Goal: Task Accomplishment & Management: Use online tool/utility

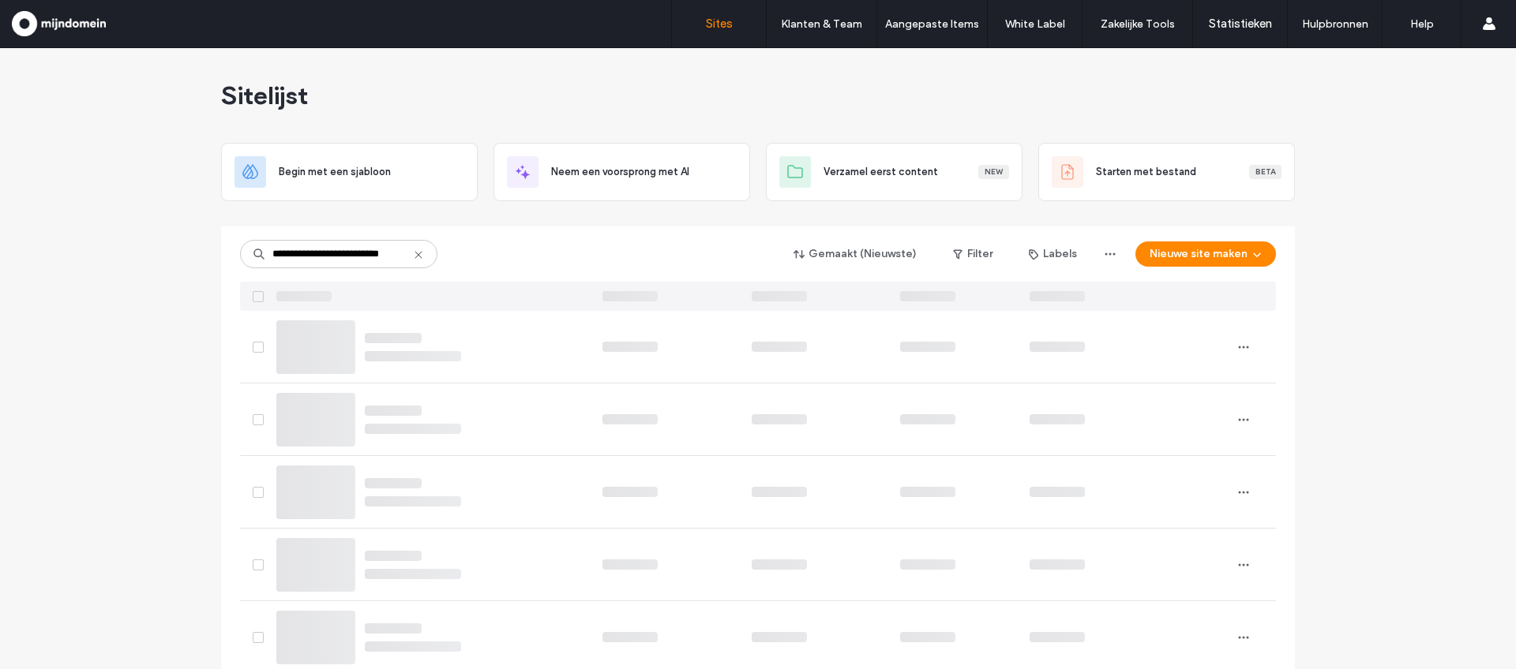
scroll to position [0, 9]
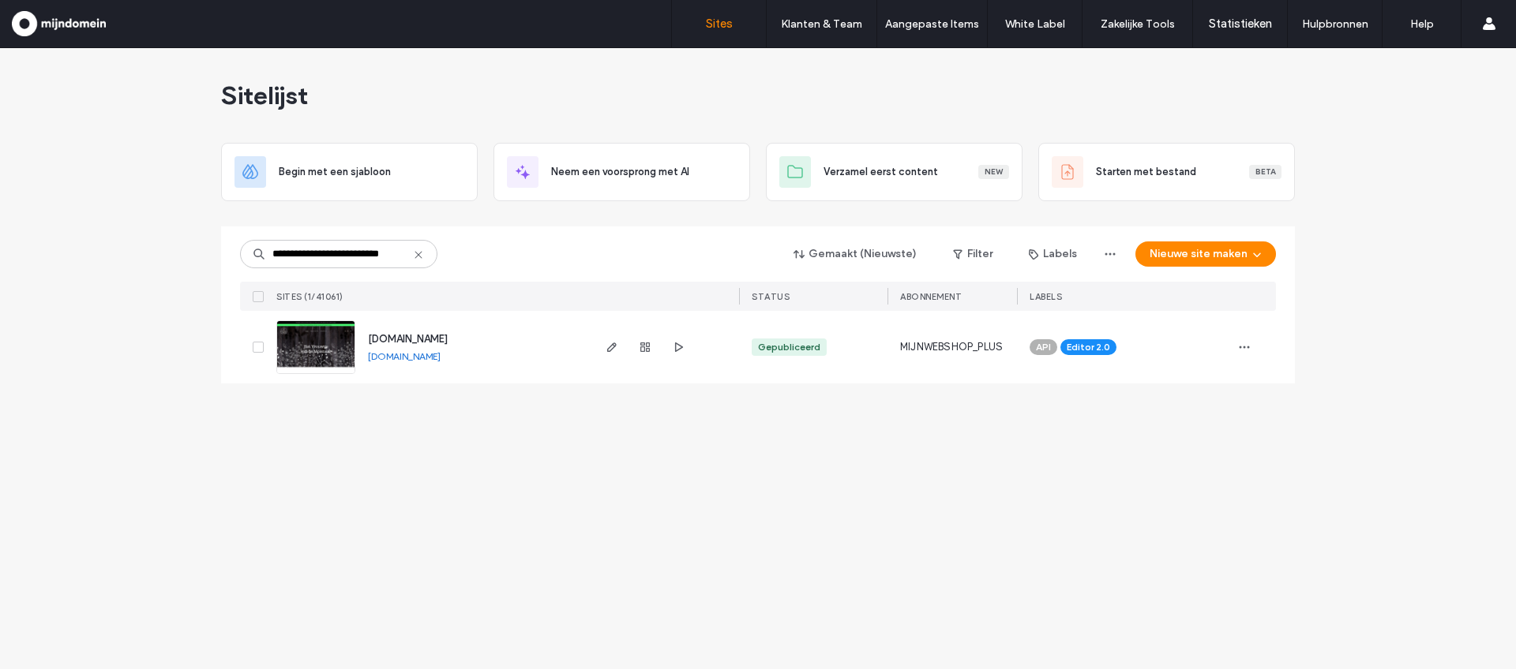
type input "**********"
click at [324, 350] on img at bounding box center [315, 374] width 77 height 107
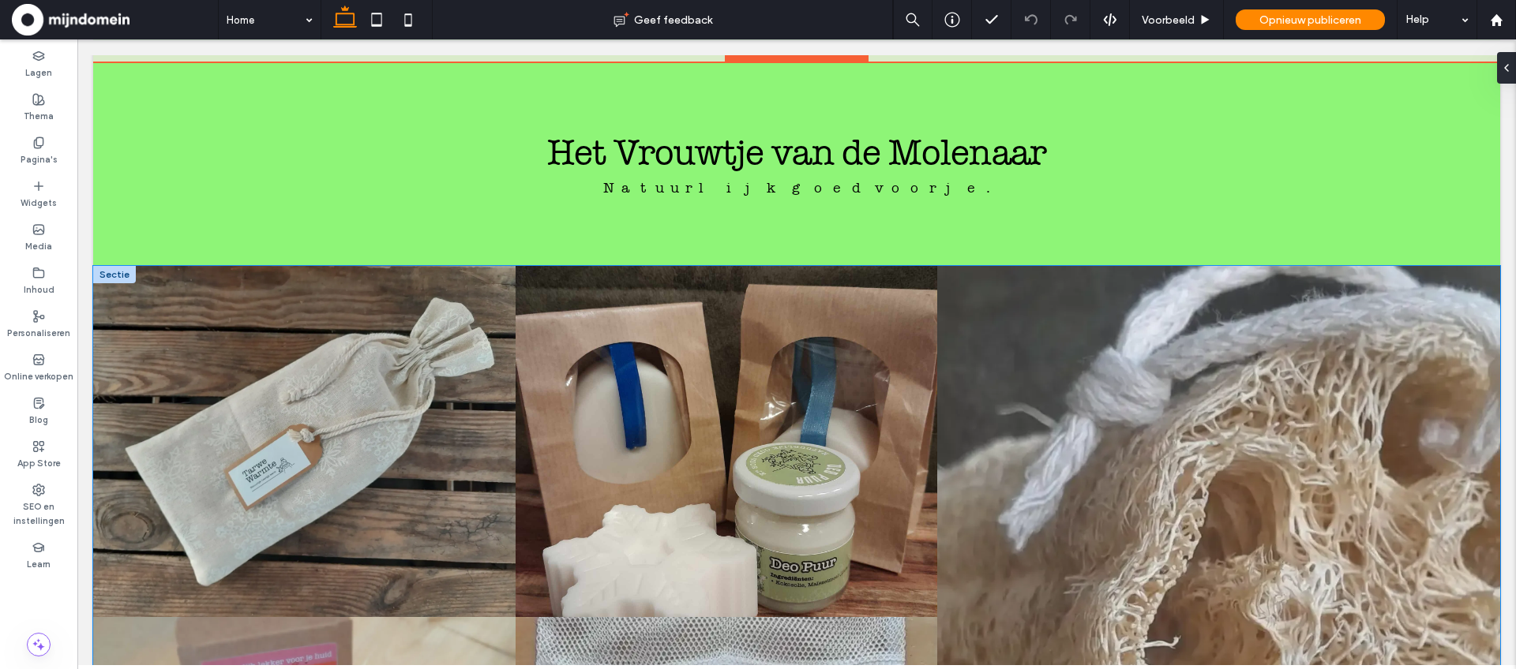
scroll to position [3317, 0]
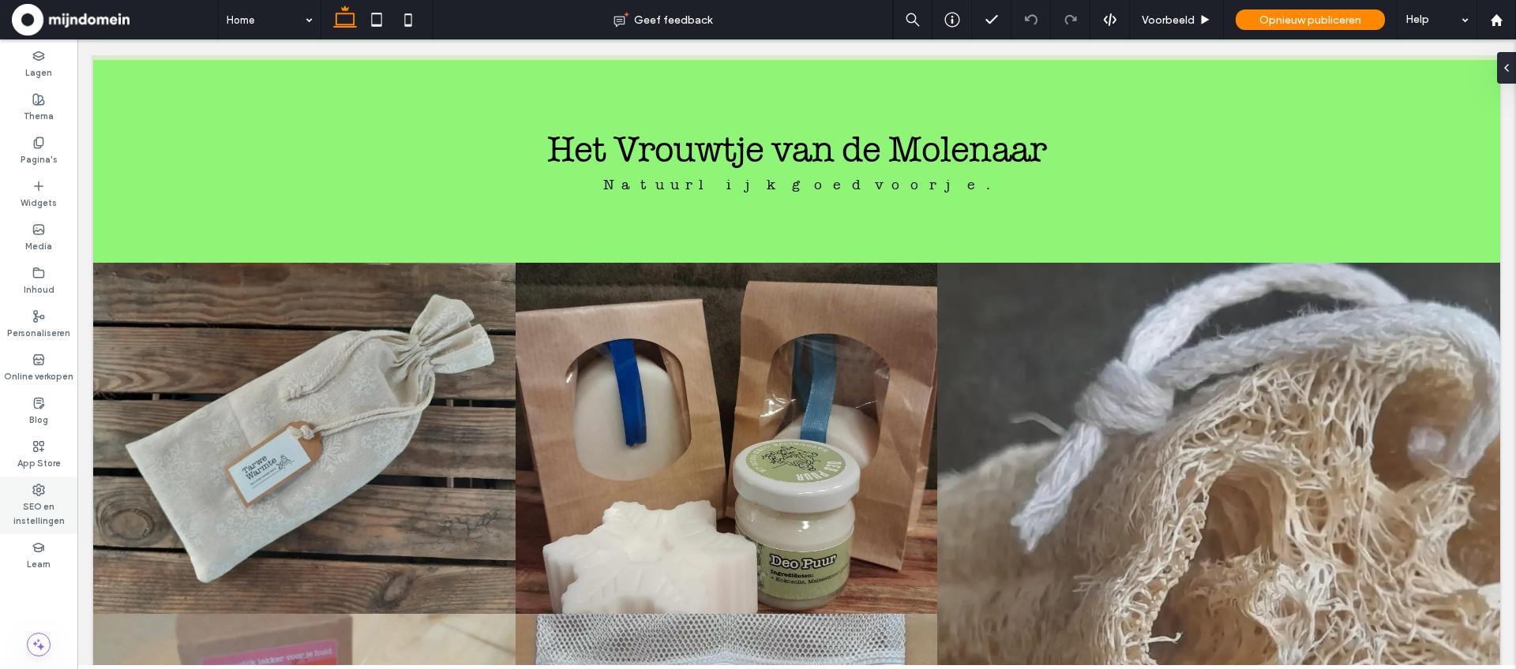
click at [35, 517] on label "SEO en instellingen" at bounding box center [38, 513] width 77 height 32
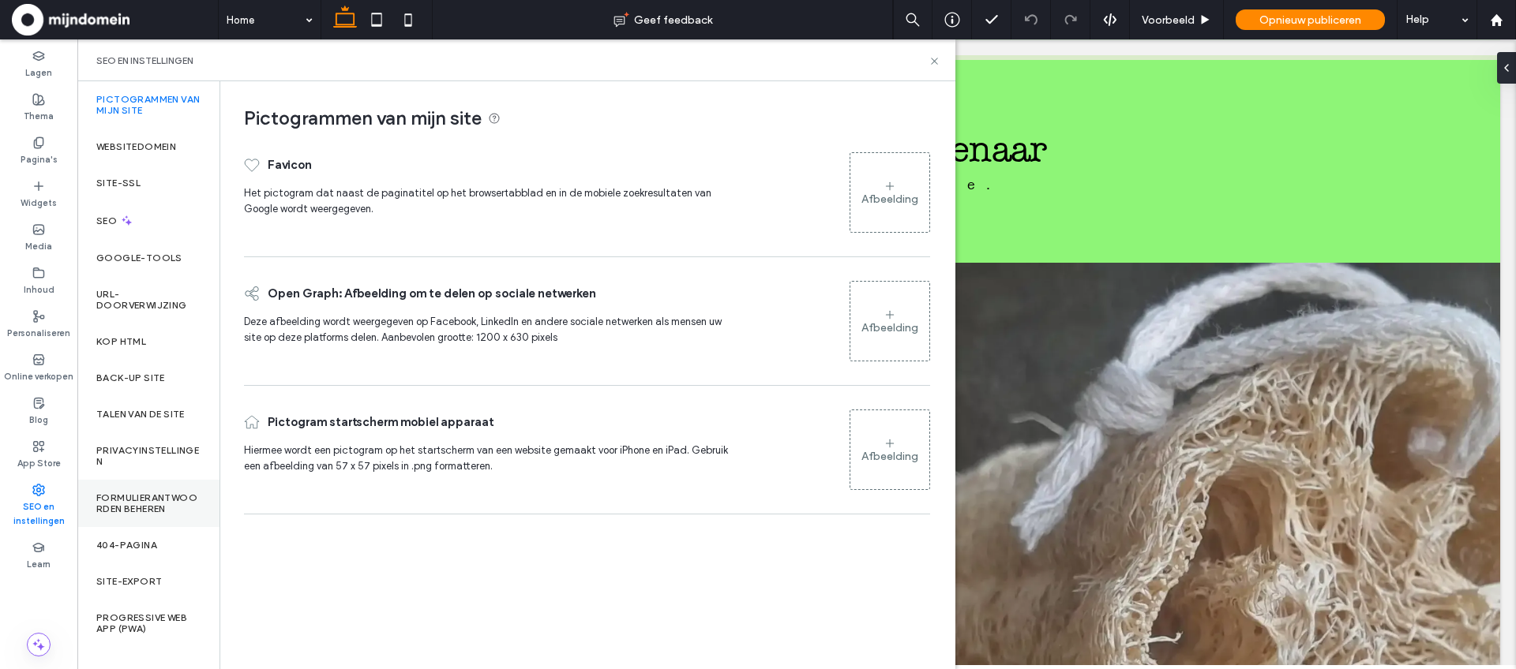
click at [128, 493] on label "Formulierantwoorden beheren" at bounding box center [148, 504] width 104 height 22
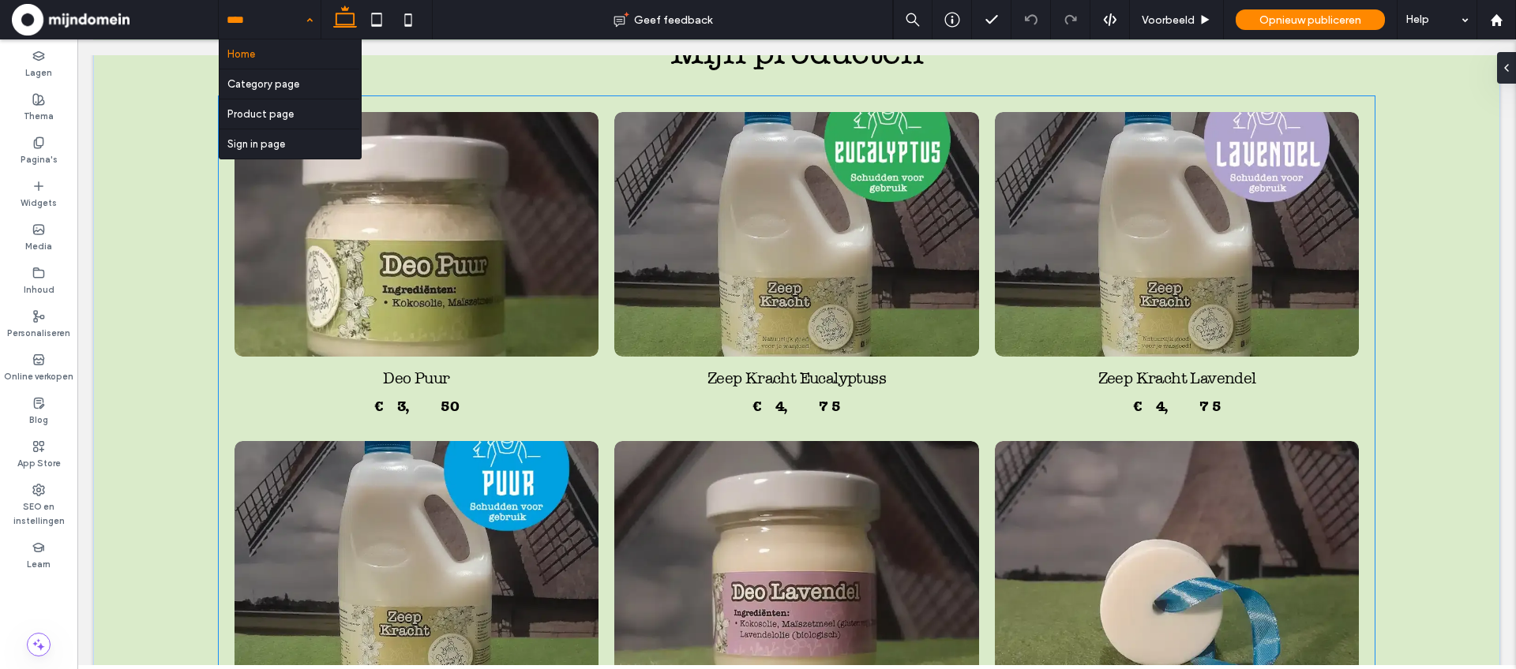
scroll to position [1444, 0]
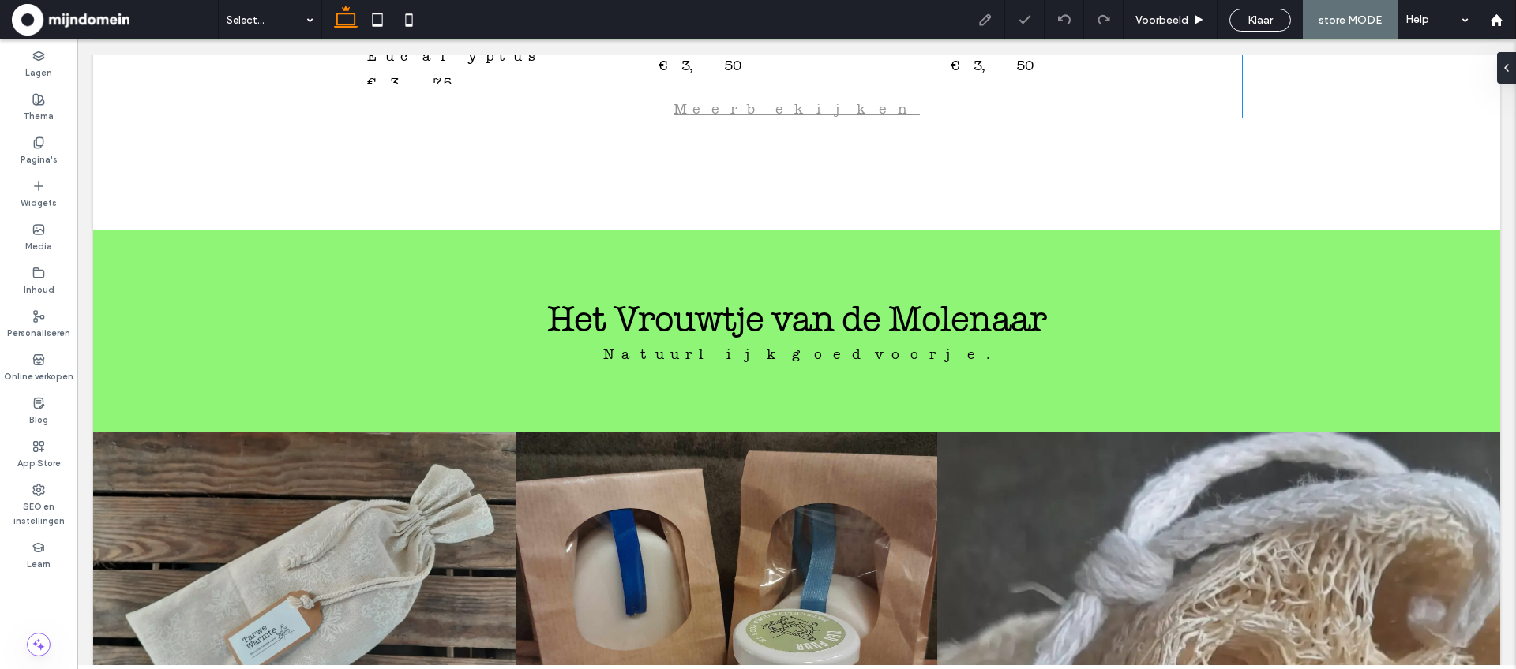
scroll to position [2097, 0]
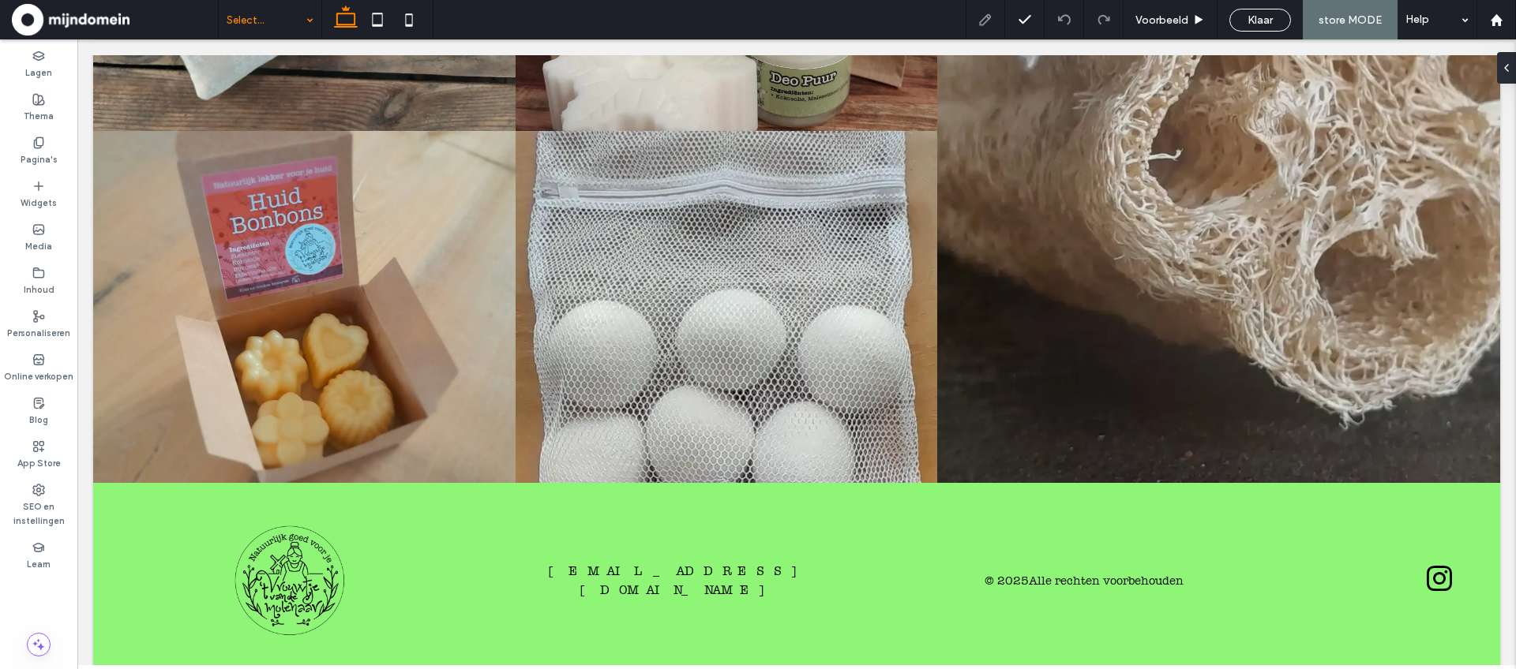
click at [308, 24] on div "Select..." at bounding box center [270, 19] width 103 height 39
click at [31, 148] on div "Pagina's" at bounding box center [38, 150] width 77 height 43
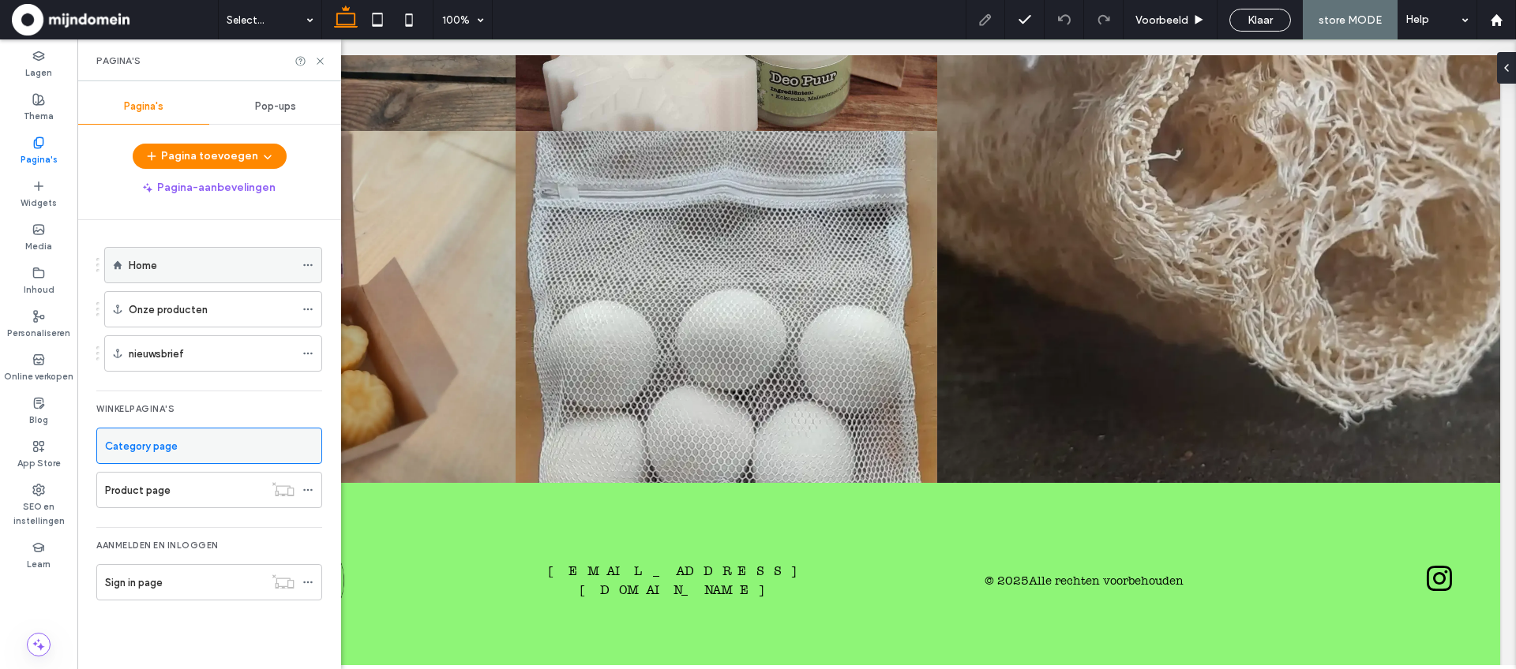
click at [172, 270] on div "Home" at bounding box center [212, 265] width 166 height 17
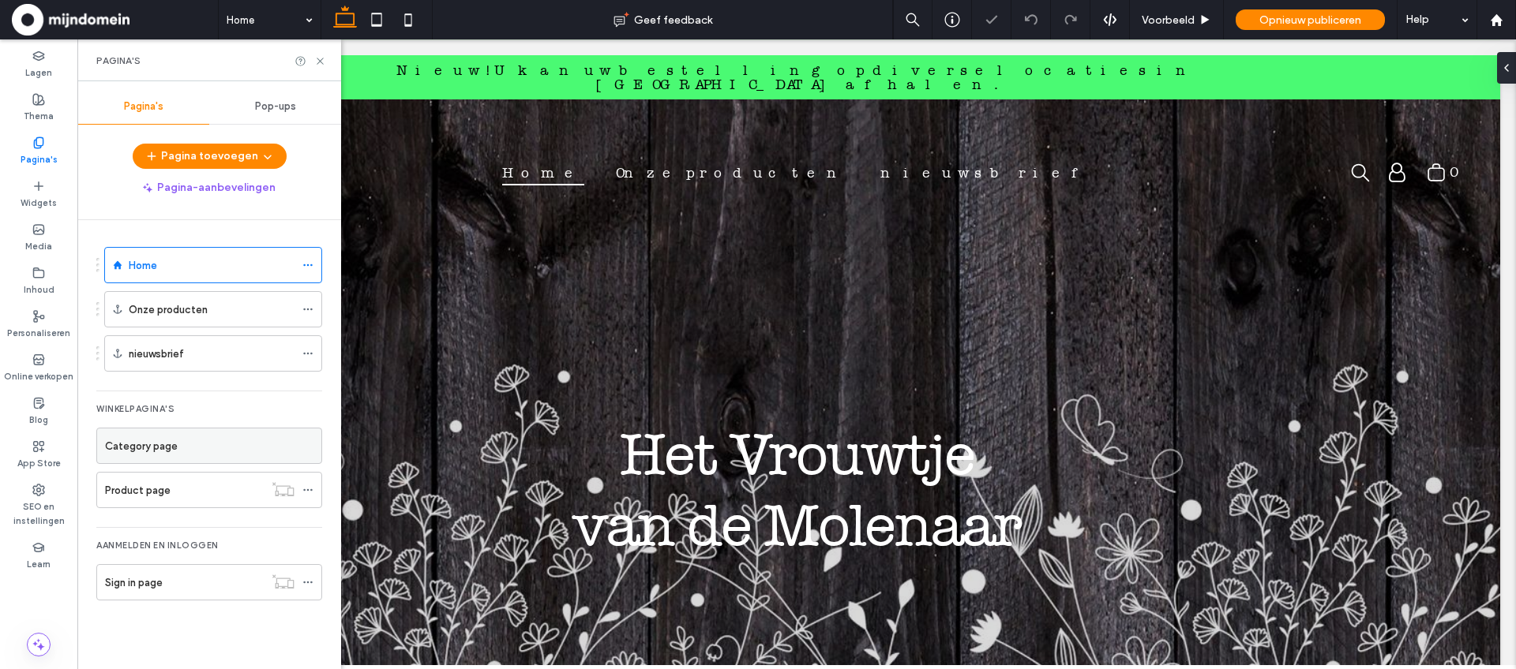
click at [320, 67] on div "Pagina's" at bounding box center [209, 60] width 264 height 42
click at [314, 60] on icon at bounding box center [320, 61] width 12 height 12
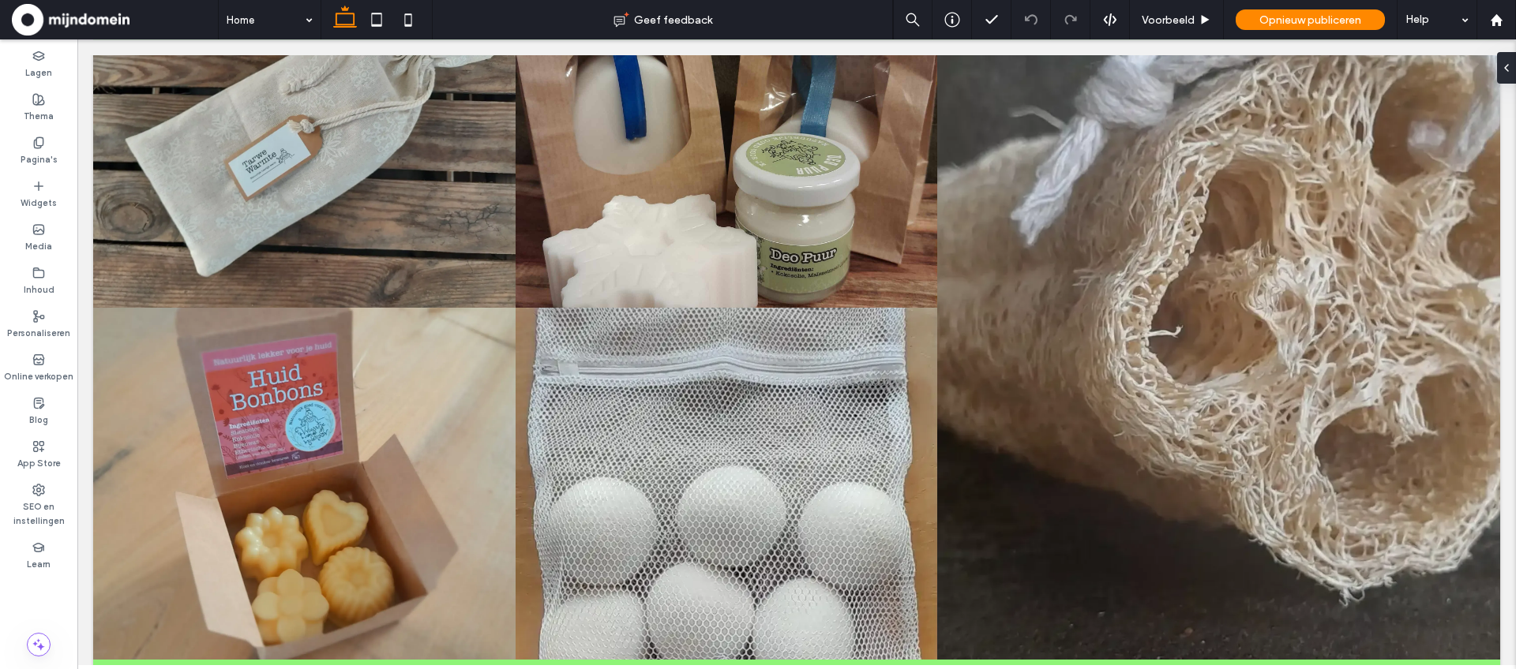
scroll to position [3603, 0]
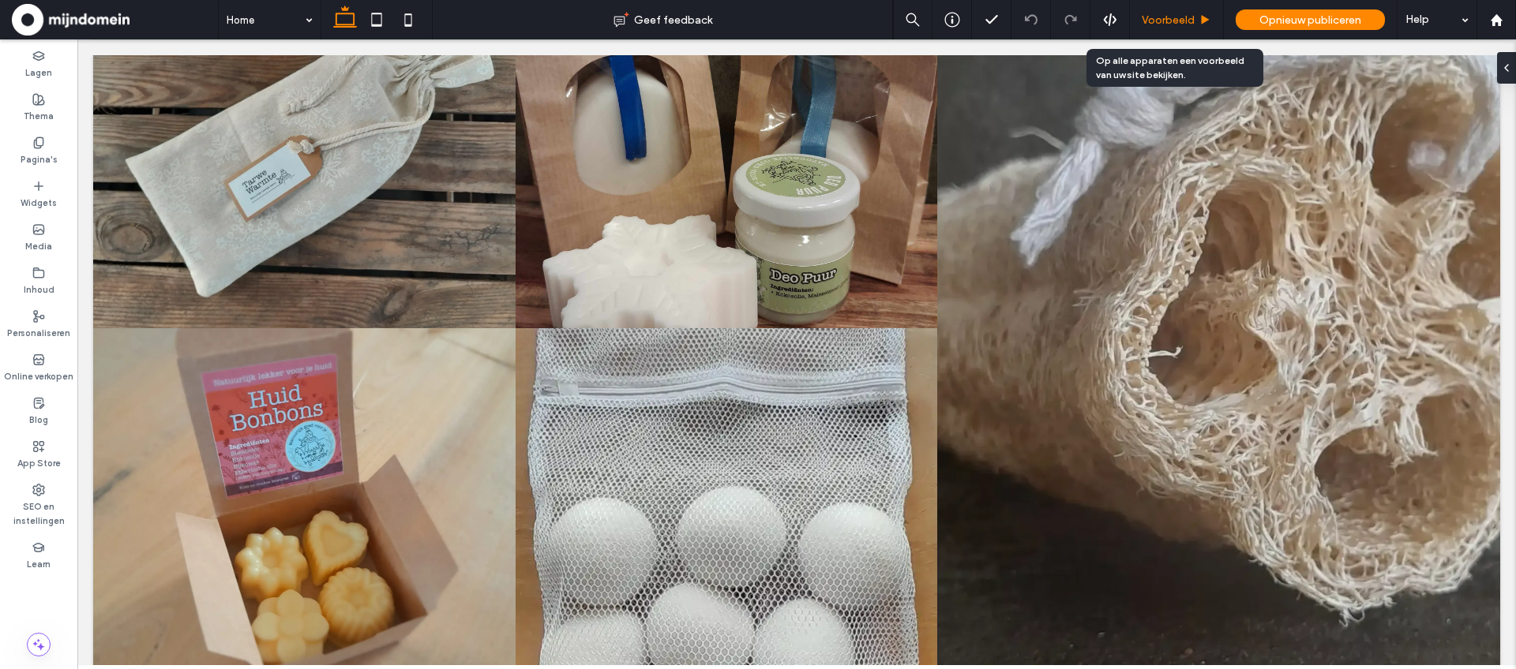
click at [1166, 36] on div "Voorbeeld" at bounding box center [1177, 19] width 94 height 39
click at [1164, 18] on span "Voorbeeld" at bounding box center [1168, 19] width 53 height 13
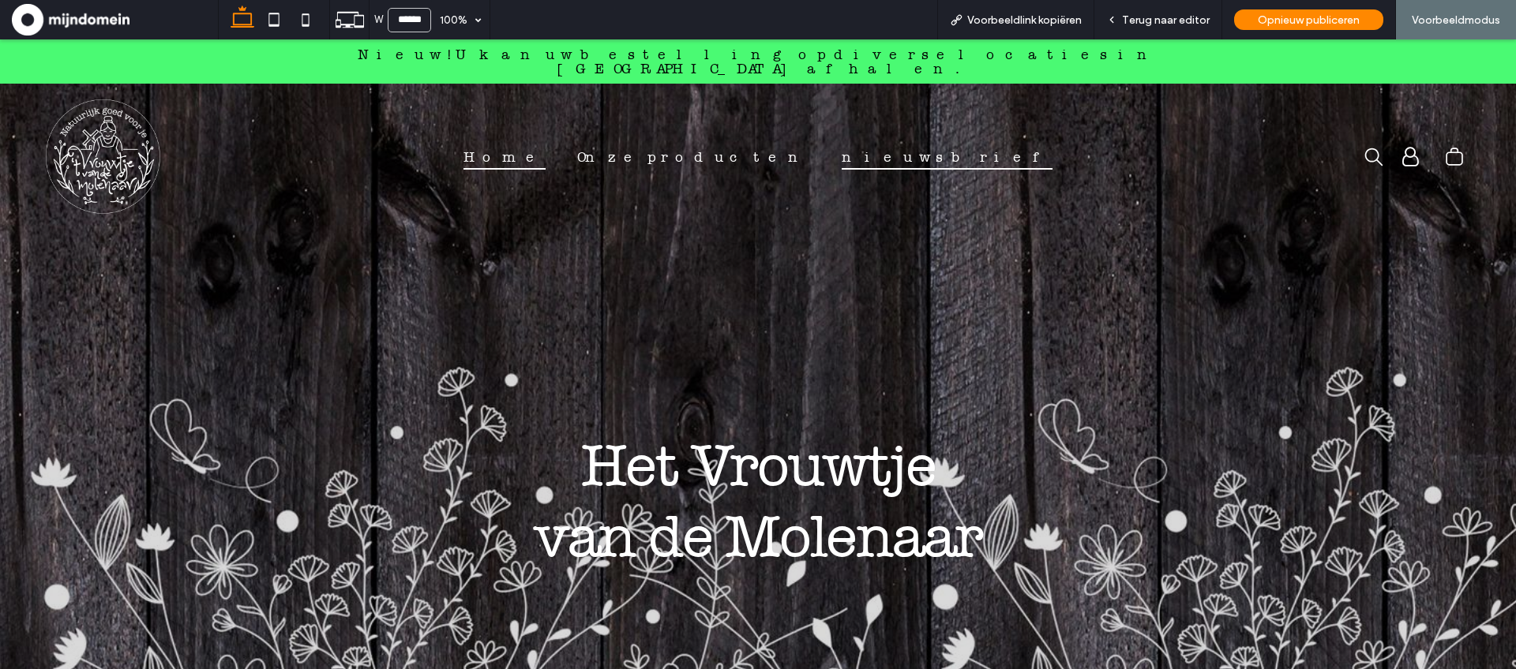
click at [862, 148] on span "nieuwsbrief" at bounding box center [947, 157] width 211 height 26
click at [885, 144] on span "nieuwsbrief" at bounding box center [947, 157] width 211 height 26
click at [1180, 17] on span "Terug naar editor" at bounding box center [1166, 19] width 88 height 13
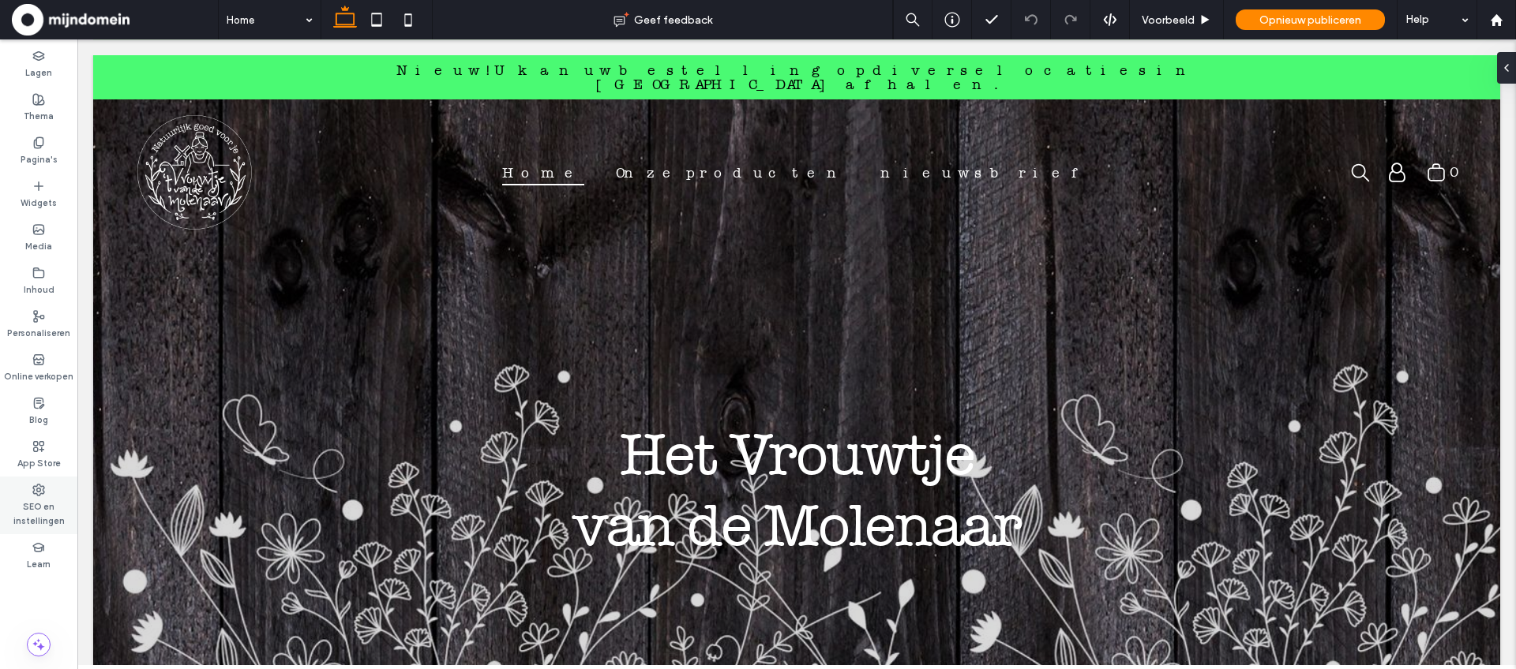
click at [41, 522] on label "SEO en instellingen" at bounding box center [38, 513] width 77 height 32
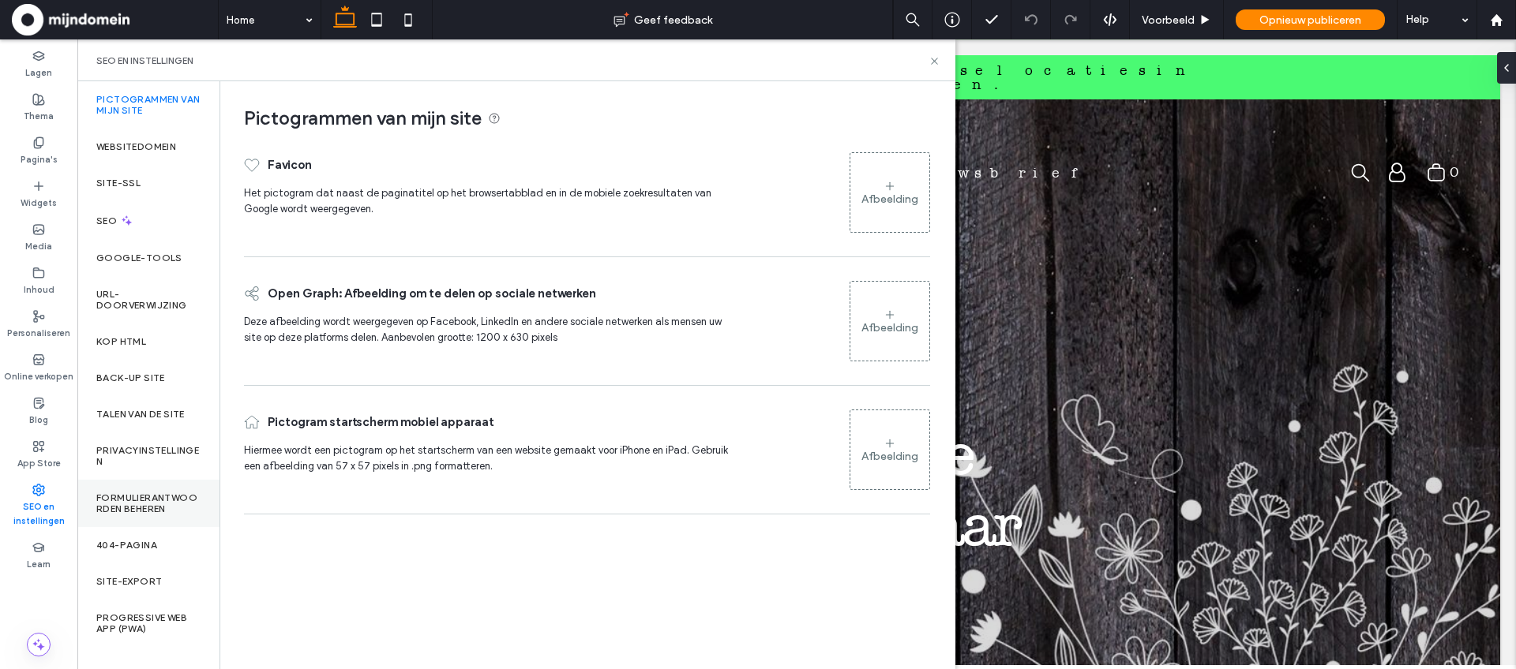
click at [124, 490] on div "Formulierantwoorden beheren" at bounding box center [148, 503] width 142 height 47
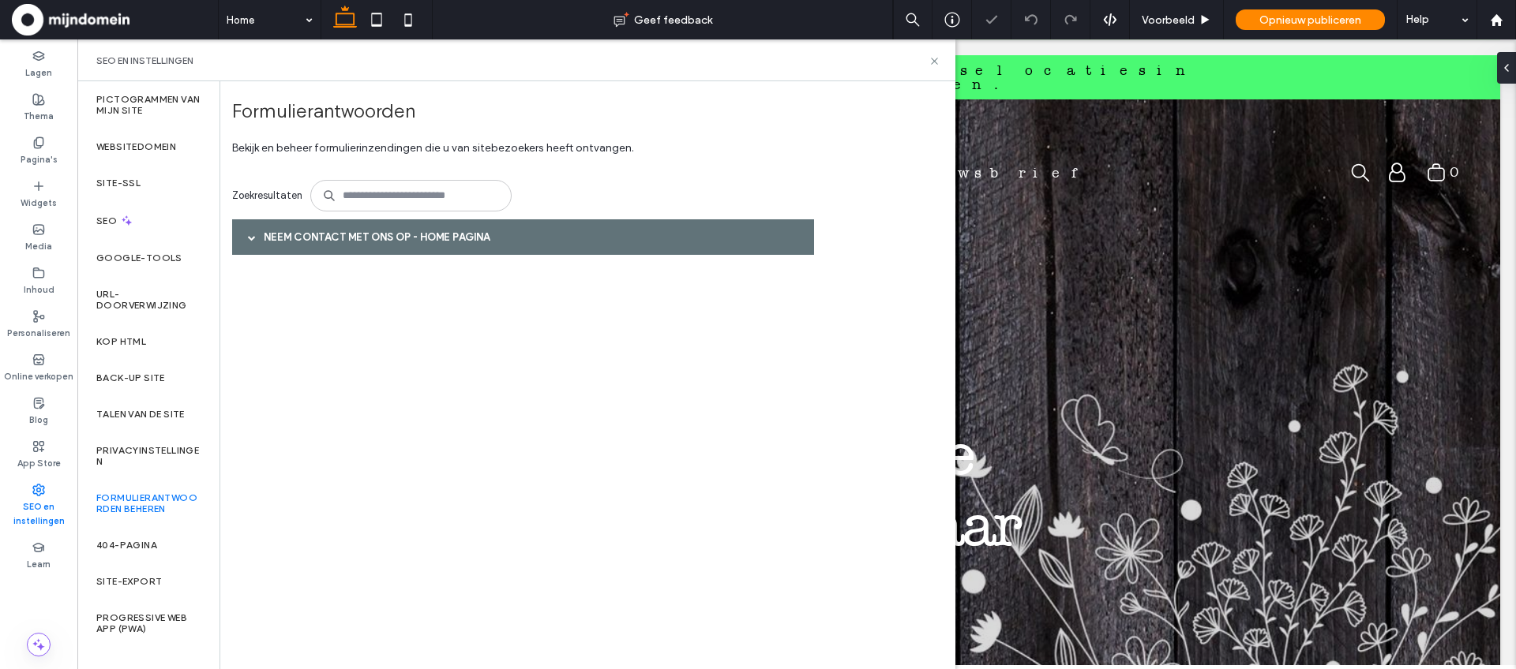
click at [251, 235] on span at bounding box center [252, 238] width 8 height 8
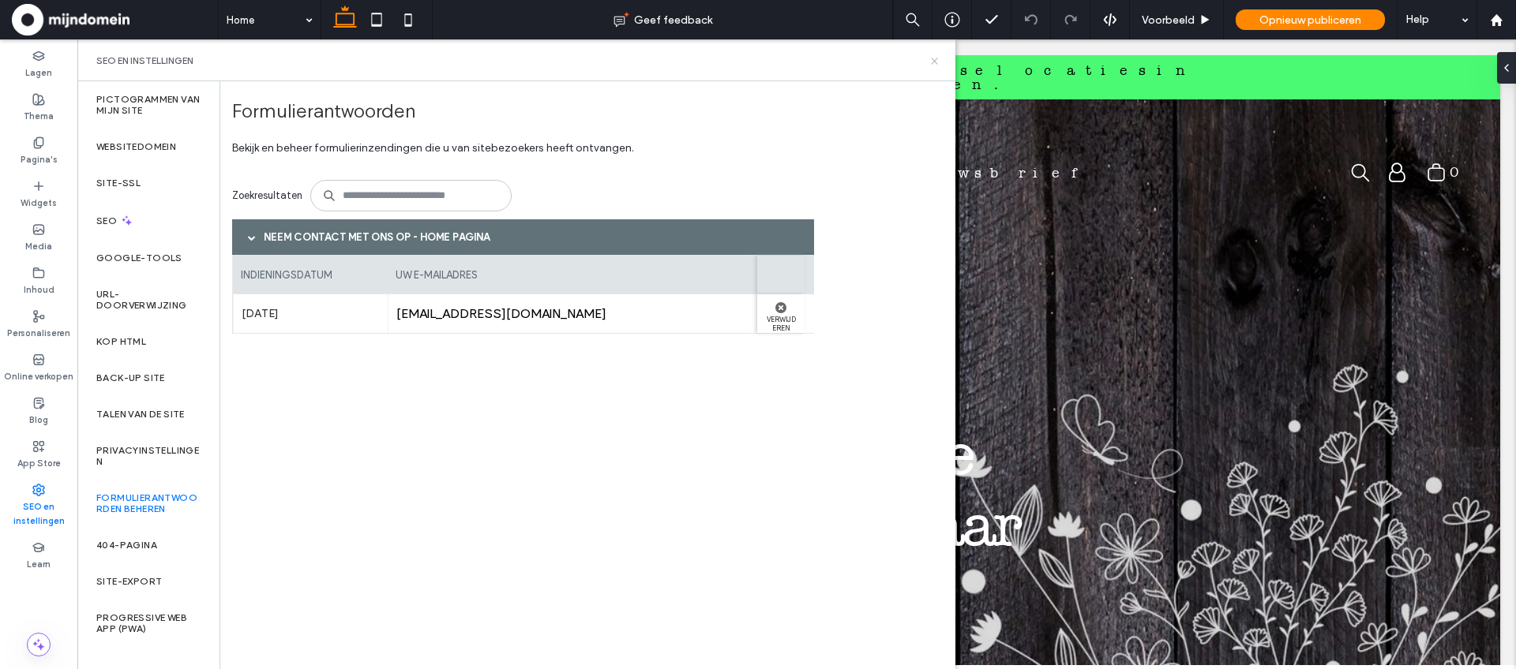
click at [933, 58] on icon at bounding box center [934, 61] width 12 height 12
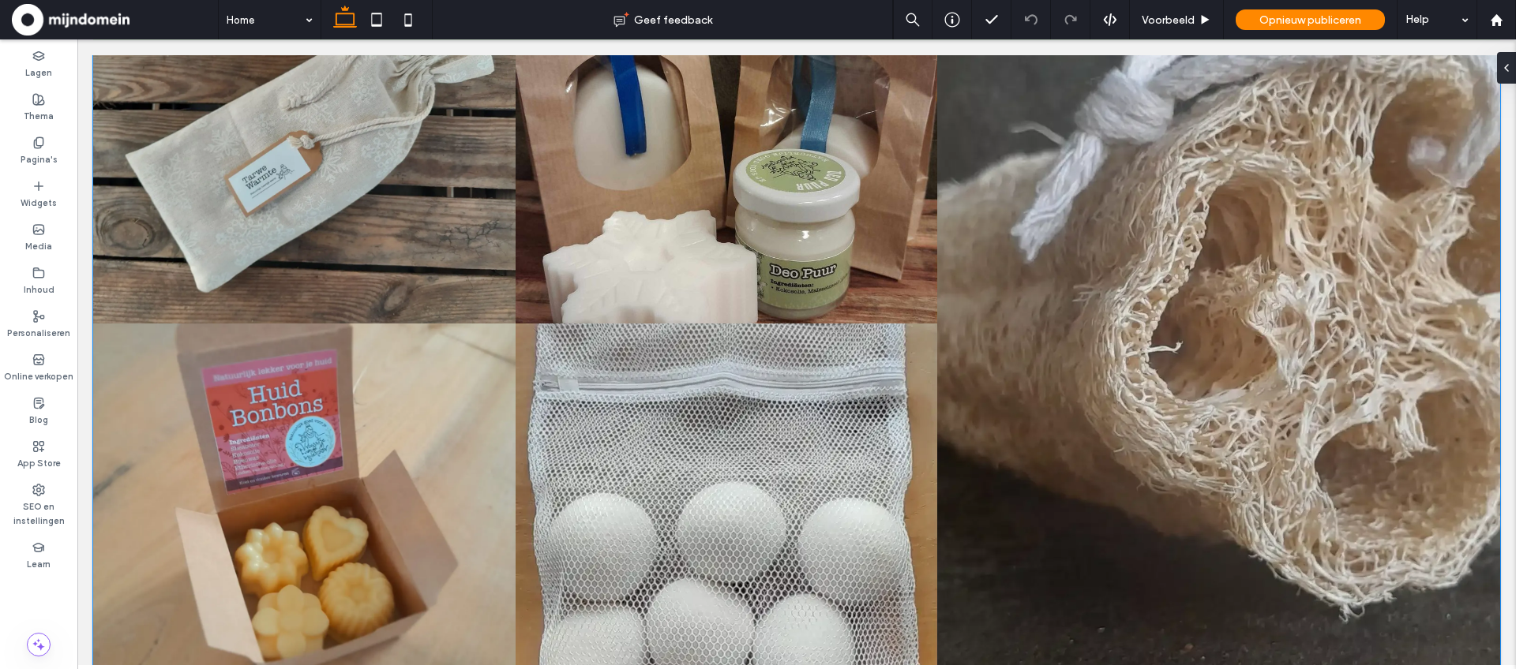
scroll to position [3624, 0]
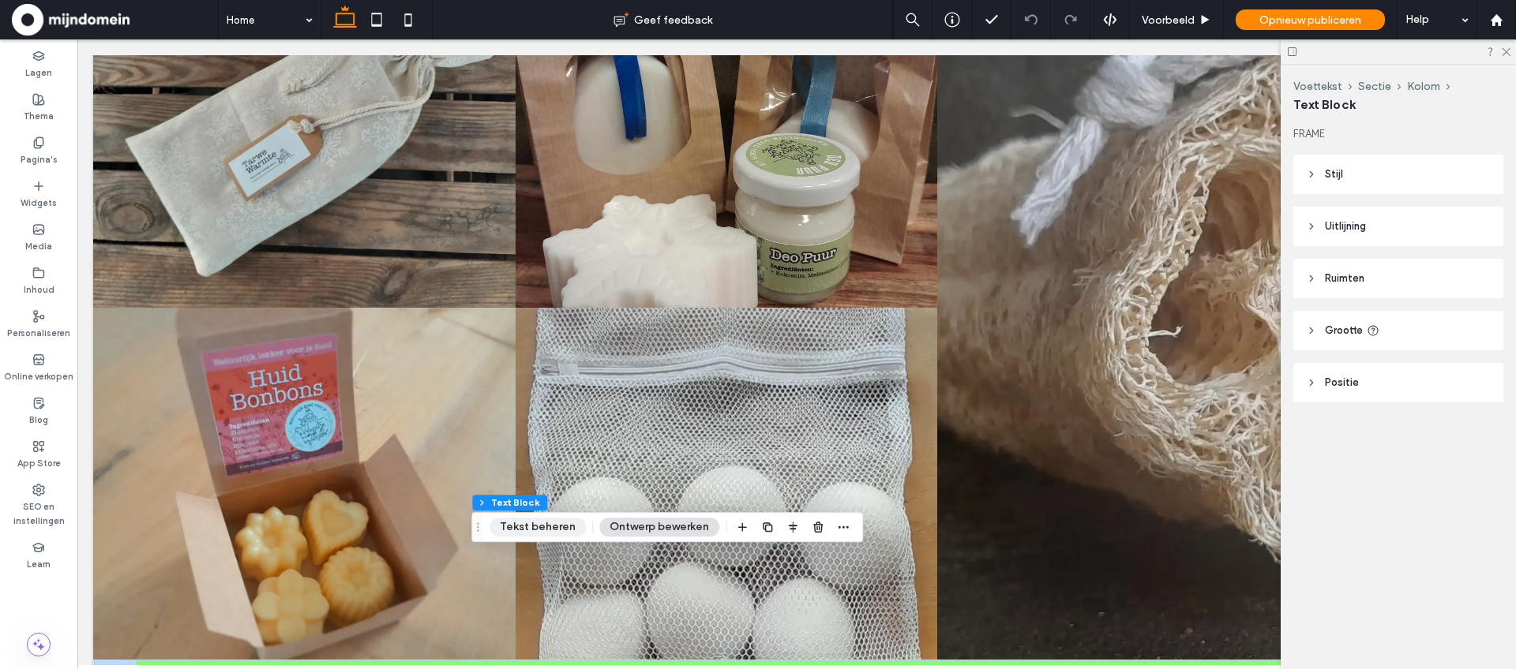
click at [547, 534] on button "Tekst beheren" at bounding box center [537, 527] width 96 height 19
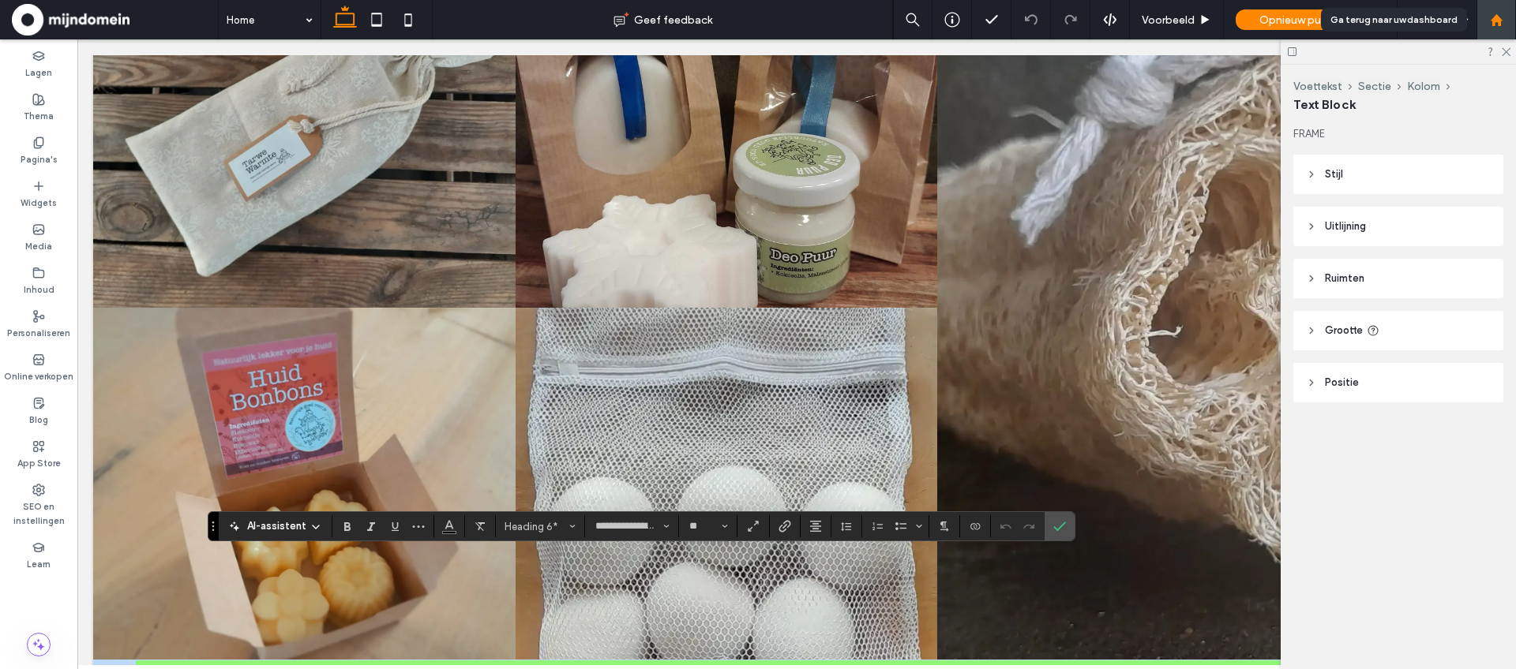
click at [1490, 23] on icon at bounding box center [1496, 19] width 13 height 13
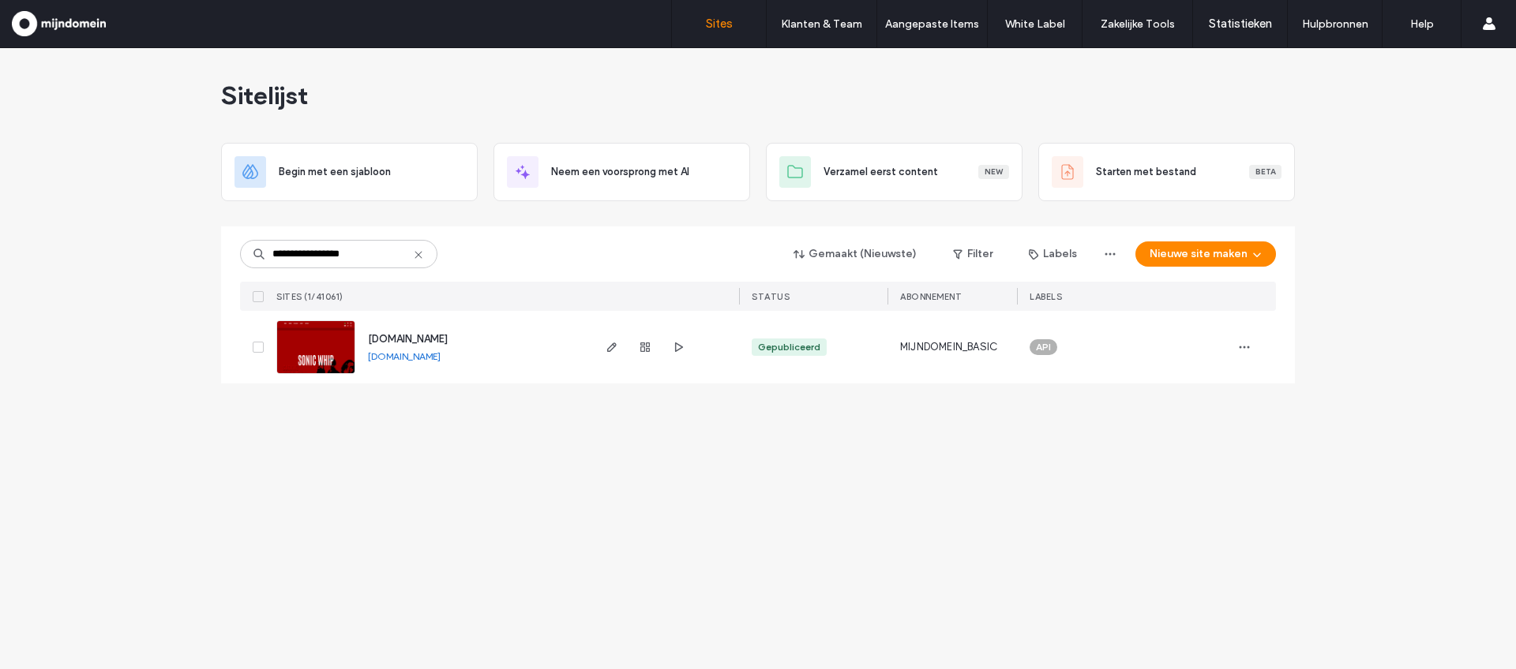
type input "**********"
click at [319, 333] on img at bounding box center [315, 374] width 77 height 107
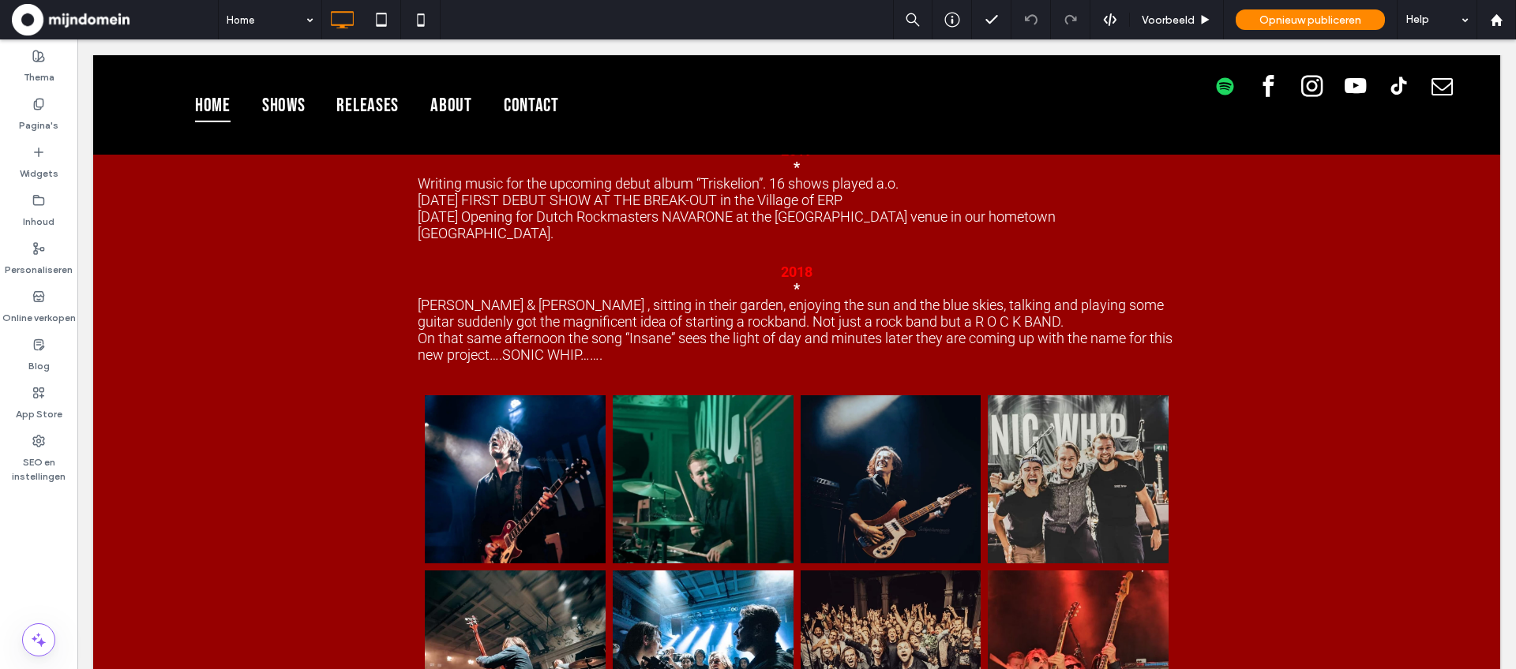
scroll to position [7123, 0]
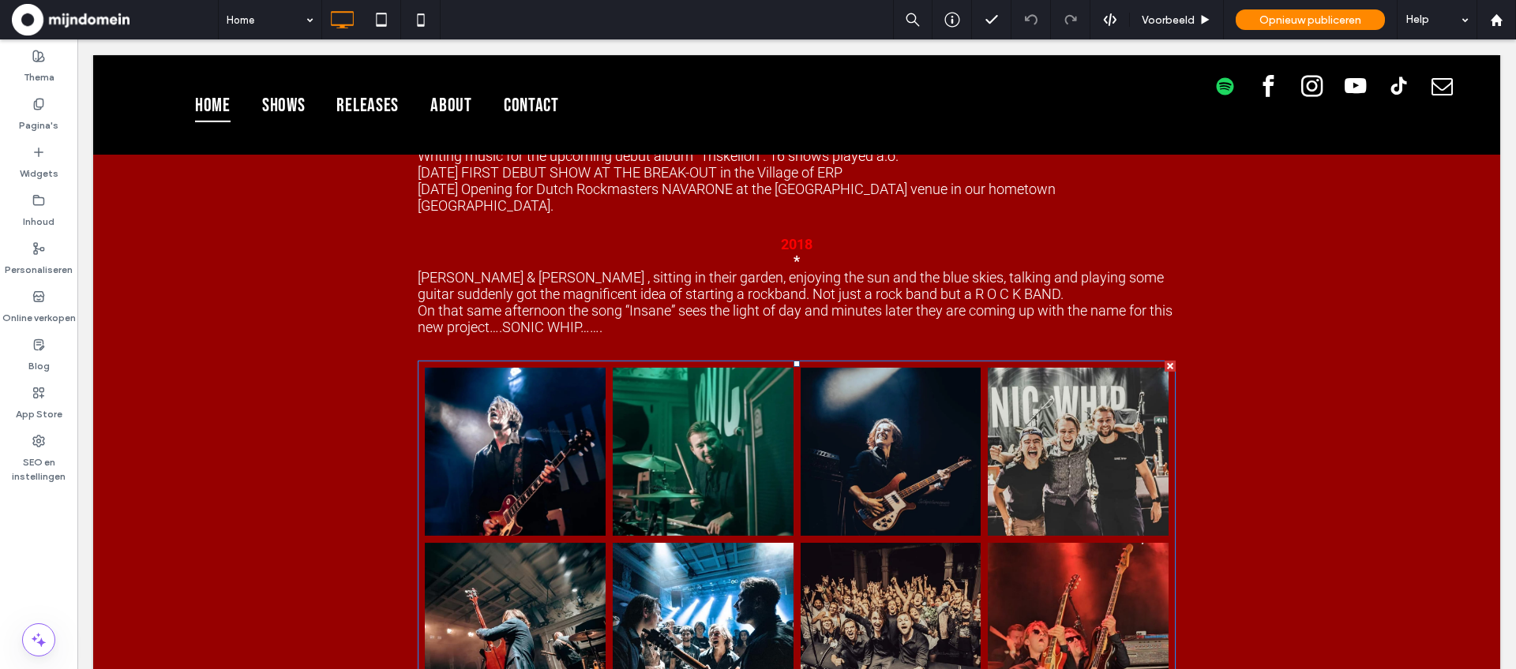
click at [516, 363] on link at bounding box center [514, 452] width 191 height 178
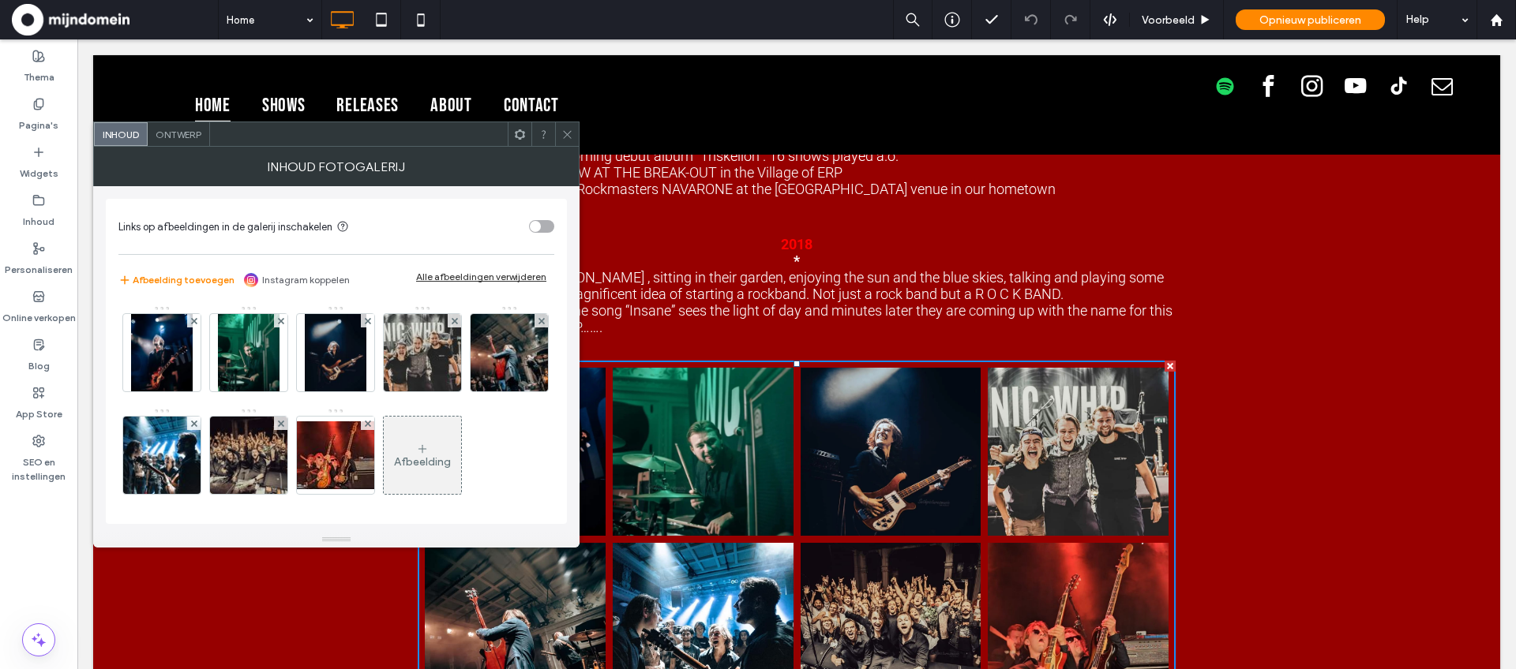
click at [564, 133] on icon at bounding box center [567, 135] width 12 height 12
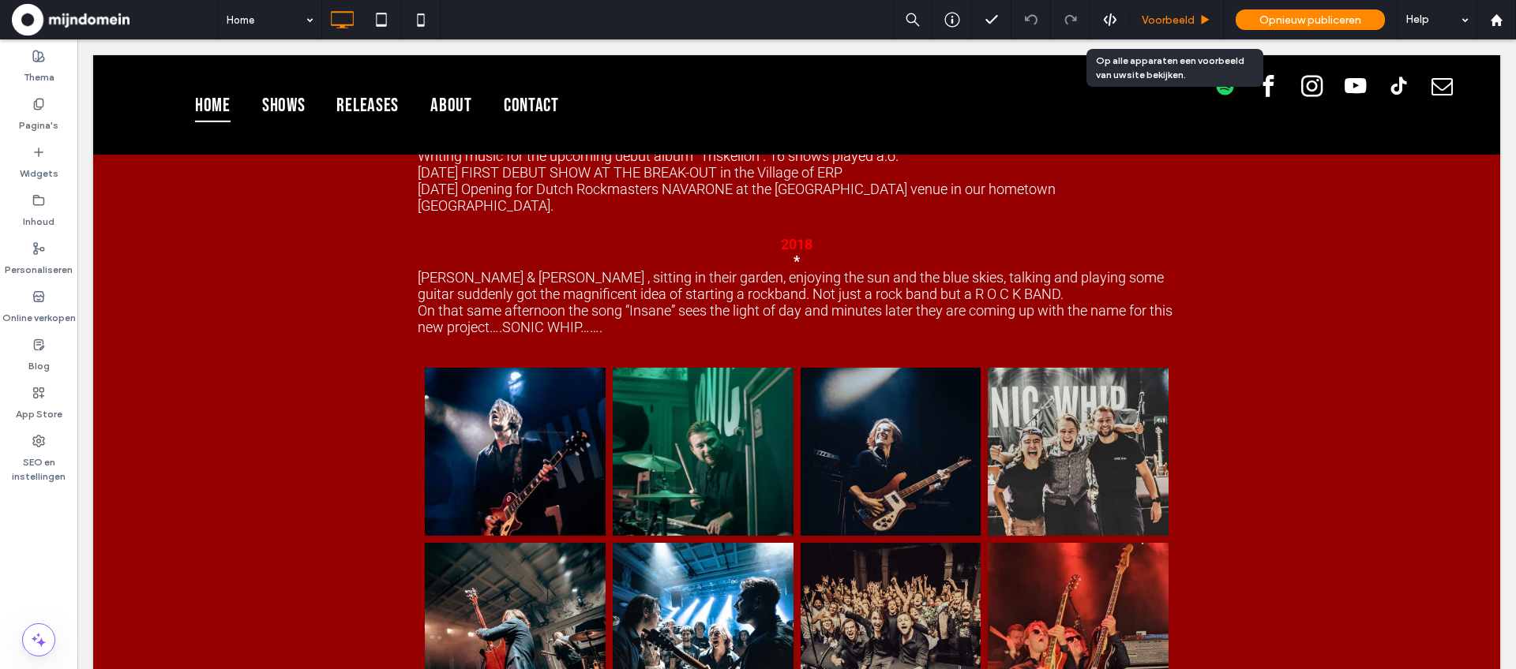
click at [1157, 14] on span "Voorbeeld" at bounding box center [1168, 19] width 53 height 13
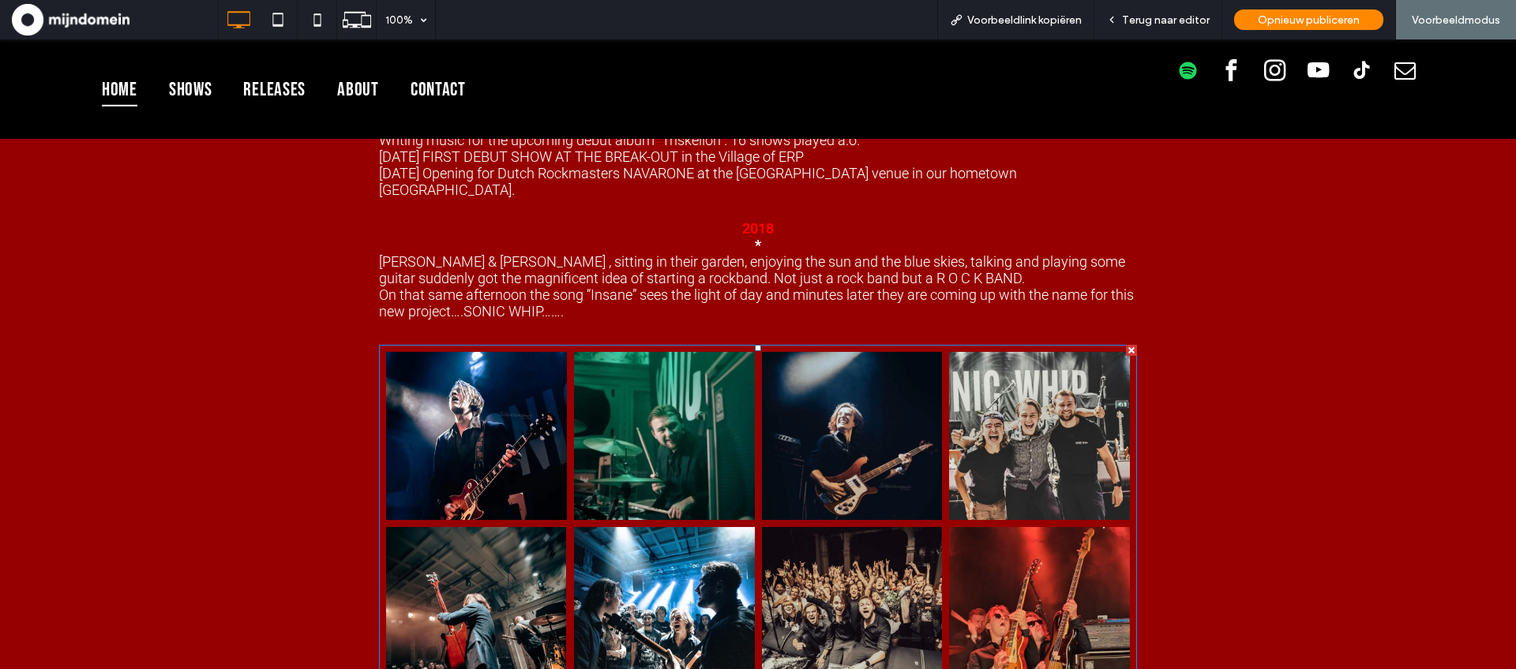
click at [499, 347] on link at bounding box center [476, 436] width 191 height 178
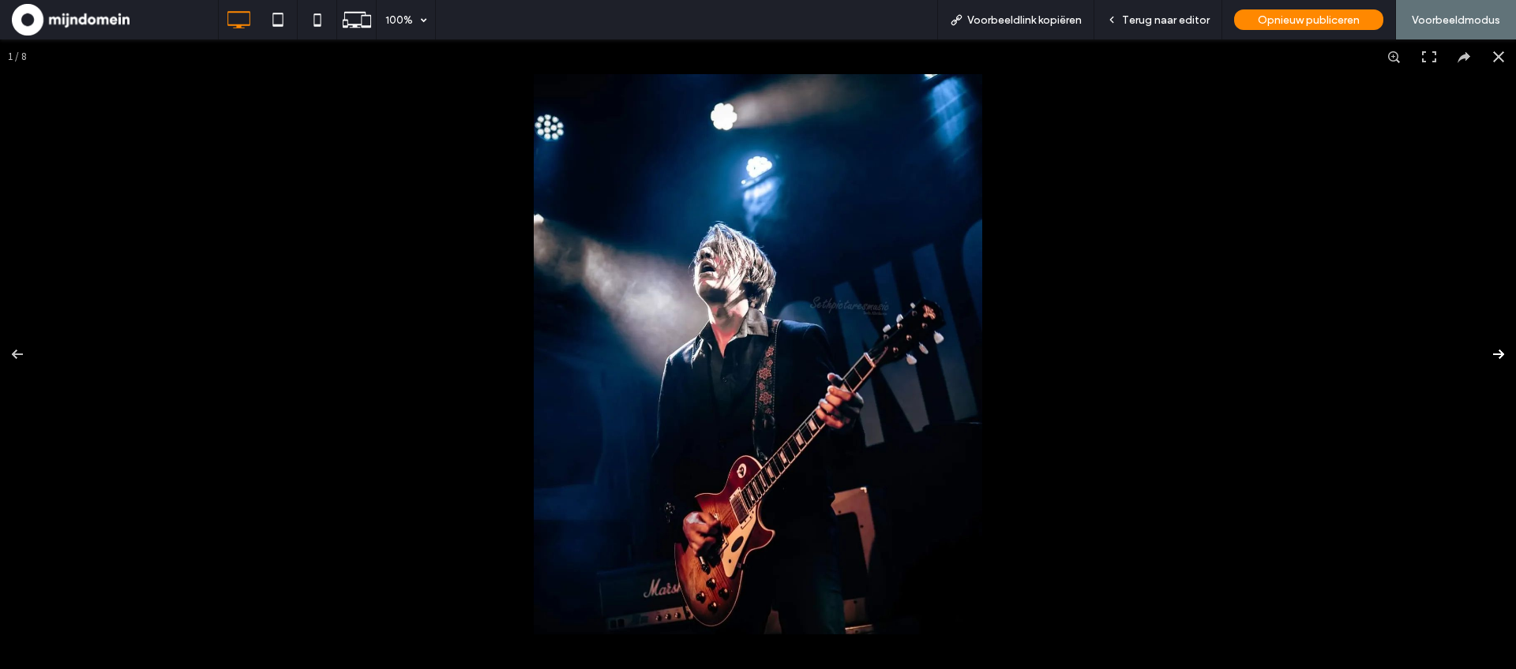
click at [1498, 344] on button at bounding box center [1488, 354] width 55 height 79
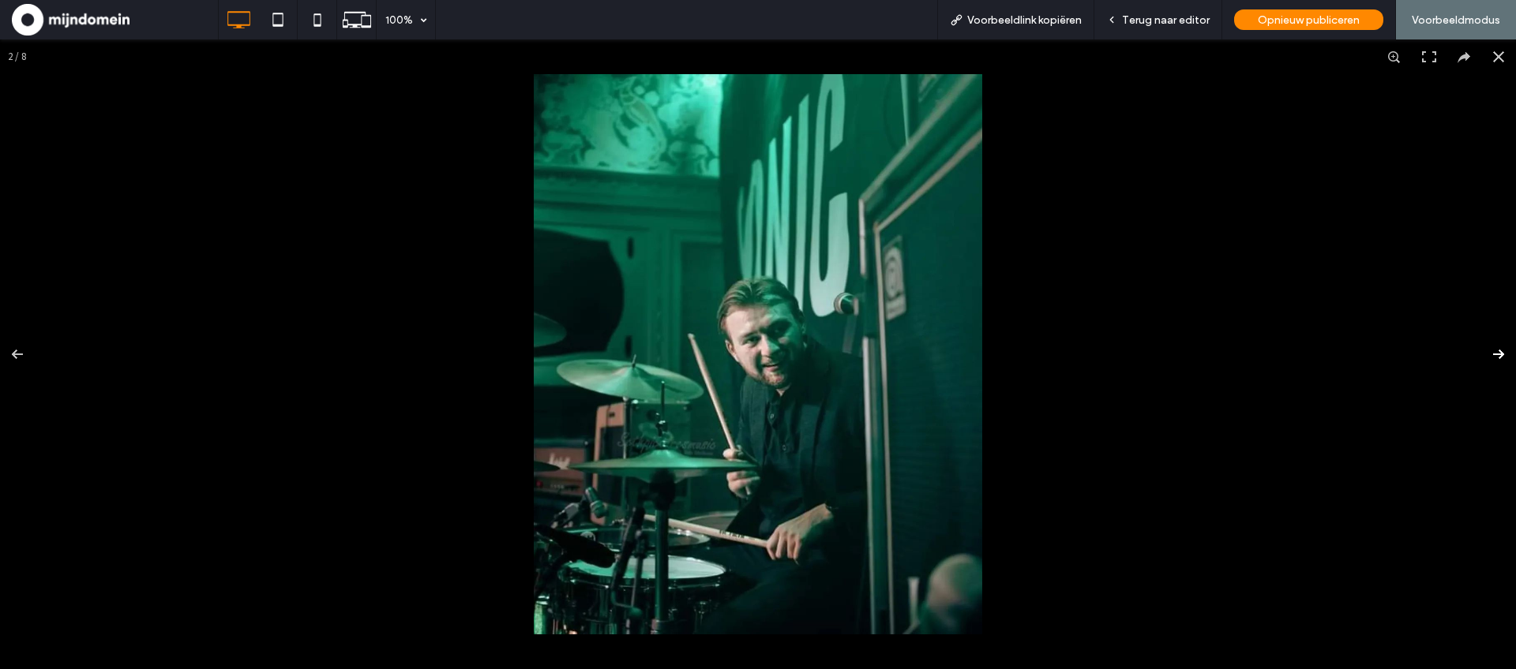
click at [1498, 344] on button at bounding box center [1488, 354] width 55 height 79
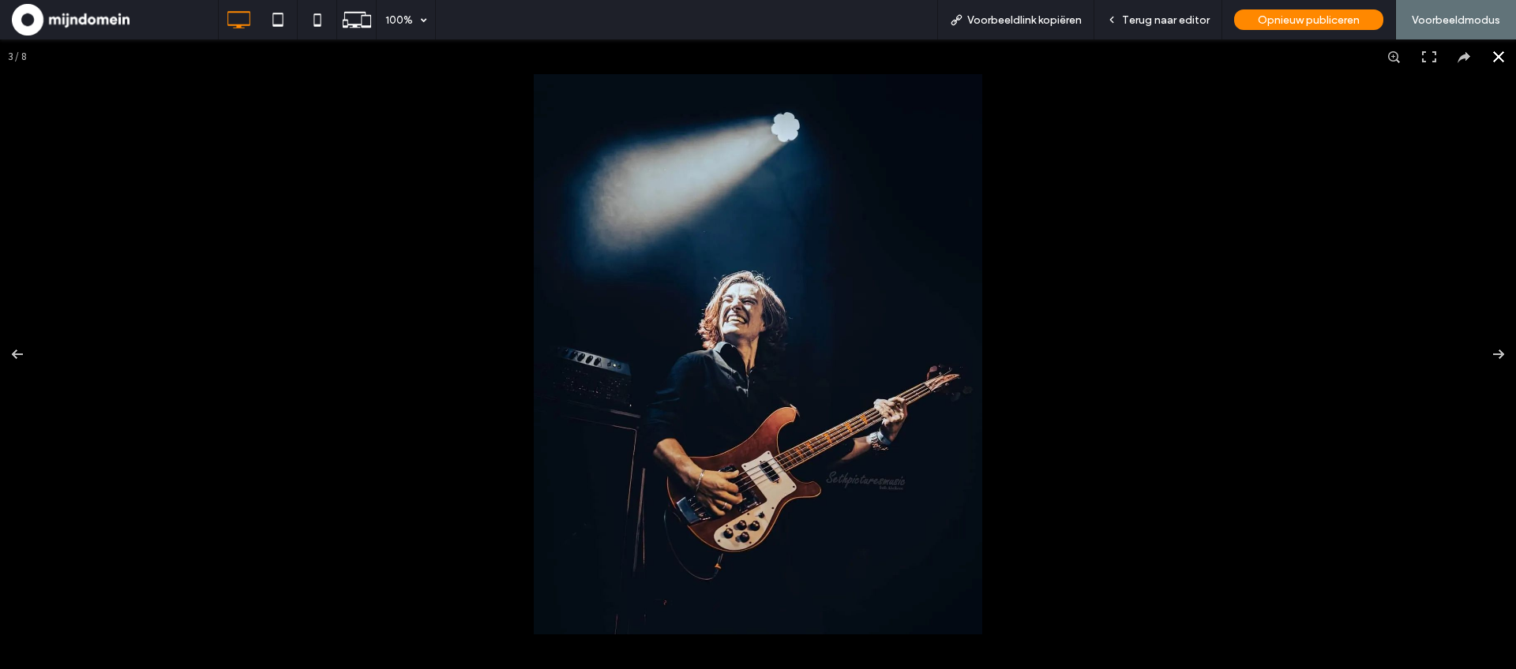
click at [1506, 62] on button at bounding box center [1498, 56] width 35 height 35
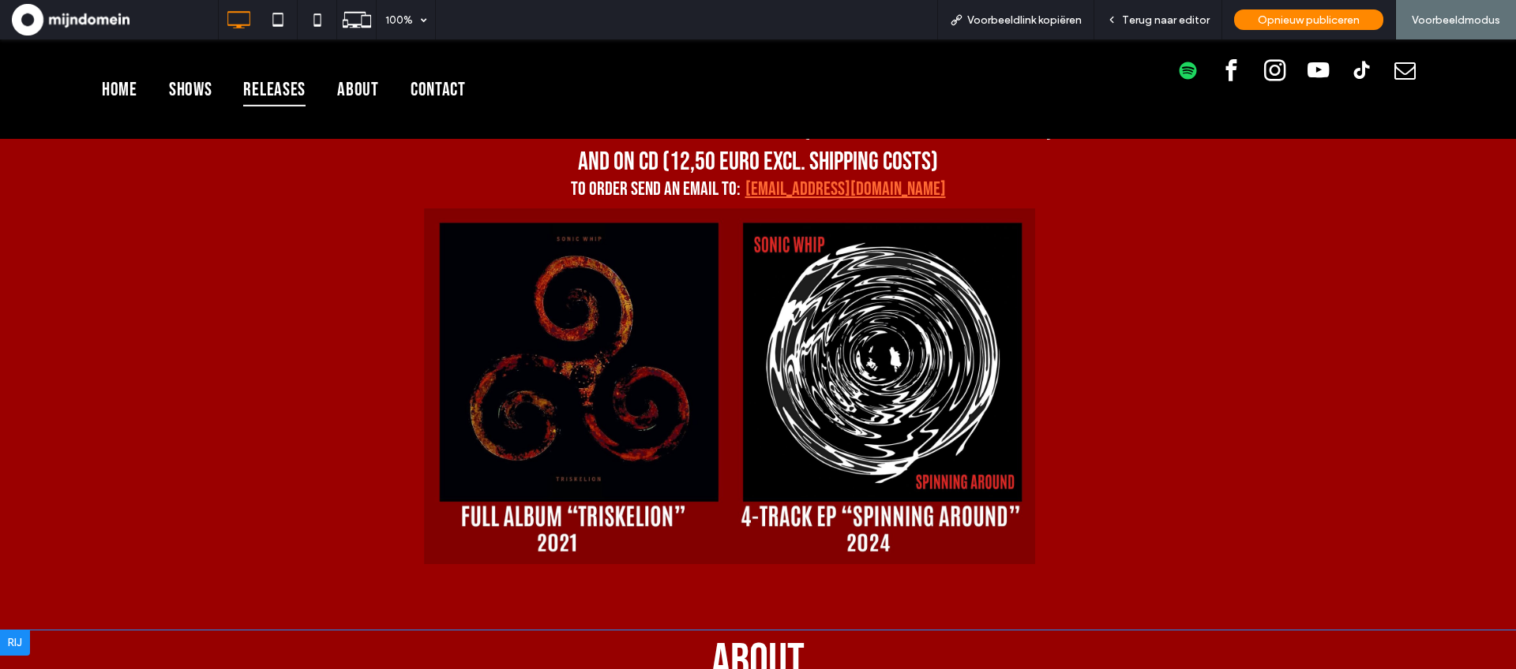
scroll to position [4802, 0]
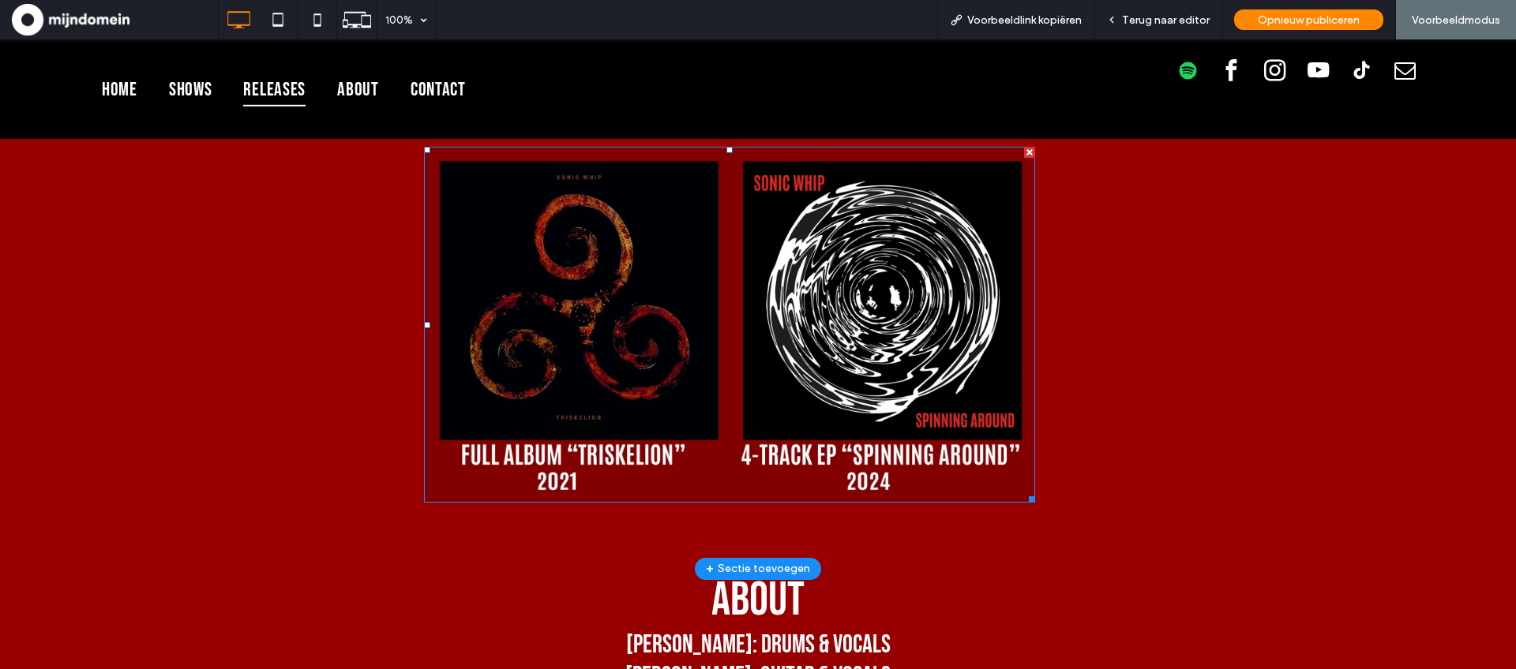
click at [666, 269] on img at bounding box center [729, 325] width 611 height 356
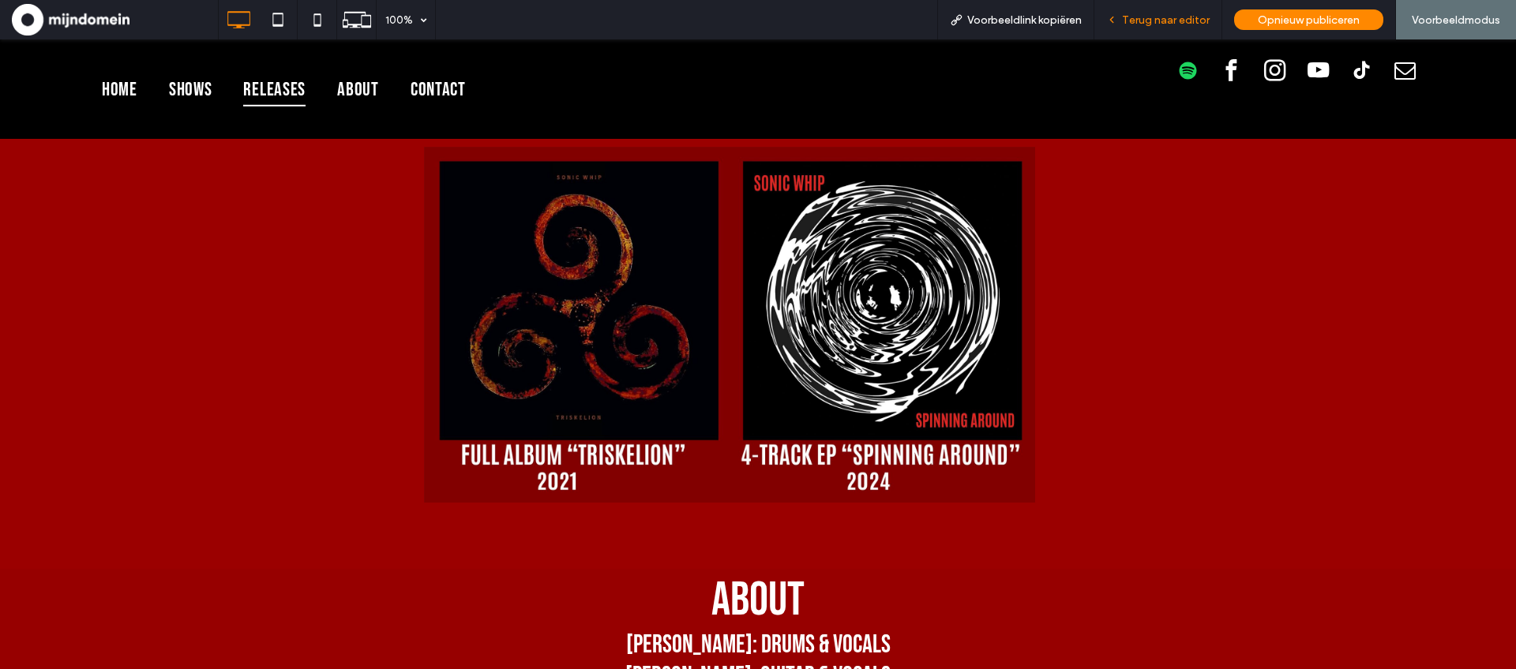
click at [1161, 14] on span "Terug naar editor" at bounding box center [1166, 19] width 88 height 13
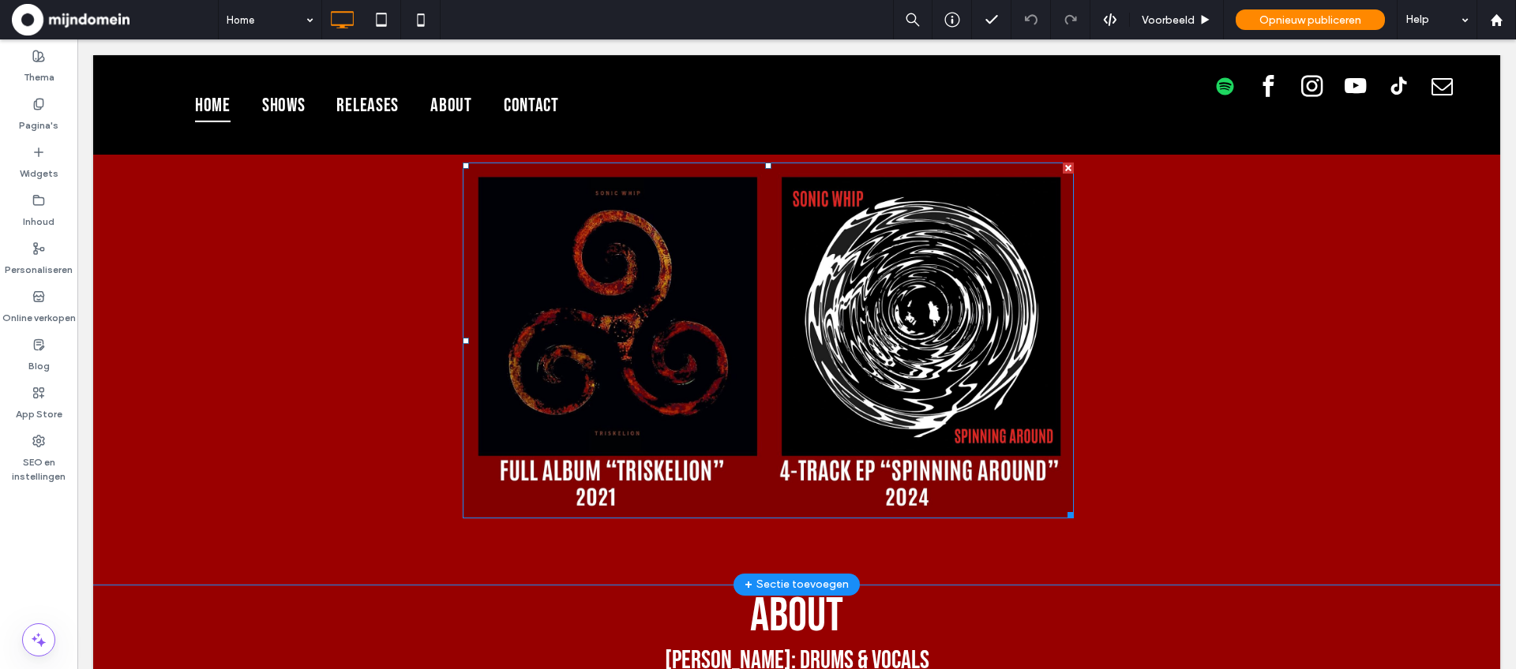
click at [664, 279] on img at bounding box center [768, 341] width 611 height 356
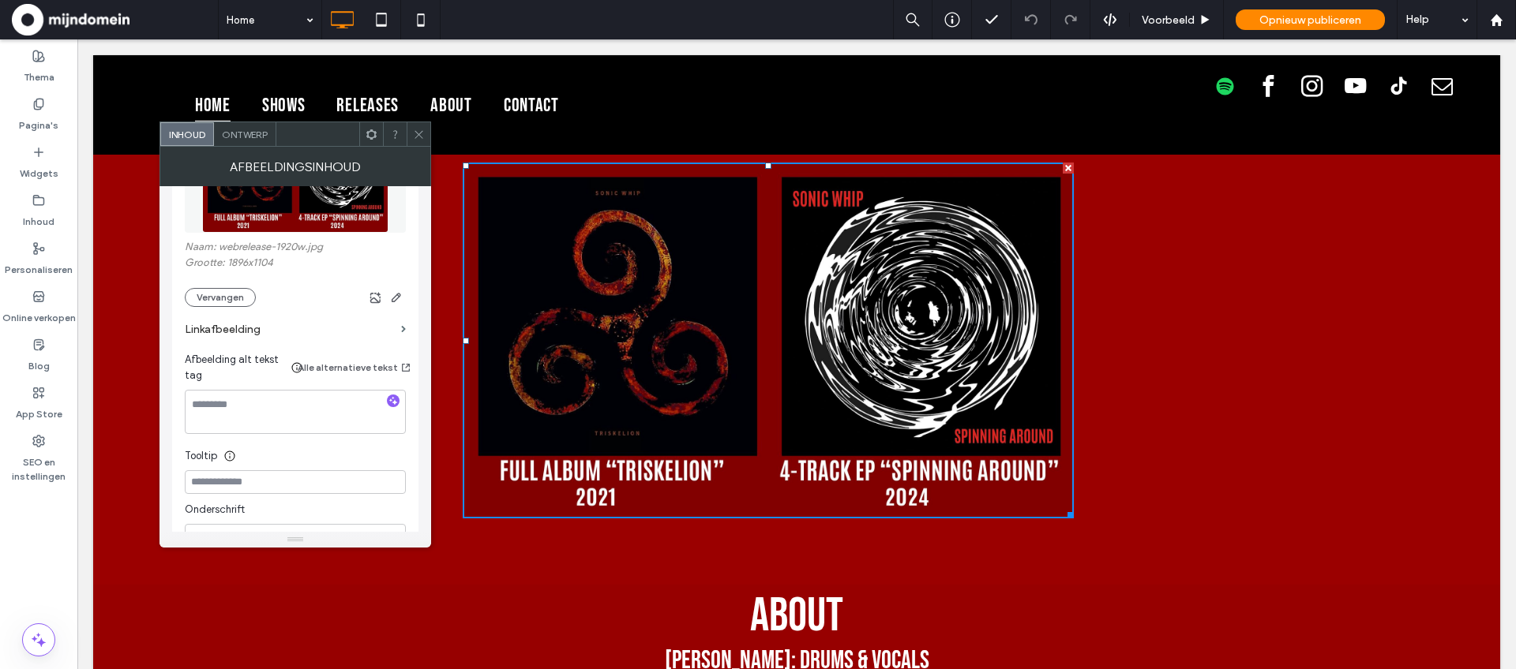
scroll to position [281, 0]
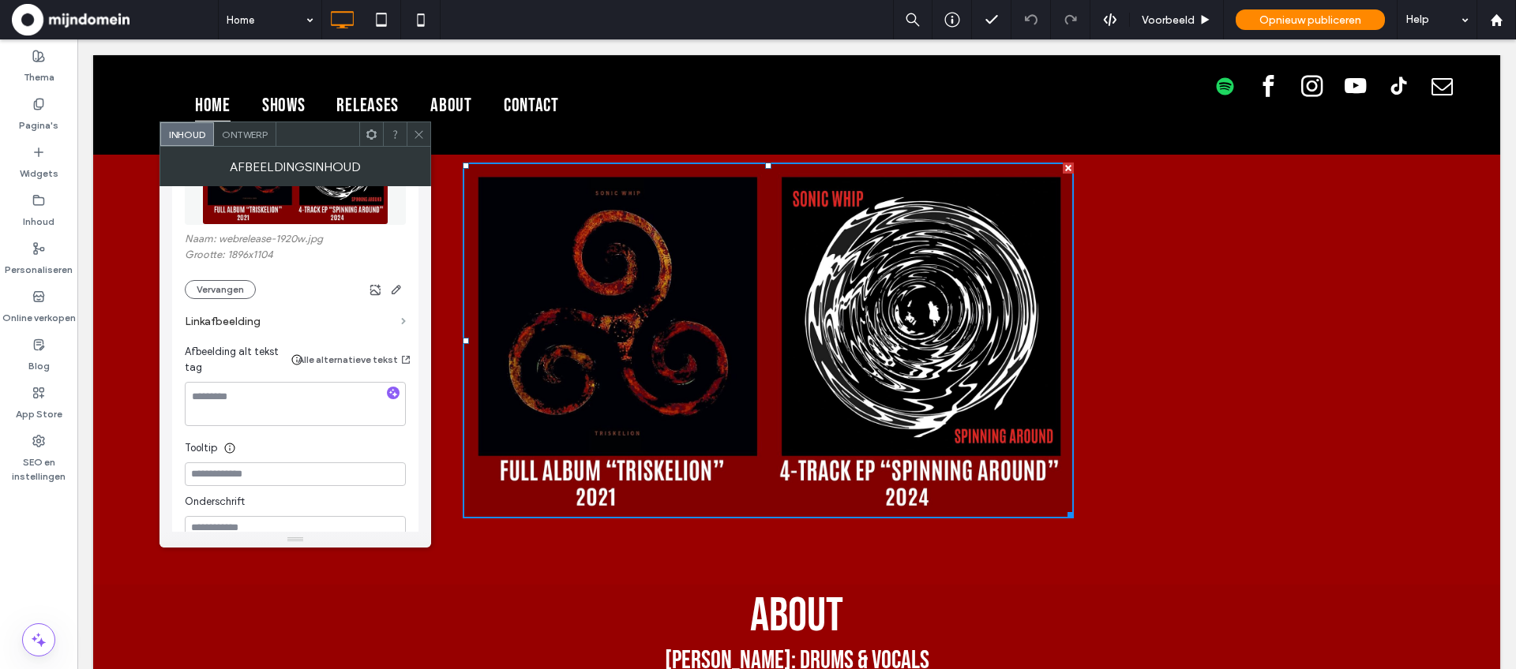
click at [405, 321] on span at bounding box center [403, 321] width 5 height 7
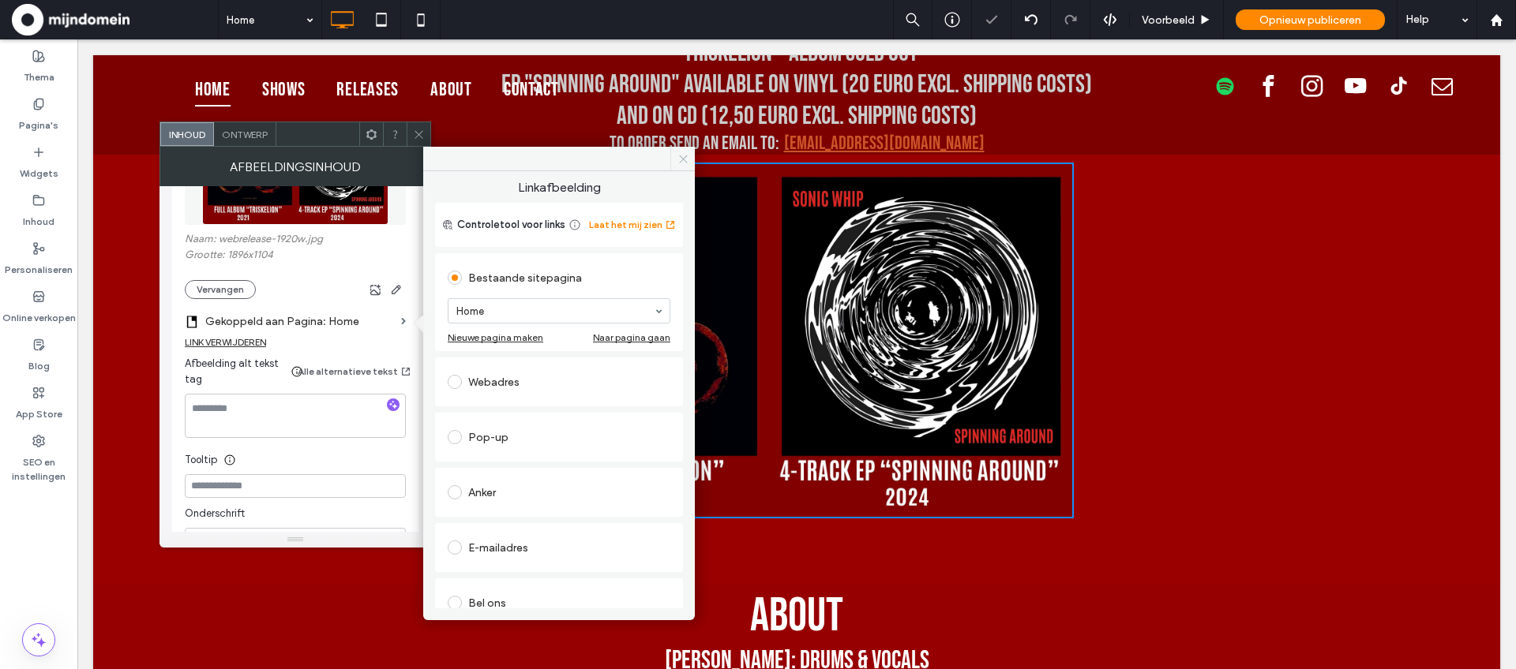
click at [680, 156] on icon at bounding box center [683, 159] width 12 height 12
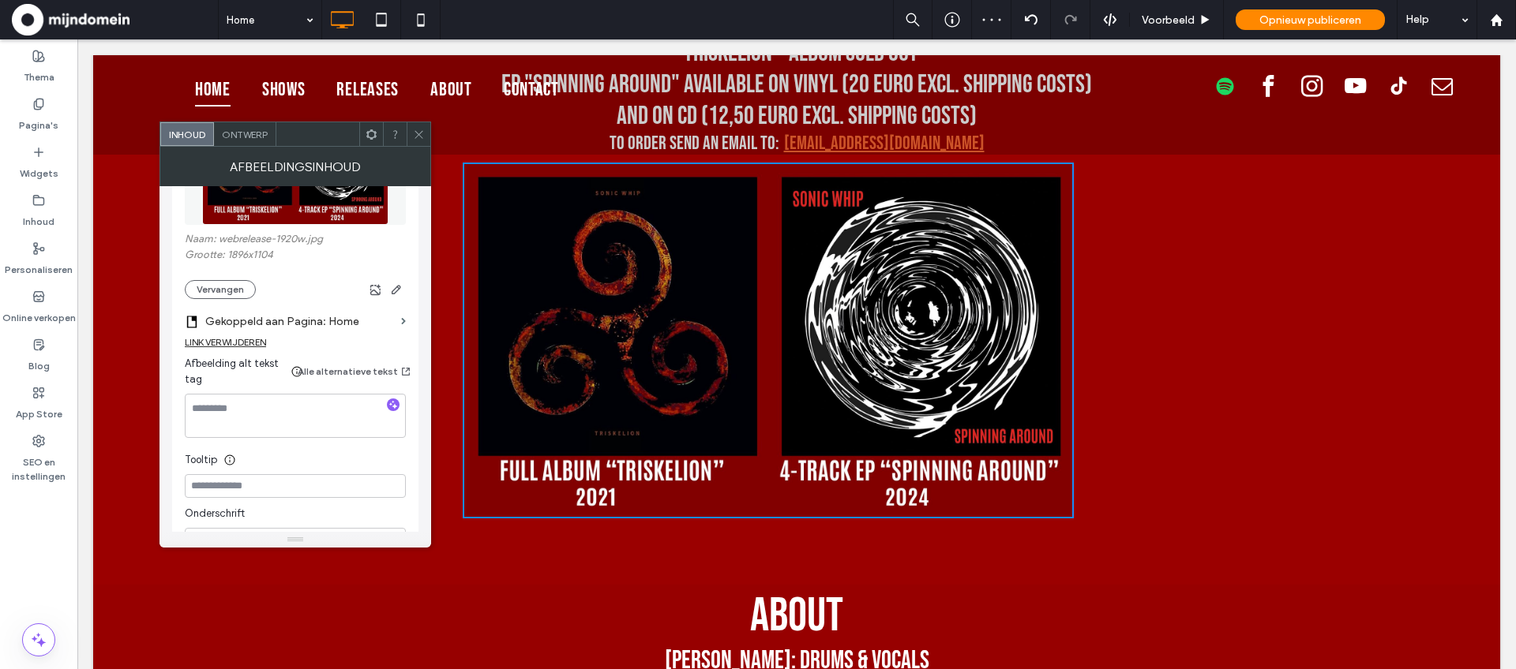
click at [415, 133] on icon at bounding box center [419, 135] width 12 height 12
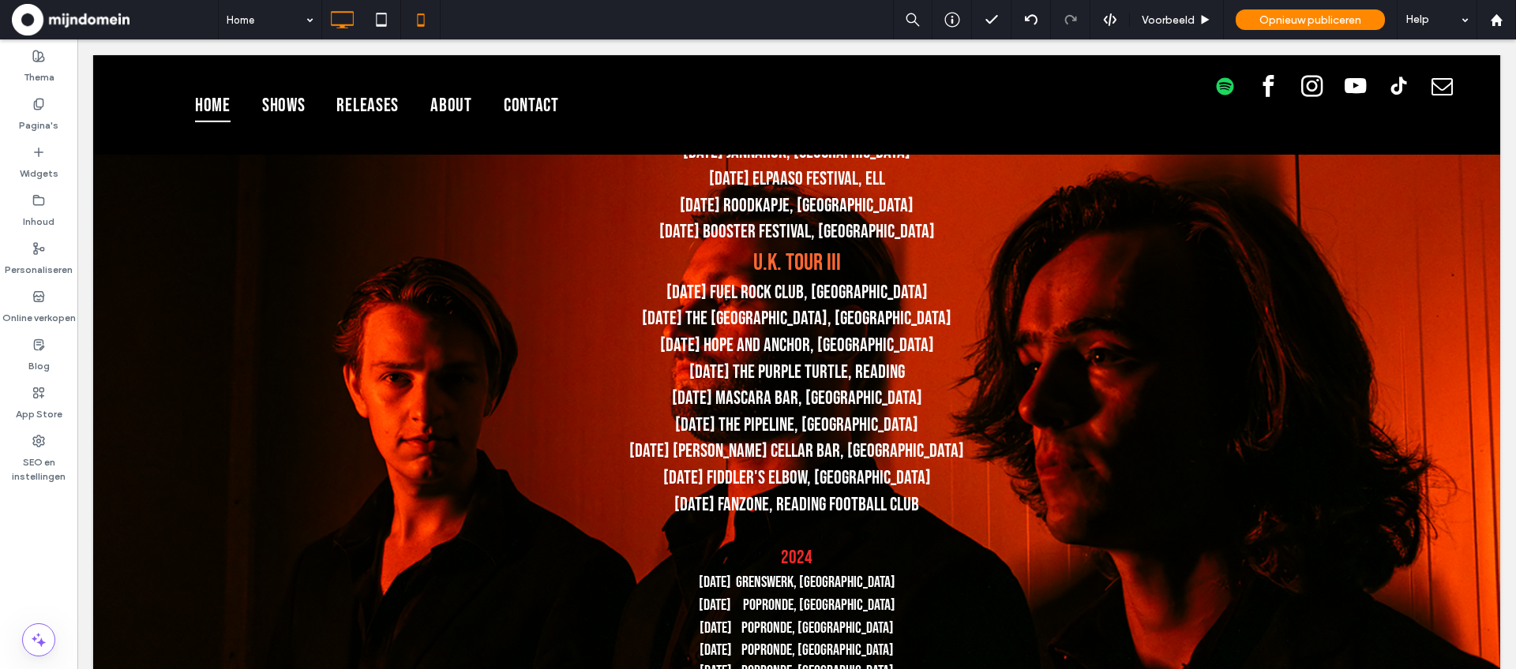
scroll to position [1492, 0]
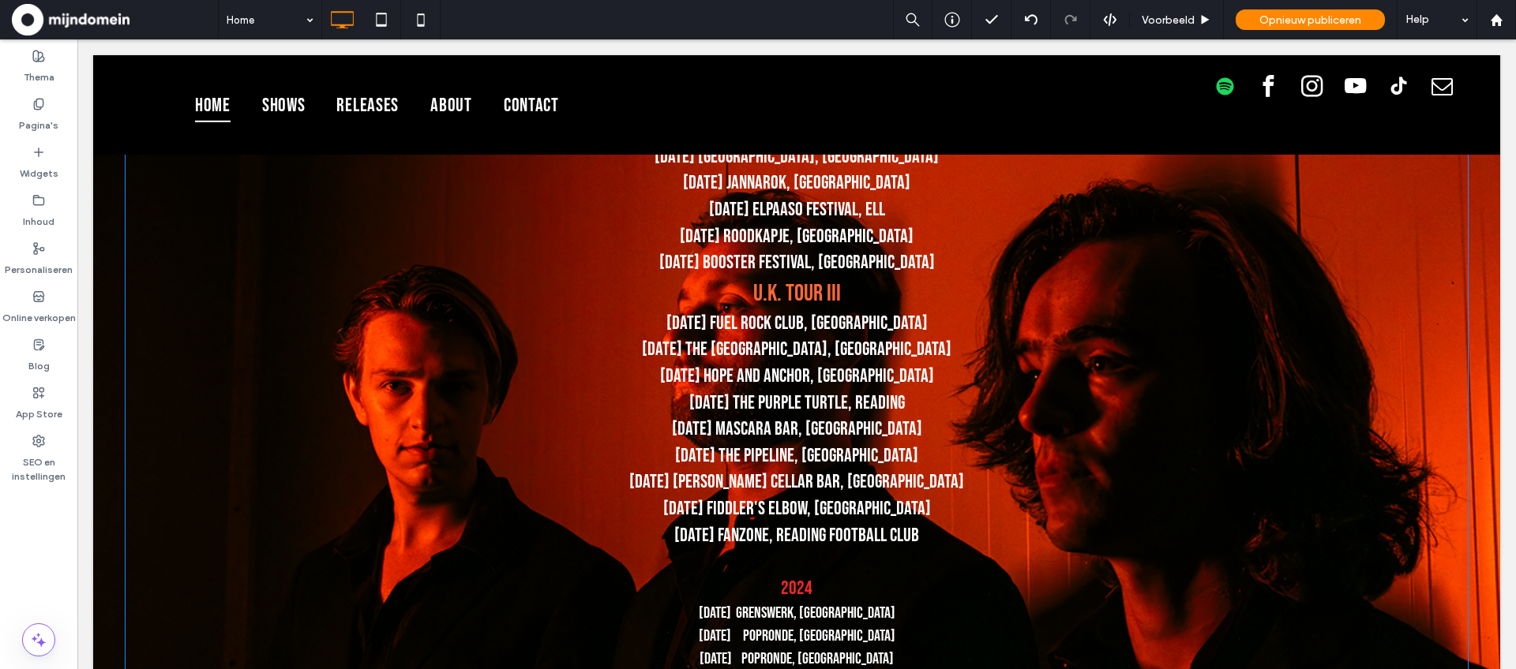
click at [294, 433] on p "24/01/2025 MASCARA BAR, LONDON" at bounding box center [797, 429] width 1344 height 27
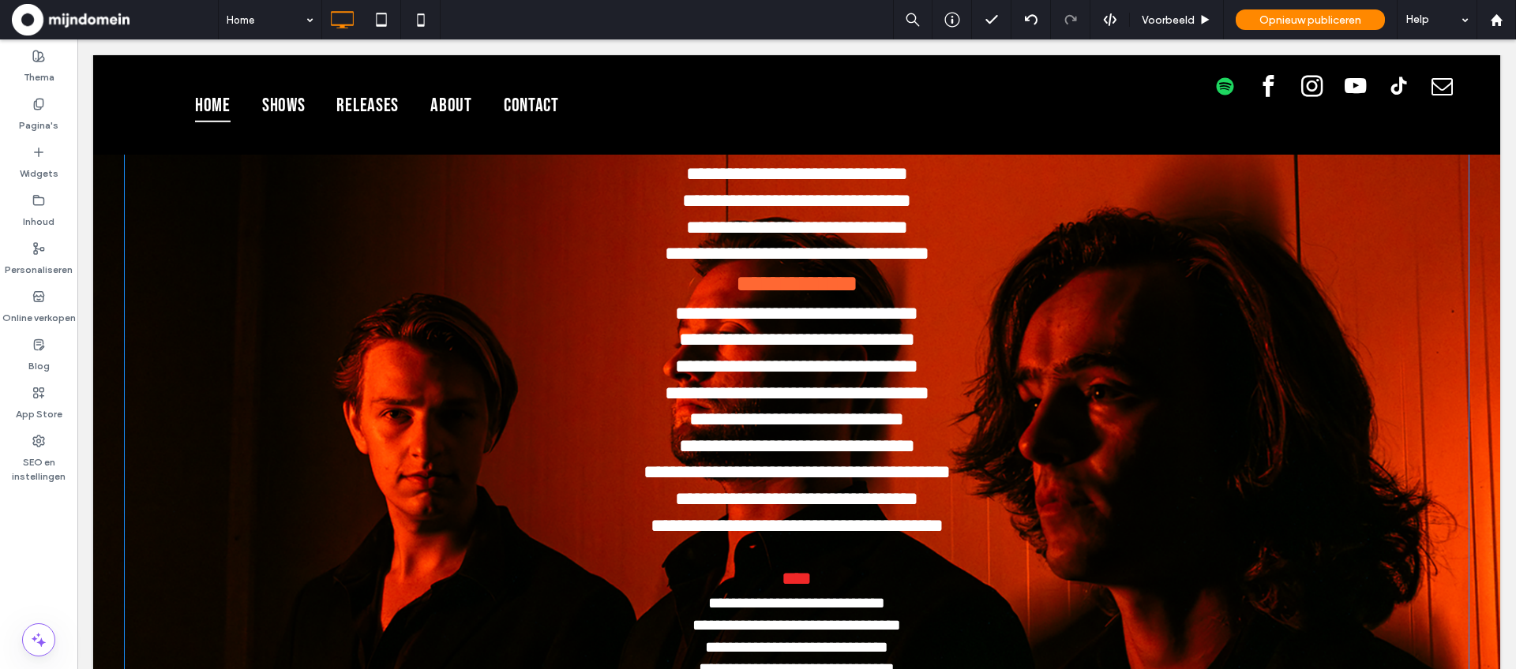
scroll to position [677, 0]
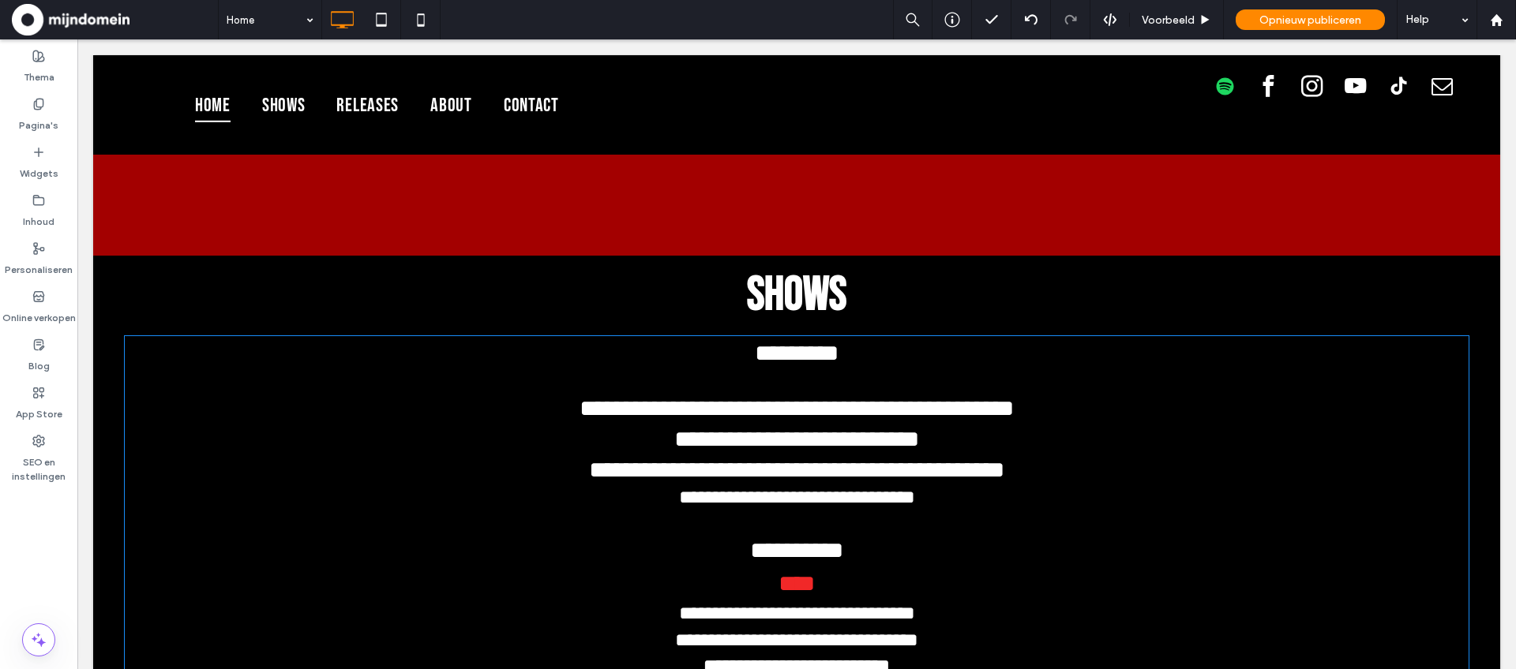
click at [242, 309] on h2 "SHOWS" at bounding box center [797, 294] width 1344 height 58
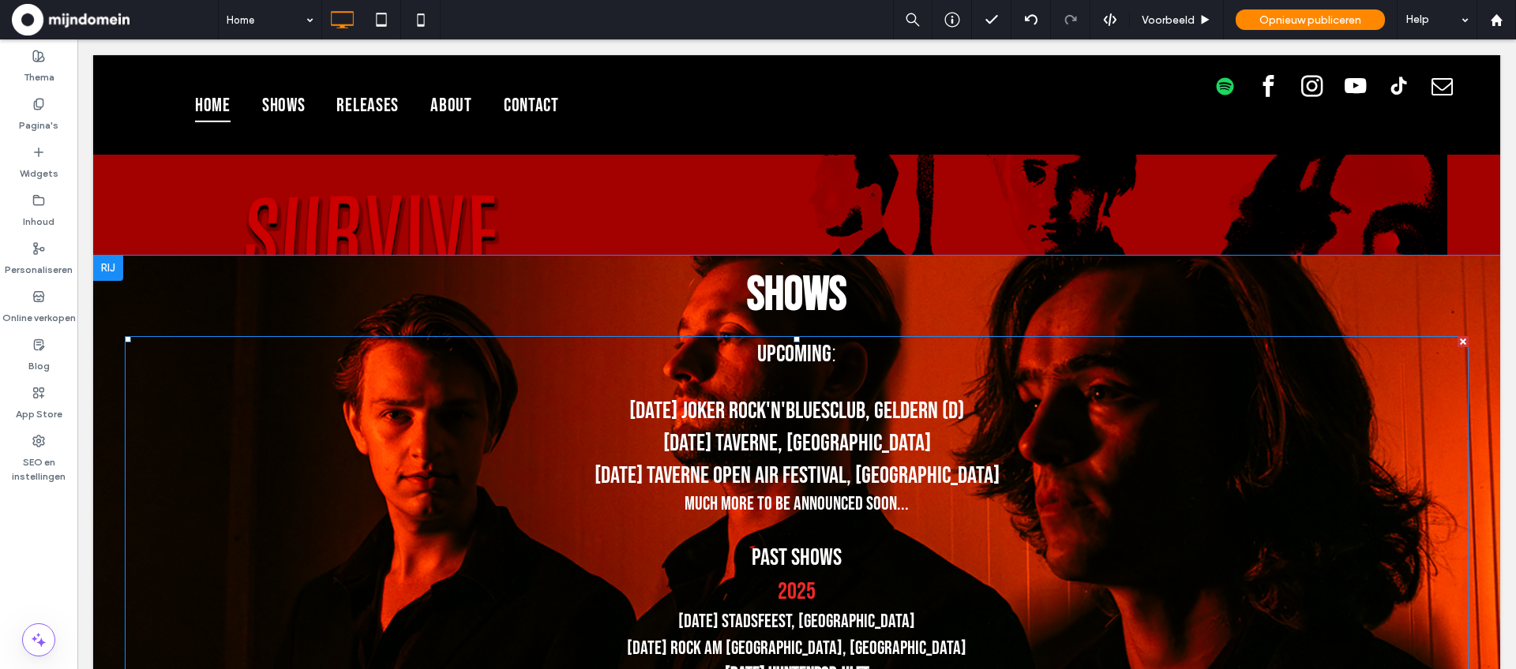
click at [217, 386] on p at bounding box center [797, 382] width 1344 height 24
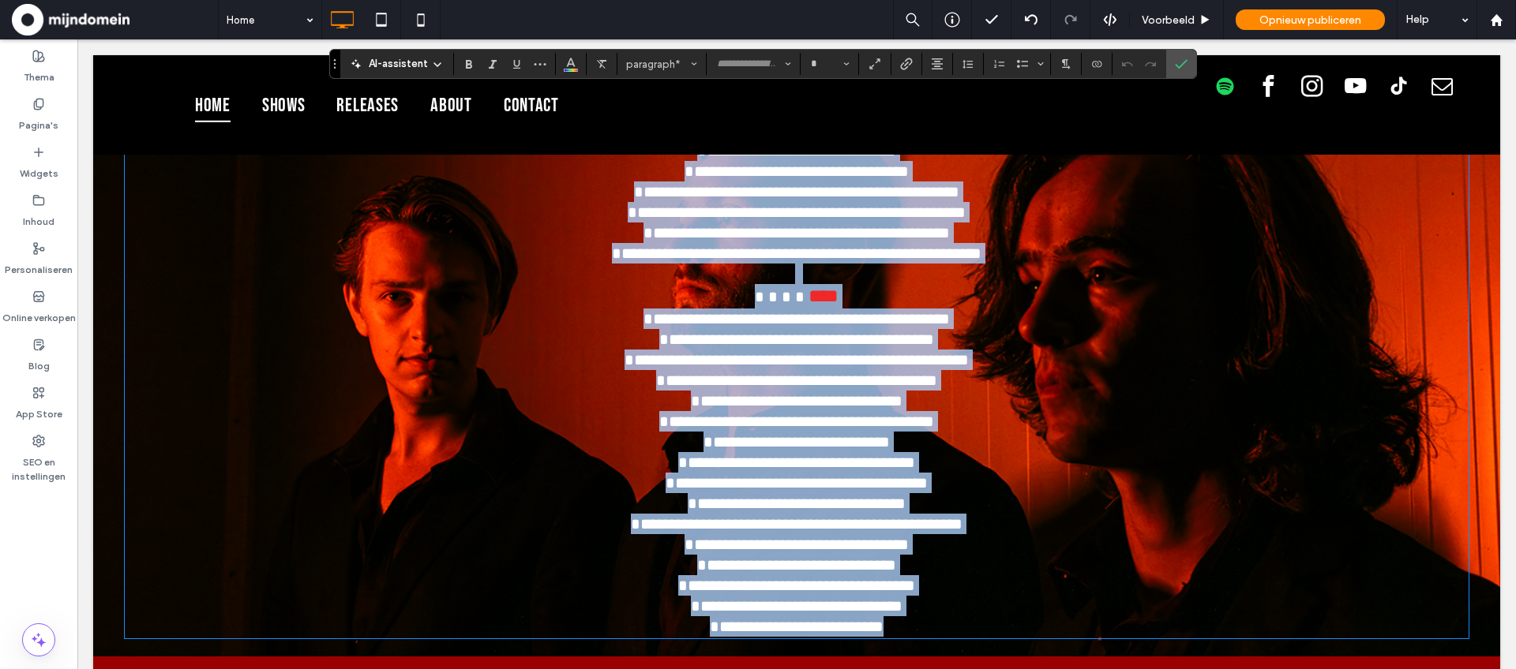
type input "******"
type input "**"
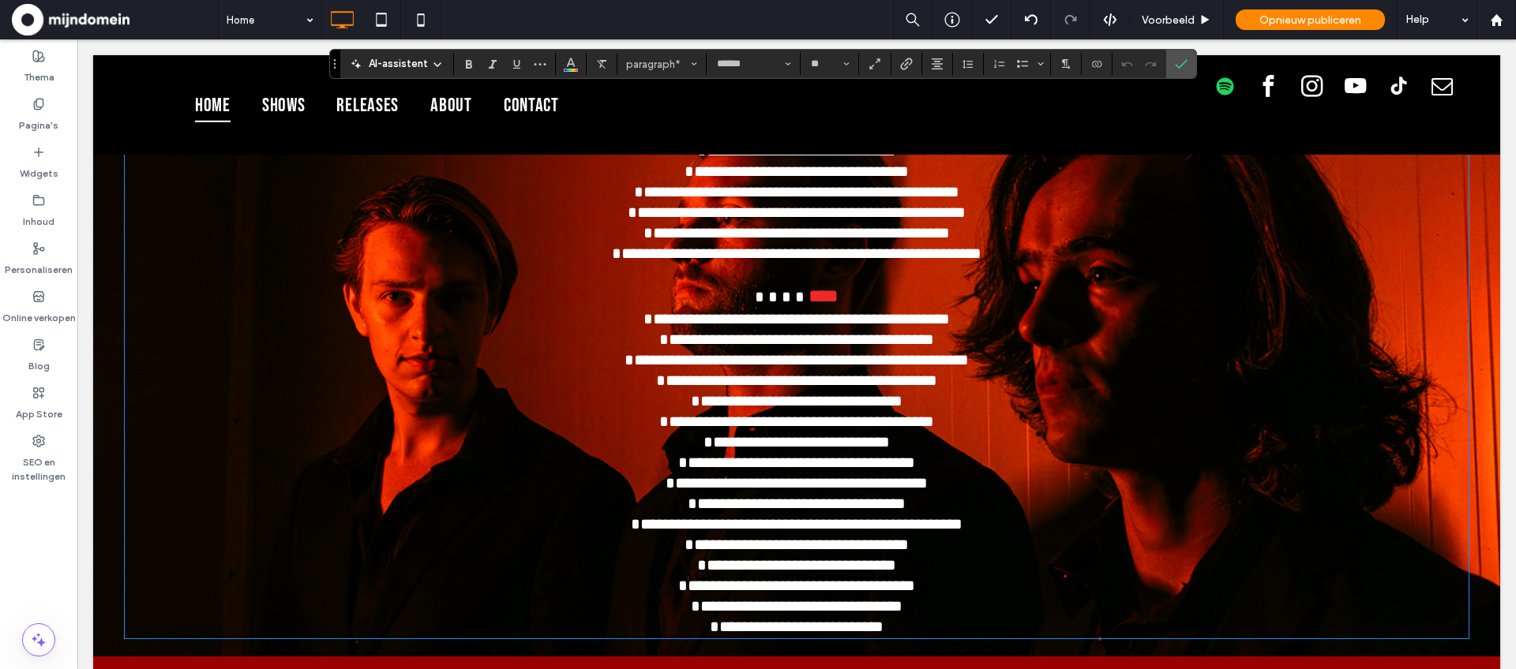
click at [217, 384] on p "**********" at bounding box center [797, 46] width 1344 height 1183
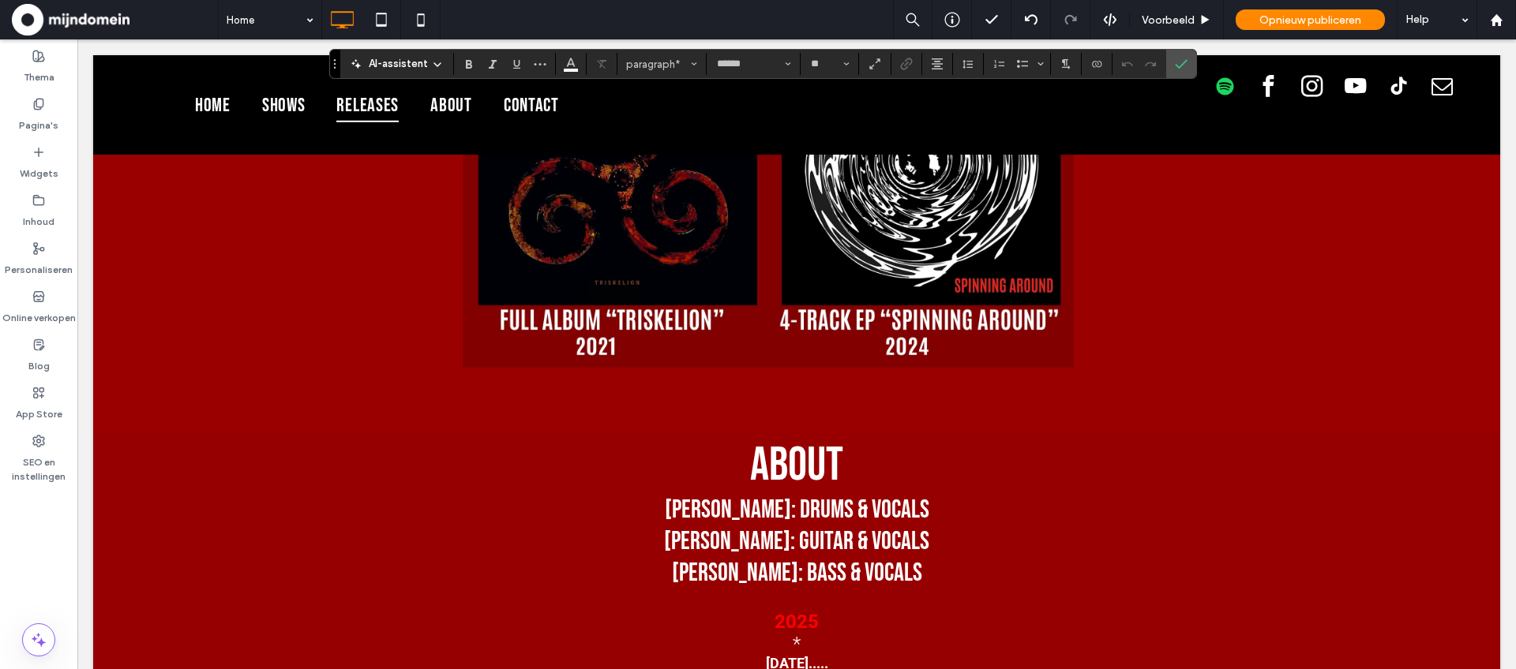
scroll to position [4734, 0]
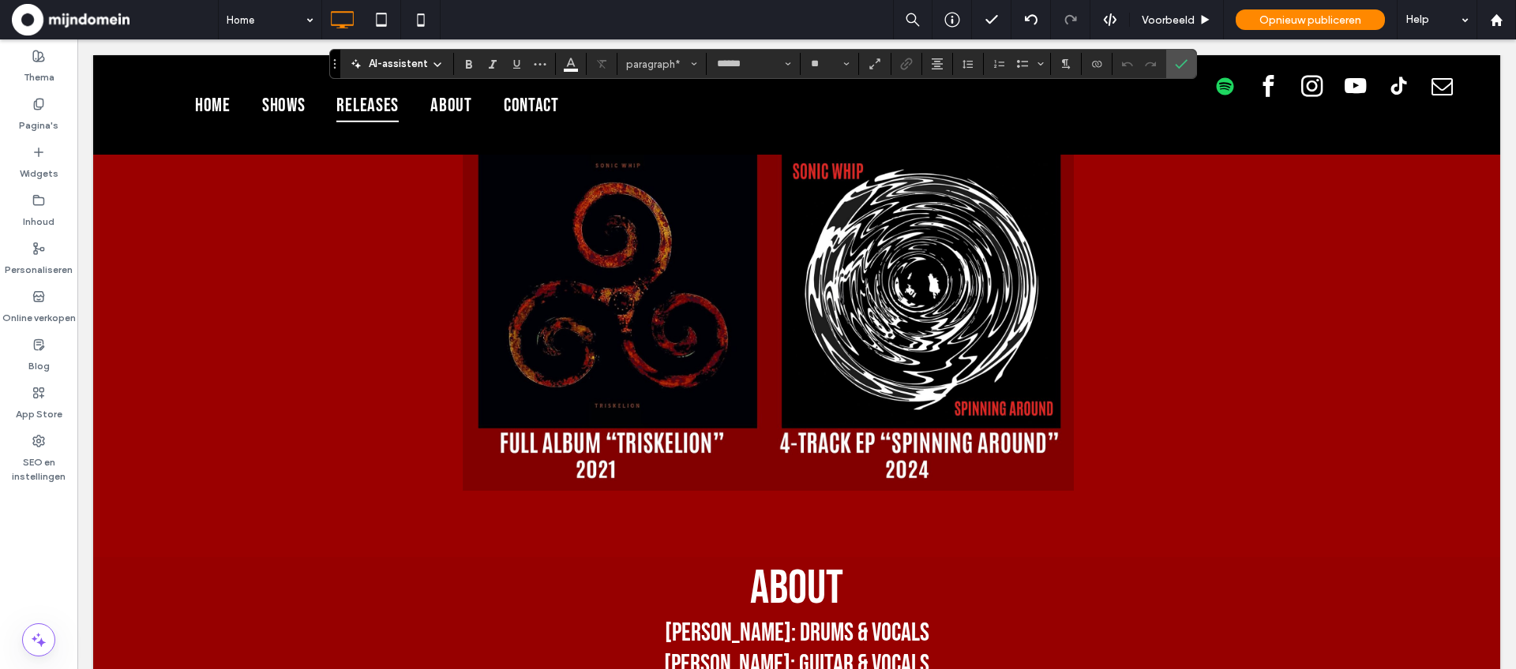
click at [621, 366] on img at bounding box center [768, 313] width 611 height 356
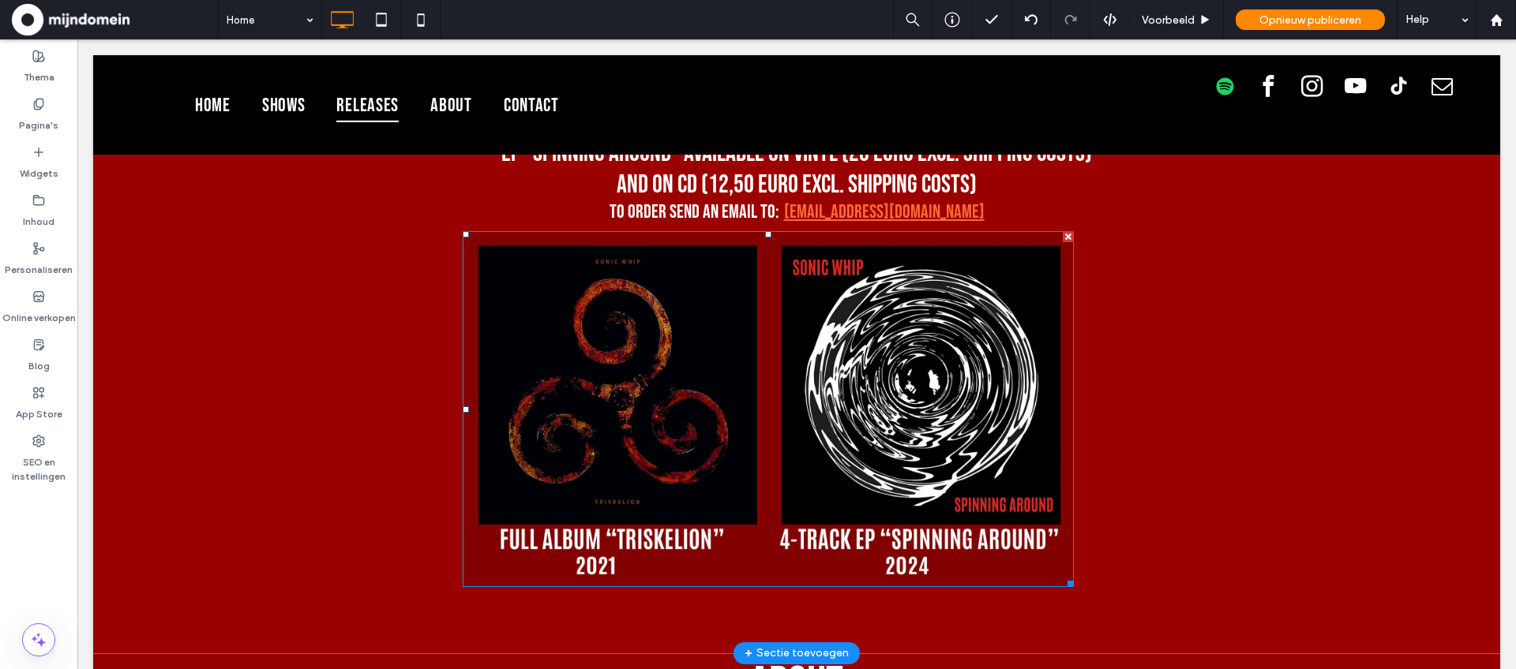
click at [621, 367] on img at bounding box center [768, 409] width 611 height 356
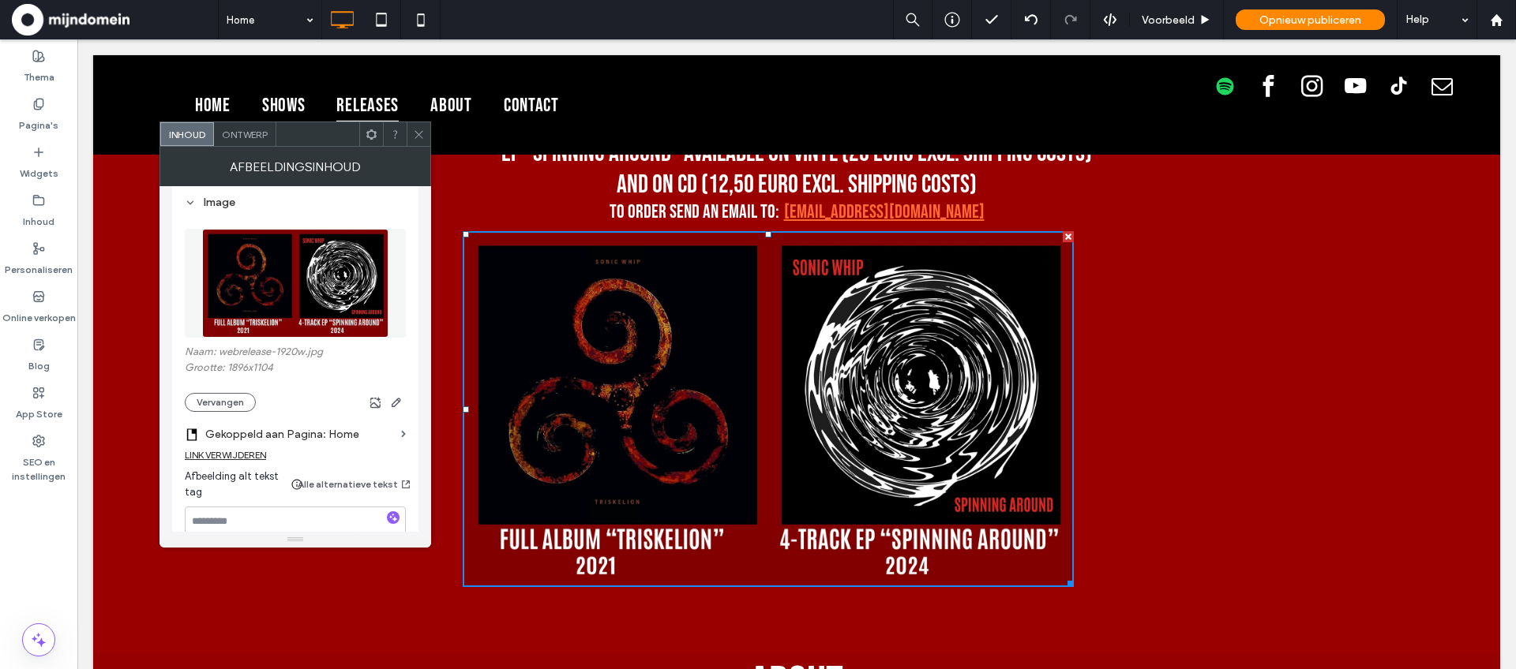
scroll to position [171, 0]
click at [411, 431] on div "Image Naam: webrelease-1920w.jpg Grootte: 1896x1104 Vervangen Gekoppeld aan Pag…" at bounding box center [295, 425] width 246 height 489
click at [405, 432] on span at bounding box center [403, 431] width 5 height 7
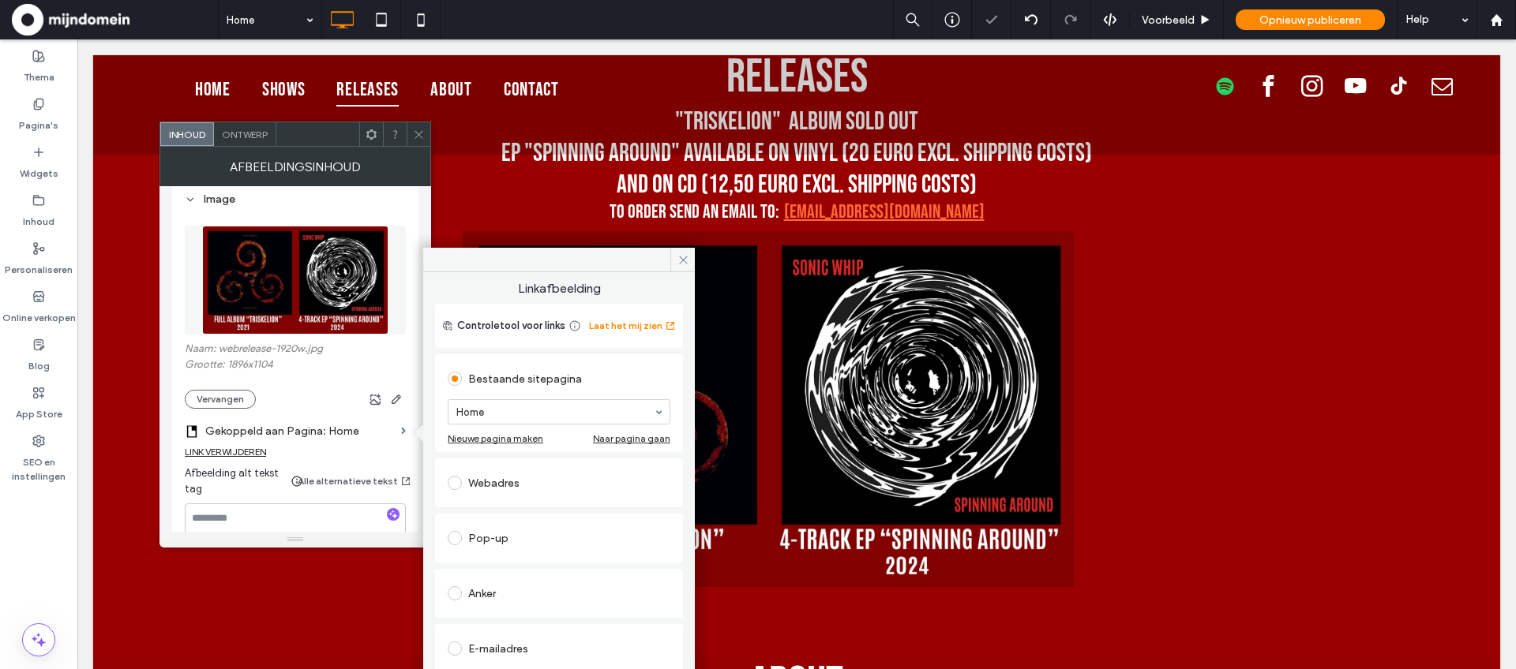
scroll to position [103, 0]
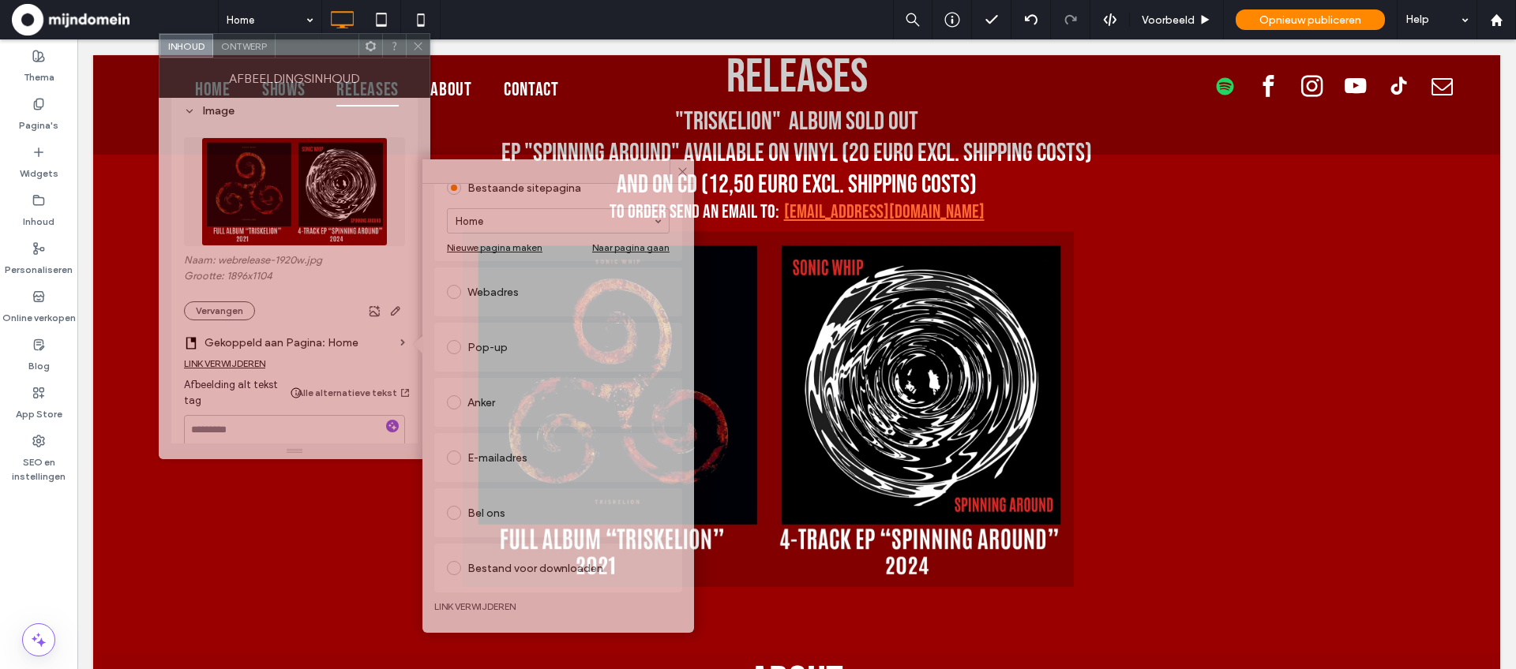
drag, startPoint x: 317, startPoint y: 131, endPoint x: 316, endPoint y: 43, distance: 88.4
click at [316, 43] on div at bounding box center [317, 46] width 83 height 24
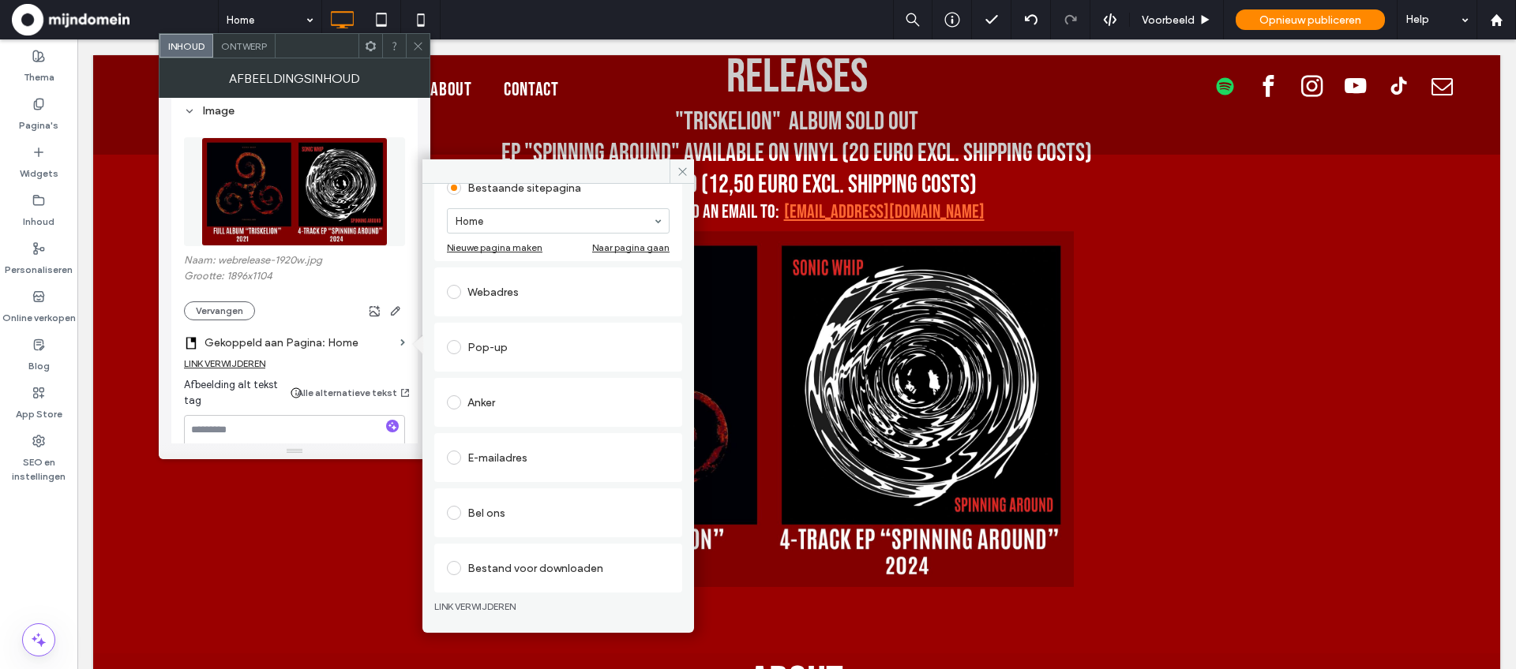
click at [499, 606] on link "LINK VERWIJDEREN" at bounding box center [558, 607] width 248 height 13
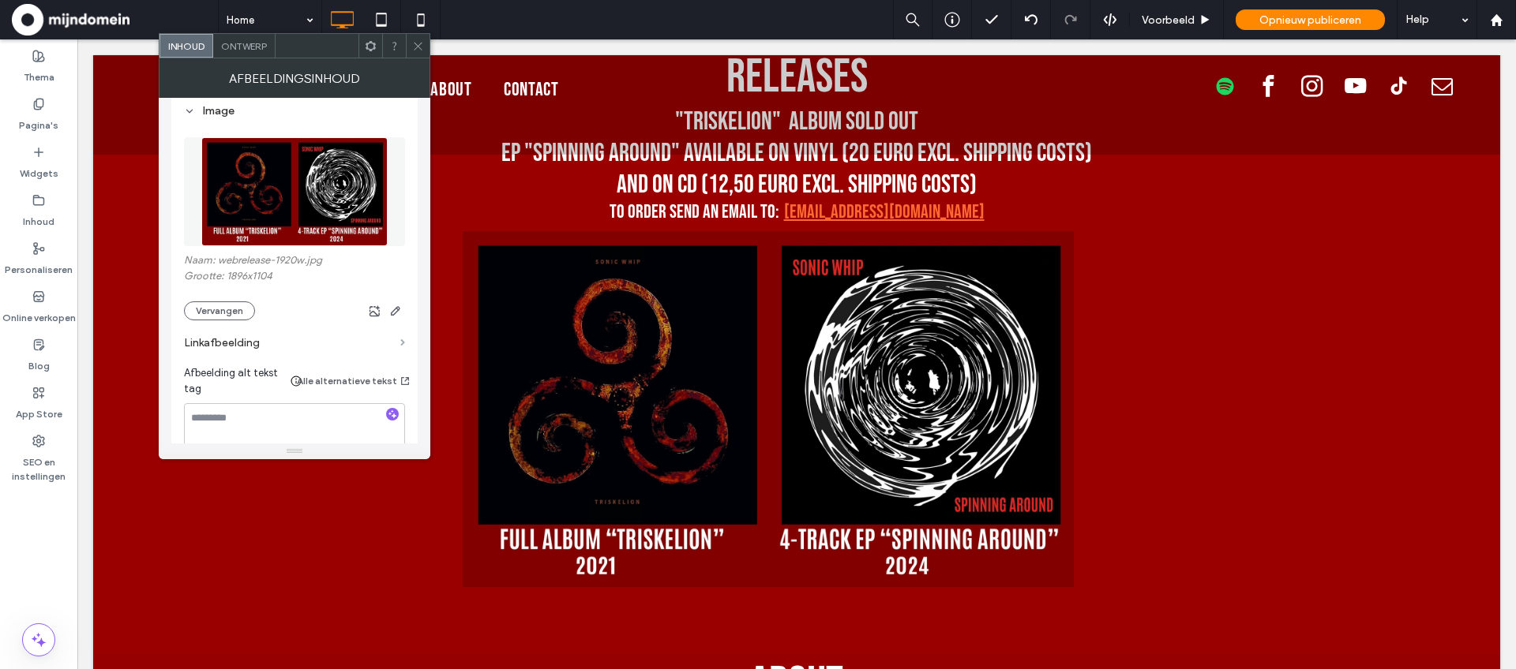
click at [403, 343] on span at bounding box center [402, 342] width 5 height 7
click at [402, 341] on span at bounding box center [402, 342] width 5 height 7
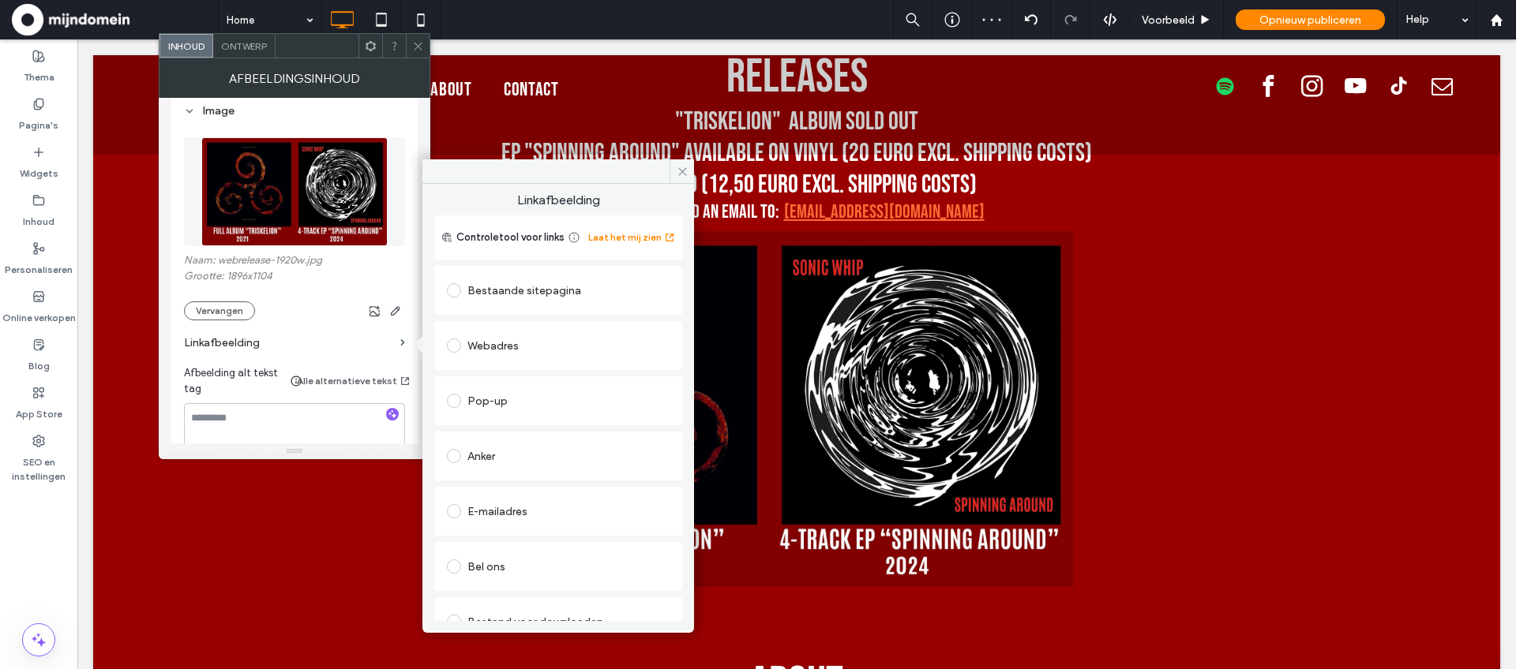
click at [456, 290] on span at bounding box center [454, 290] width 14 height 14
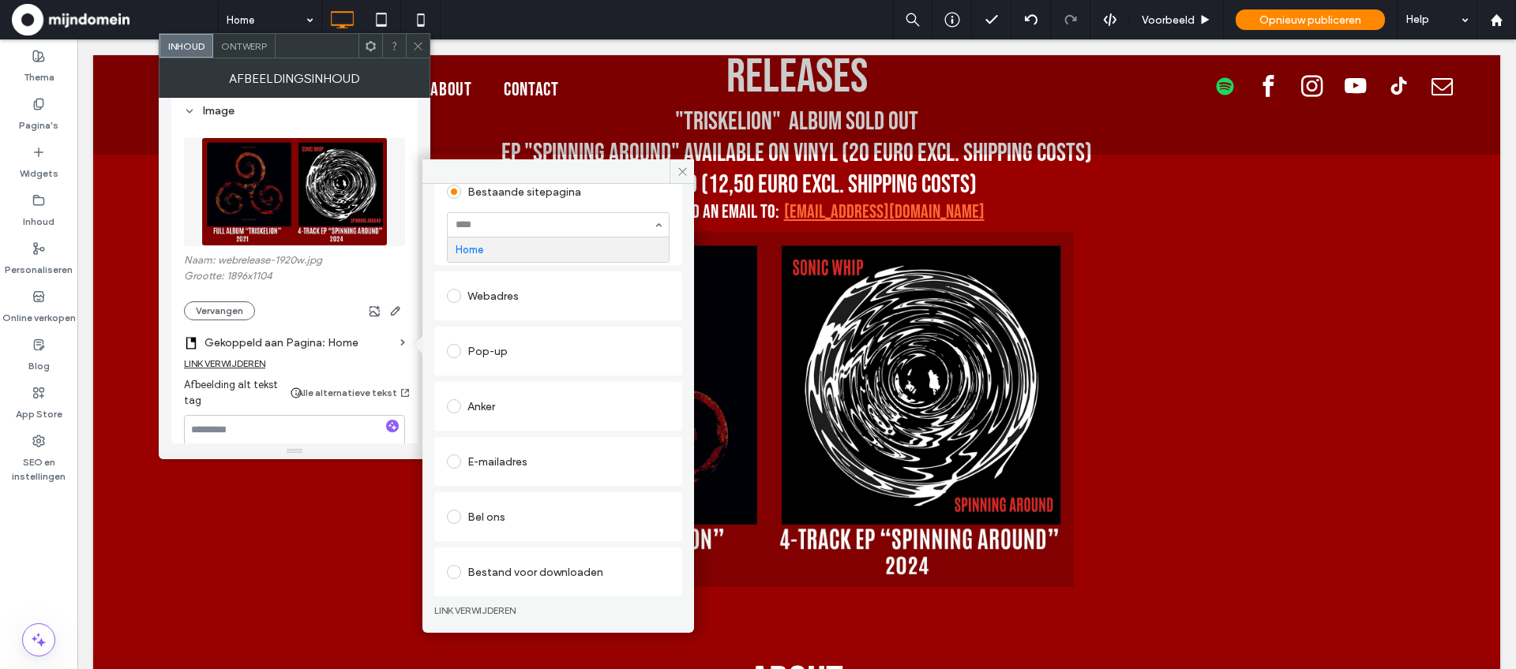
scroll to position [69, 0]
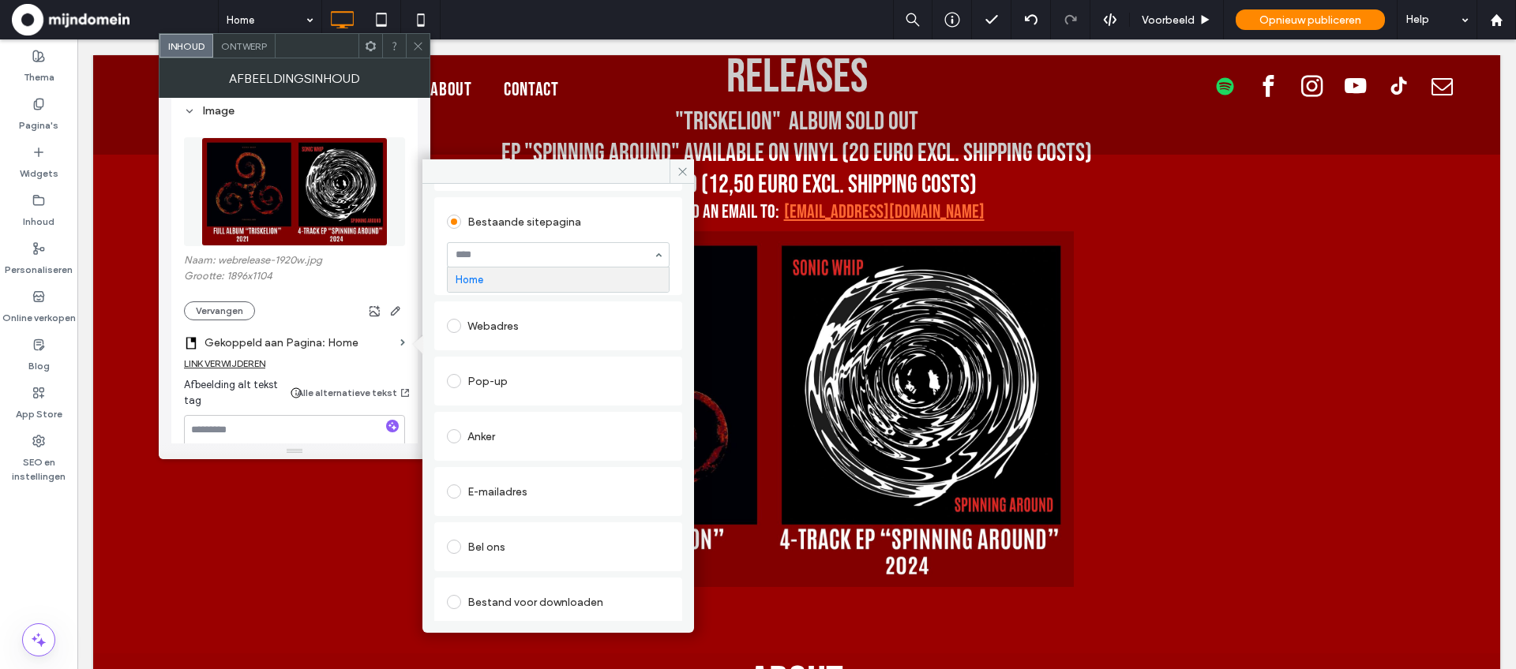
click at [450, 437] on span at bounding box center [454, 436] width 14 height 14
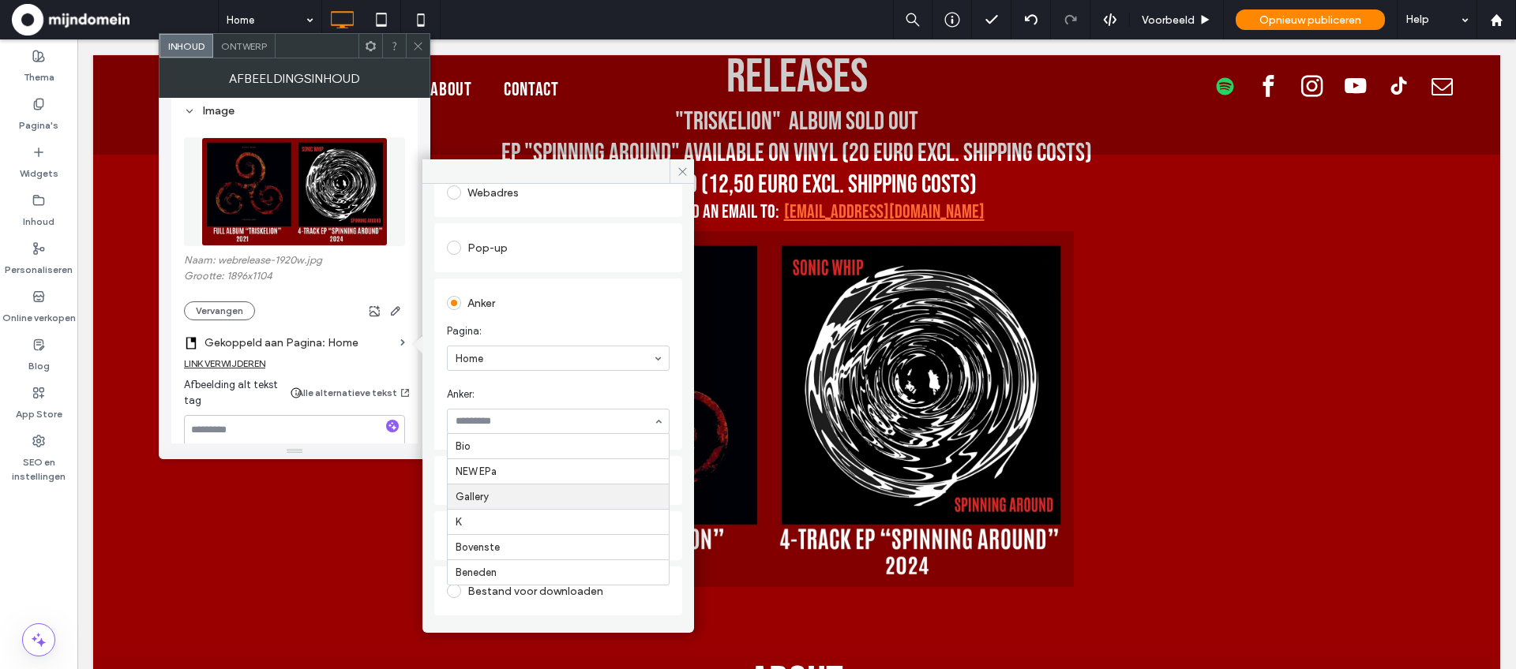
scroll to position [176, 0]
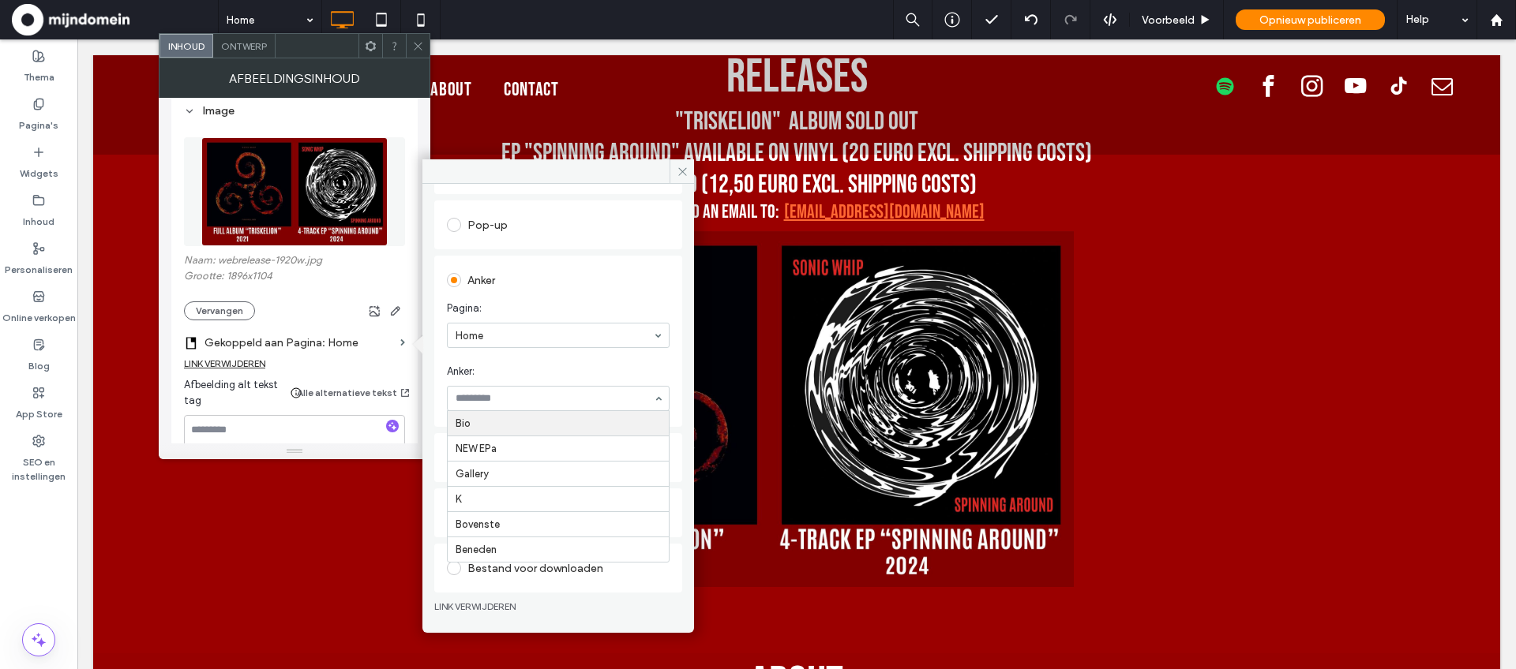
click at [573, 357] on section "Anker: Bio NEW EPa Gallery K Bovenste Beneden" at bounding box center [558, 387] width 223 height 63
click at [482, 606] on link "LINK VERWIJDEREN" at bounding box center [558, 607] width 248 height 13
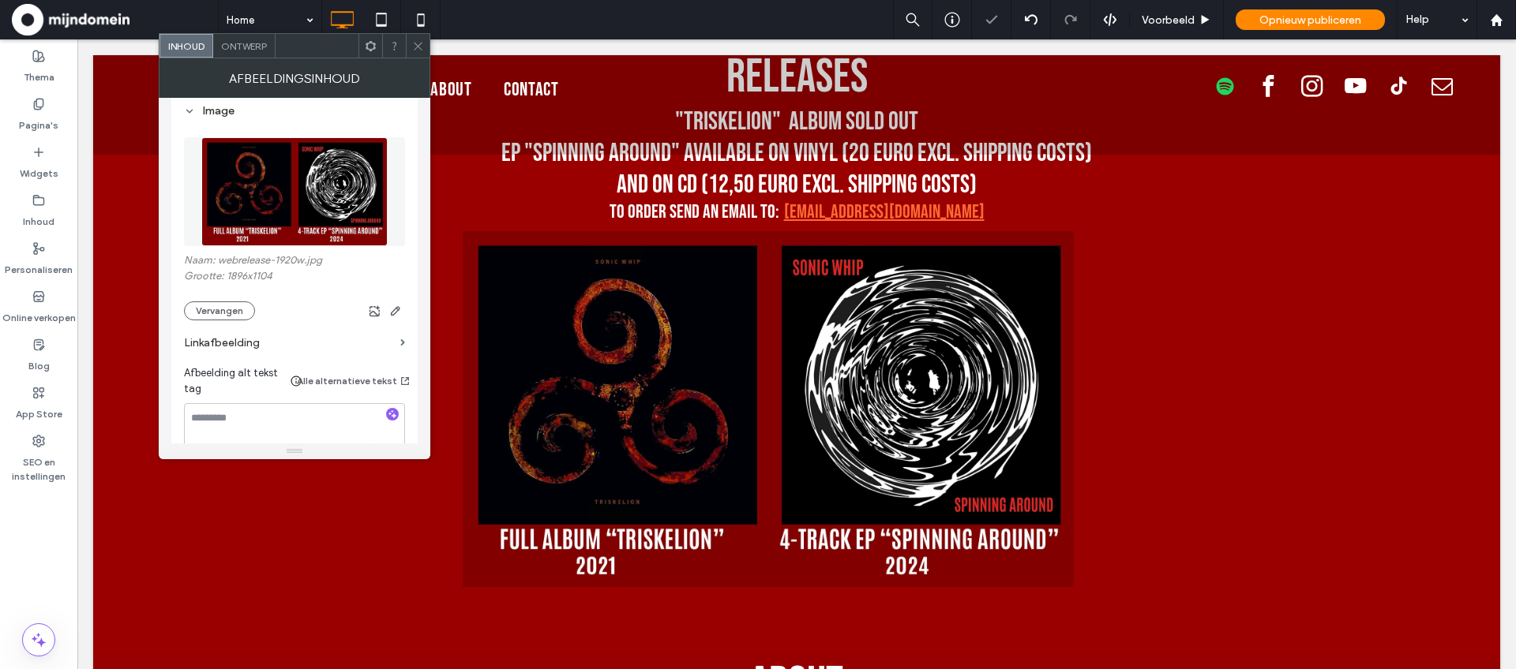
click at [422, 52] on span at bounding box center [418, 46] width 12 height 24
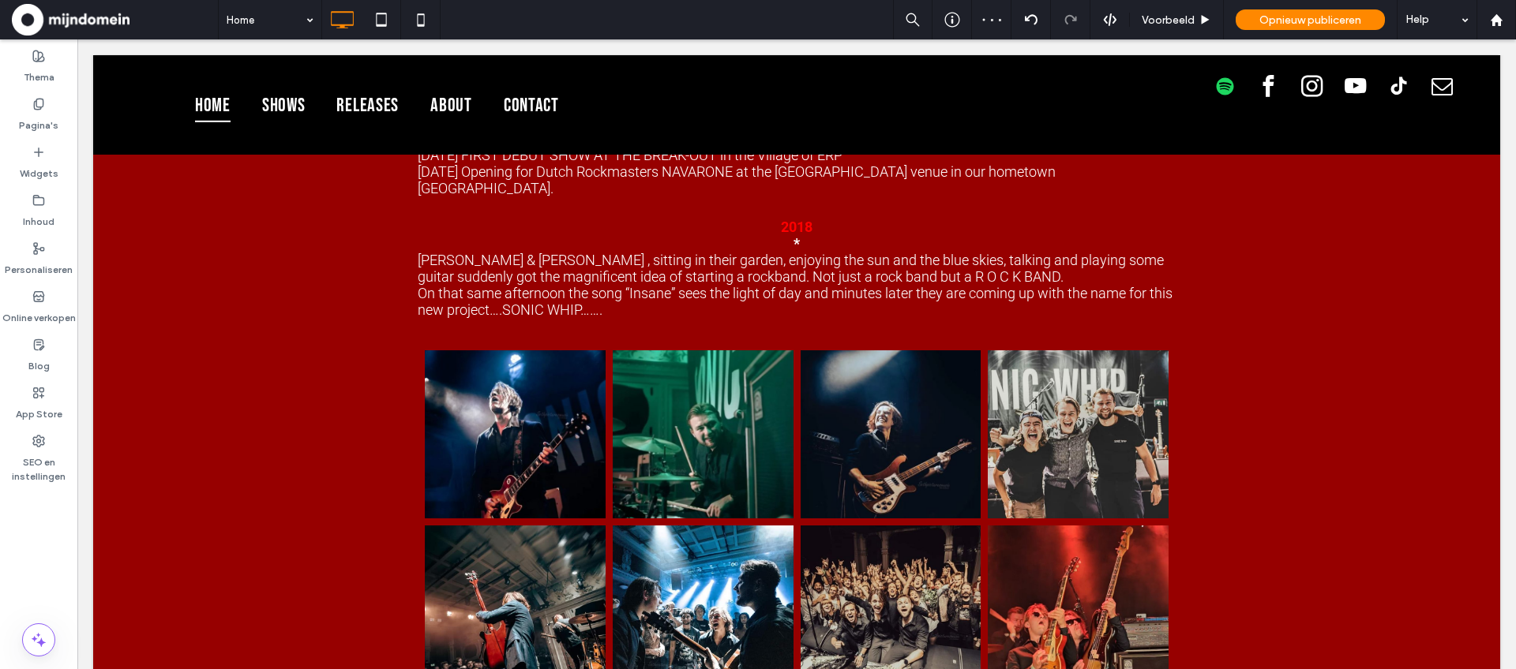
scroll to position [7142, 0]
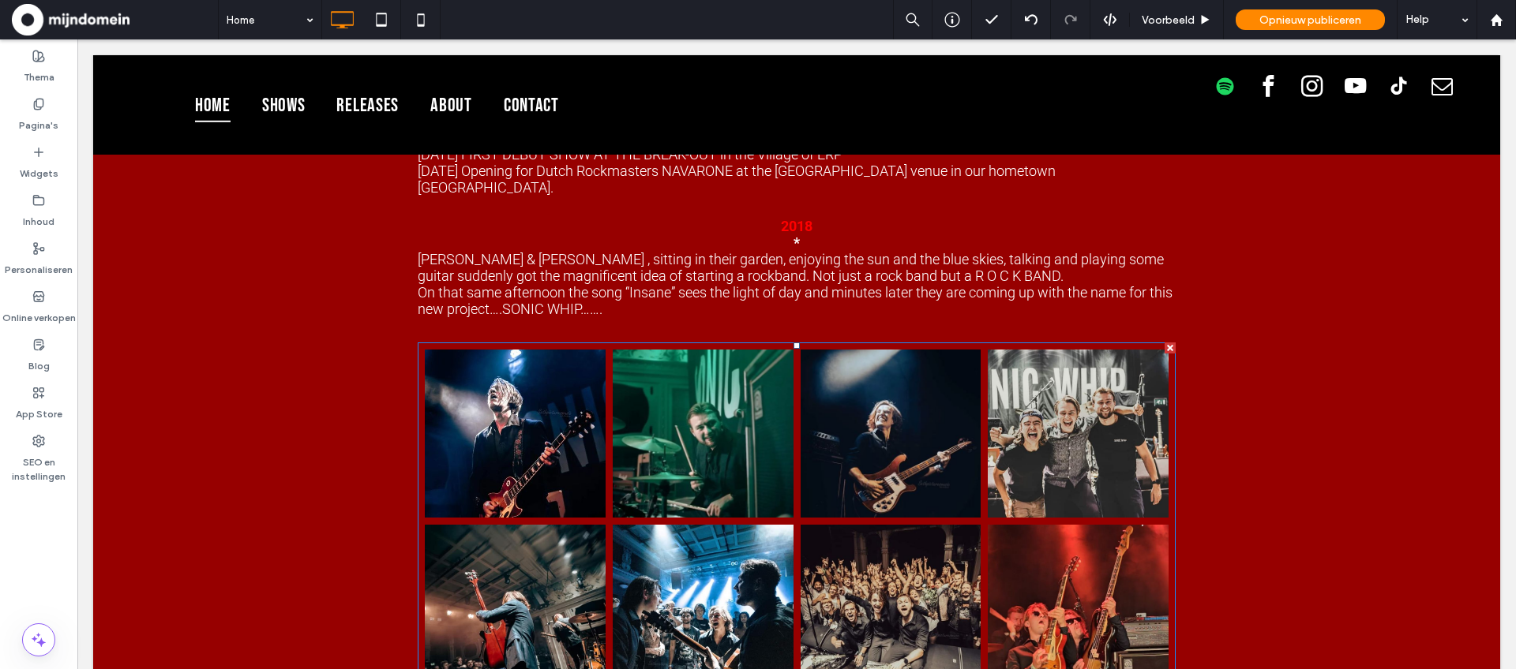
click at [496, 345] on link at bounding box center [514, 434] width 191 height 178
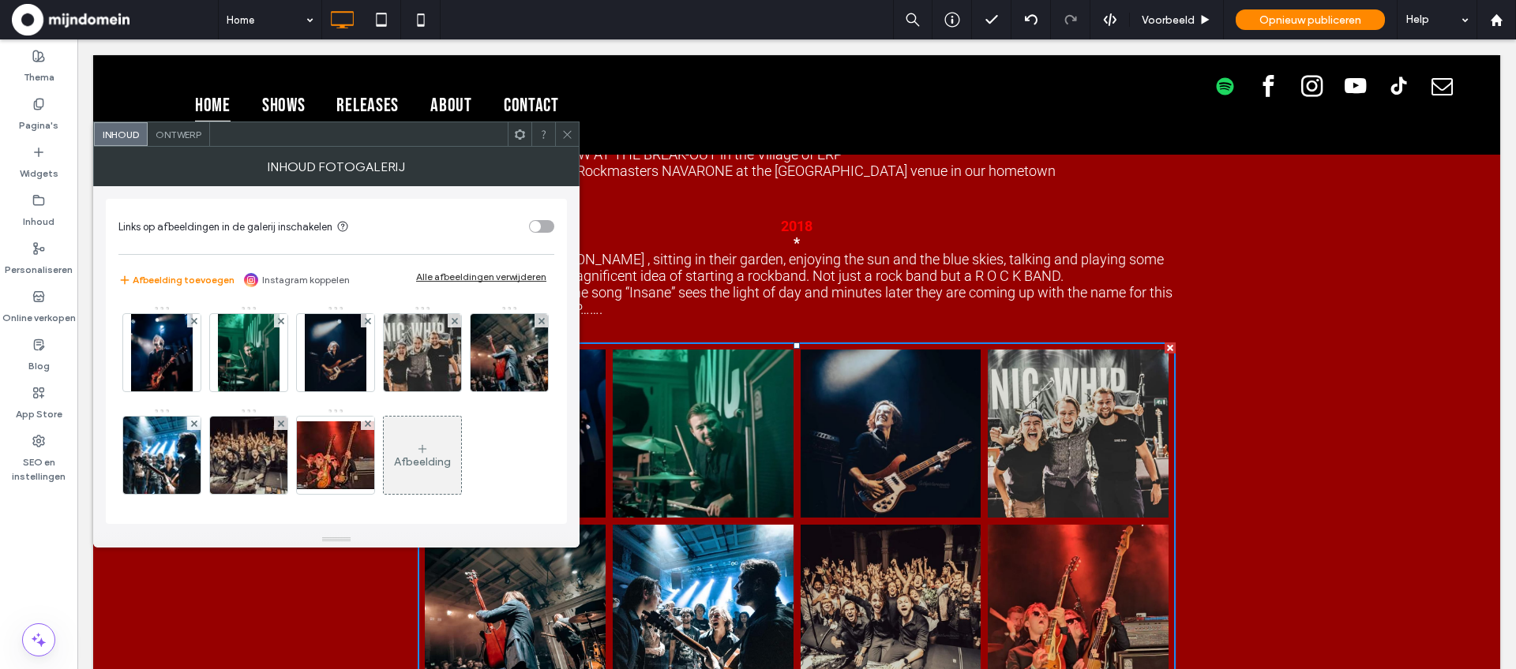
click at [566, 134] on use at bounding box center [567, 134] width 8 height 8
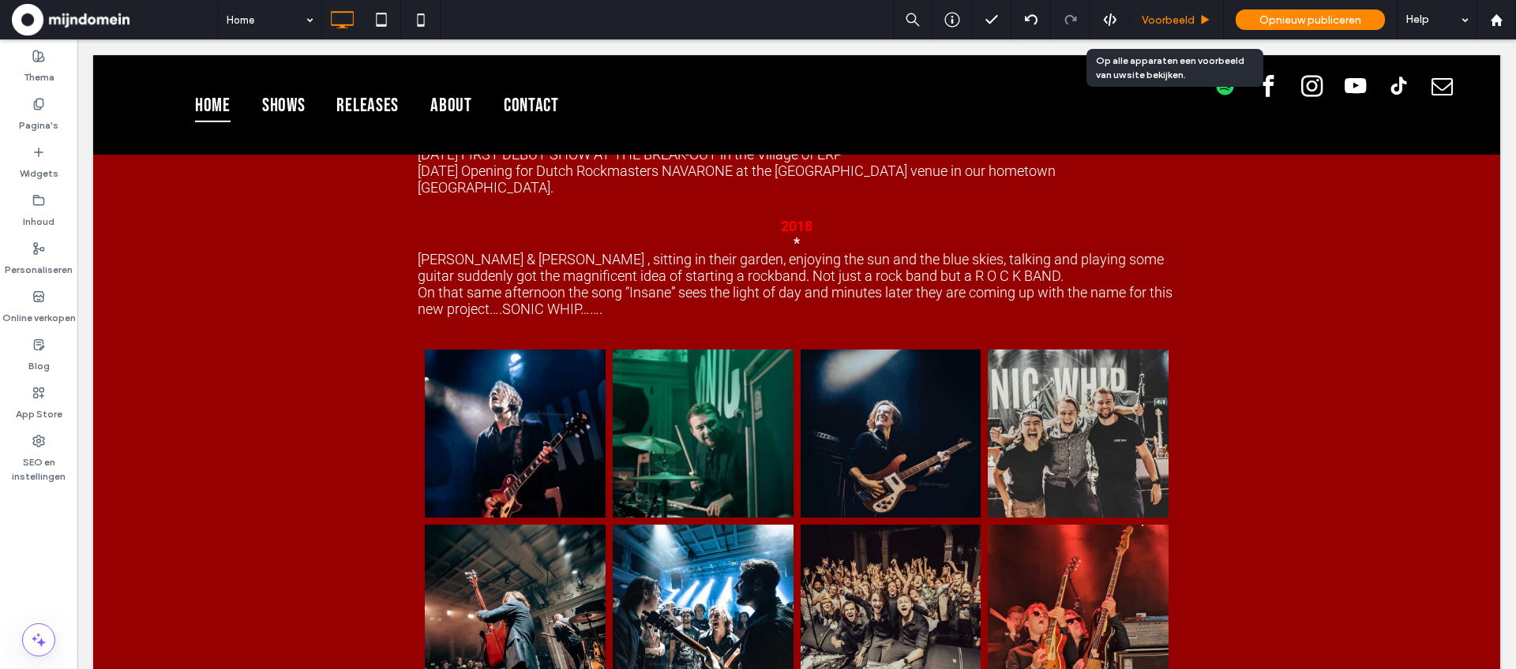
click at [1160, 17] on span "Voorbeeld" at bounding box center [1168, 19] width 53 height 13
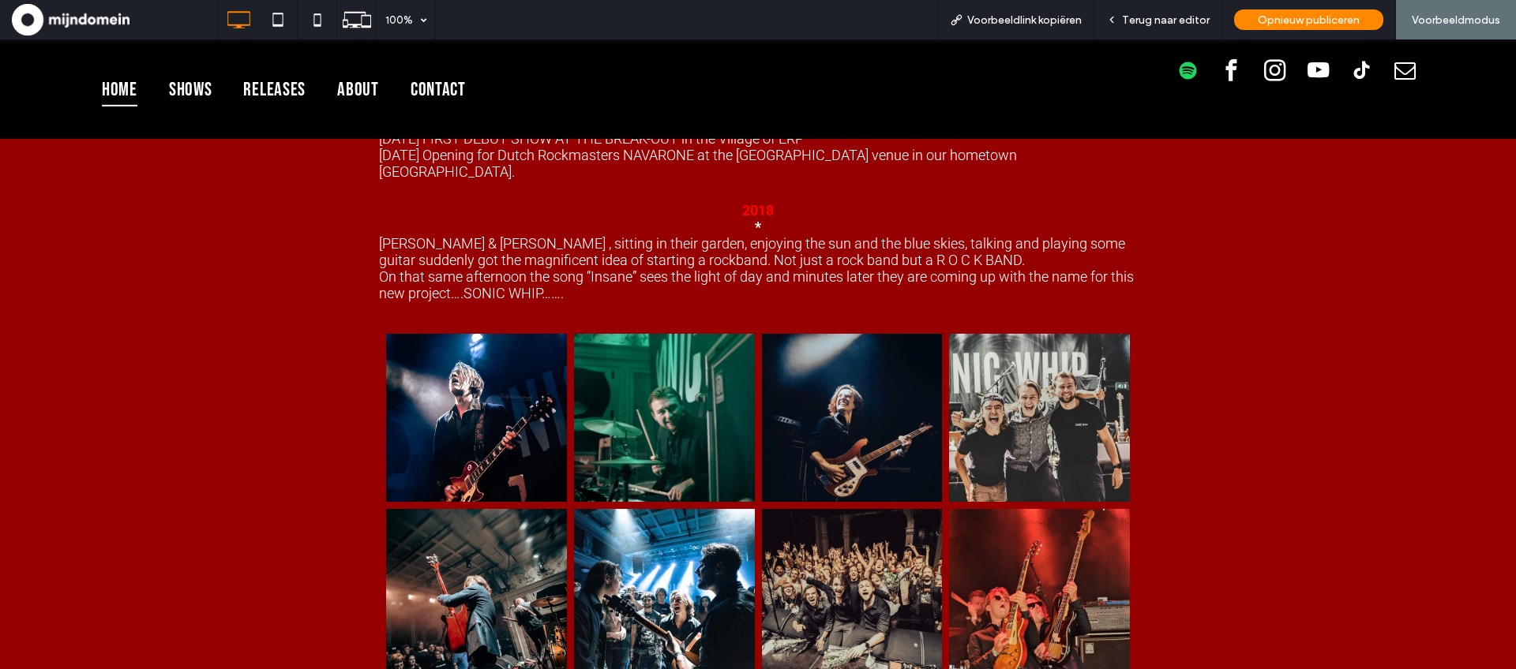
click at [433, 329] on link at bounding box center [476, 418] width 191 height 178
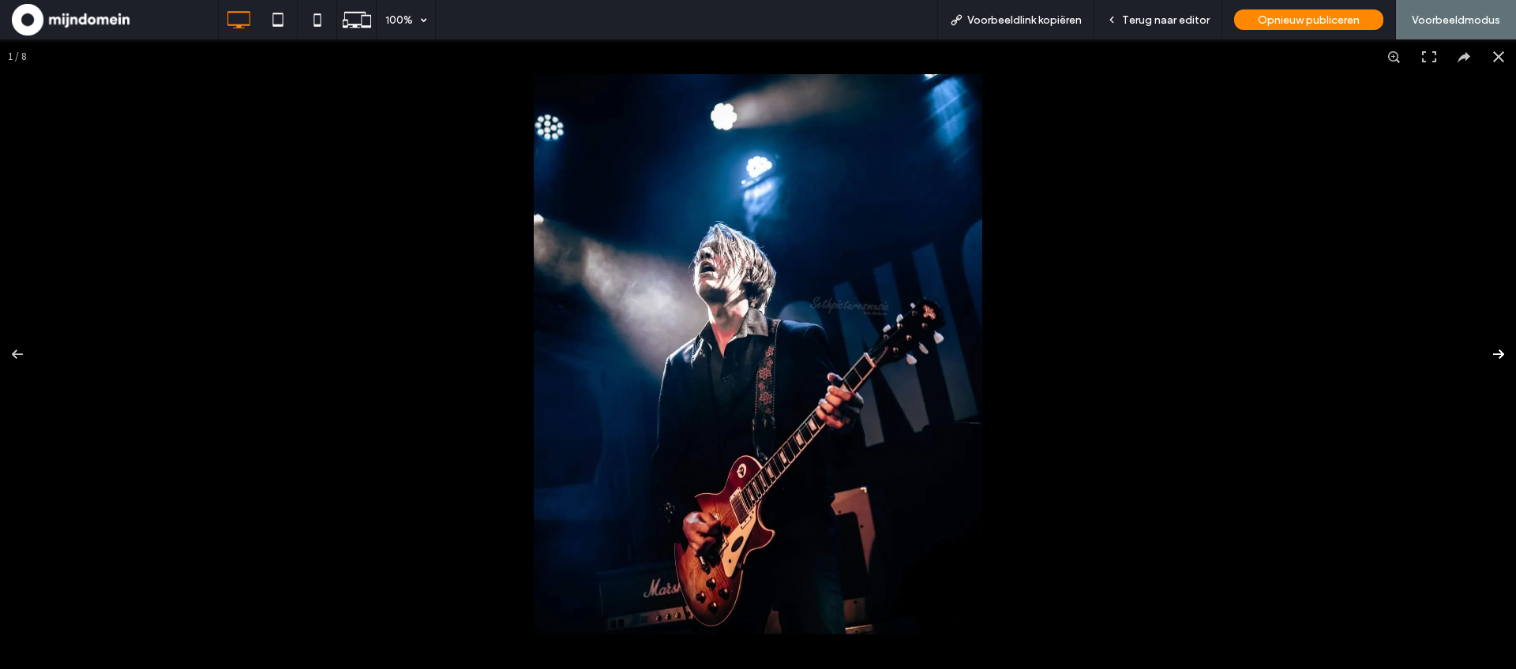
click at [1496, 351] on button at bounding box center [1488, 354] width 55 height 79
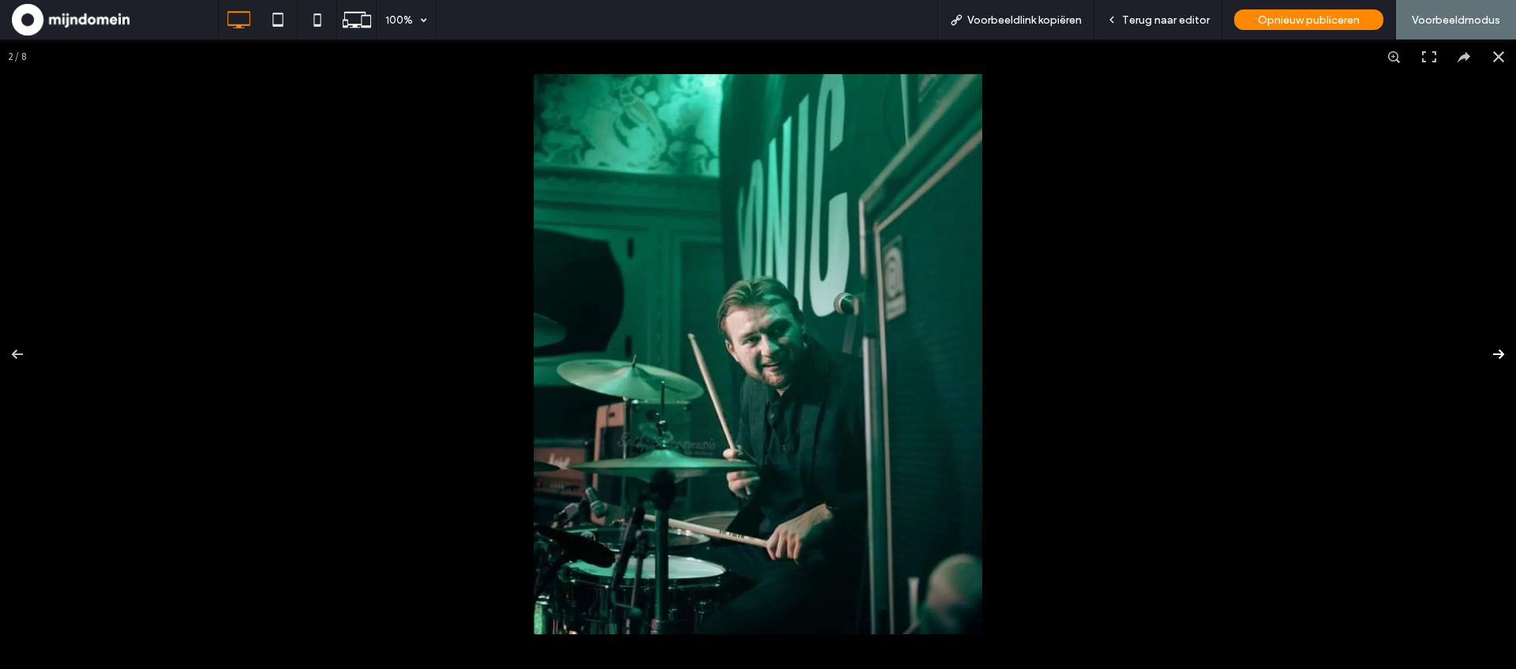
click at [1496, 351] on button at bounding box center [1488, 354] width 55 height 79
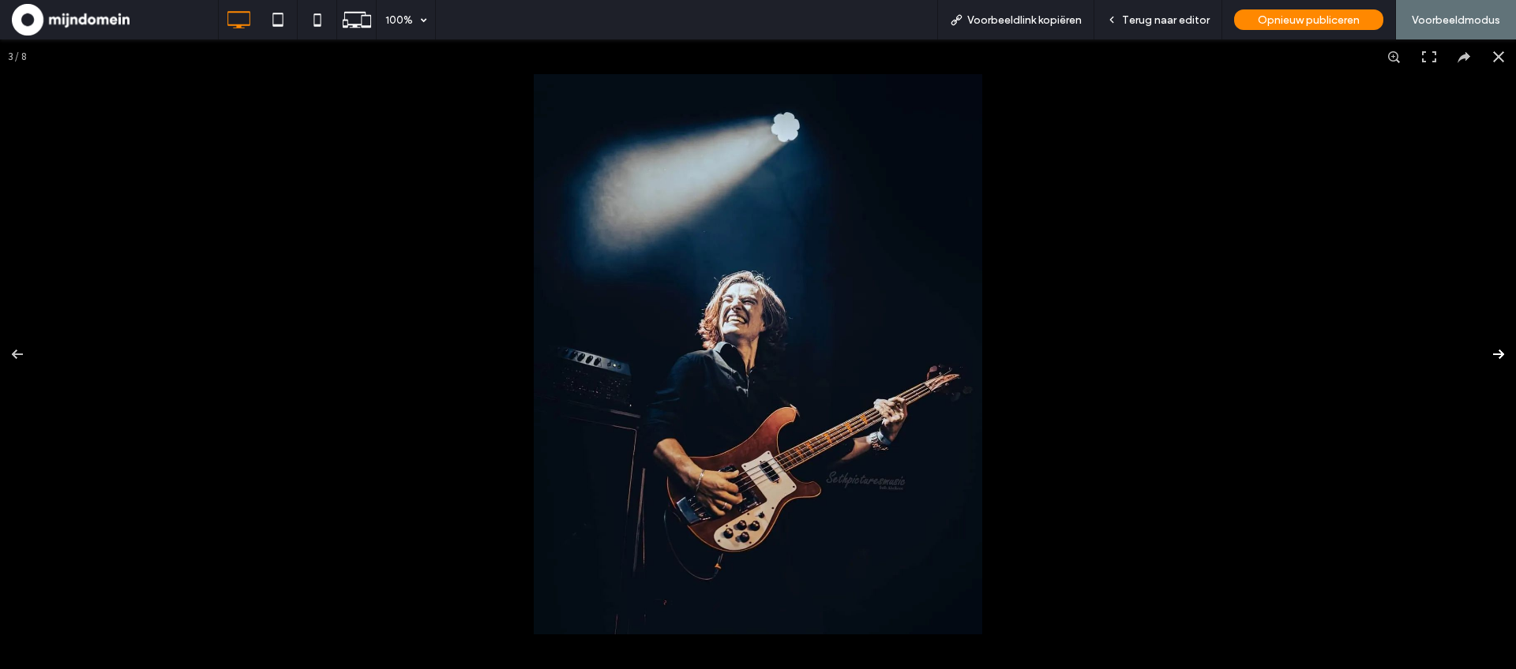
click at [1506, 354] on button at bounding box center [1488, 354] width 55 height 79
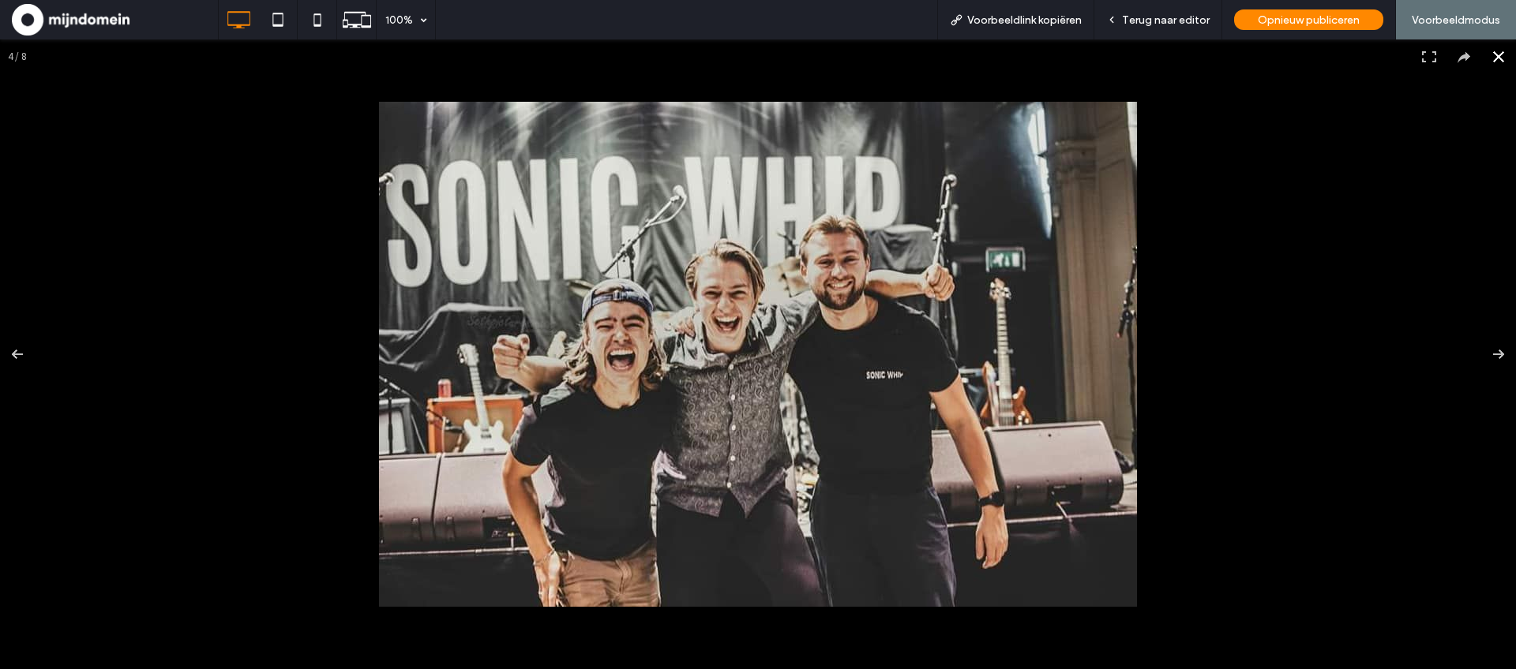
click at [1498, 62] on button at bounding box center [1498, 56] width 35 height 35
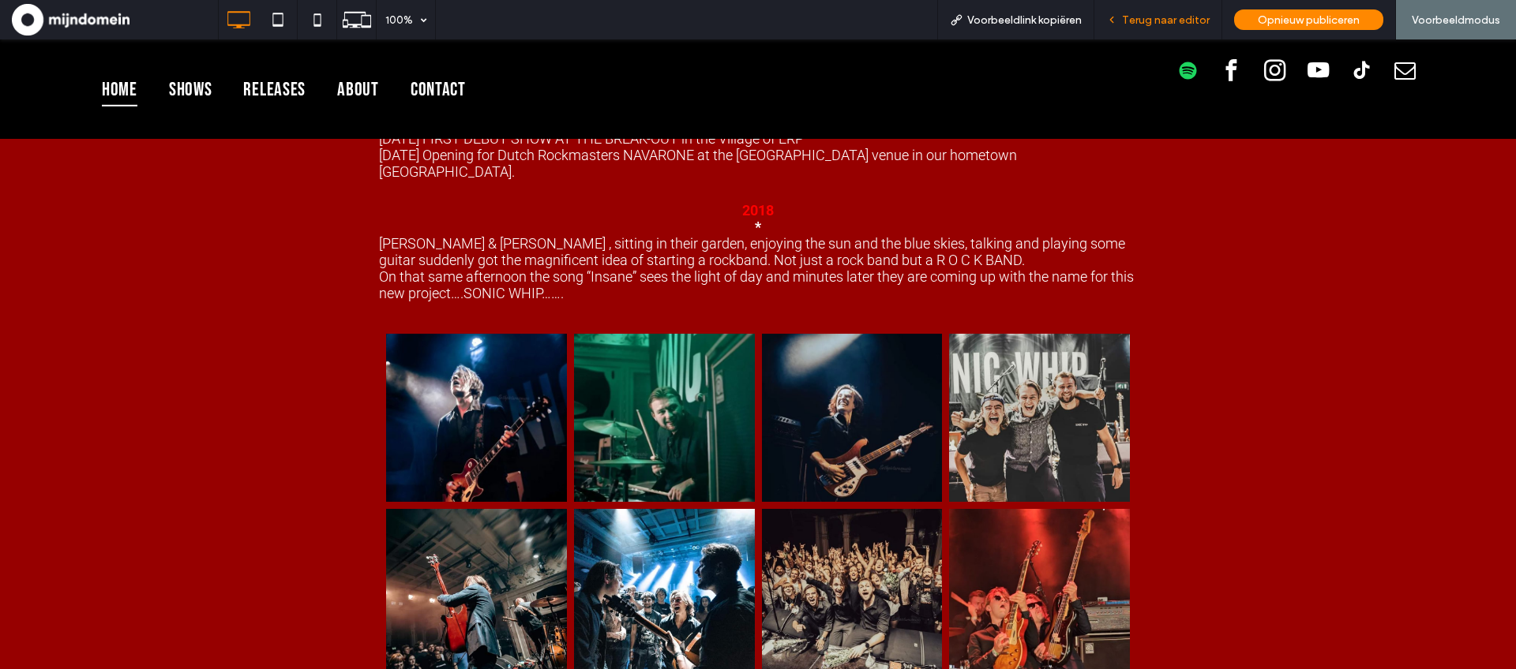
click at [1138, 26] on span "Terug naar editor" at bounding box center [1166, 19] width 88 height 13
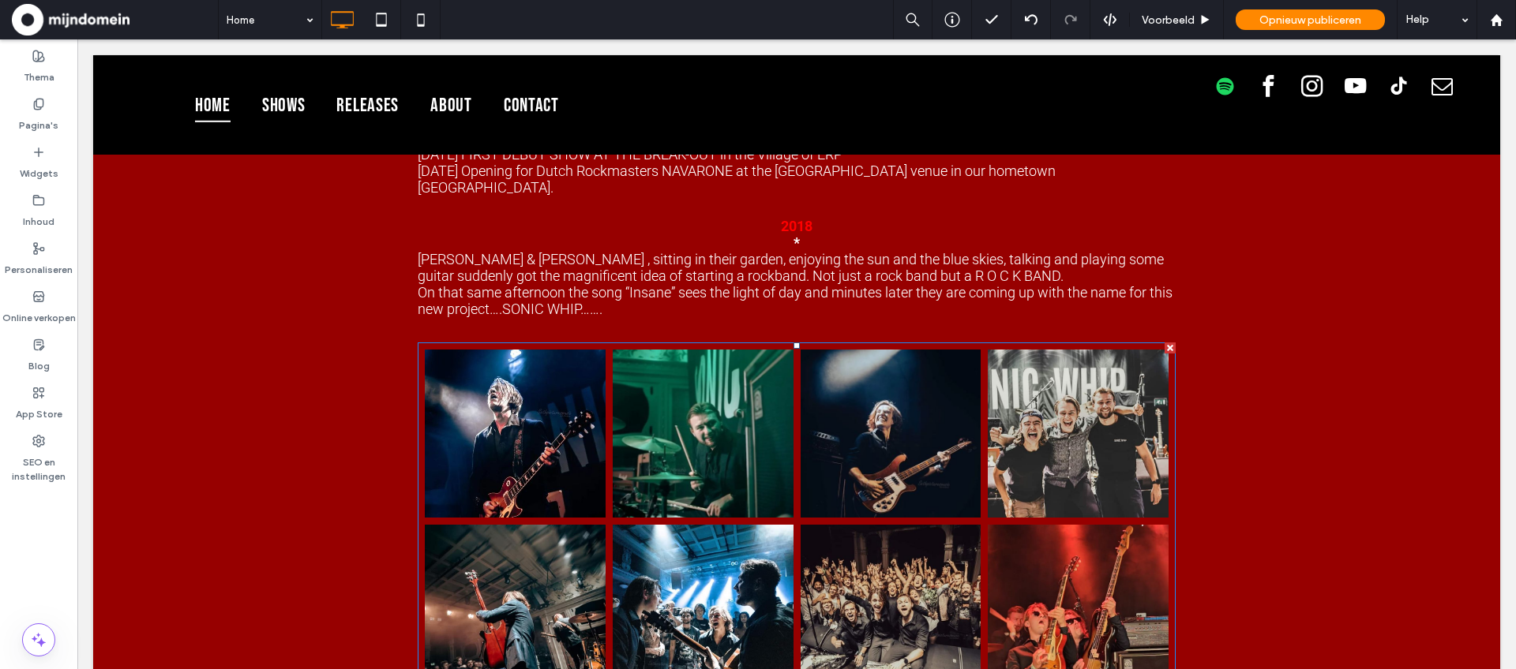
click at [571, 357] on link at bounding box center [514, 434] width 191 height 178
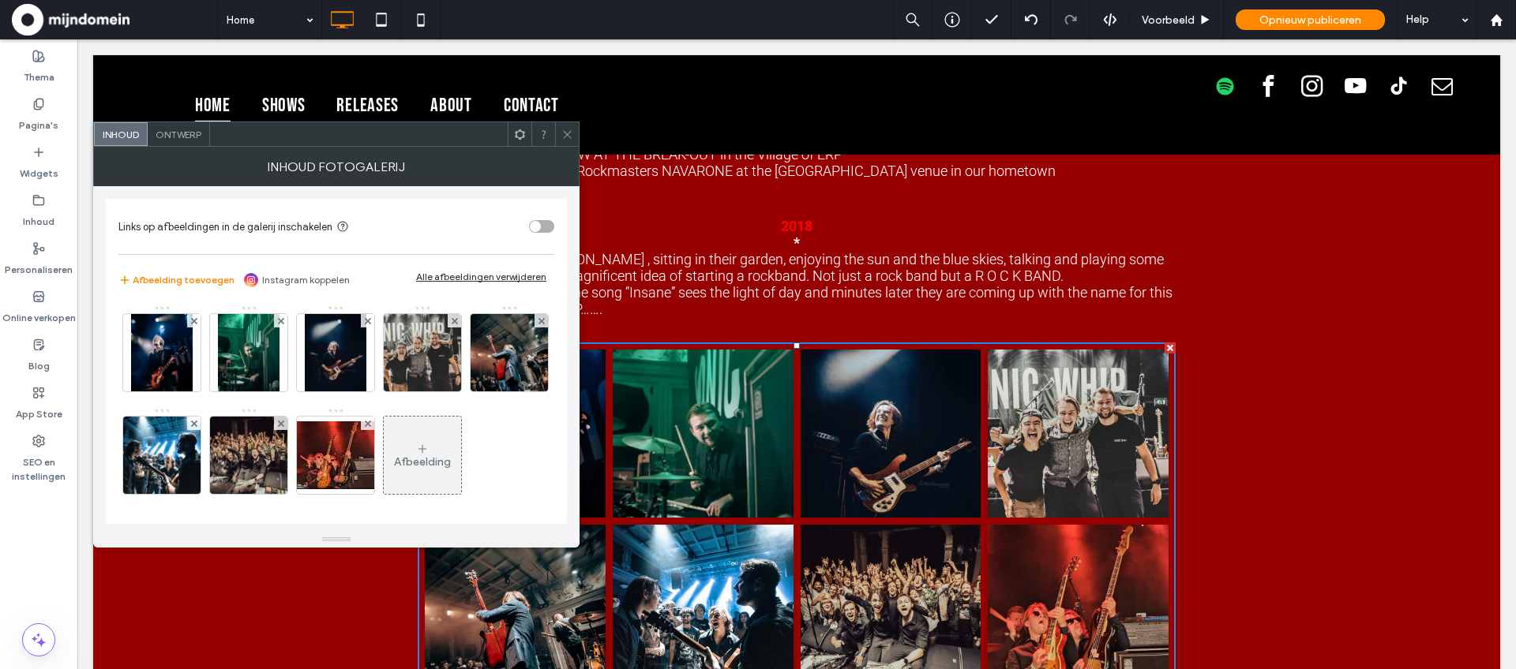
click at [572, 138] on icon at bounding box center [567, 135] width 12 height 12
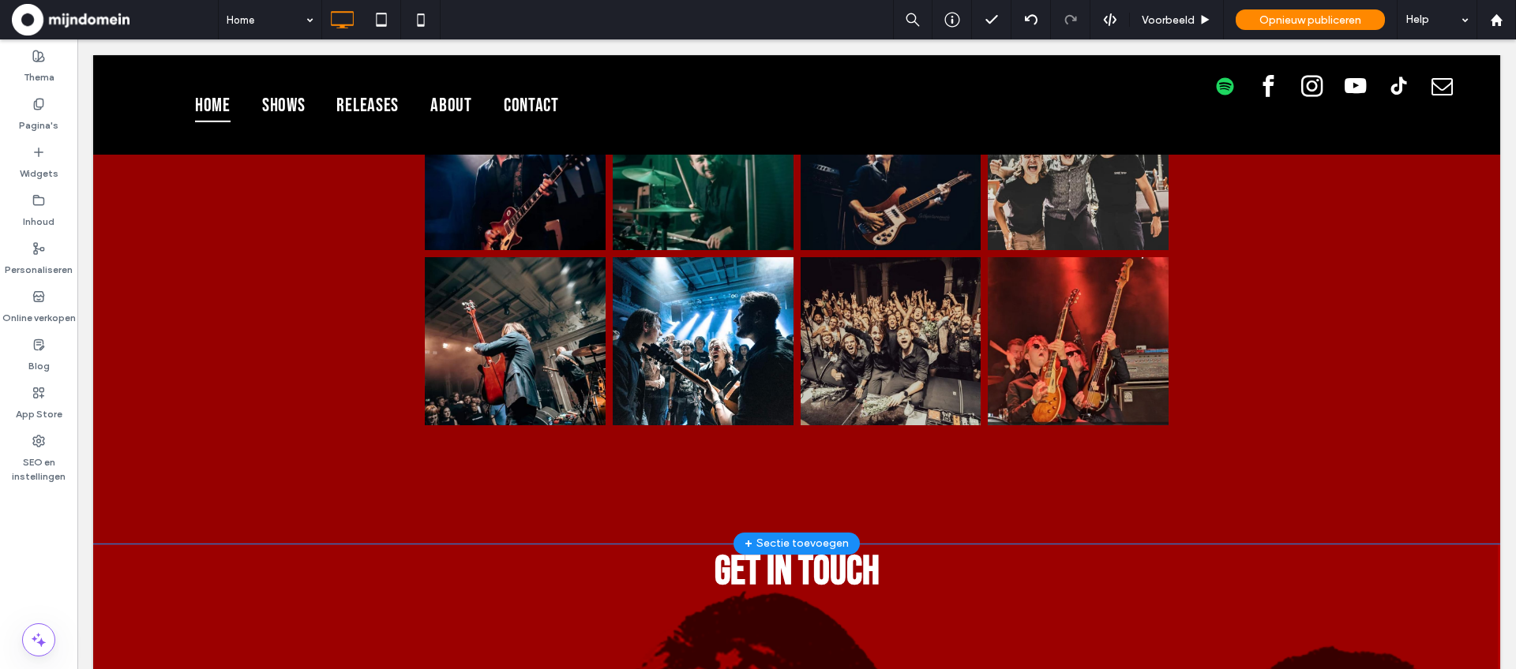
scroll to position [7411, 0]
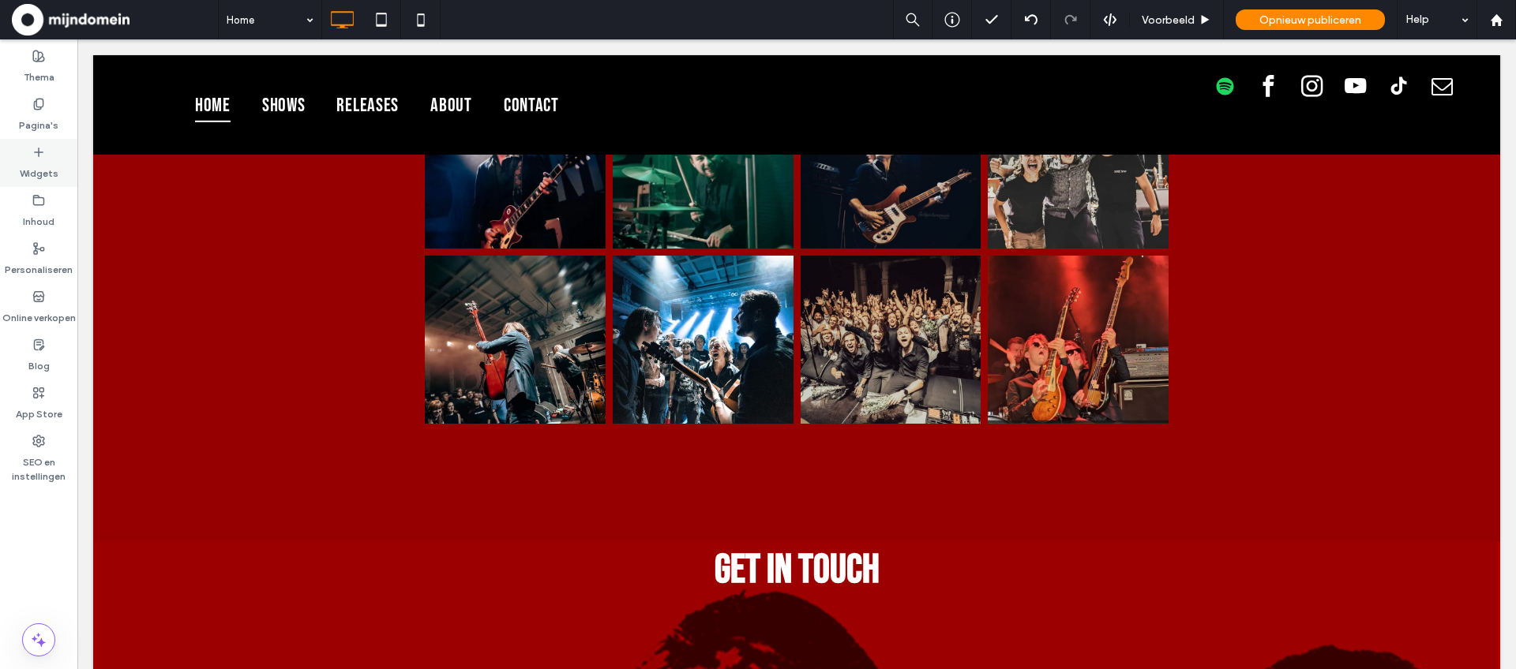
click at [39, 176] on label "Widgets" at bounding box center [39, 170] width 39 height 22
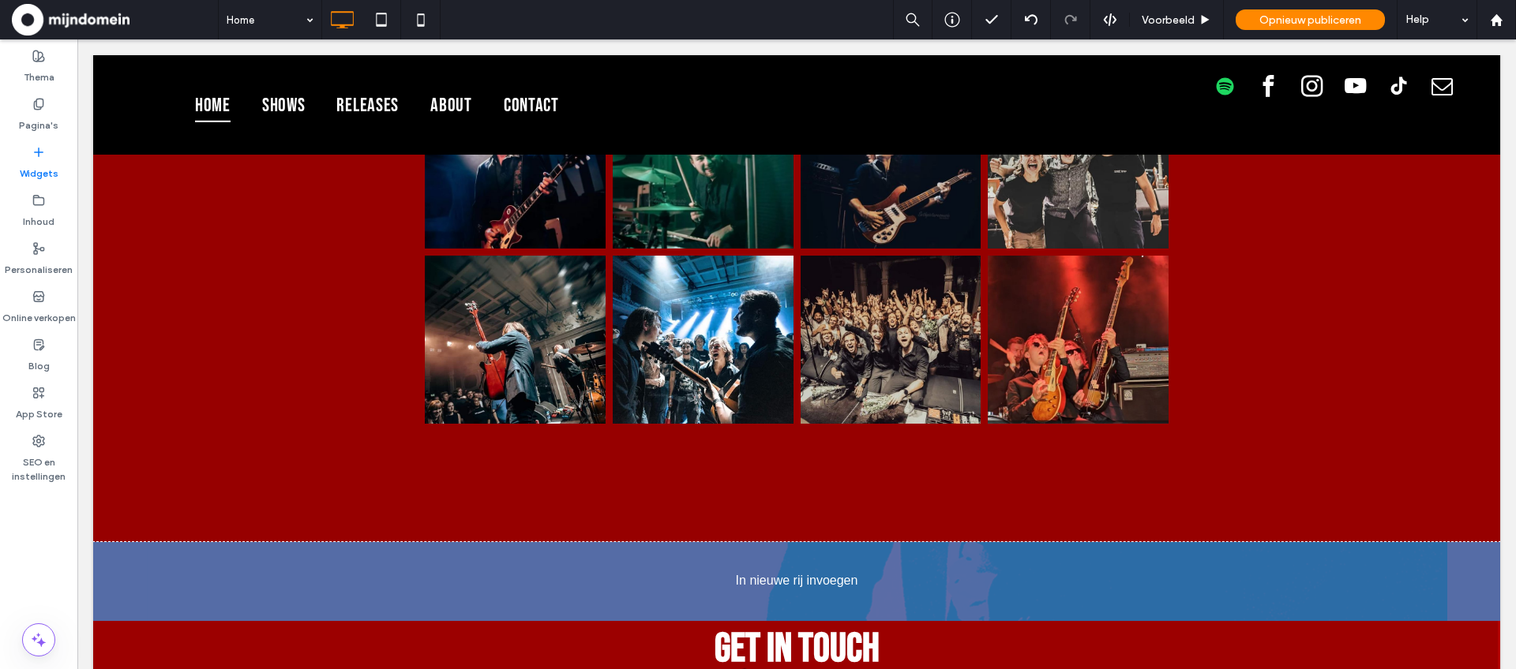
scroll to position [7363, 0]
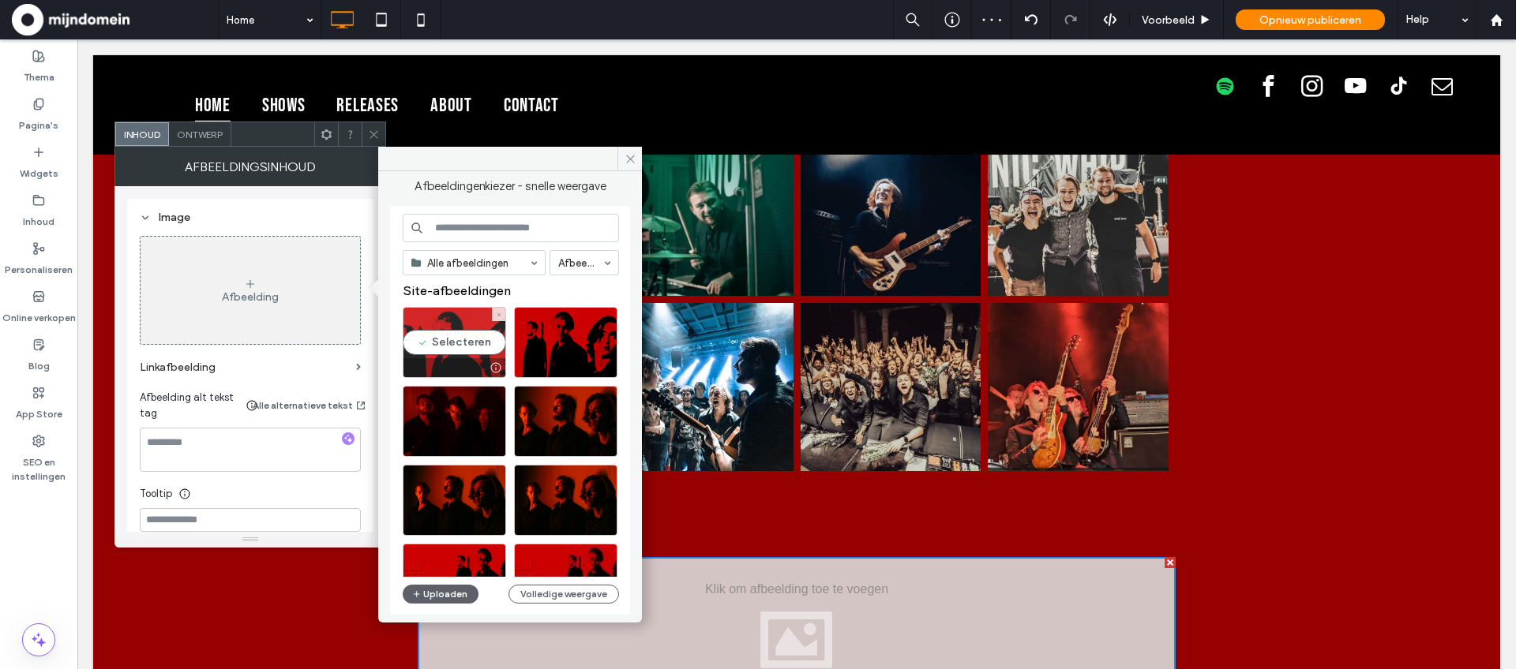
click at [471, 344] on div "Selecteren" at bounding box center [454, 342] width 103 height 71
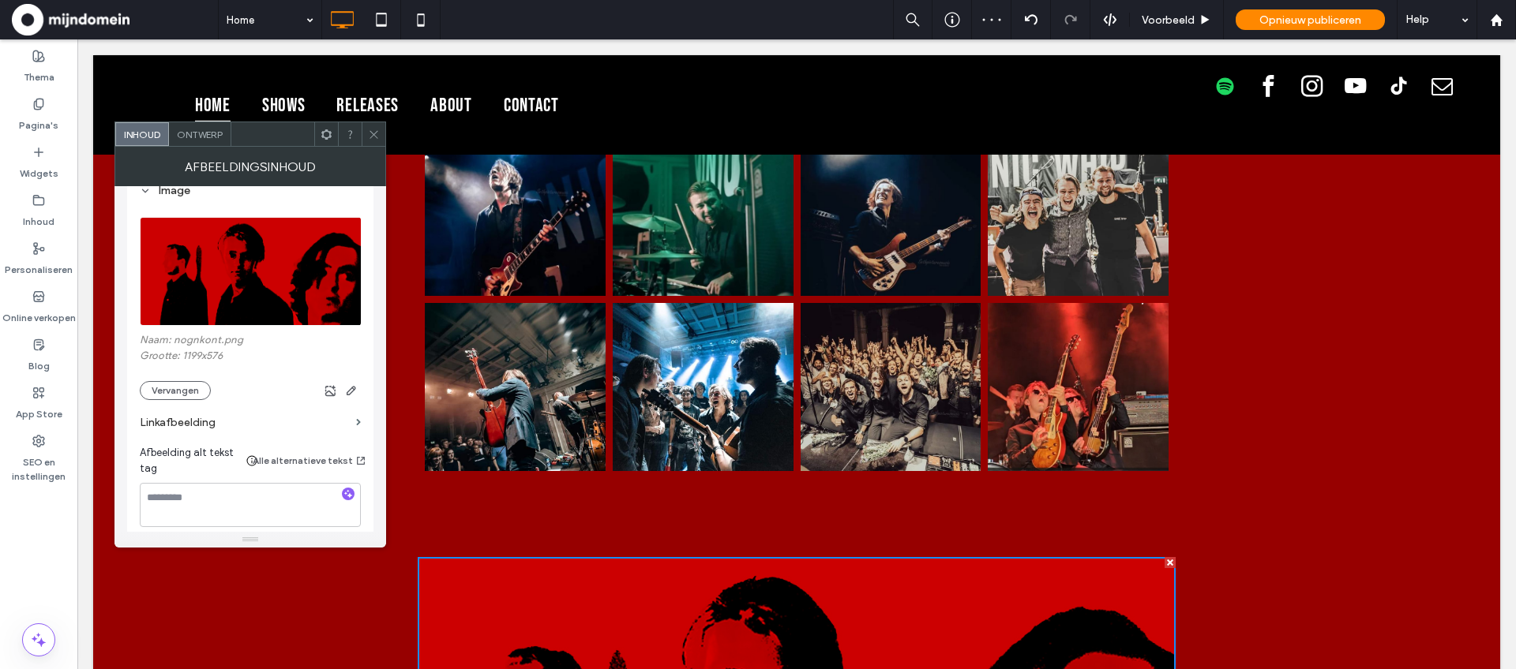
scroll to position [183, 0]
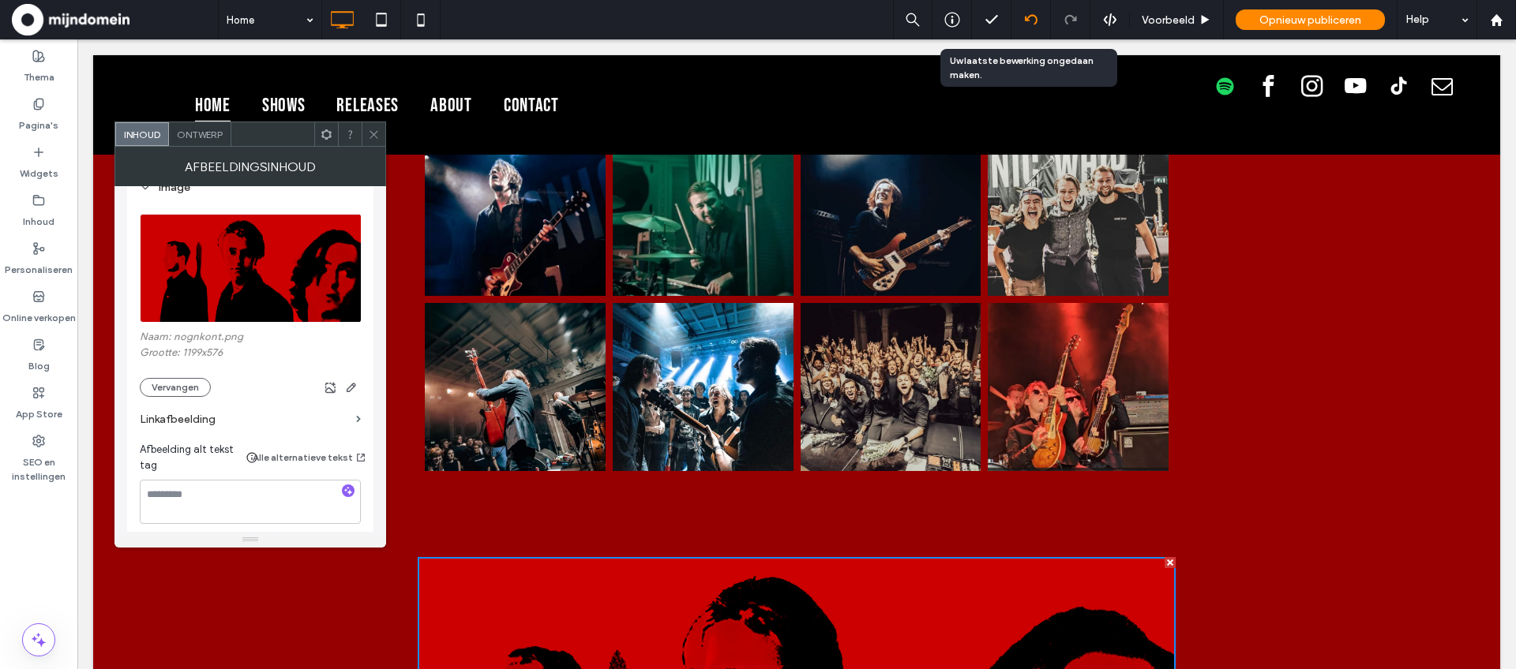
click at [1025, 21] on icon at bounding box center [1031, 19] width 13 height 13
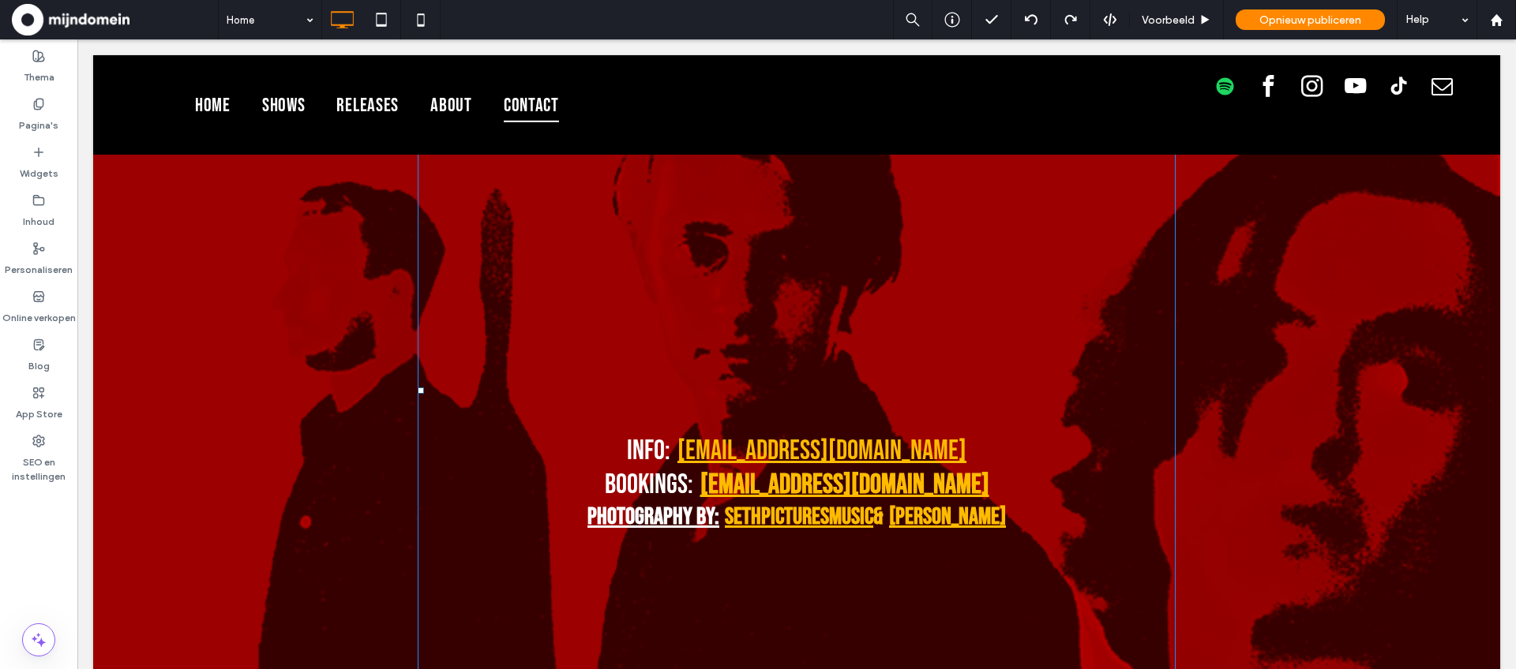
scroll to position [8219, 0]
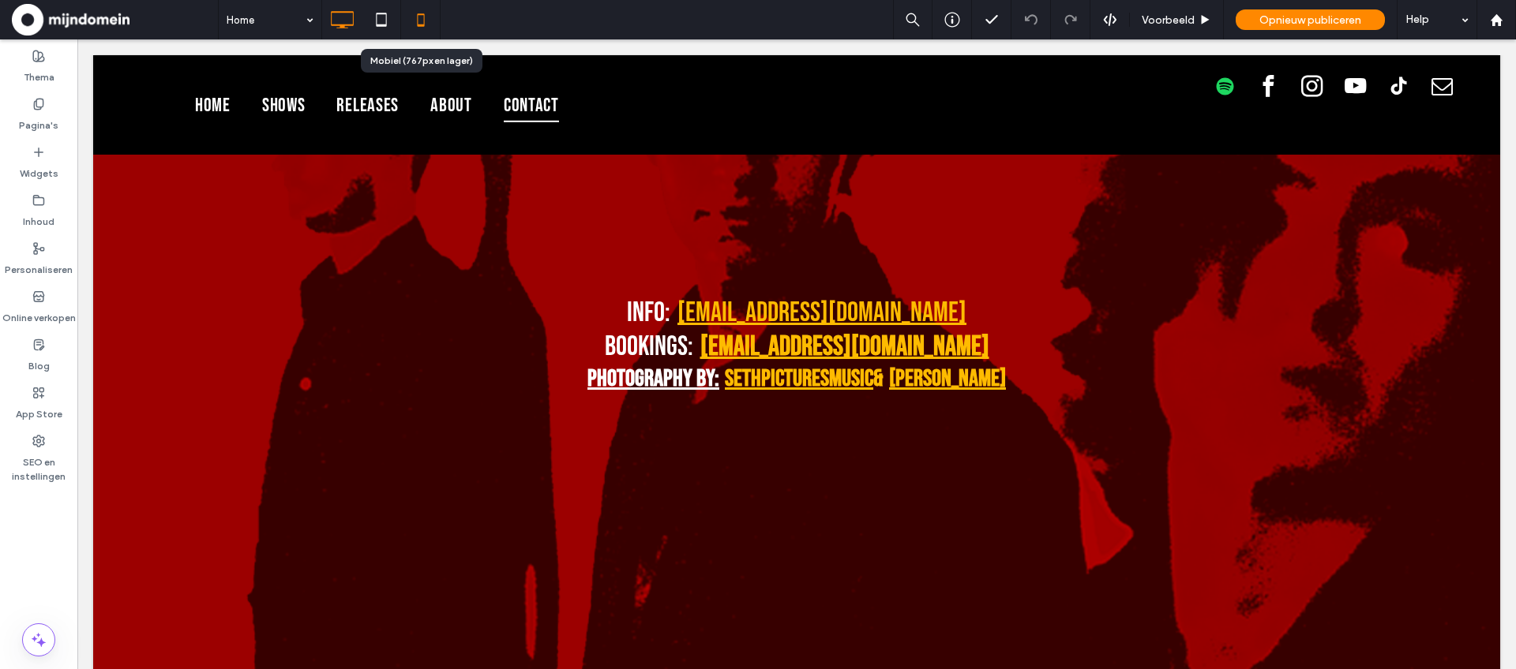
click at [416, 23] on icon at bounding box center [421, 20] width 32 height 32
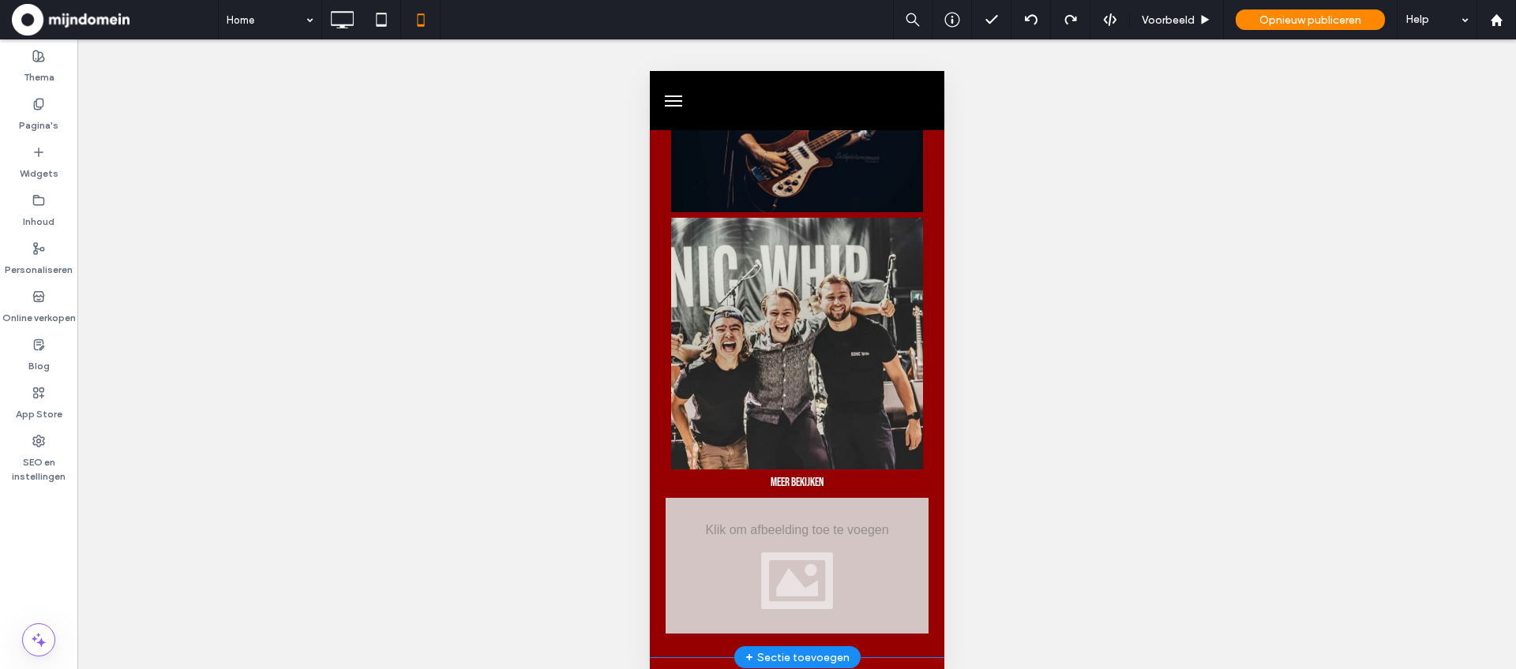
scroll to position [7013, 0]
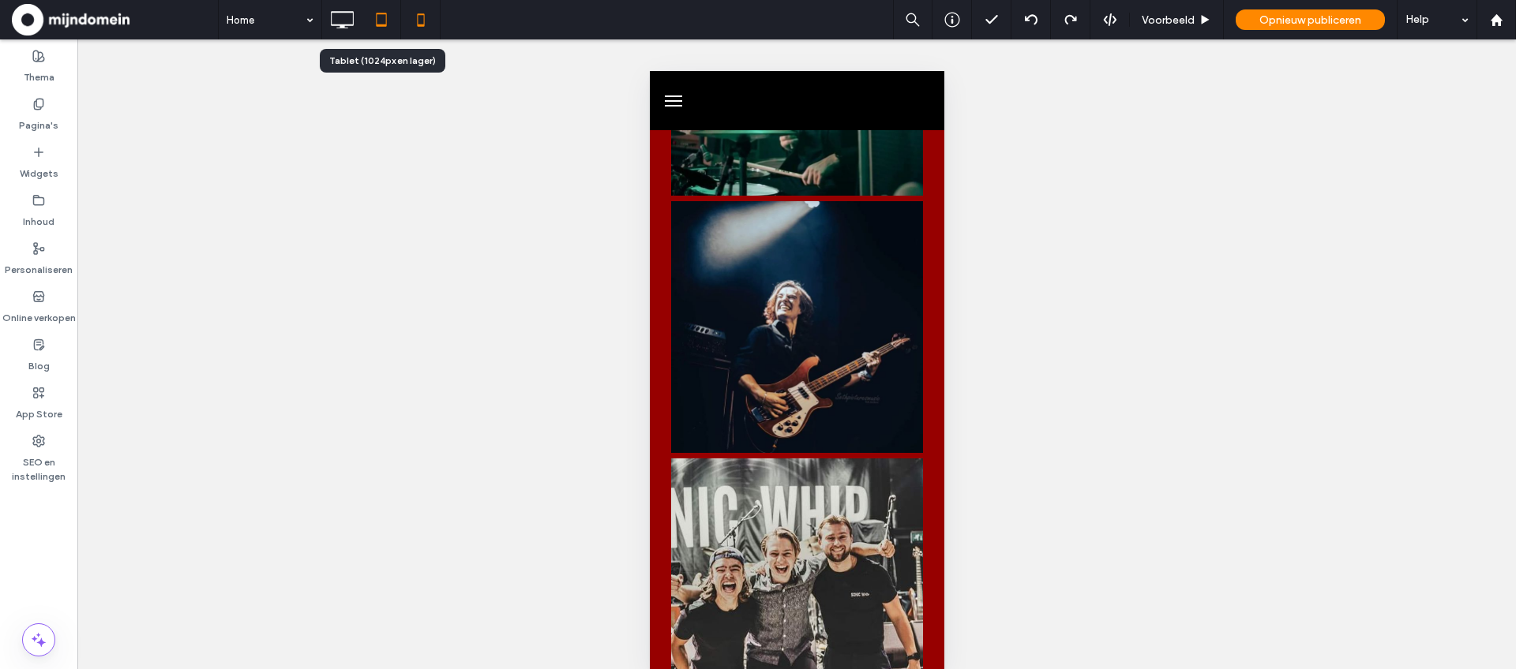
click at [379, 24] on use at bounding box center [381, 19] width 10 height 13
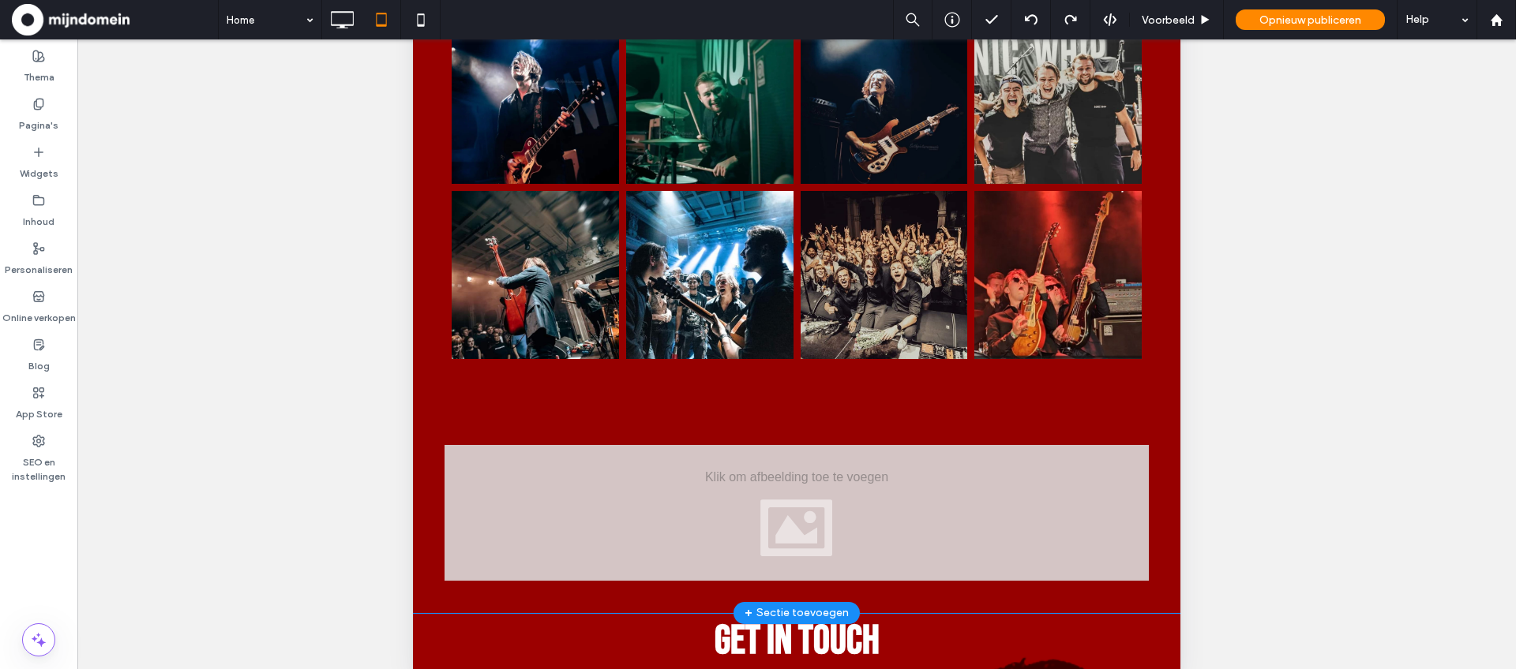
scroll to position [7363, 0]
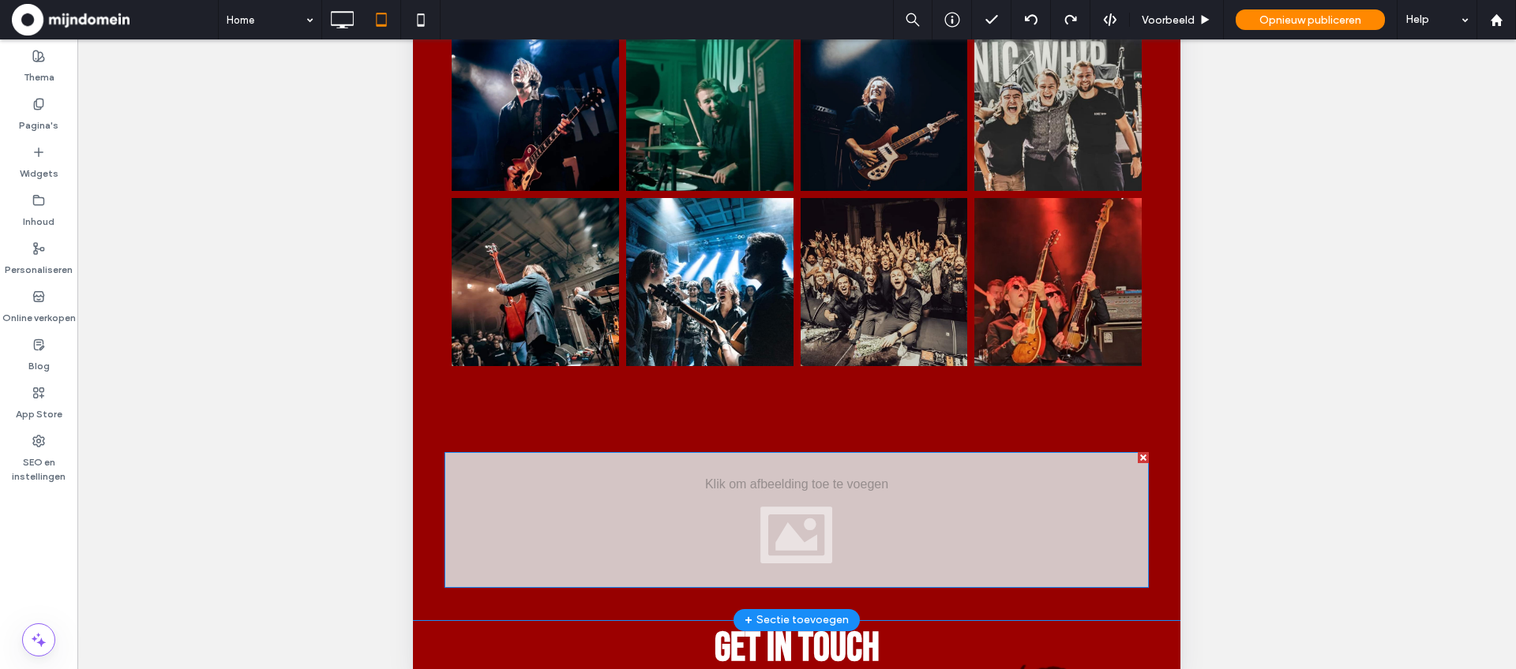
drag, startPoint x: 1141, startPoint y: 361, endPoint x: 1554, endPoint y: 27, distance: 531.0
click at [1141, 452] on div at bounding box center [1143, 457] width 11 height 11
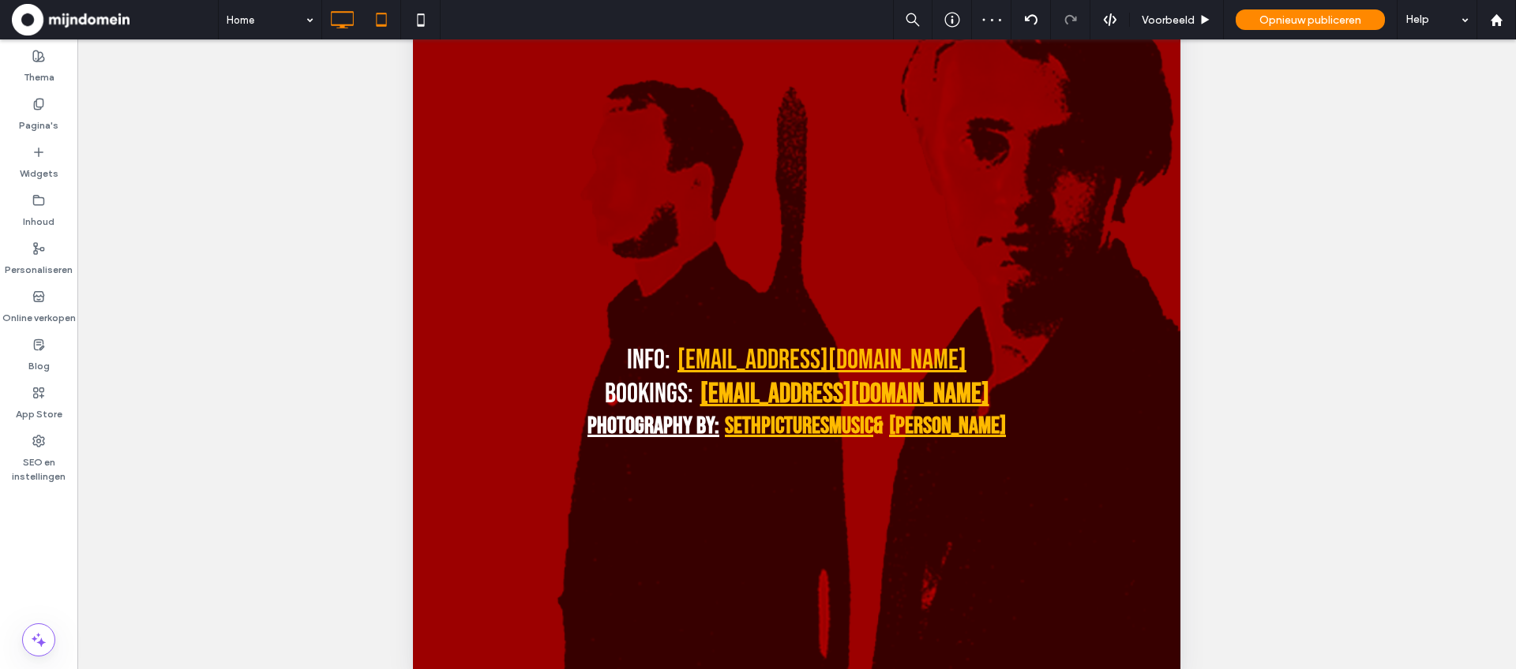
scroll to position [7940, 0]
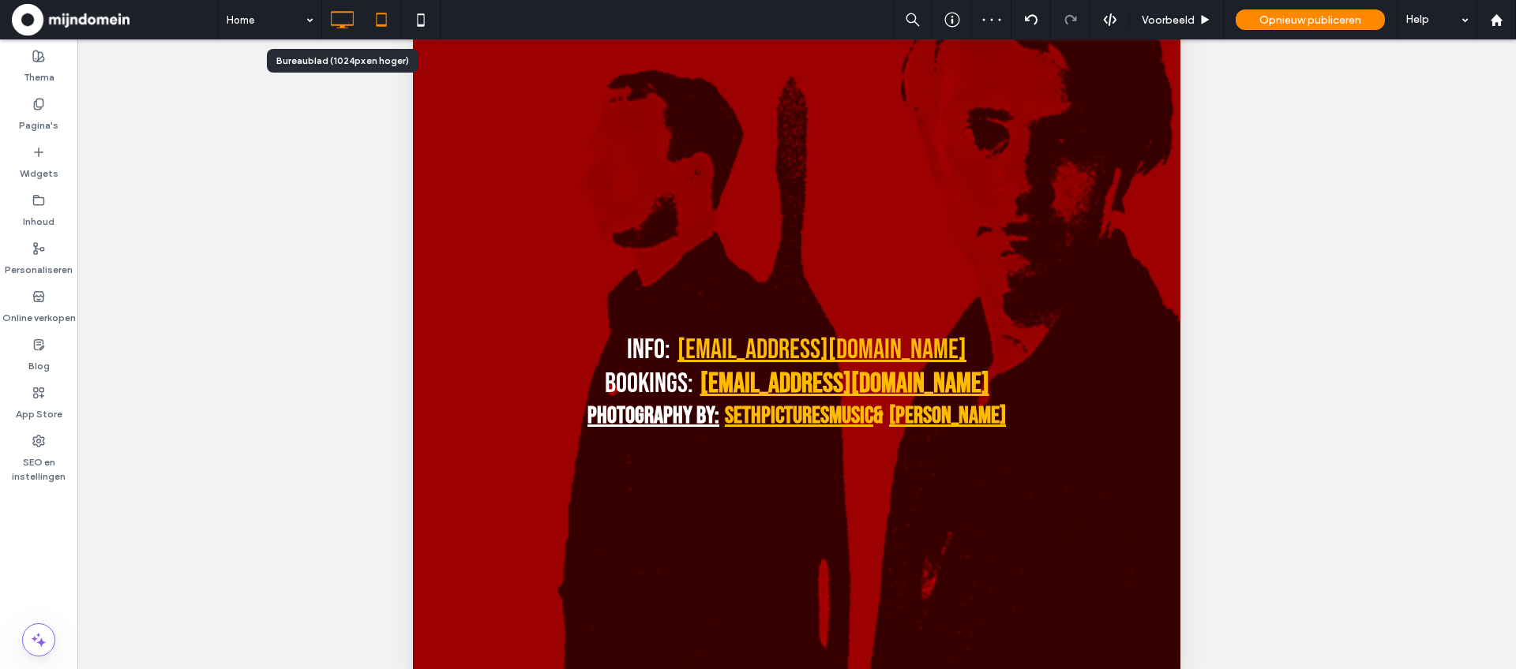
click at [339, 23] on icon at bounding box center [342, 20] width 32 height 32
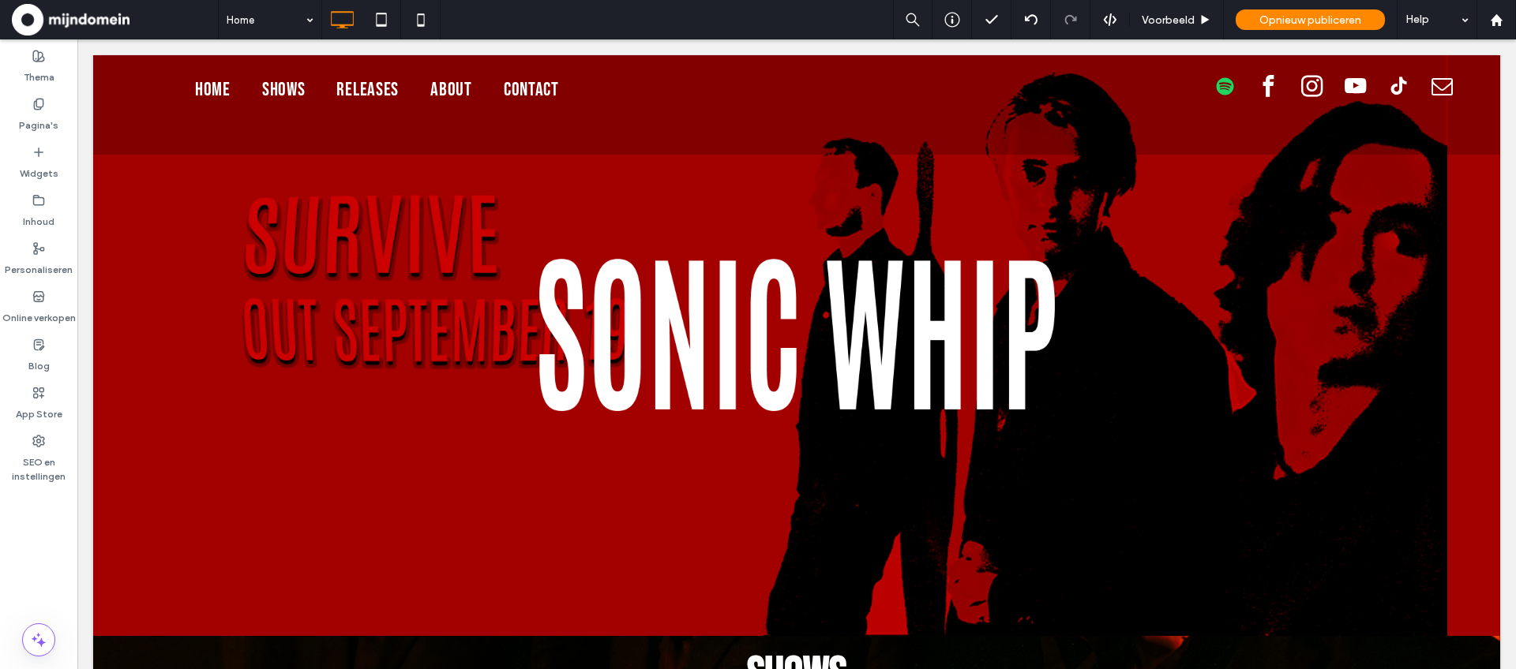
scroll to position [0, 0]
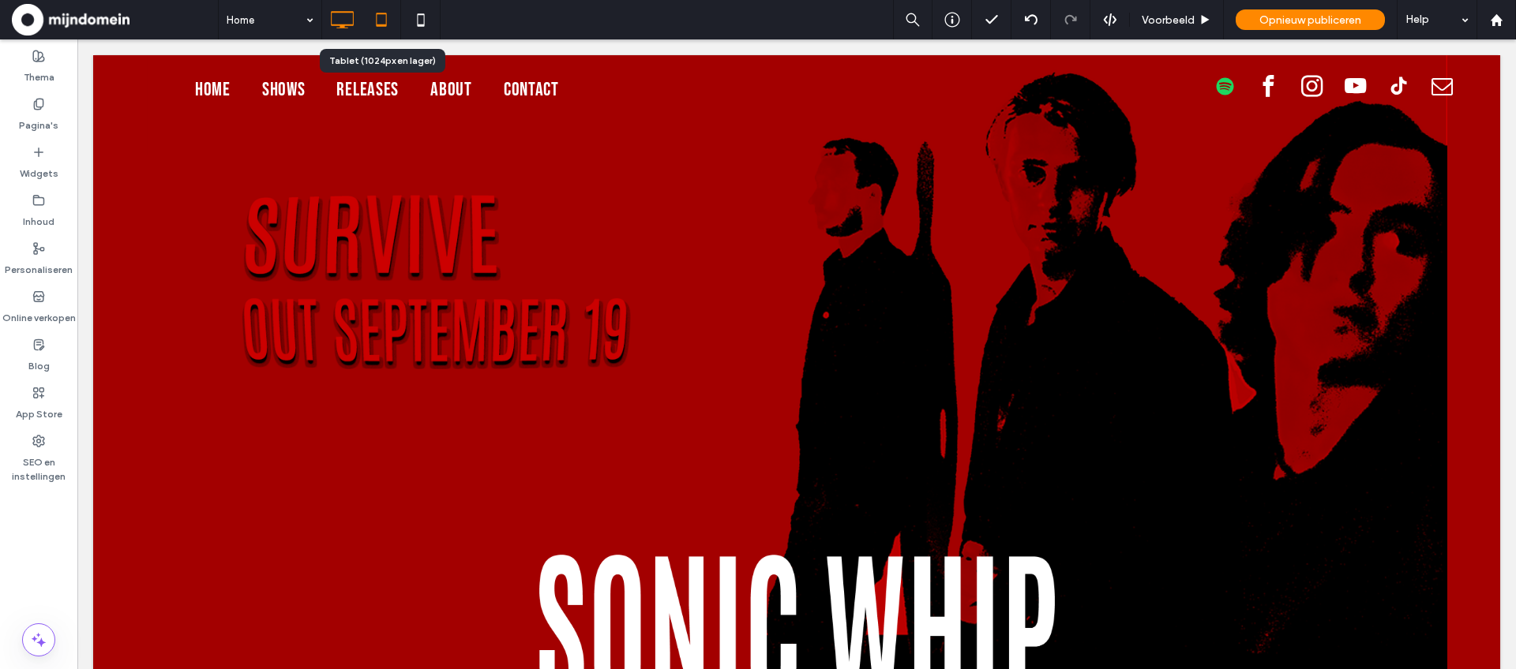
click at [382, 21] on icon at bounding box center [382, 20] width 32 height 32
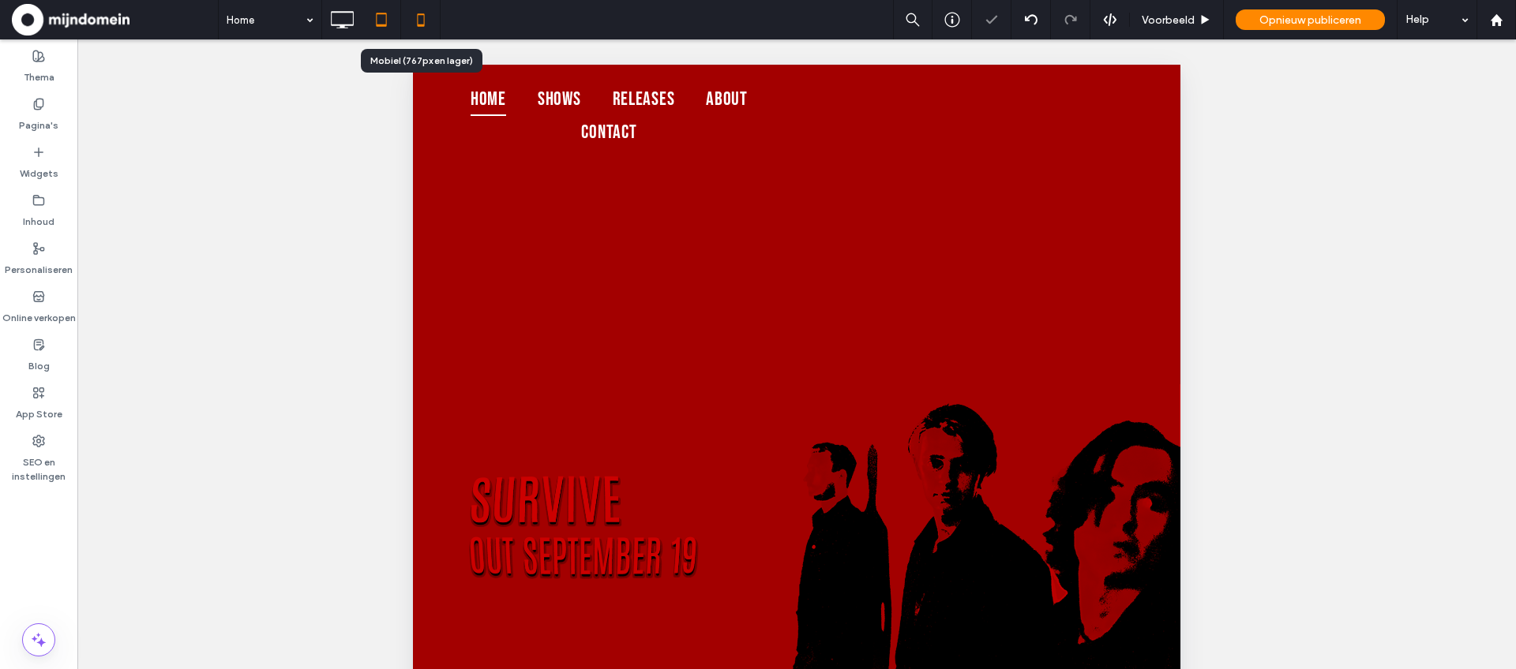
click at [422, 24] on use at bounding box center [420, 19] width 7 height 13
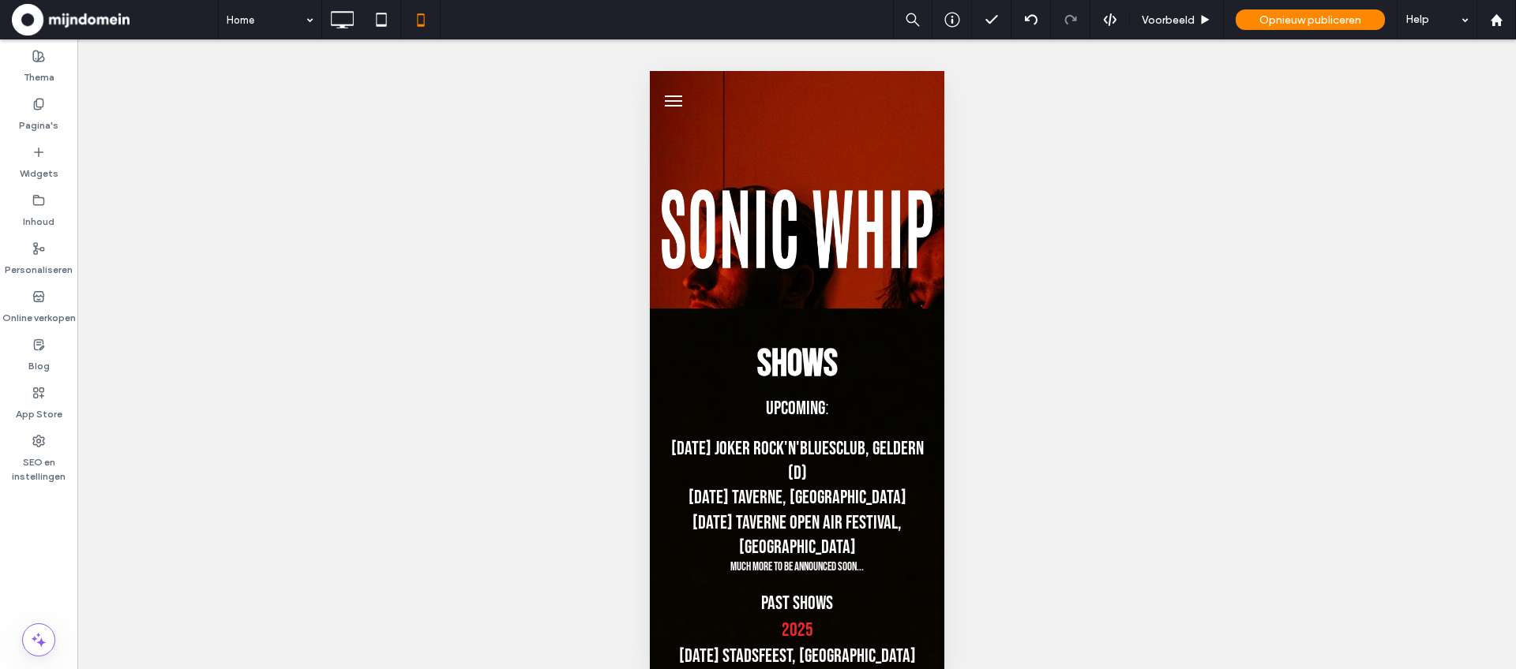
click at [670, 102] on button "menu" at bounding box center [673, 101] width 32 height 32
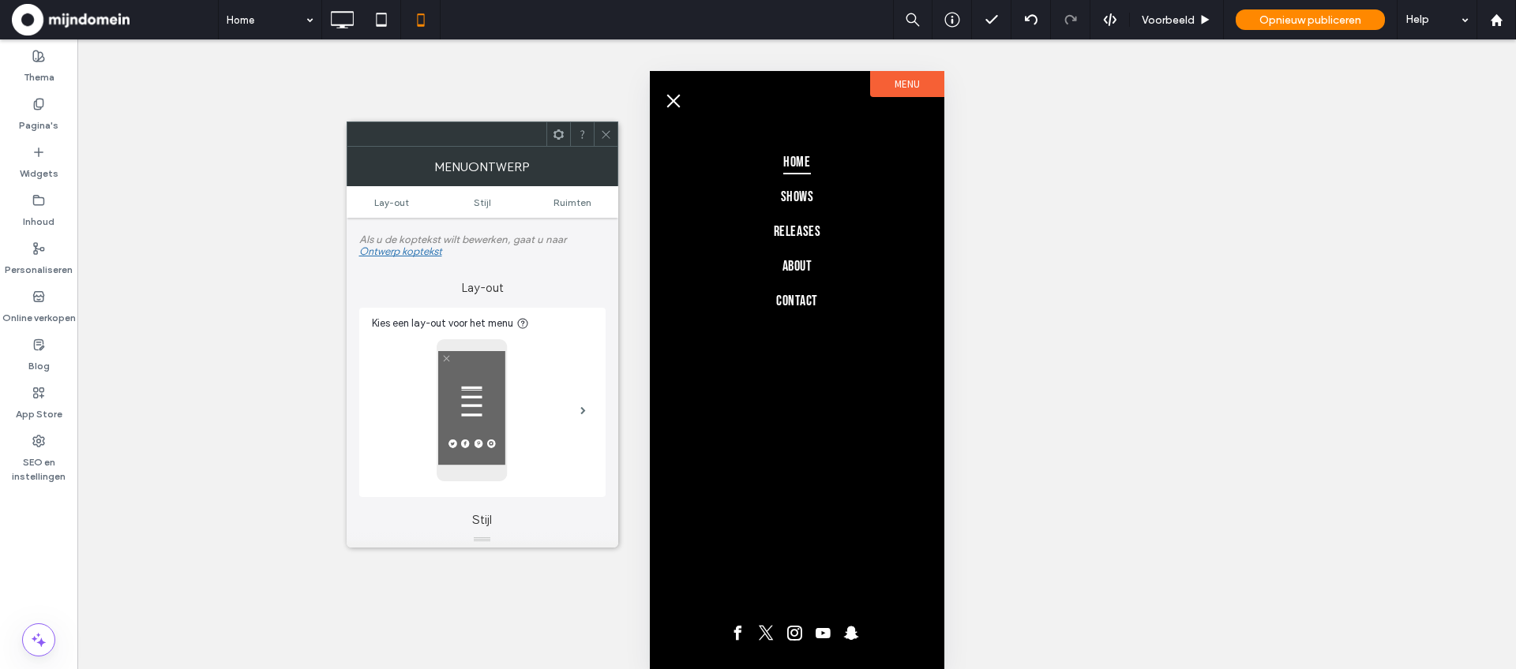
click at [670, 102] on span "menu" at bounding box center [672, 100] width 13 height 13
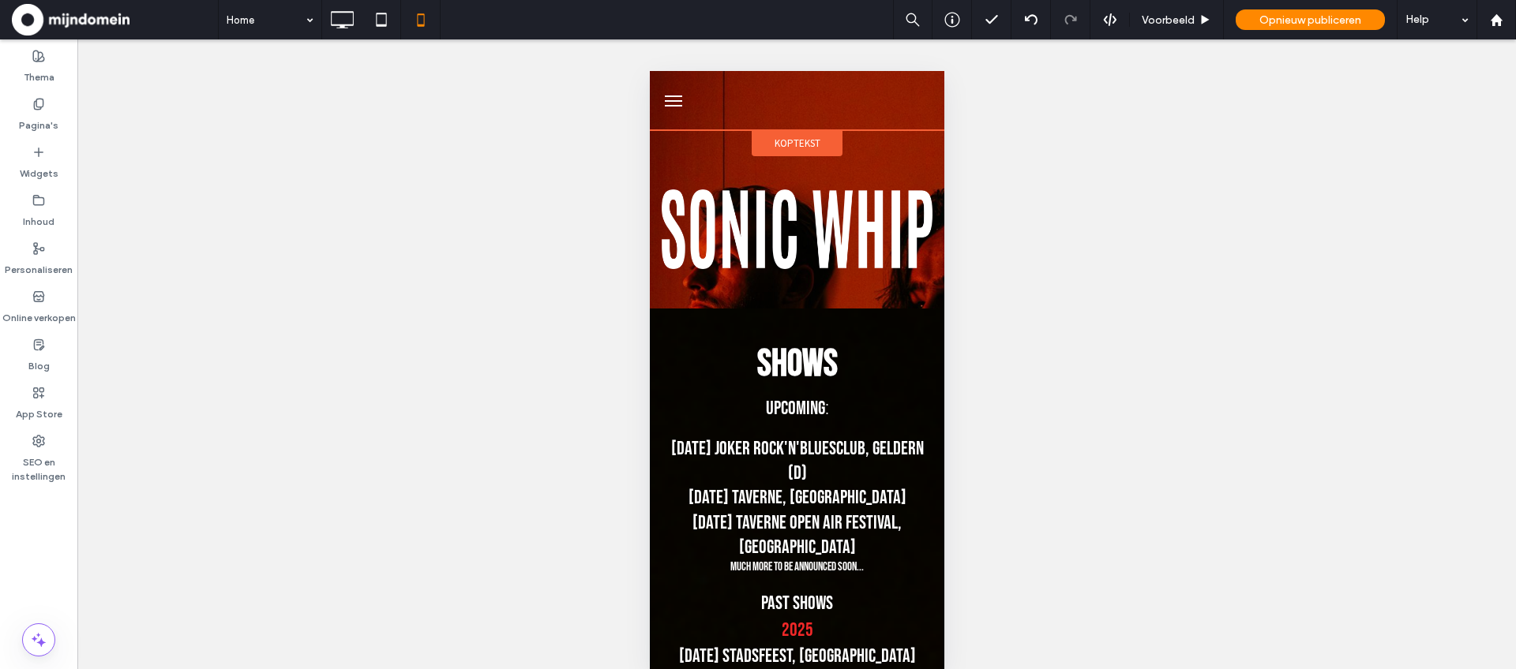
click at [795, 144] on span "Koptekst" at bounding box center [797, 143] width 46 height 13
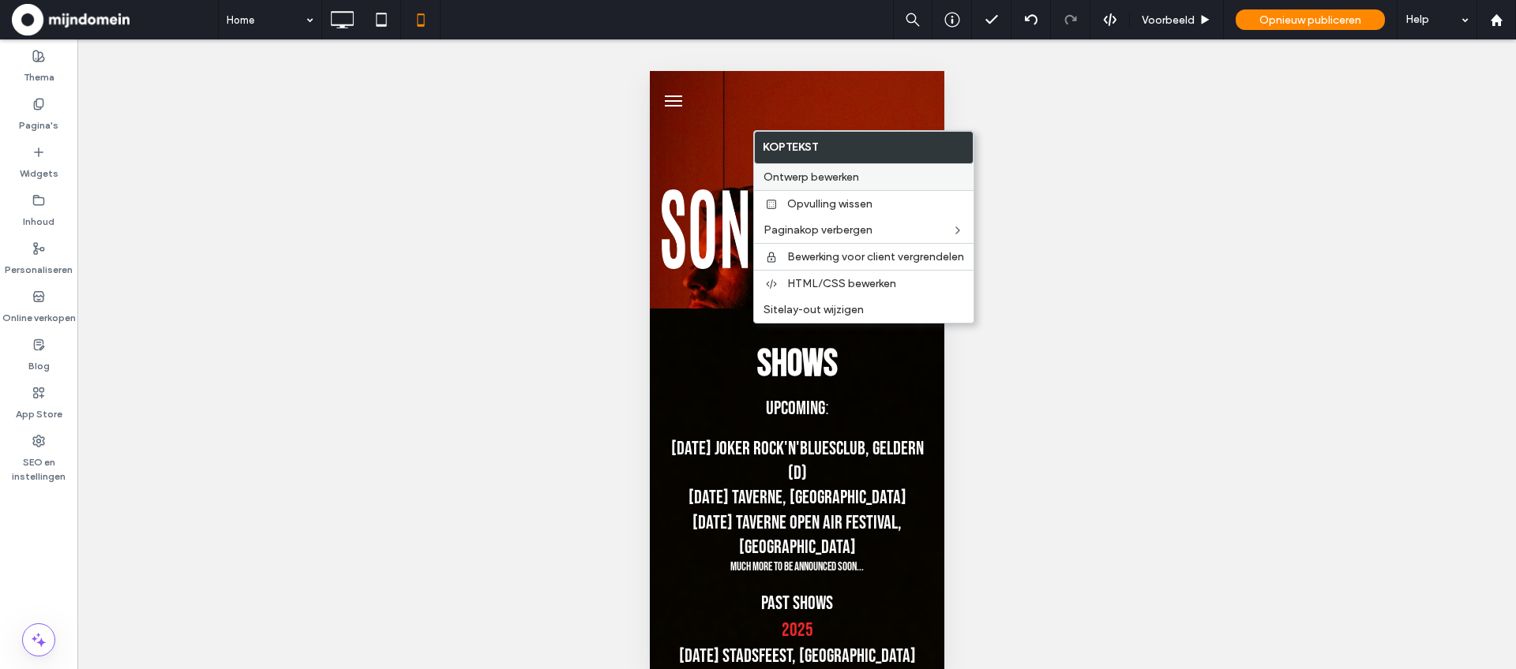
click at [824, 177] on span "Ontwerp bewerken" at bounding box center [811, 177] width 96 height 13
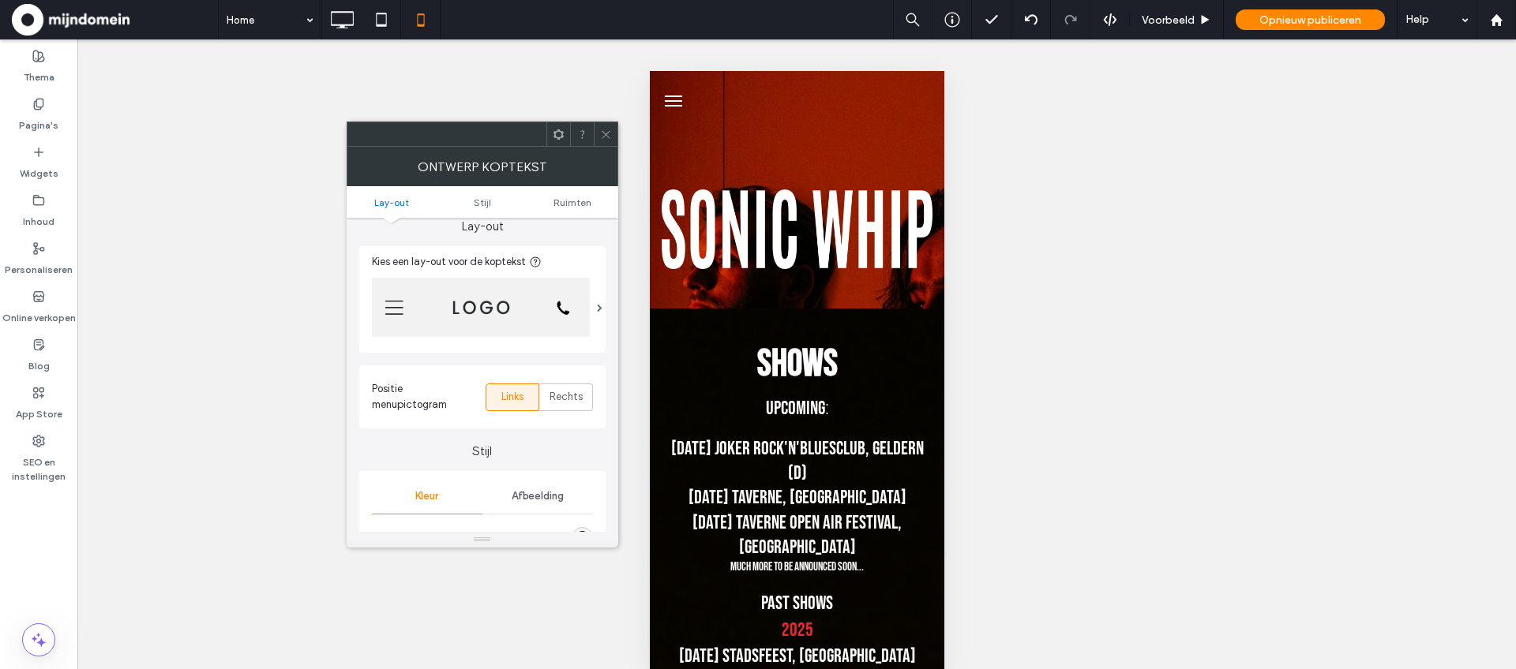
scroll to position [55, 0]
click at [604, 136] on icon at bounding box center [606, 135] width 12 height 12
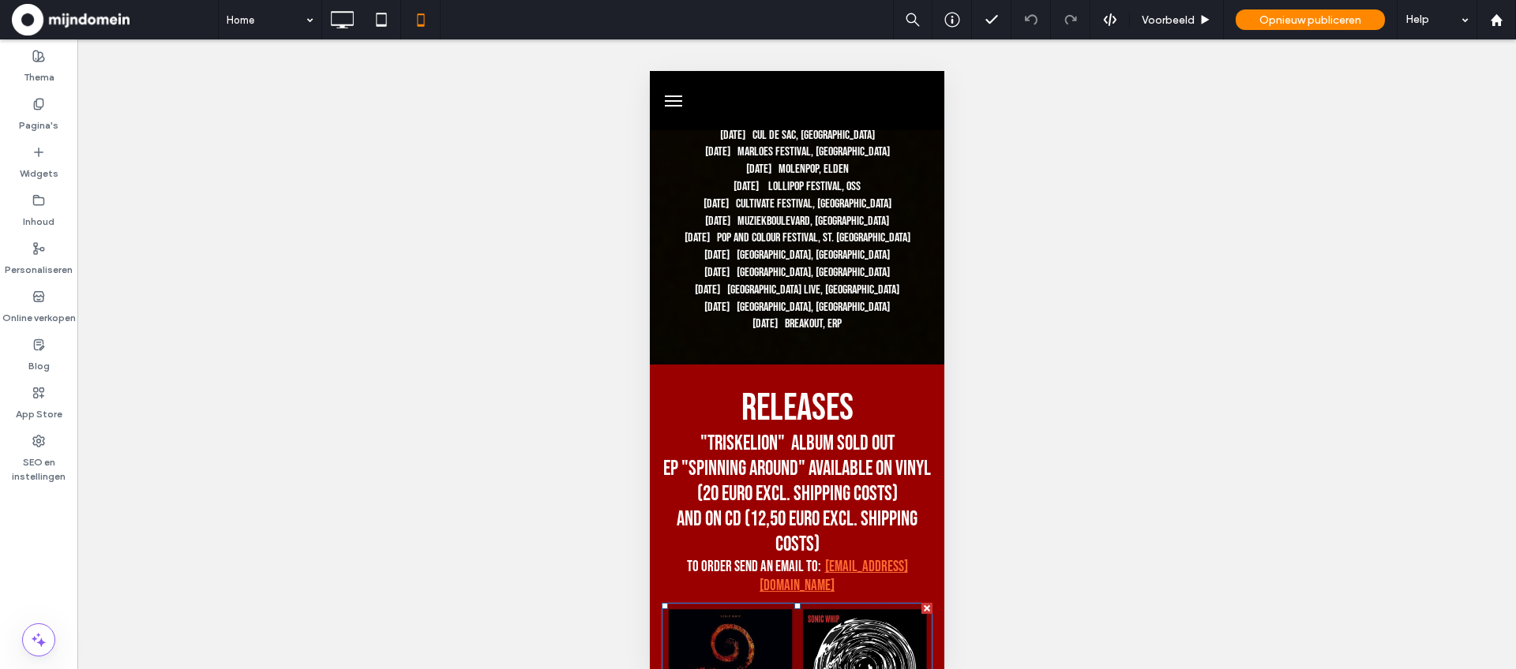
scroll to position [3433, 0]
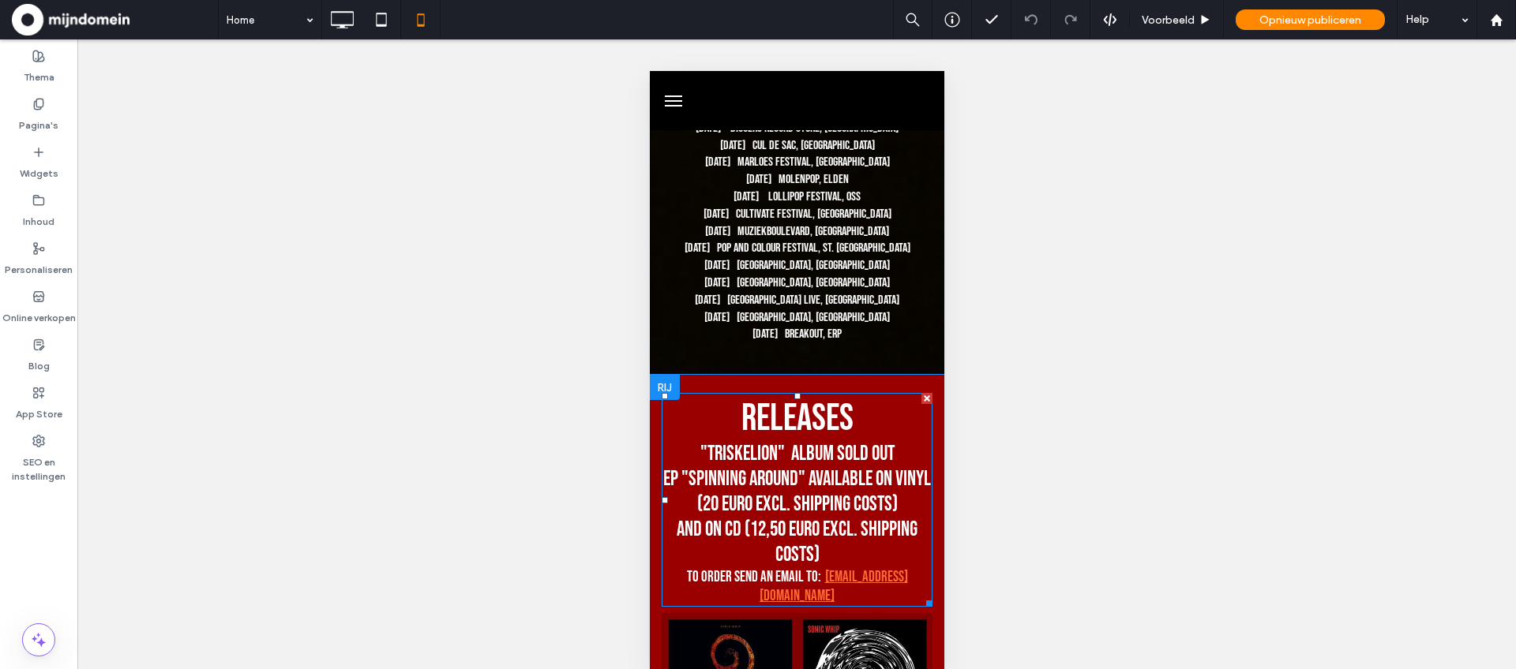
click at [789, 467] on span "EP "SPINNING AROUND" Available on vinyl (20 euro excl. shipping costs)" at bounding box center [796, 492] width 268 height 50
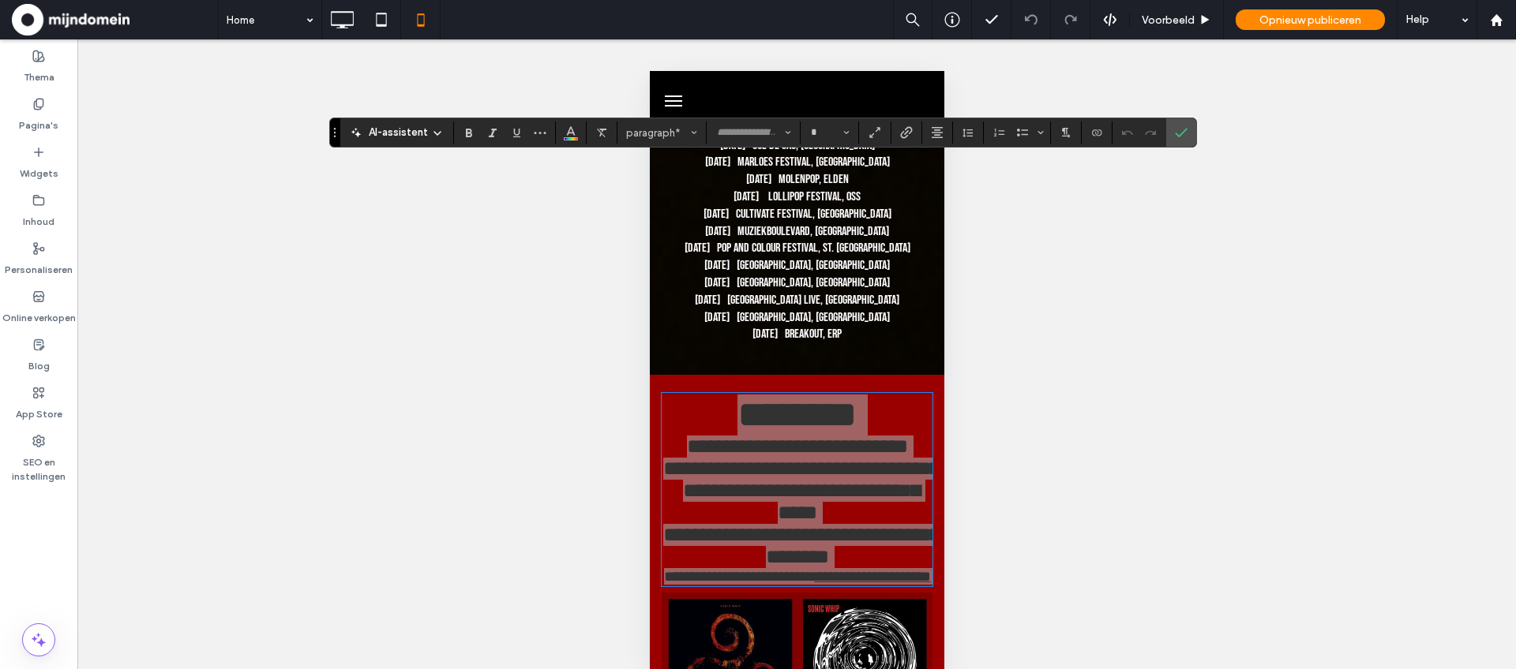
drag, startPoint x: 1183, startPoint y: 135, endPoint x: 1184, endPoint y: 214, distance: 79.0
click at [1183, 135] on icon "Bevestigen" at bounding box center [1181, 132] width 13 height 13
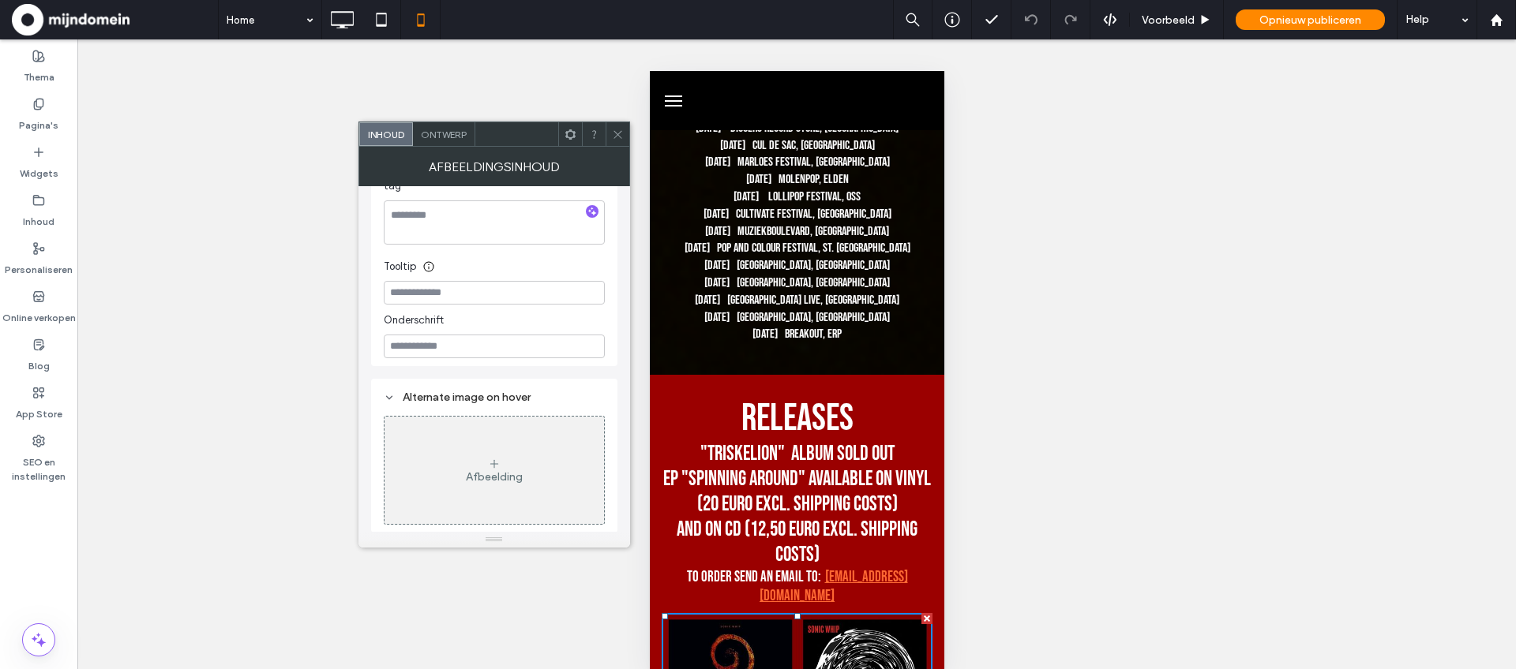
scroll to position [463, 0]
click at [618, 136] on use at bounding box center [617, 134] width 8 height 8
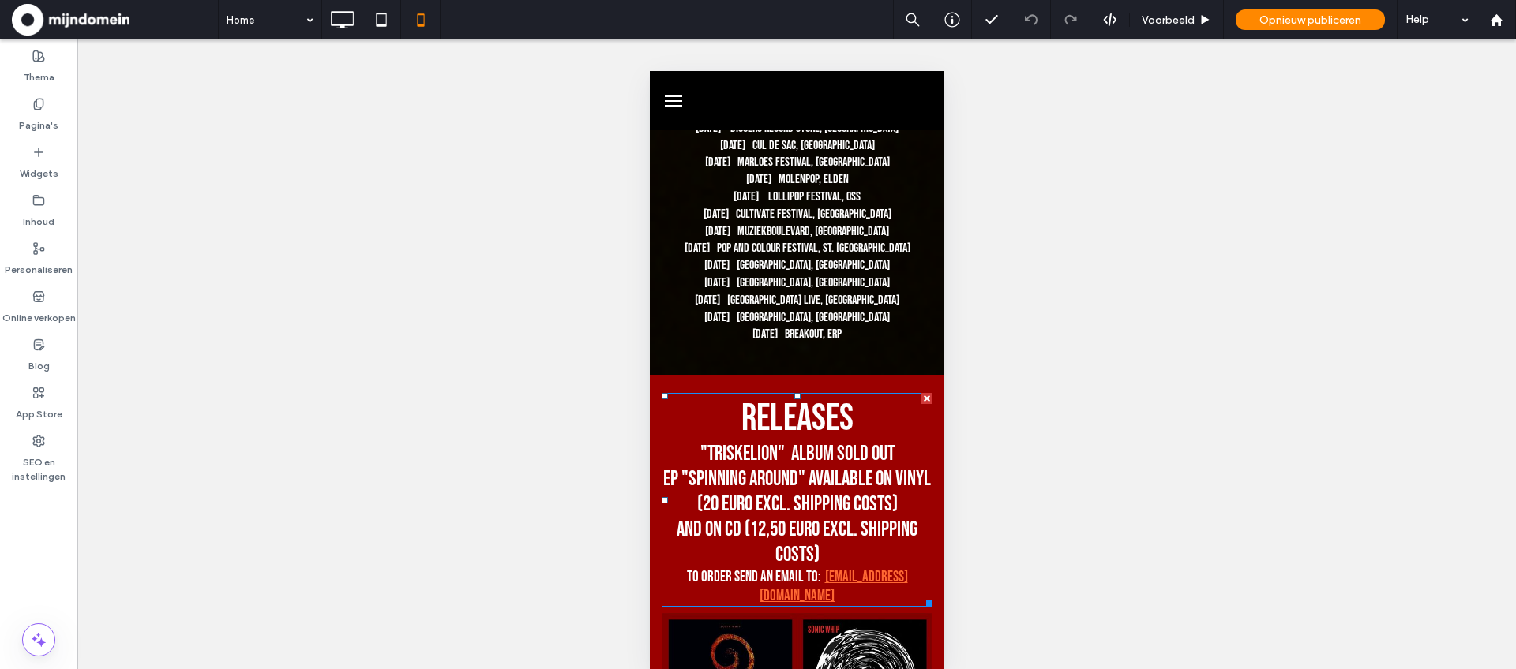
click at [799, 467] on span "EP "SPINNING AROUND" Available on vinyl (20 euro excl. shipping costs)" at bounding box center [796, 492] width 268 height 50
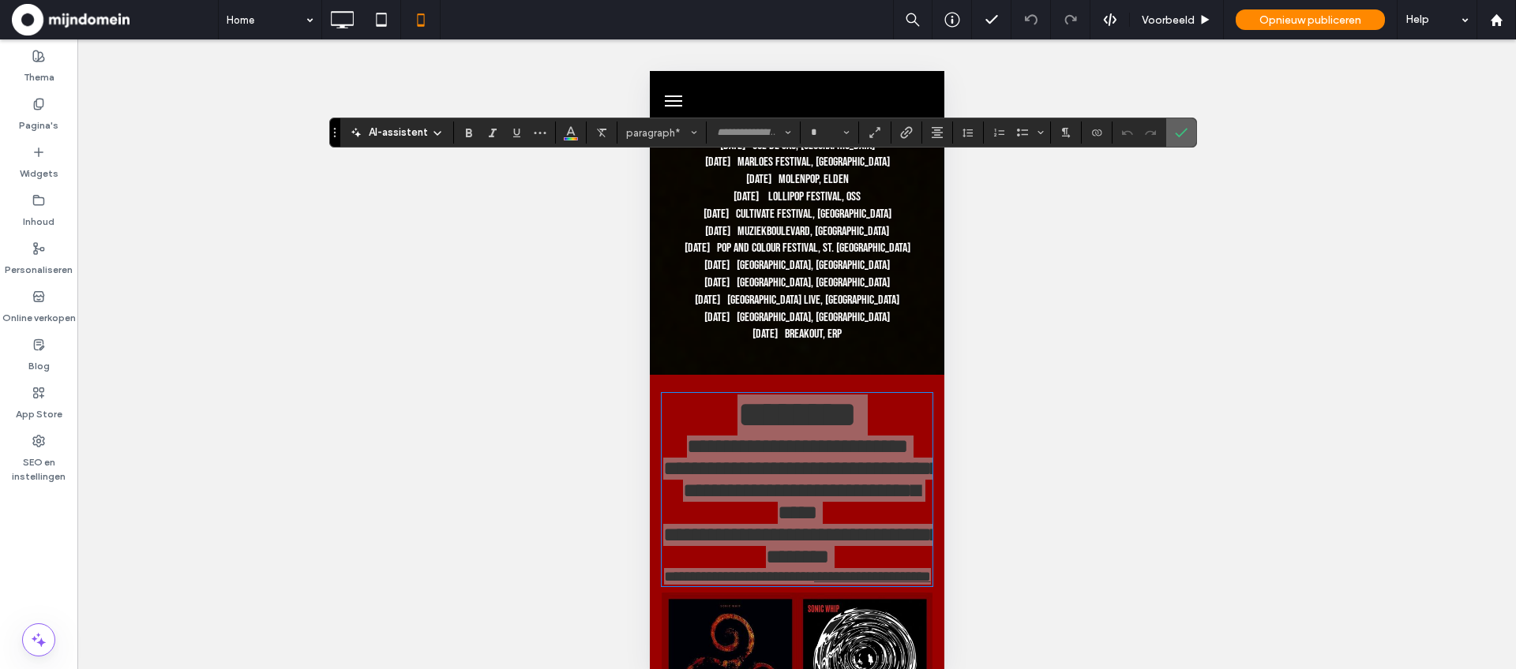
click at [1181, 137] on icon "Bevestigen" at bounding box center [1181, 132] width 13 height 13
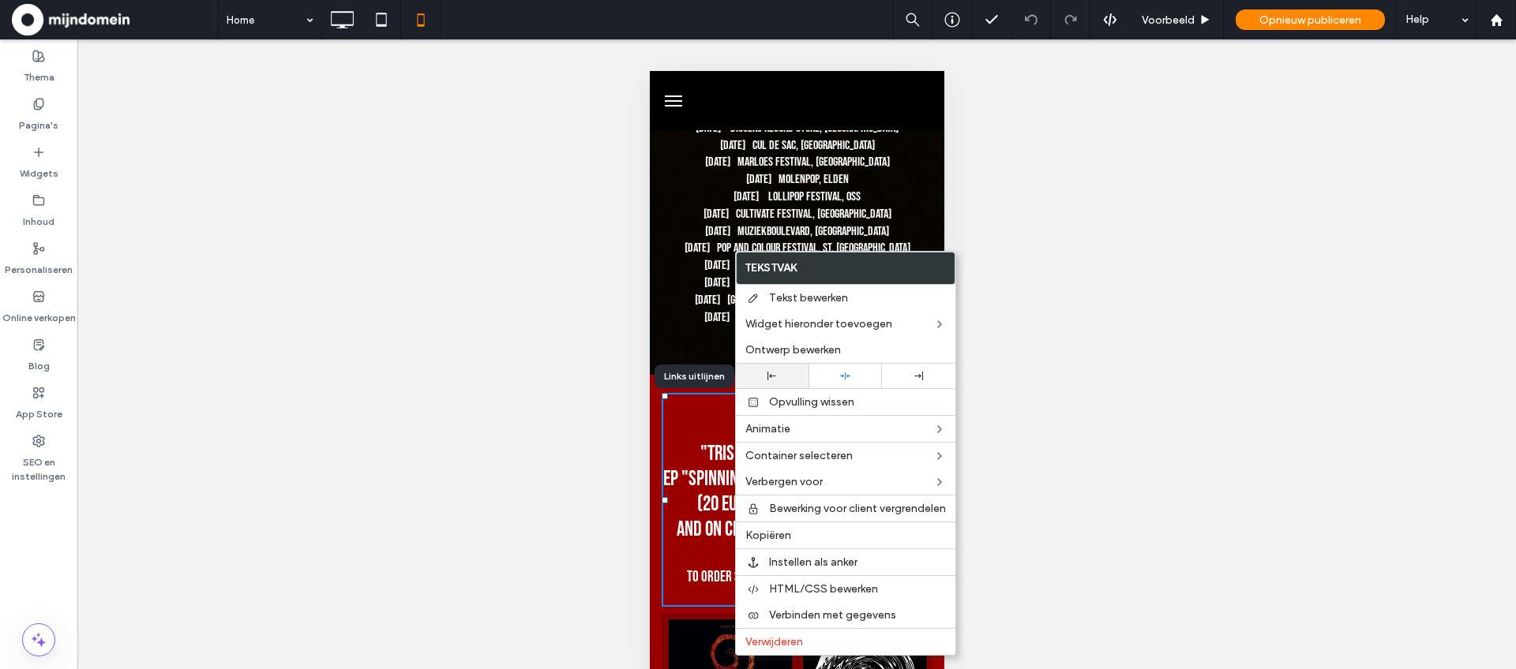
click at [778, 377] on div at bounding box center [773, 376] width 58 height 9
click at [918, 377] on icon at bounding box center [918, 376] width 9 height 9
click at [844, 377] on icon at bounding box center [845, 376] width 10 height 10
click at [318, 433] on div "Zichtbaar maken? Ja Zichtbaar maken? Ja Zichtbaar maken? Ja" at bounding box center [796, 365] width 1438 height 653
click at [1371, 192] on div "Zichtbaar maken? Ja Zichtbaar maken? Ja Zichtbaar maken? Ja" at bounding box center [796, 365] width 1438 height 653
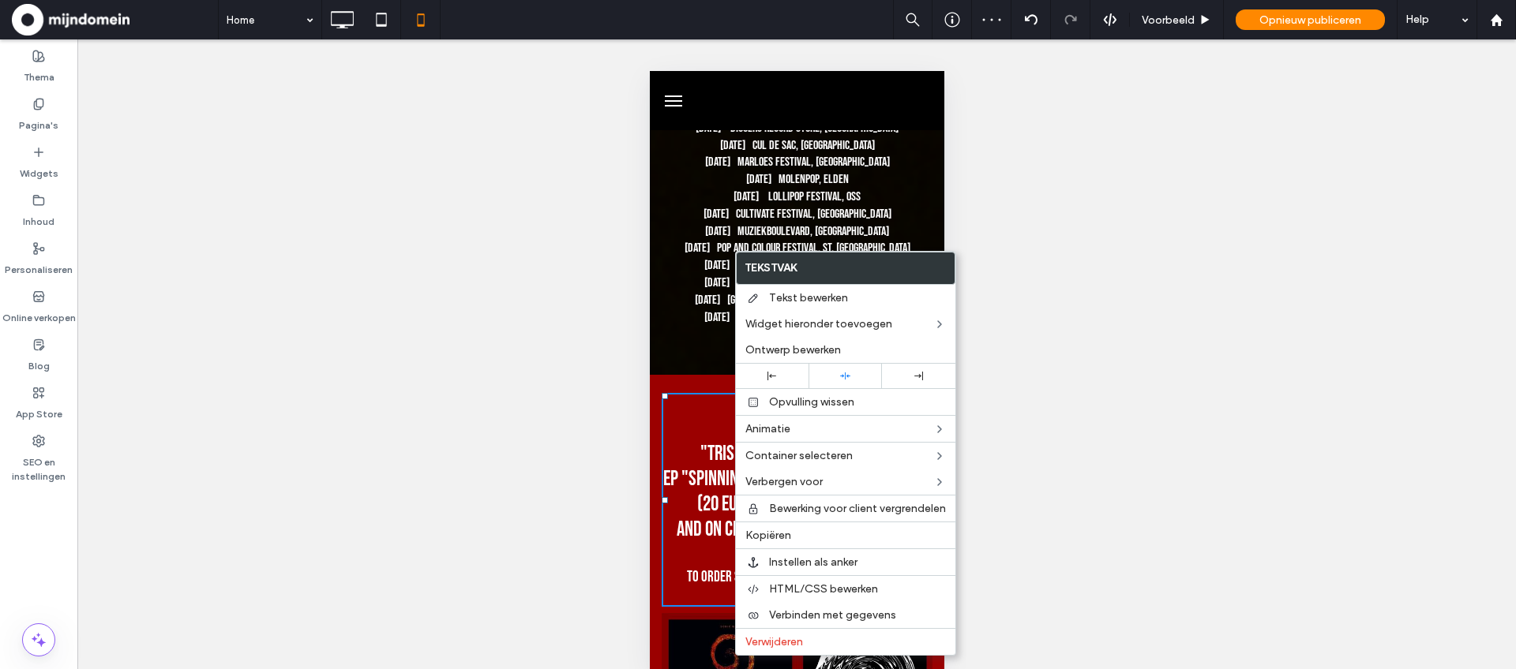
click at [281, 182] on div "Zichtbaar maken? Ja Zichtbaar maken? Ja Zichtbaar maken? Ja" at bounding box center [796, 365] width 1438 height 653
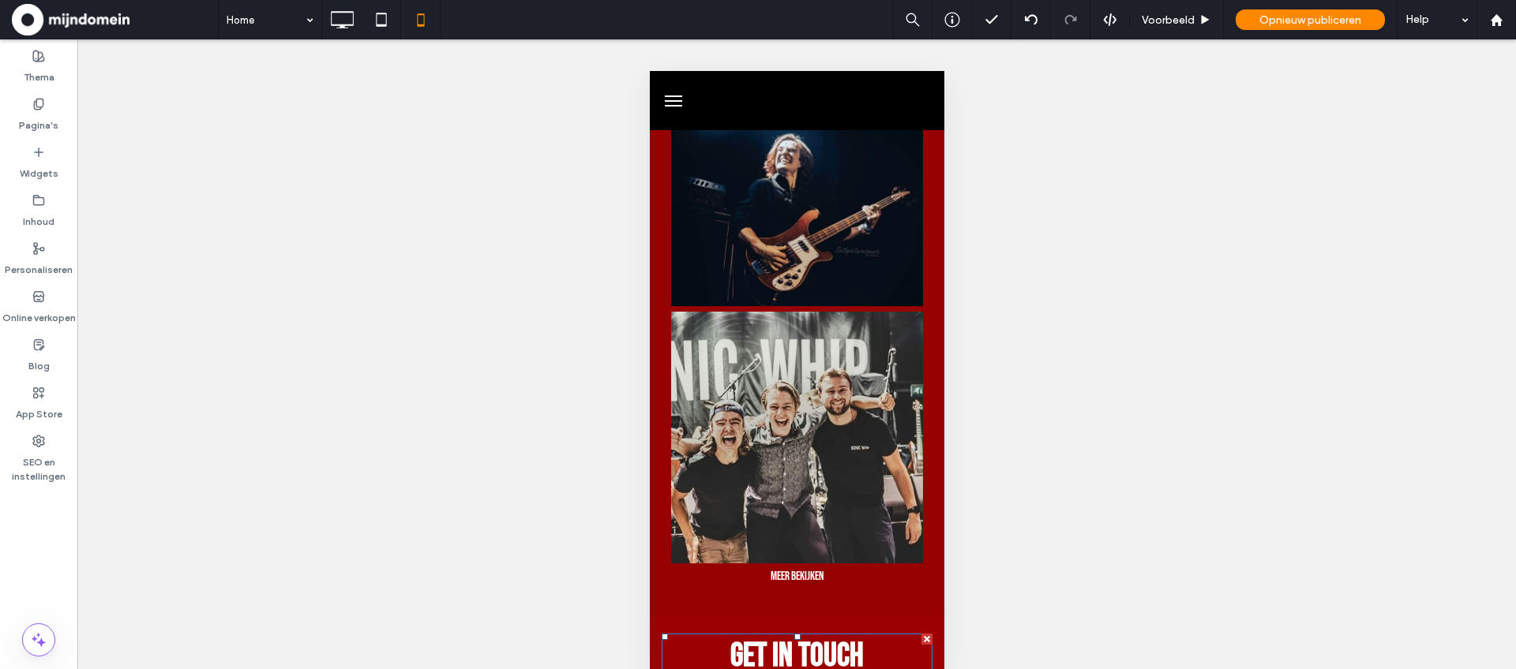
scroll to position [7436, 0]
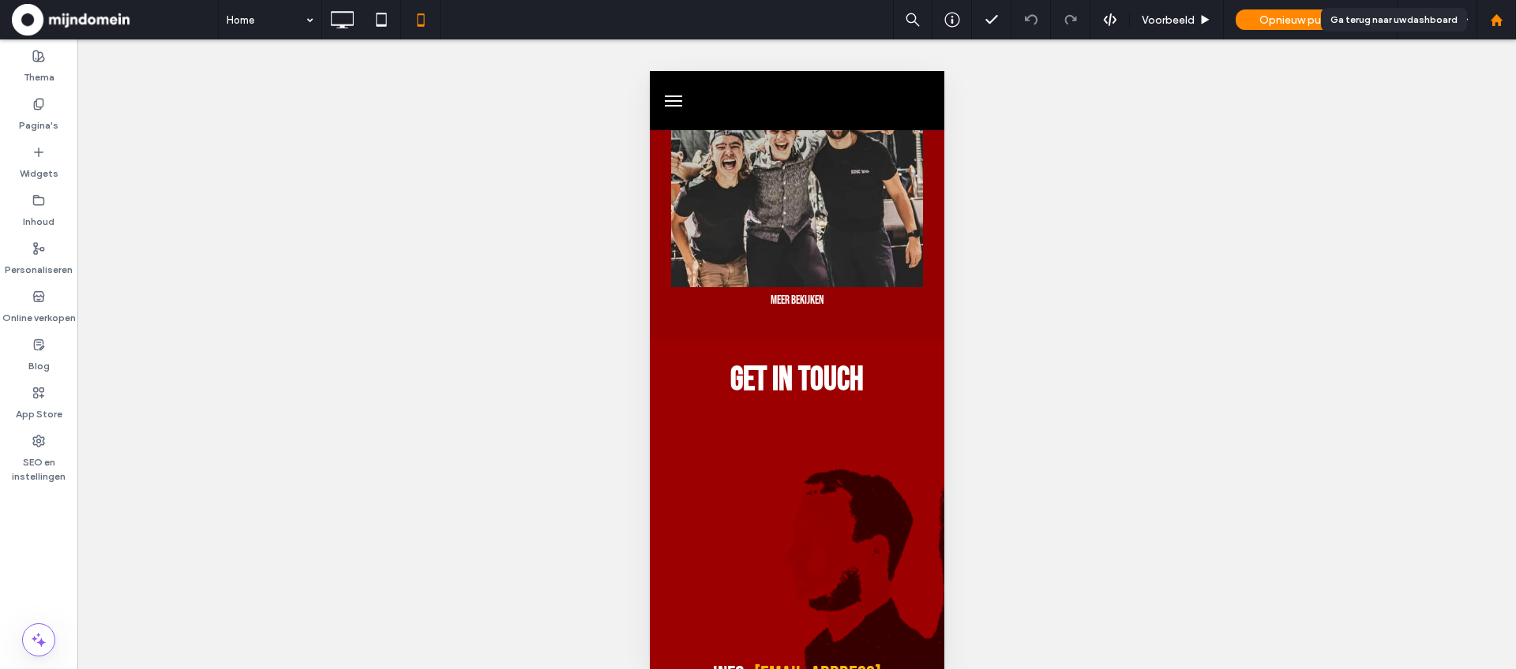
click at [1490, 27] on div at bounding box center [1495, 19] width 39 height 39
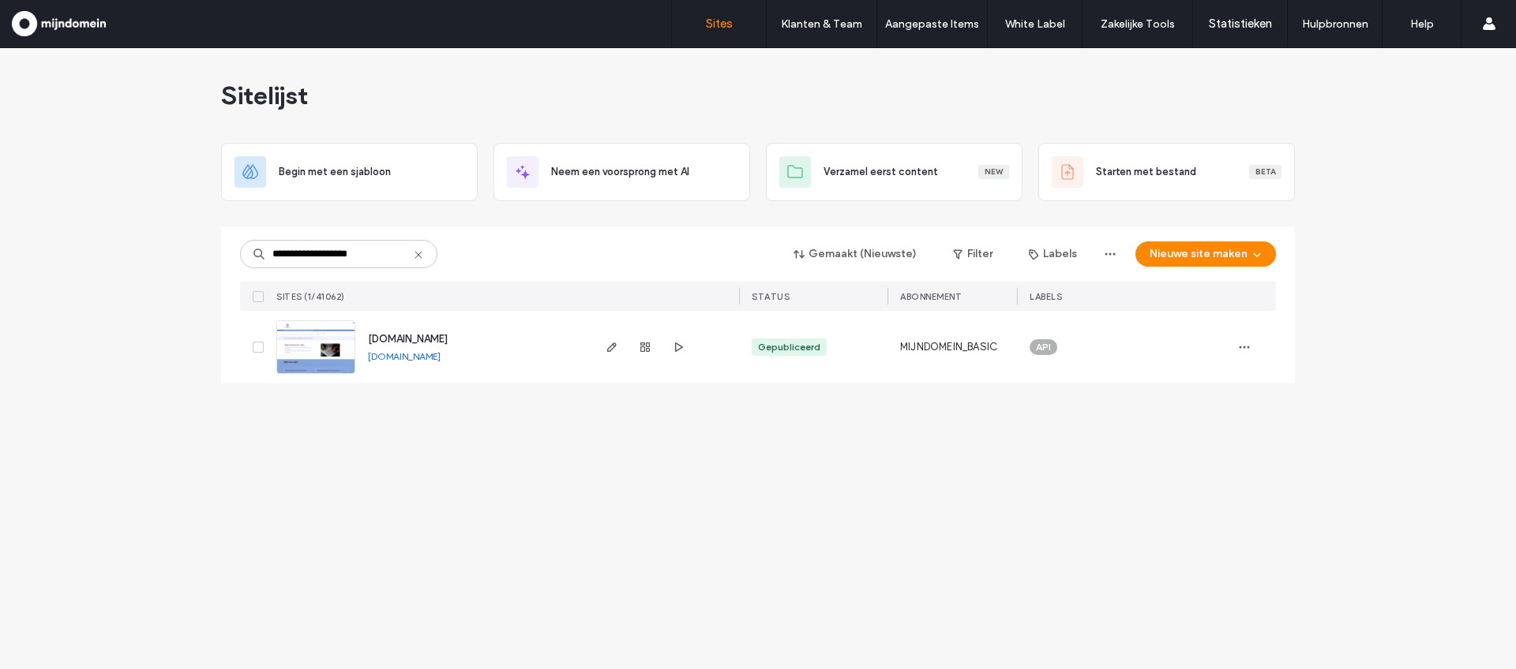
type input "**********"
click at [317, 353] on img at bounding box center [315, 374] width 77 height 107
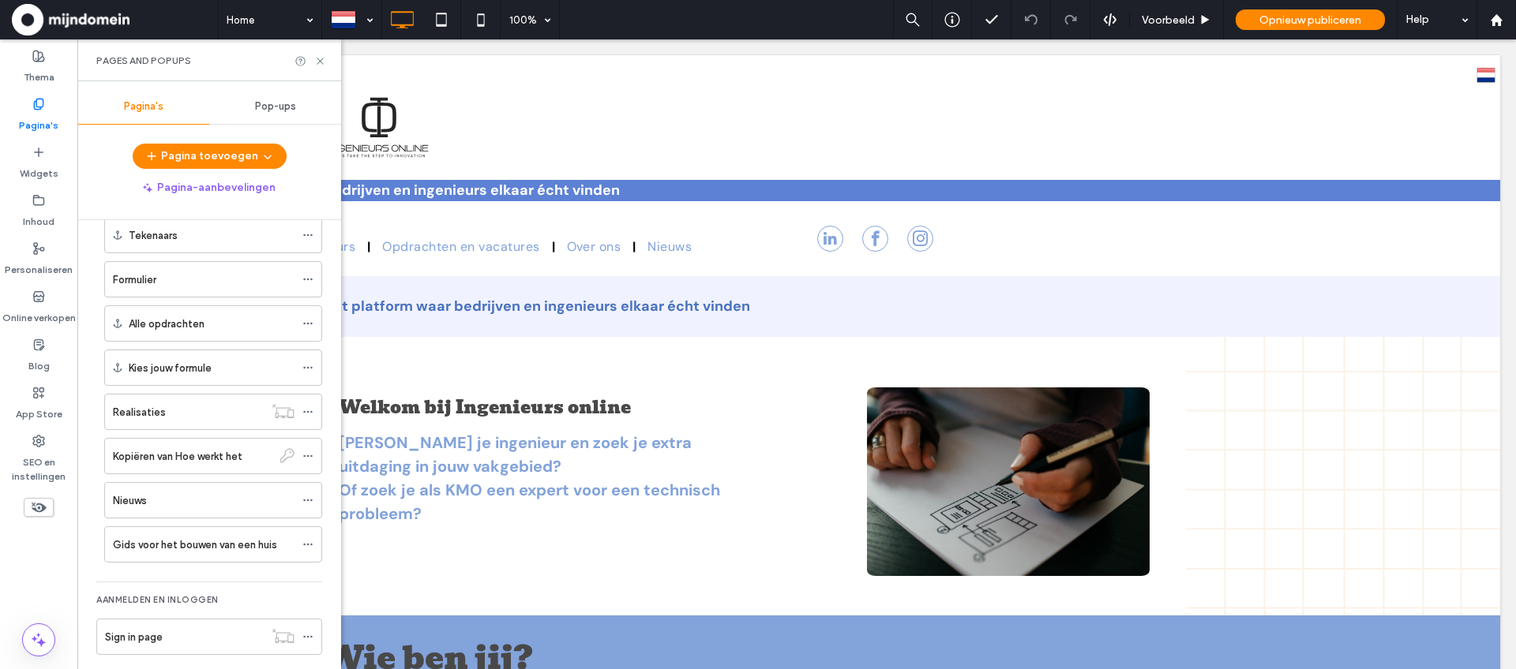
scroll to position [531, 0]
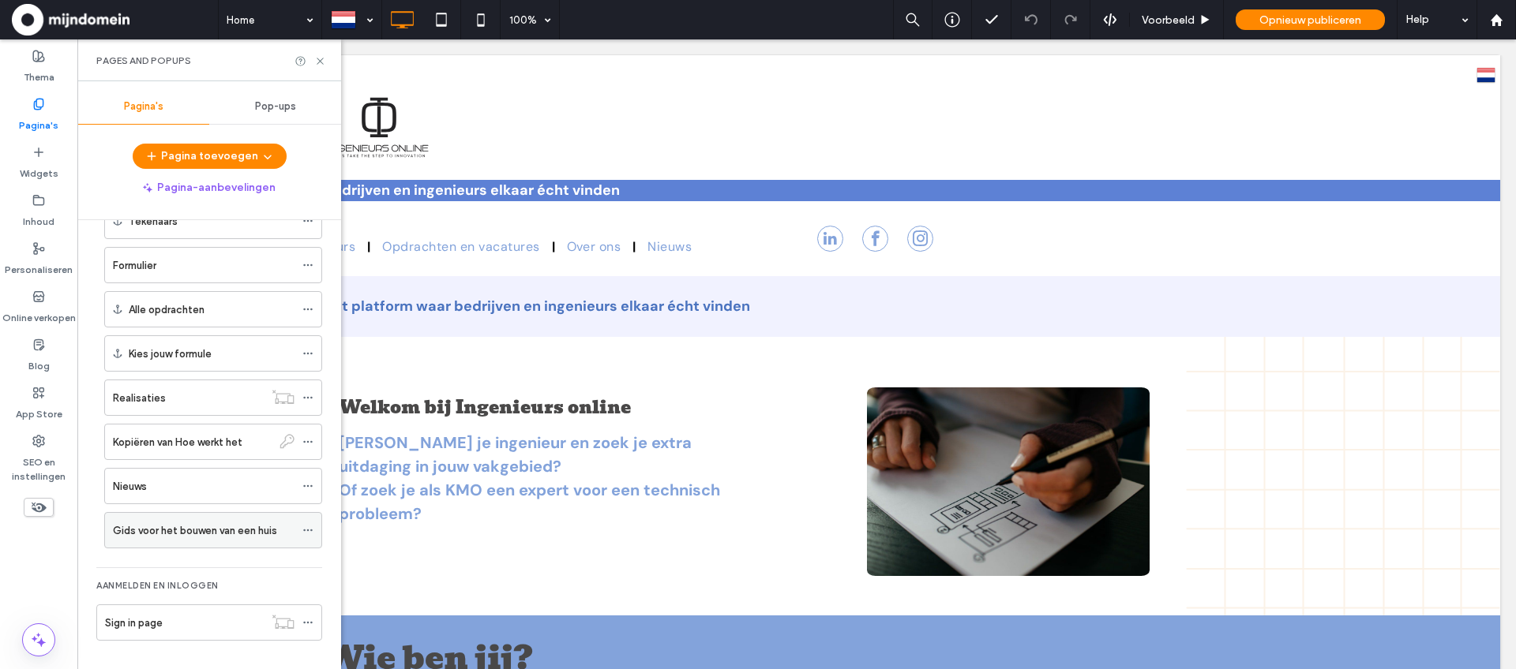
click at [317, 532] on div at bounding box center [311, 531] width 19 height 24
click at [307, 531] on use at bounding box center [307, 531] width 9 height 2
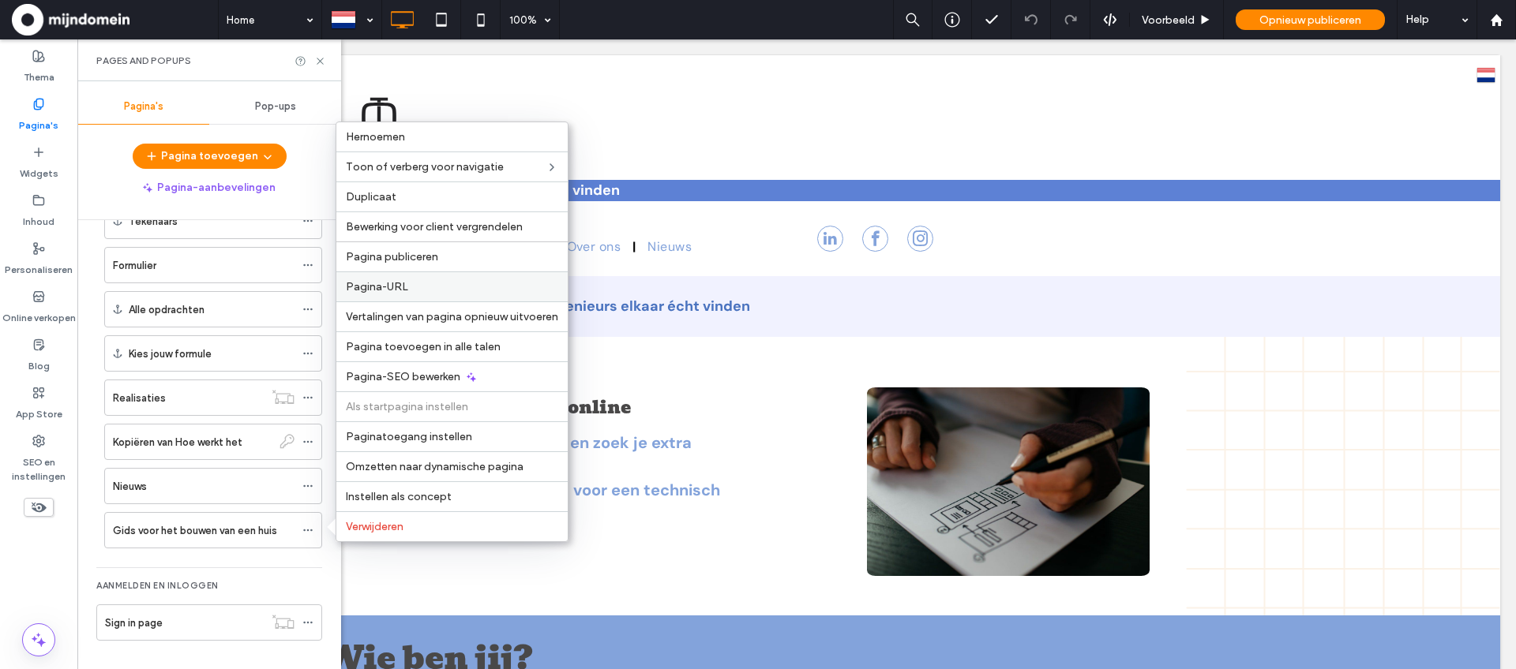
click at [388, 279] on div "Pagina-URL" at bounding box center [451, 287] width 231 height 30
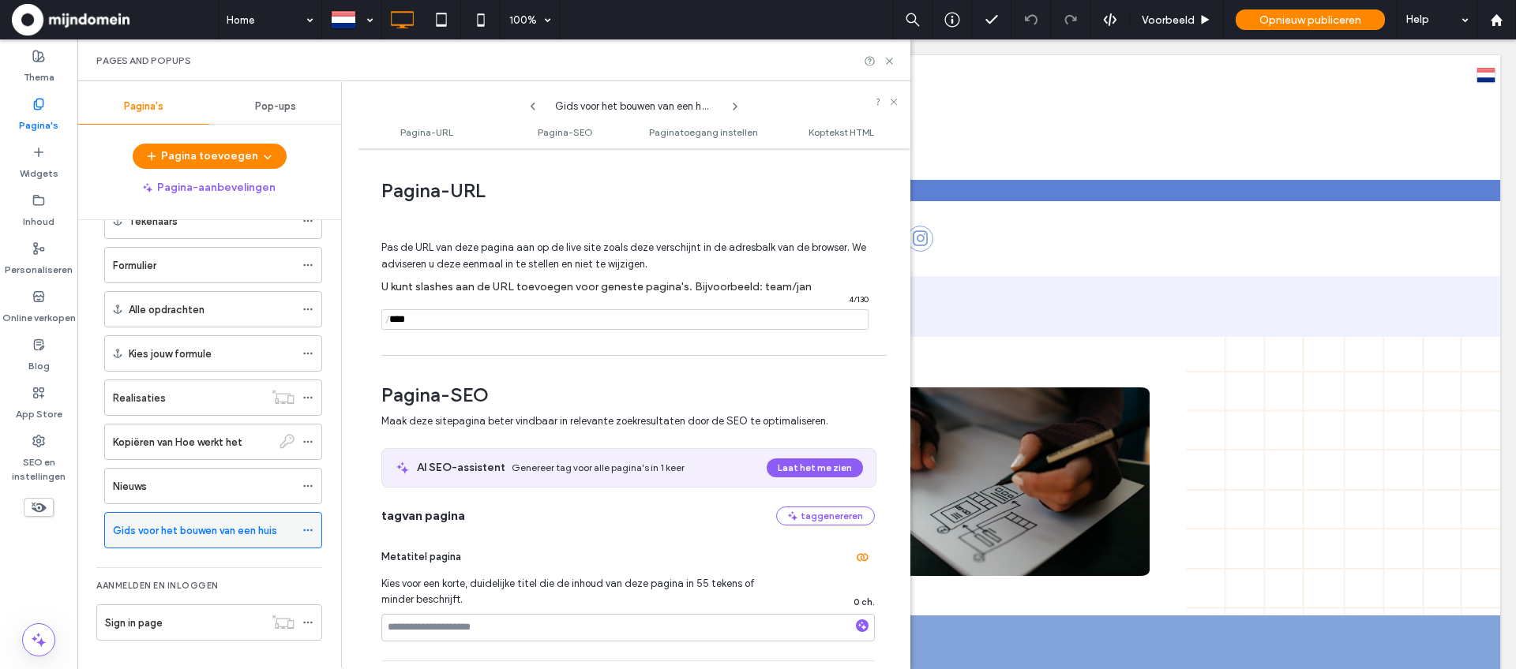
click at [140, 534] on label "Gids voor het bouwen van een huis" at bounding box center [195, 531] width 164 height 28
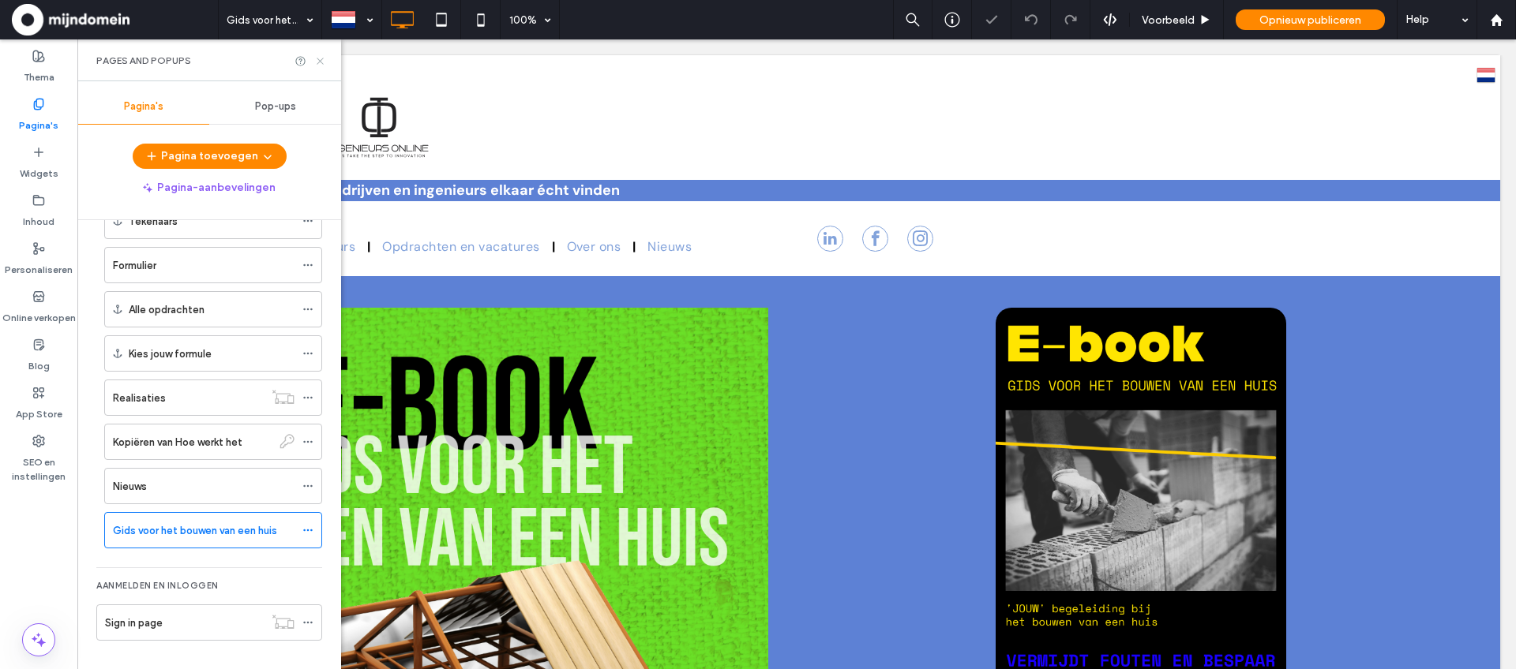
click at [321, 64] on icon at bounding box center [320, 61] width 12 height 12
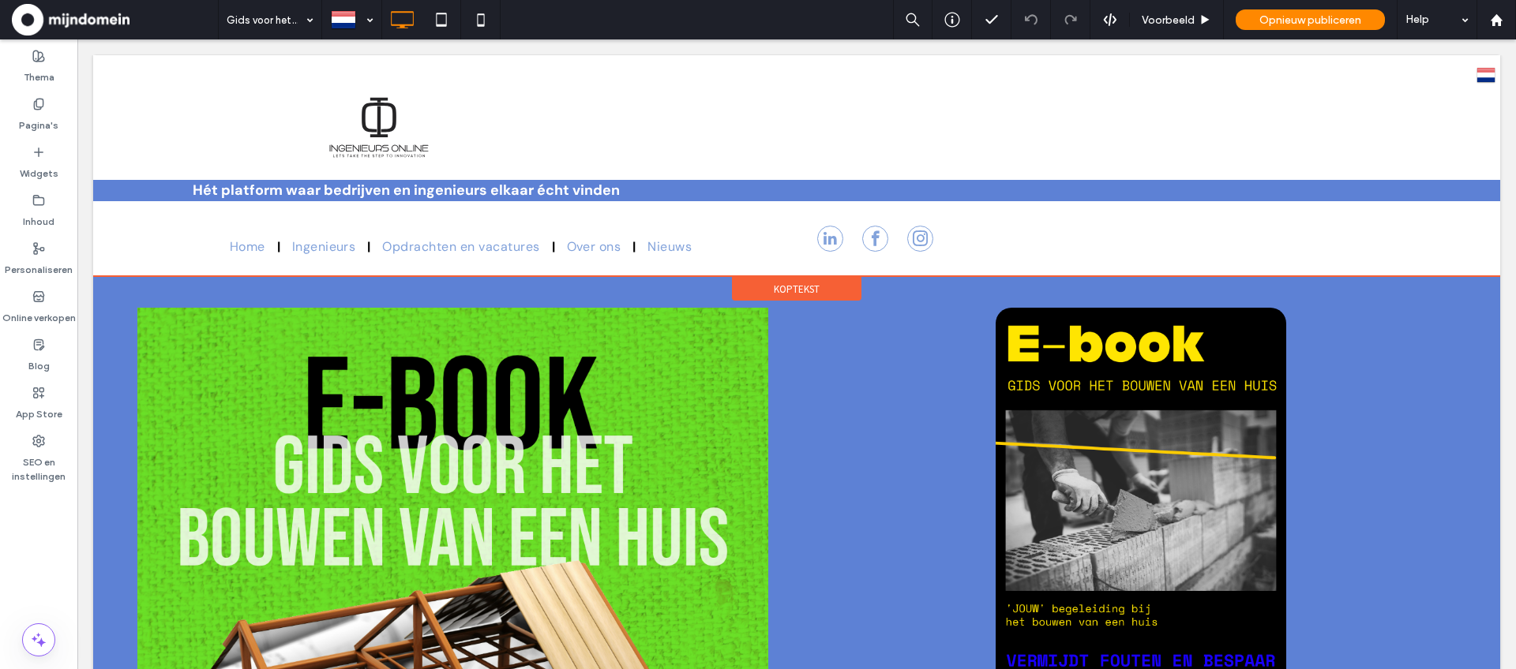
click at [808, 291] on span "Koptekst" at bounding box center [797, 289] width 46 height 13
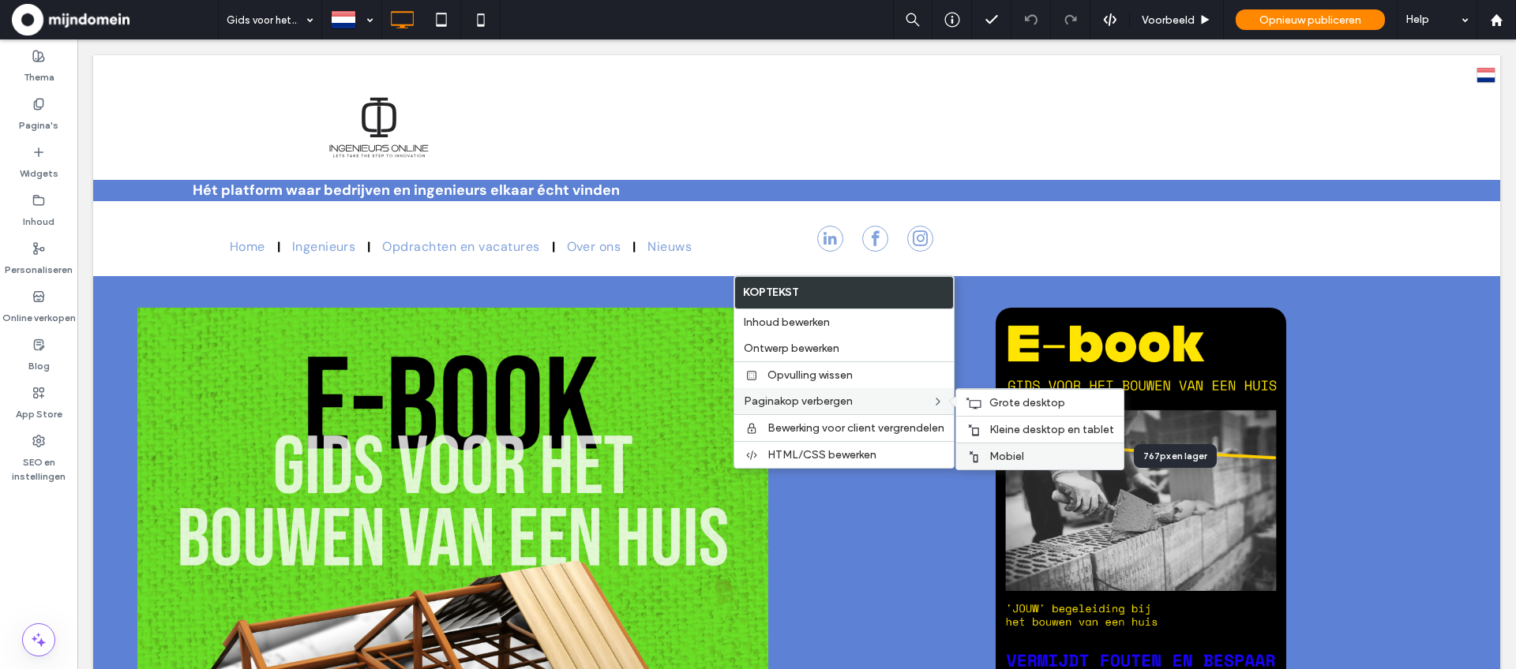
click at [1022, 453] on span "Mobiel" at bounding box center [1006, 456] width 35 height 13
drag, startPoint x: 1052, startPoint y: 429, endPoint x: 974, endPoint y: 389, distance: 87.6
click at [1052, 429] on span "Kleine desktop en tablet" at bounding box center [1051, 429] width 125 height 13
click at [1019, 399] on span "Grote desktop" at bounding box center [1027, 402] width 76 height 13
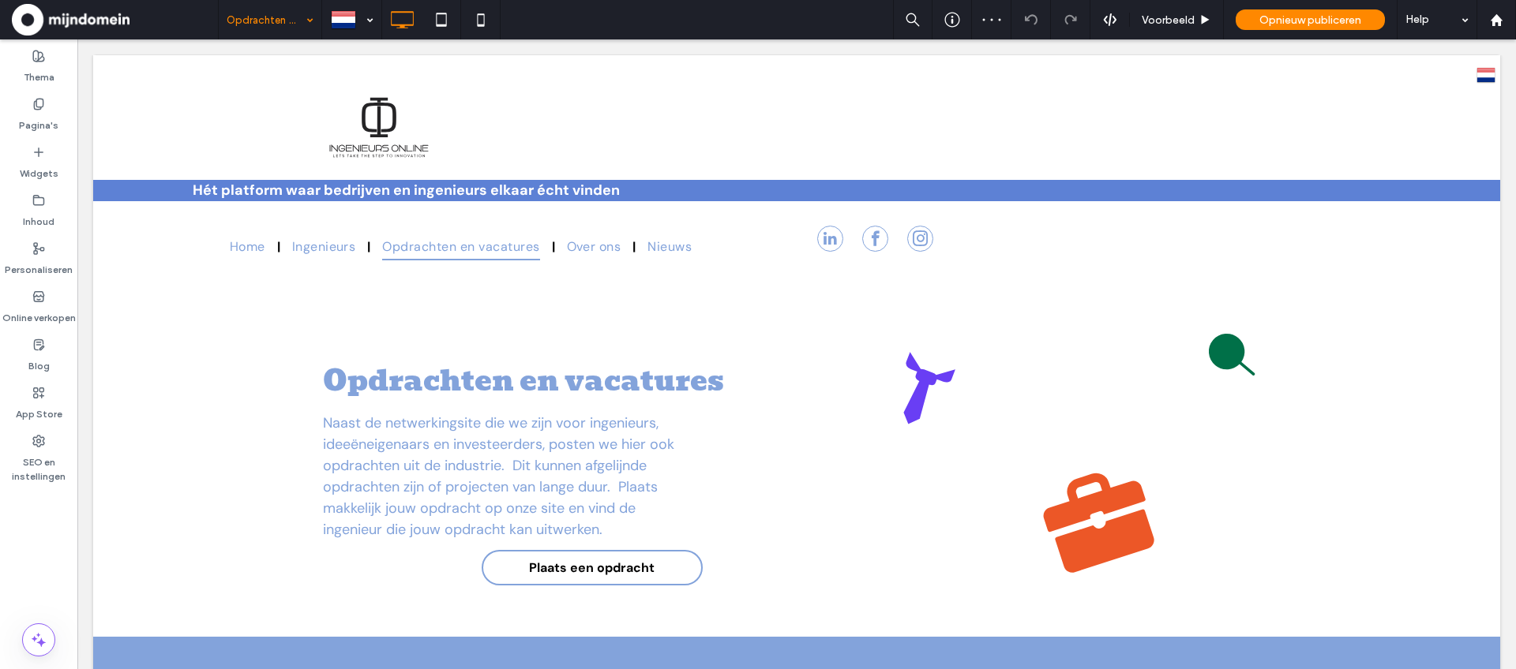
click at [300, 21] on div "Opdrachten en vacatures" at bounding box center [270, 19] width 103 height 39
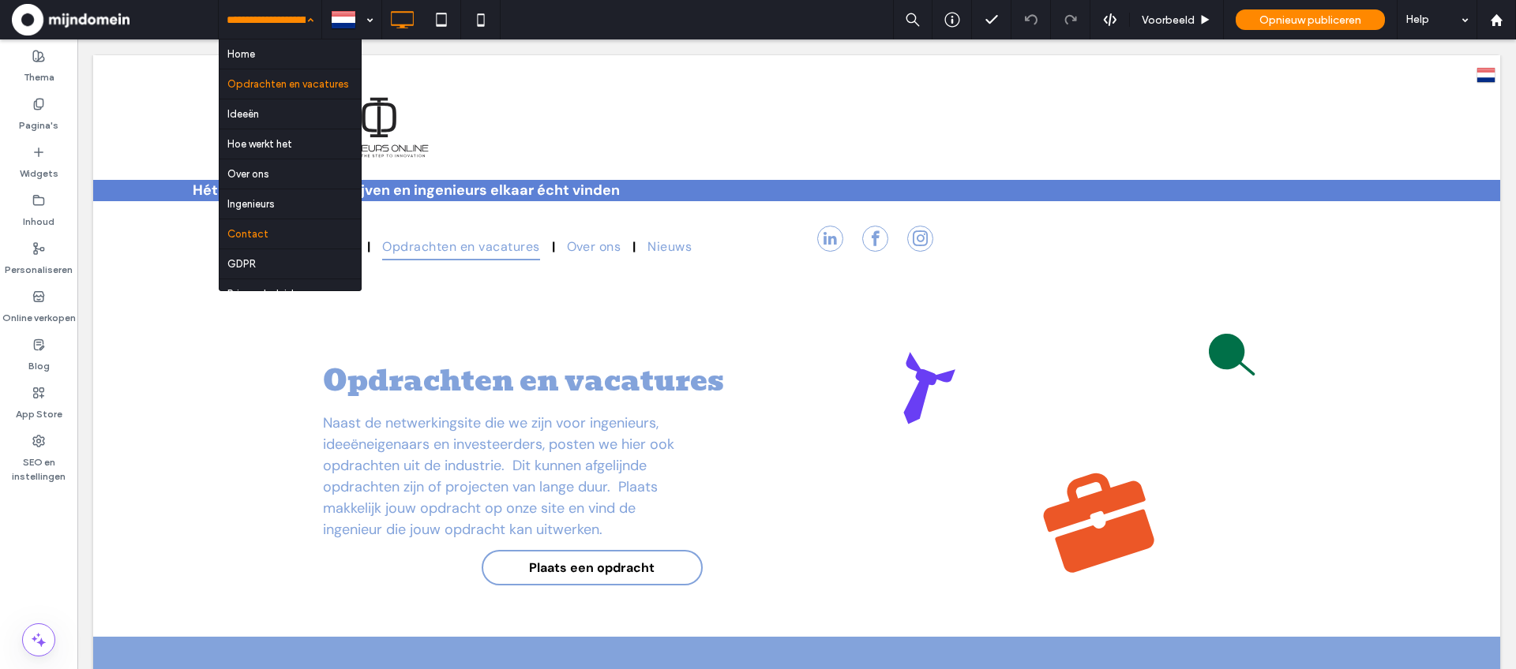
scroll to position [227, 0]
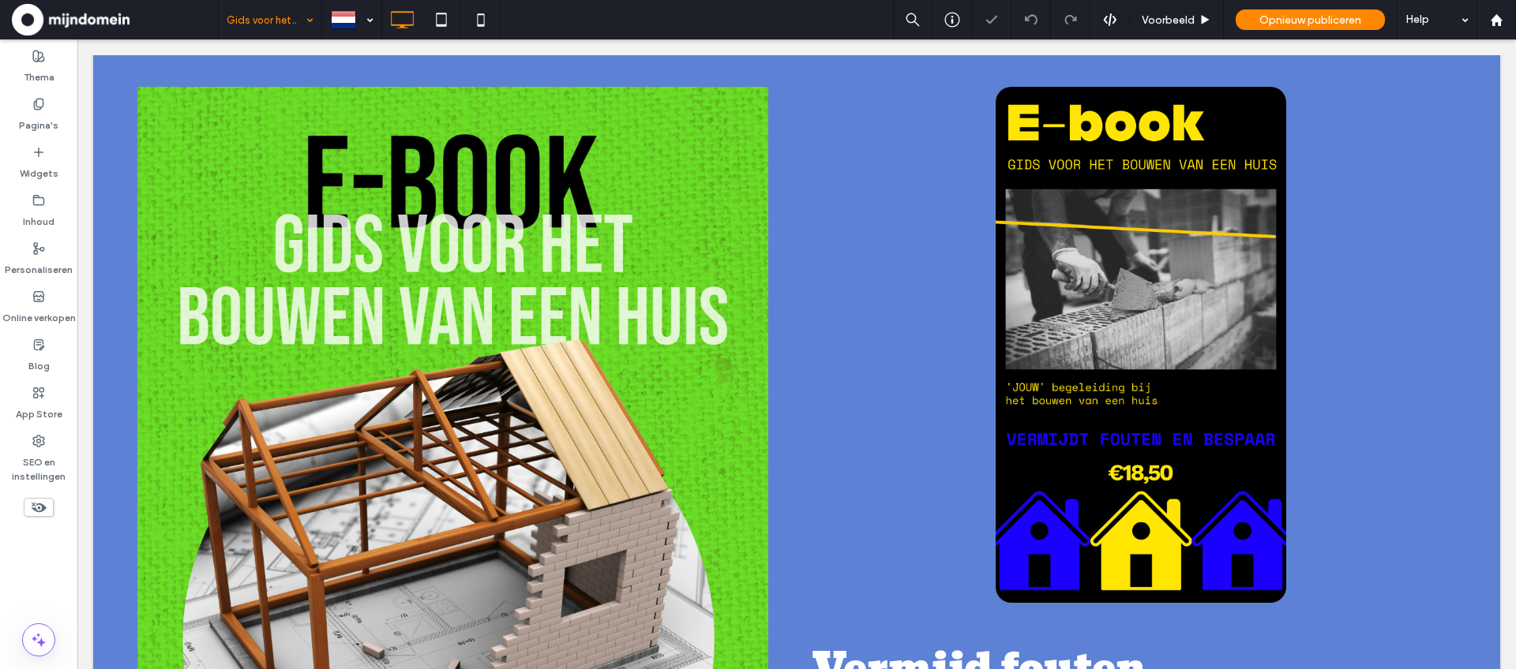
click at [33, 512] on icon at bounding box center [38, 507] width 17 height 17
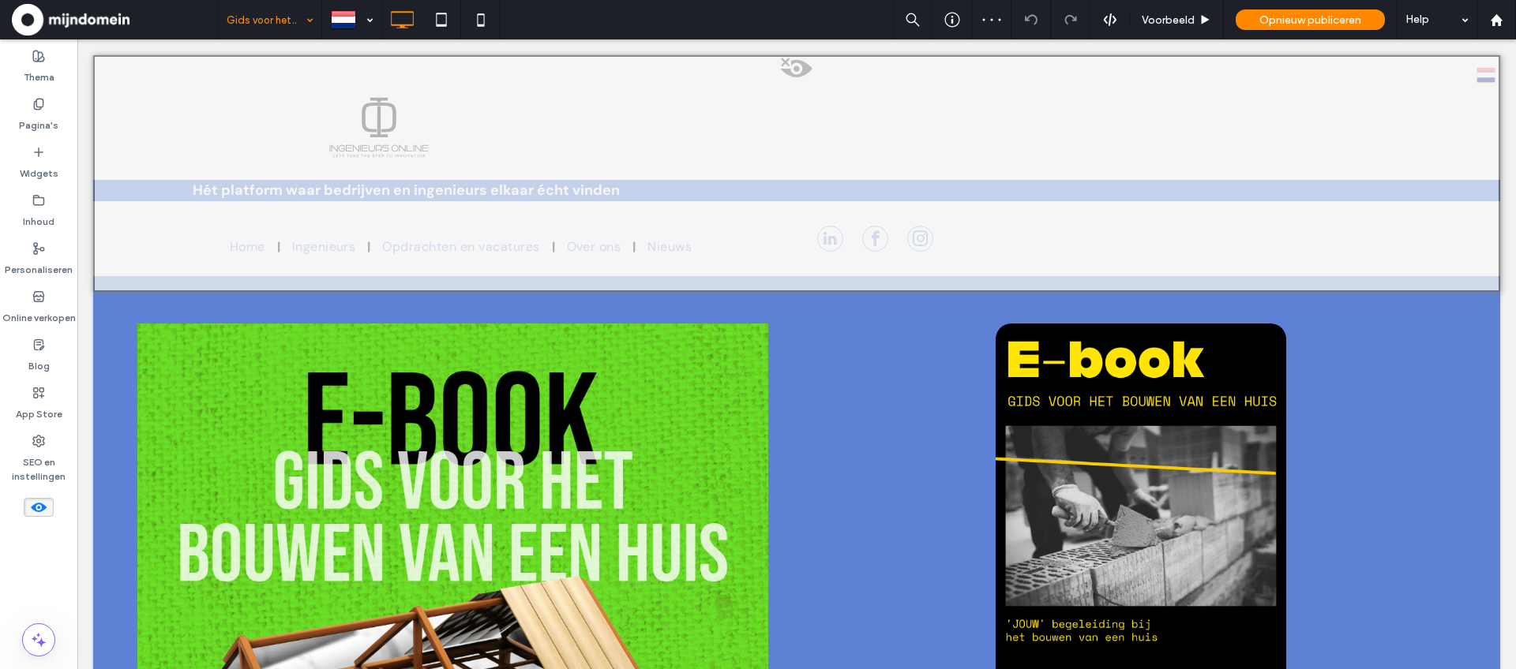
click at [797, 62] on span at bounding box center [797, 73] width 1404 height 32
click at [846, 74] on button "Ja" at bounding box center [874, 82] width 110 height 20
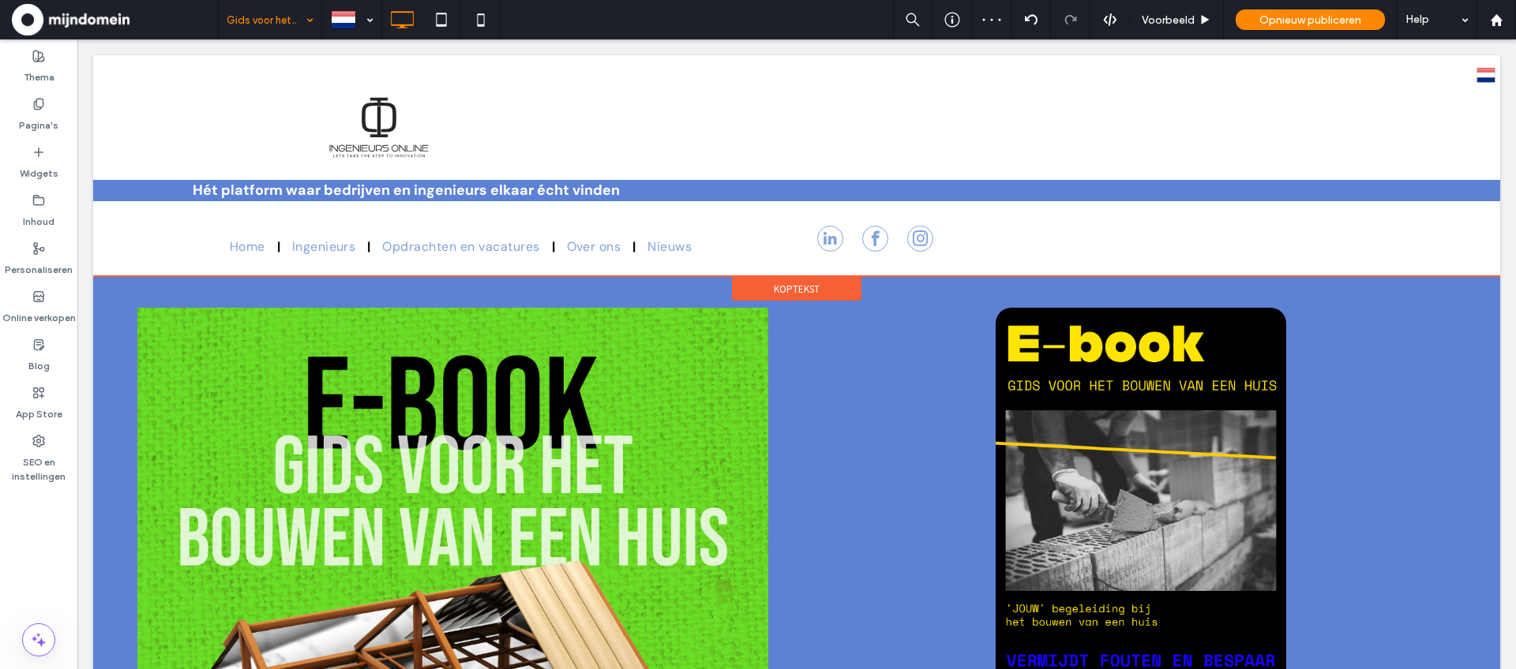
click at [795, 290] on span "Koptekst" at bounding box center [797, 289] width 46 height 13
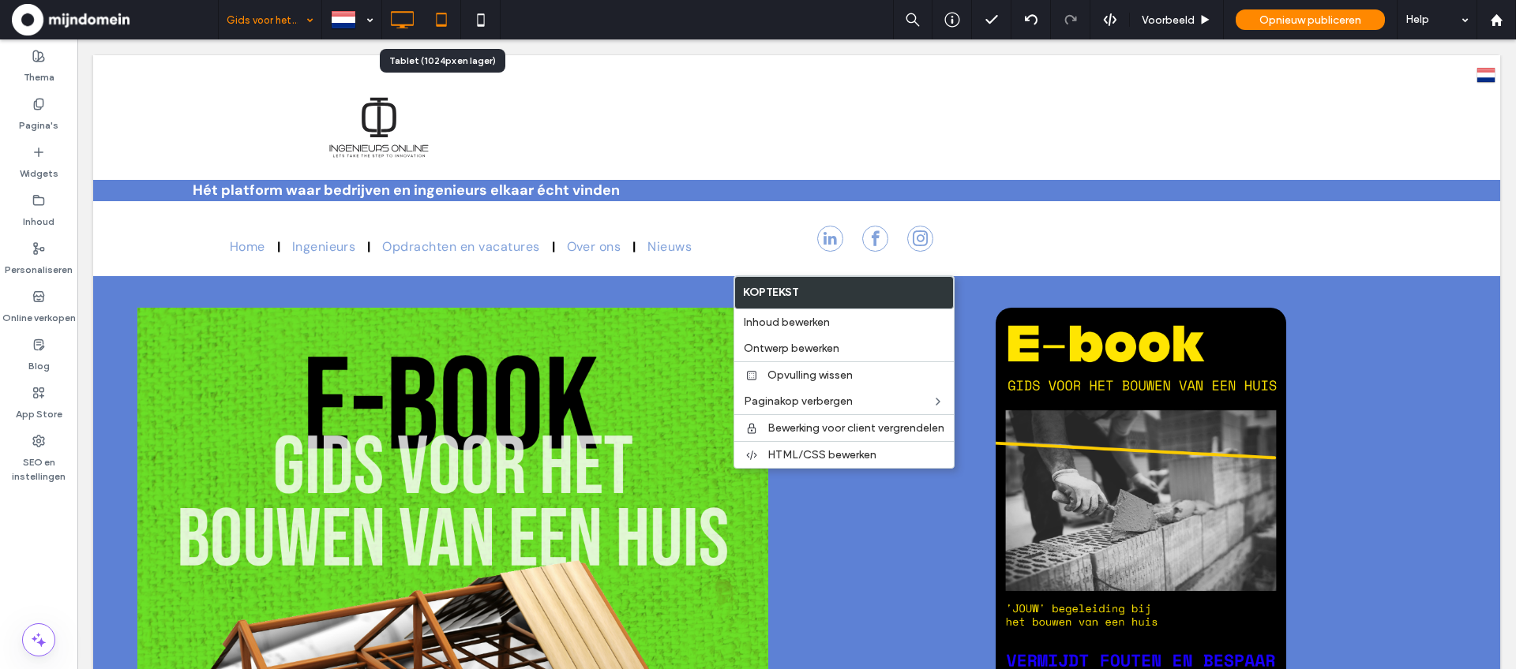
click at [438, 27] on icon at bounding box center [442, 20] width 32 height 32
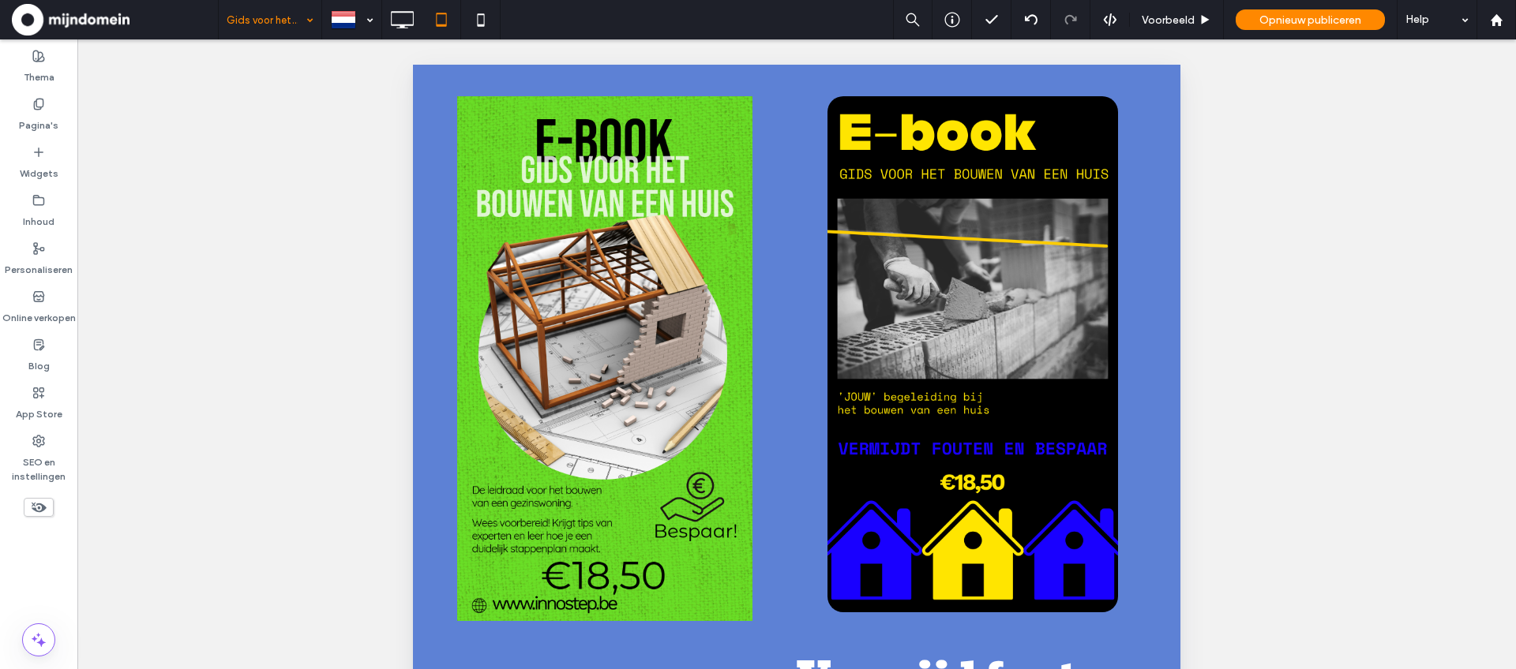
click at [38, 512] on icon at bounding box center [38, 507] width 17 height 17
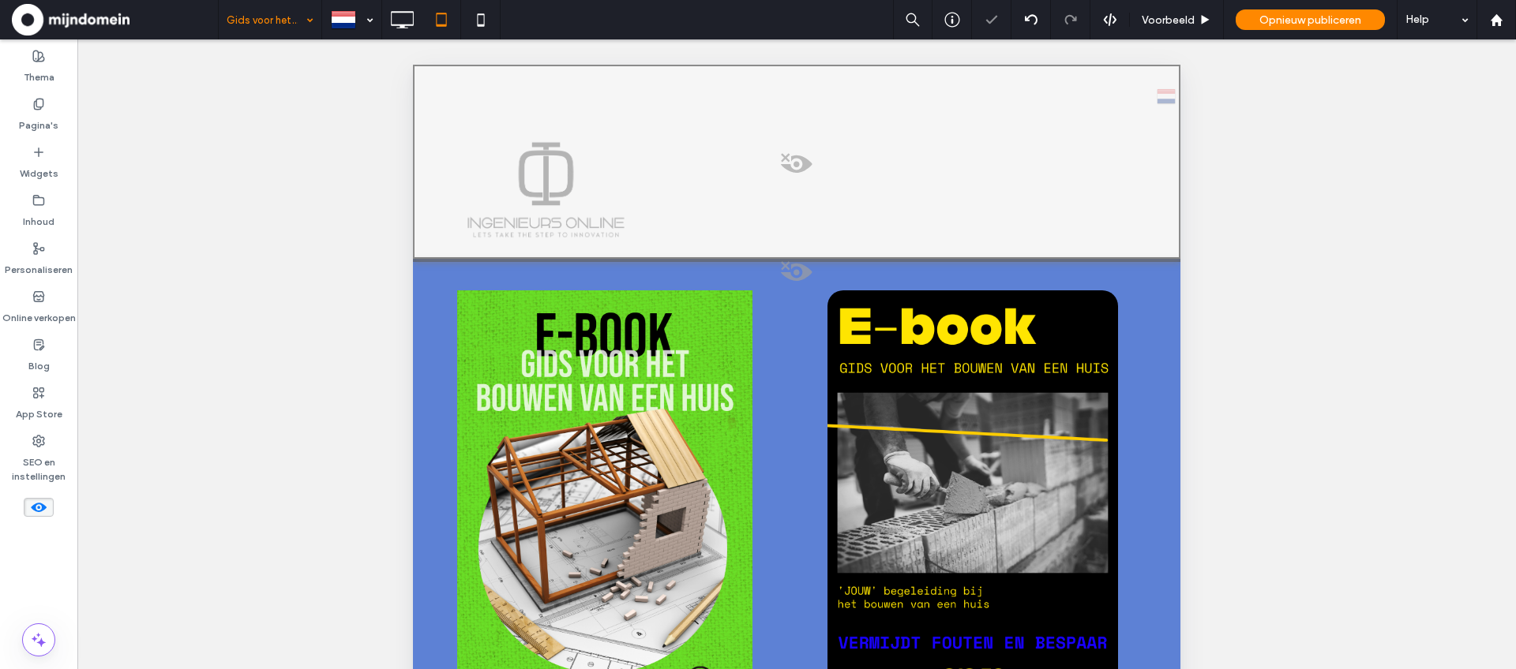
click at [799, 164] on span at bounding box center [796, 168] width 764 height 32
click at [849, 187] on button "Ja" at bounding box center [877, 184] width 110 height 20
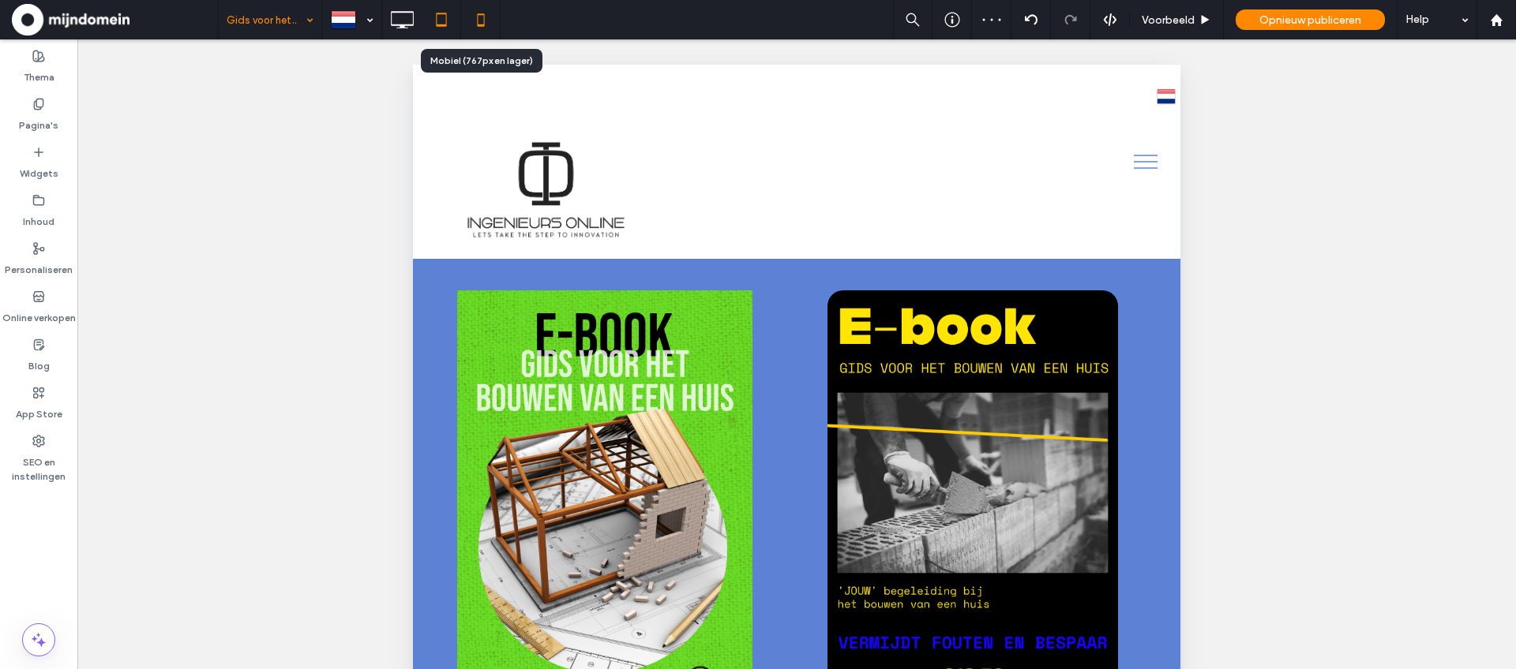
click at [471, 19] on icon at bounding box center [481, 20] width 32 height 32
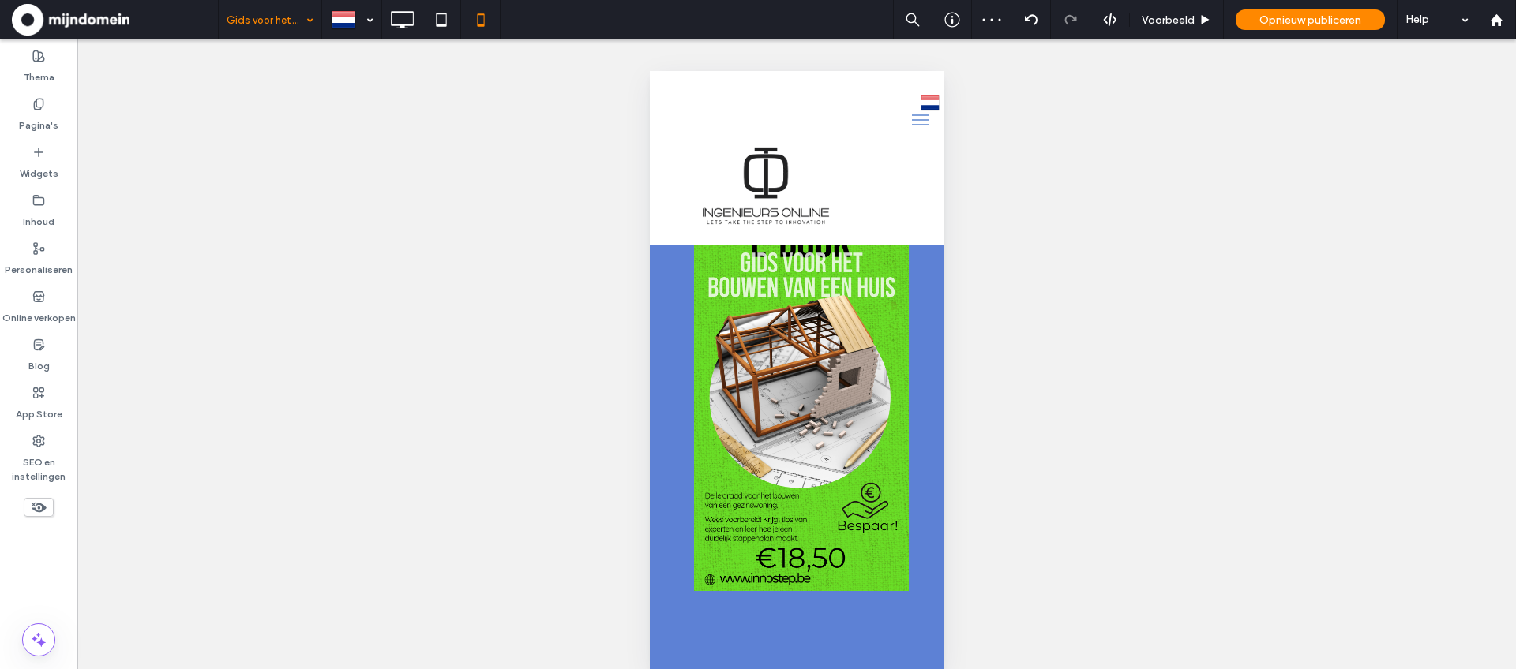
click at [31, 507] on icon at bounding box center [38, 507] width 17 height 17
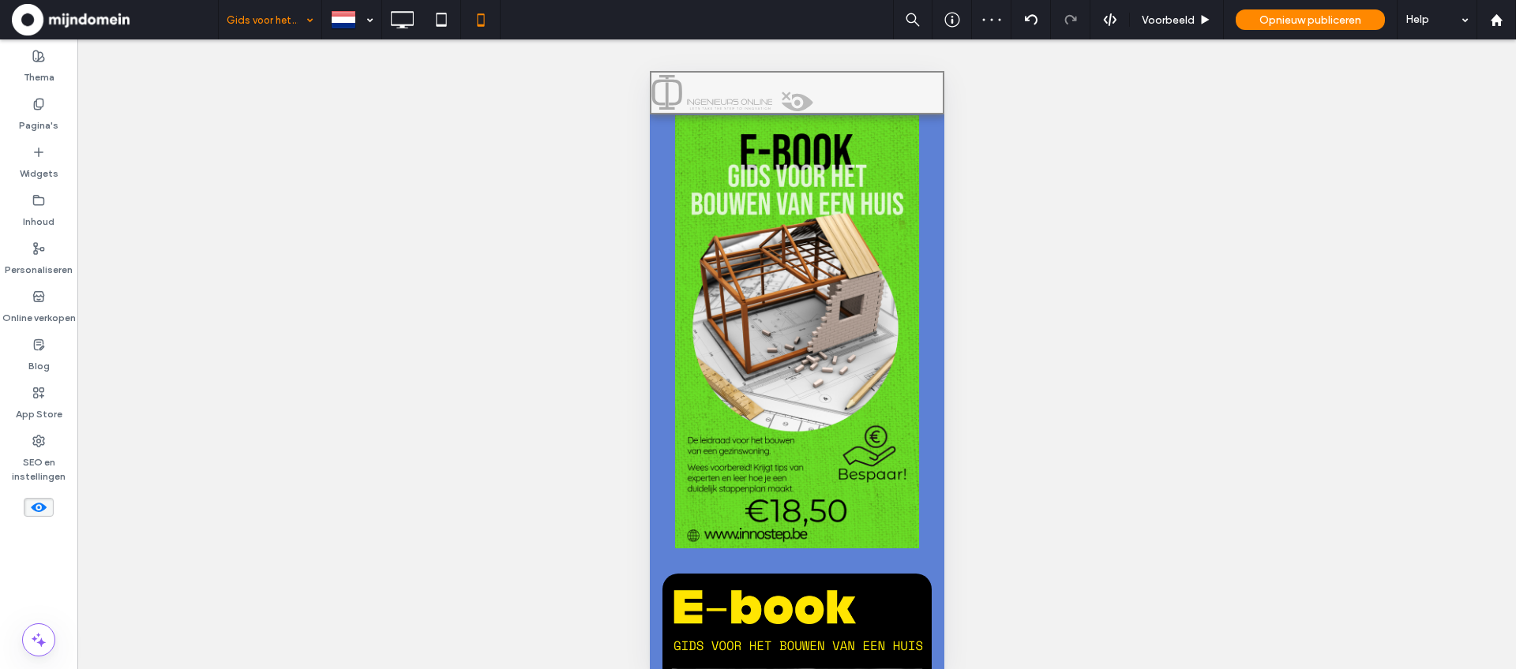
click at [789, 96] on span at bounding box center [796, 107] width 291 height 32
click at [828, 114] on button "Ja" at bounding box center [867, 116] width 110 height 20
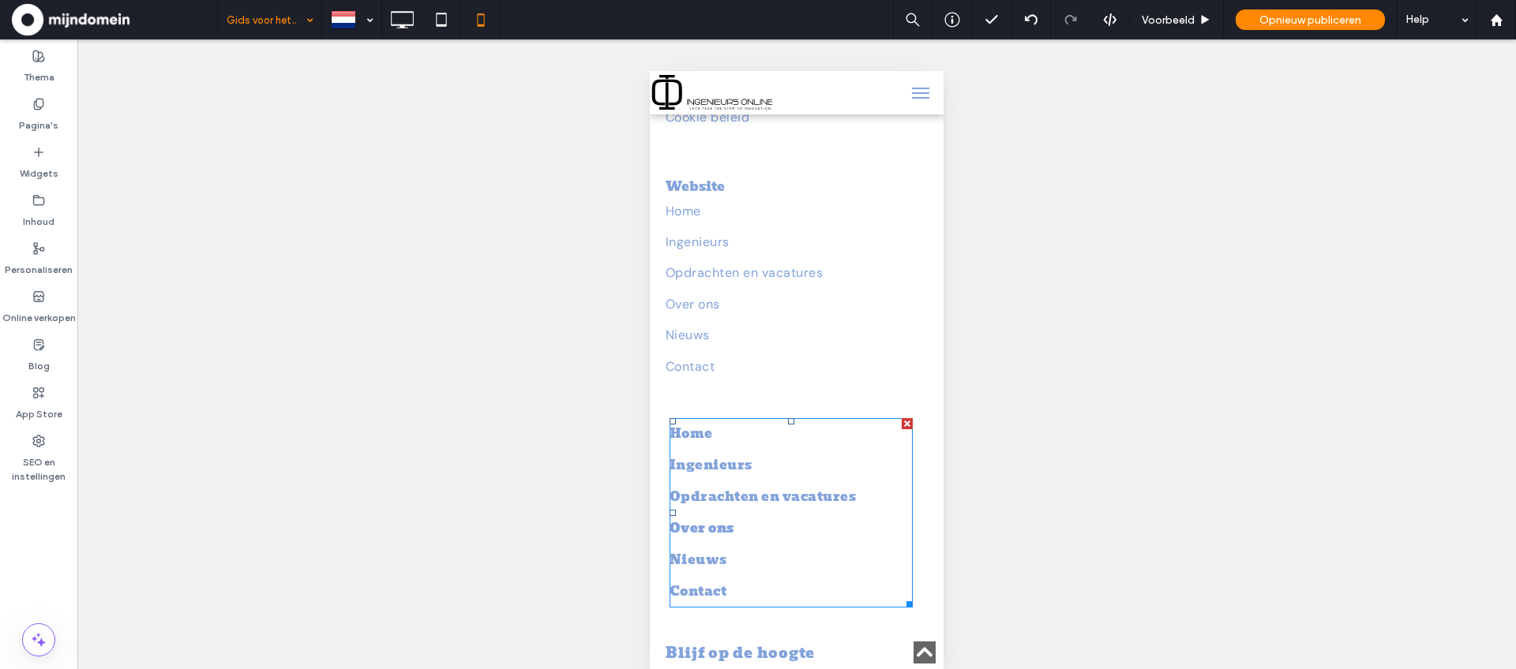
scroll to position [1658, 0]
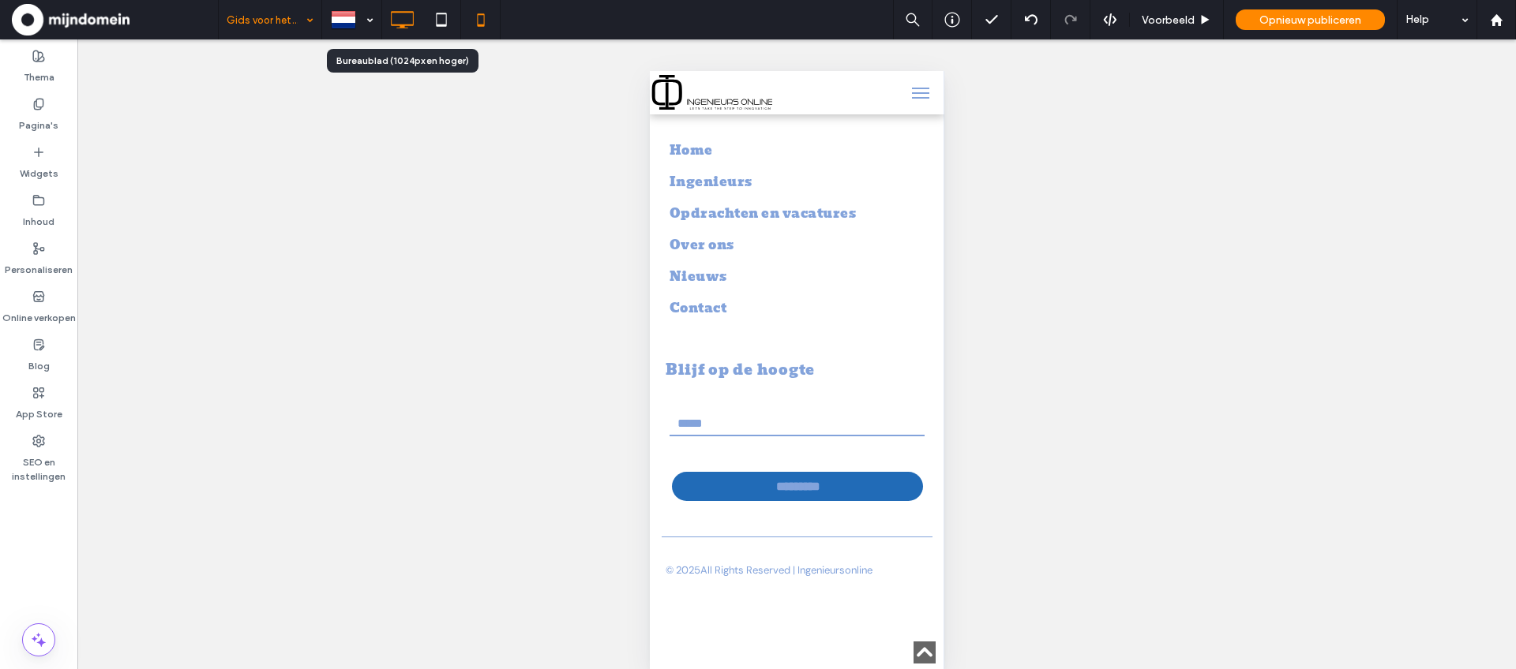
click at [399, 31] on icon at bounding box center [402, 20] width 32 height 32
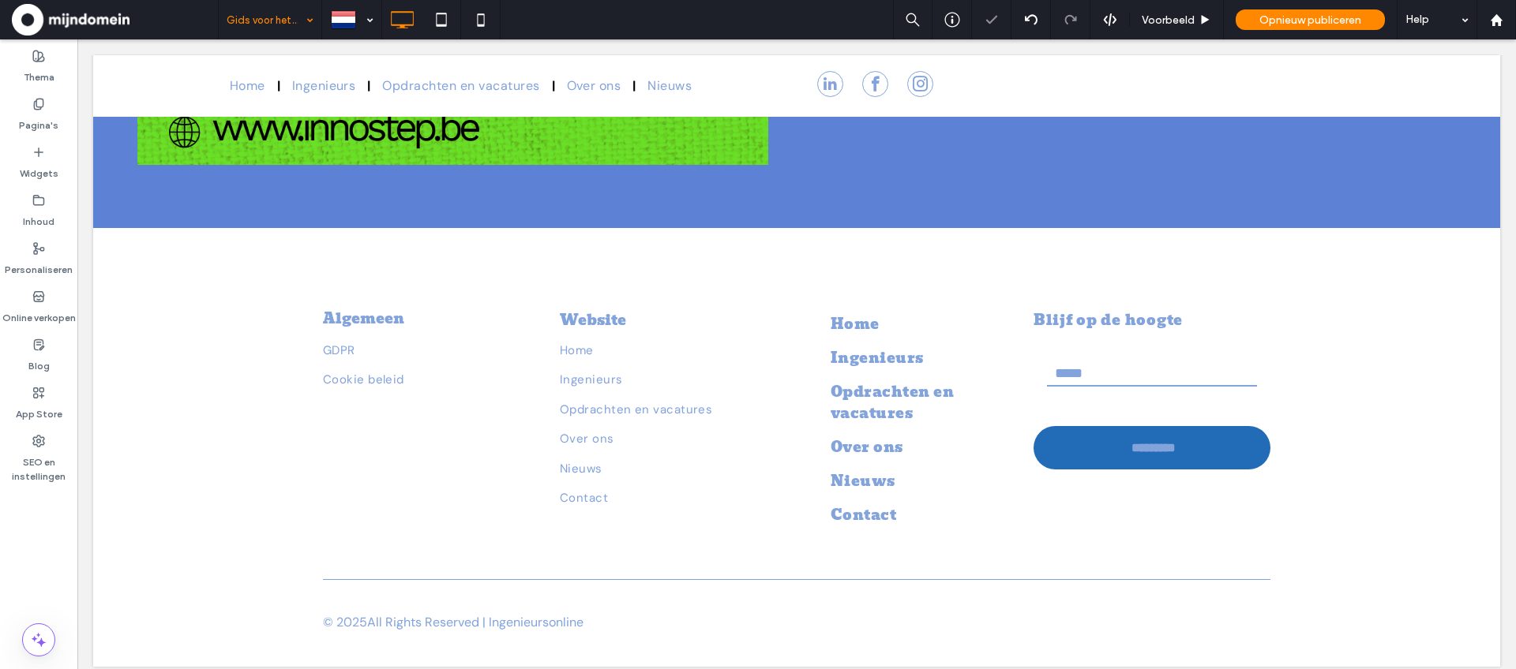
scroll to position [1279, 0]
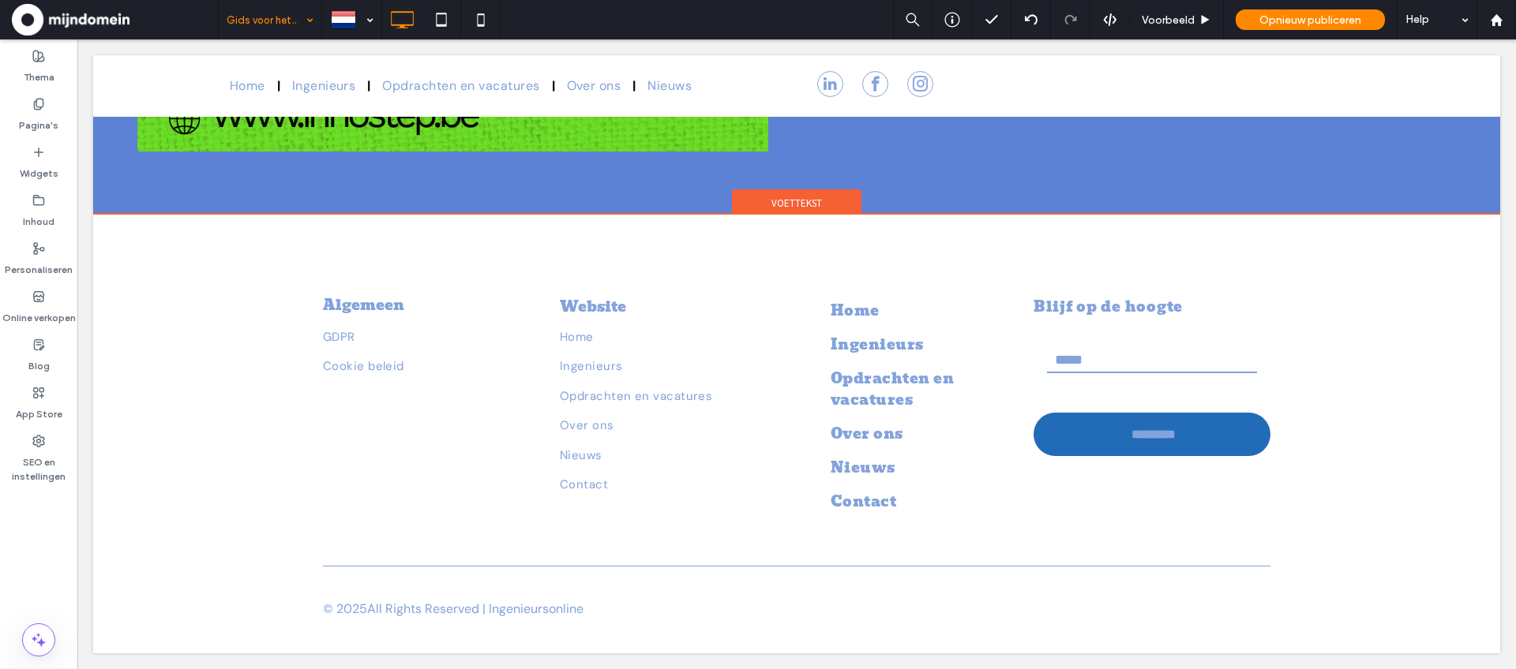
click at [810, 206] on span "Voettekst" at bounding box center [796, 203] width 51 height 13
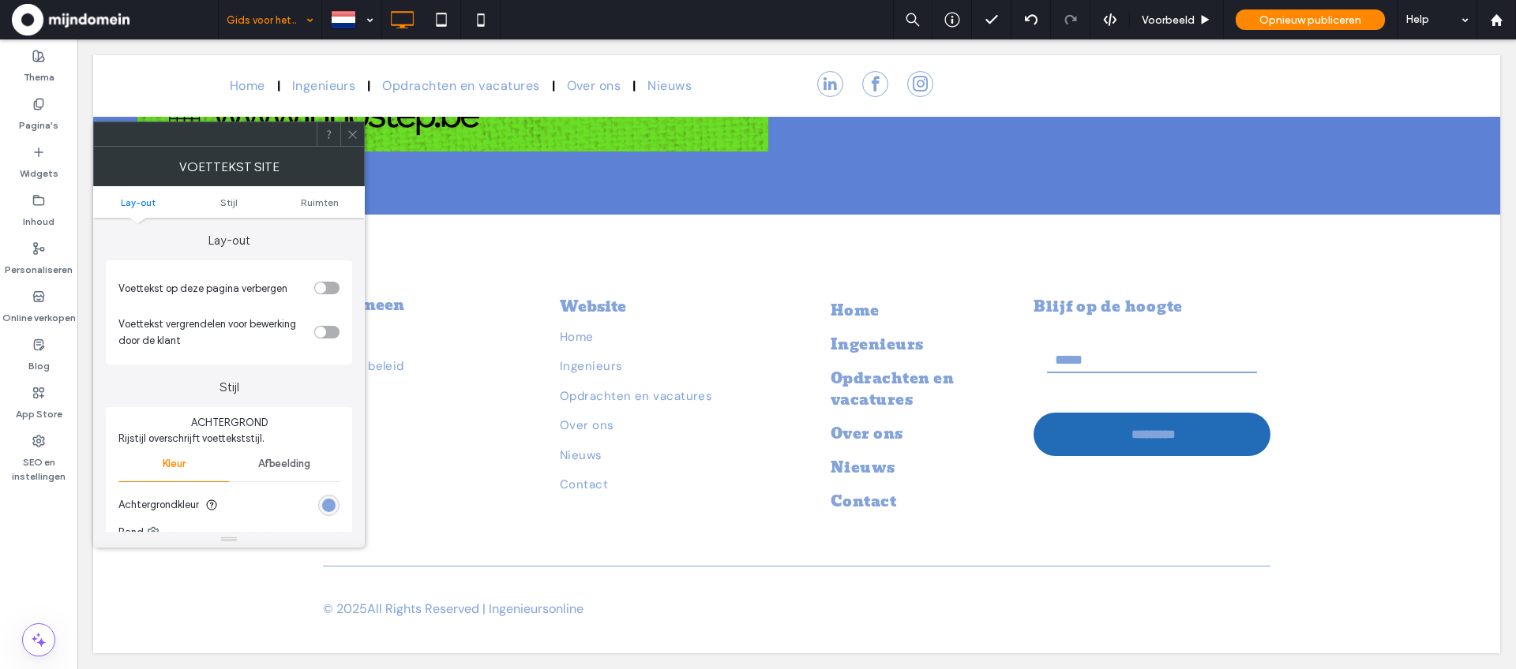
click at [324, 287] on div "toggle" at bounding box center [320, 288] width 11 height 11
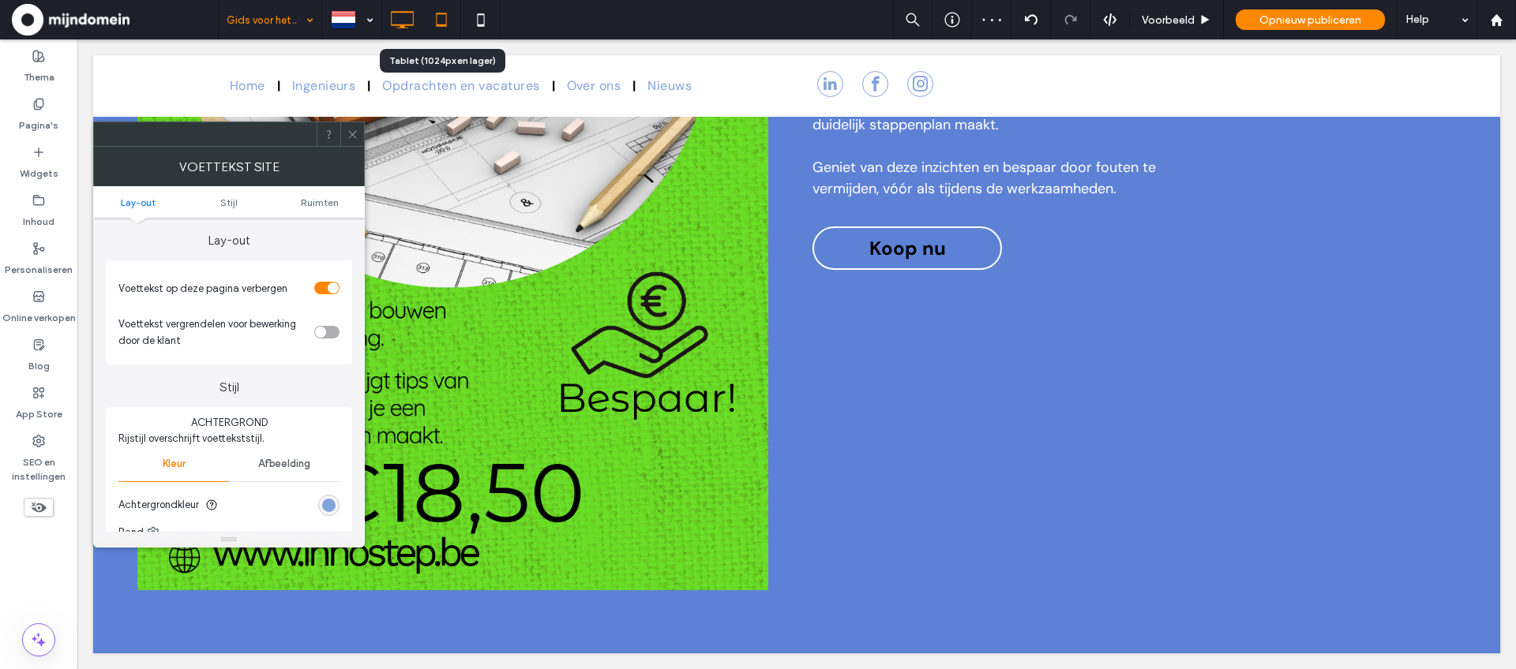
click at [439, 25] on use at bounding box center [441, 19] width 10 height 13
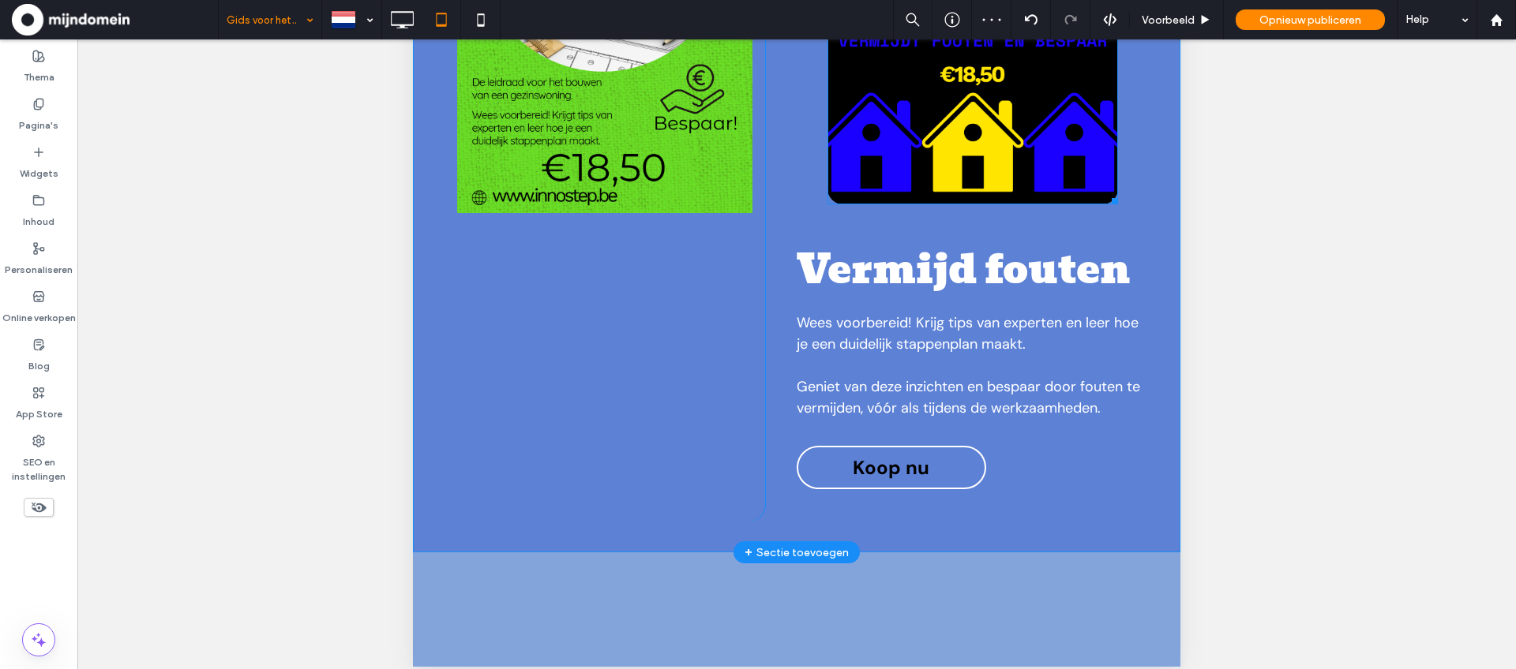
scroll to position [431, 0]
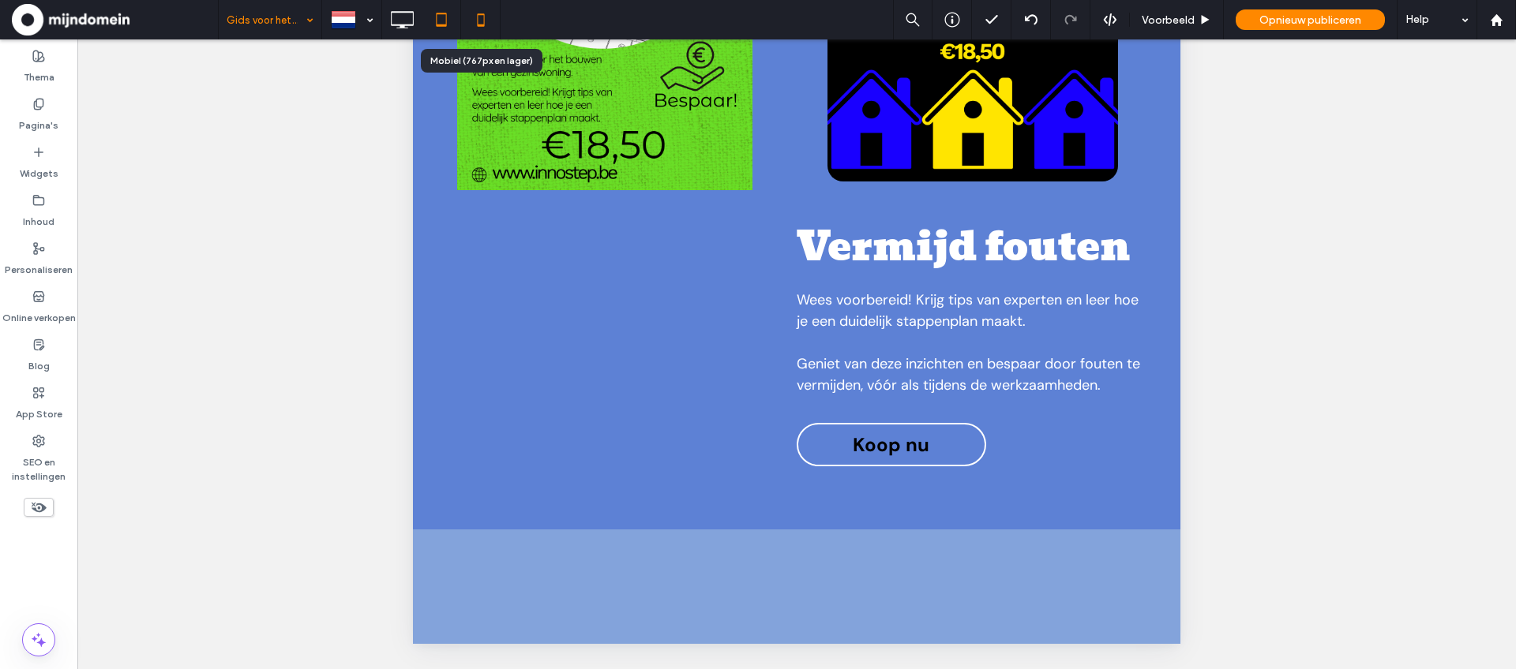
click at [479, 14] on use at bounding box center [480, 19] width 7 height 13
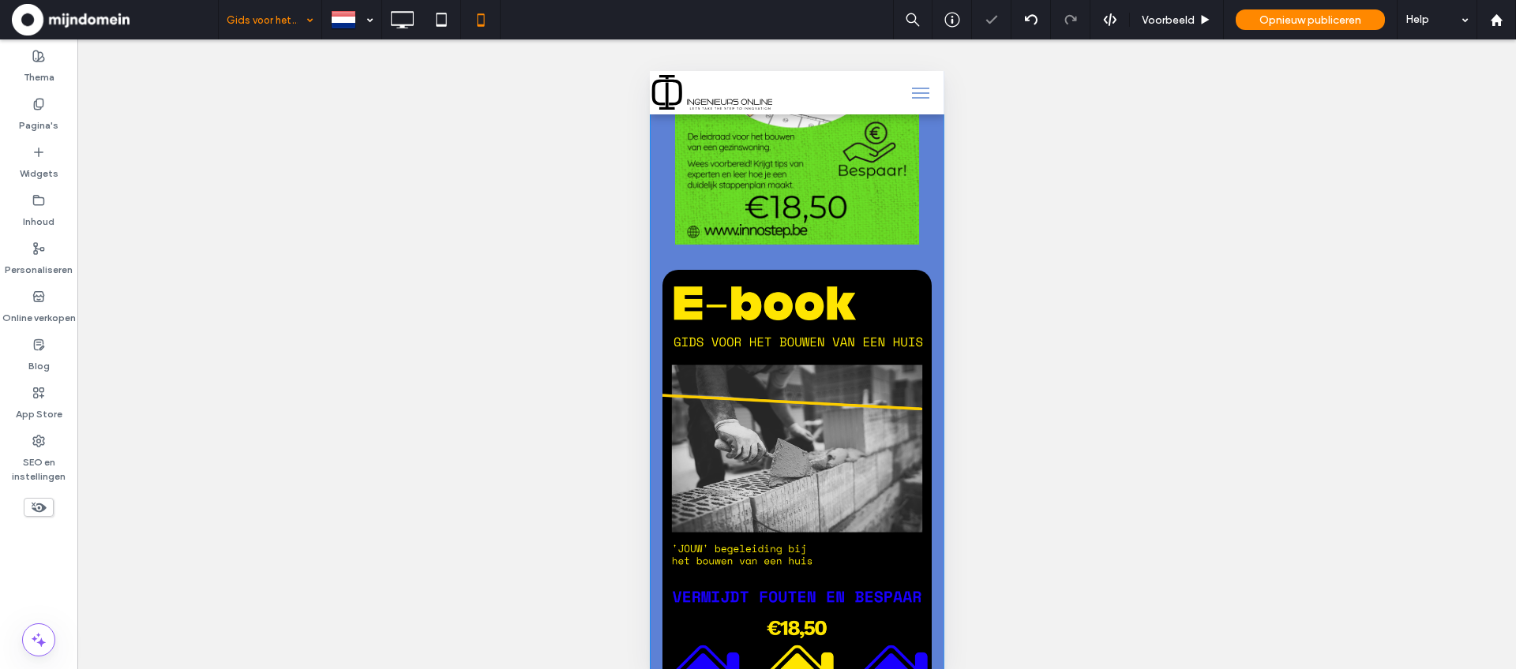
scroll to position [714, 0]
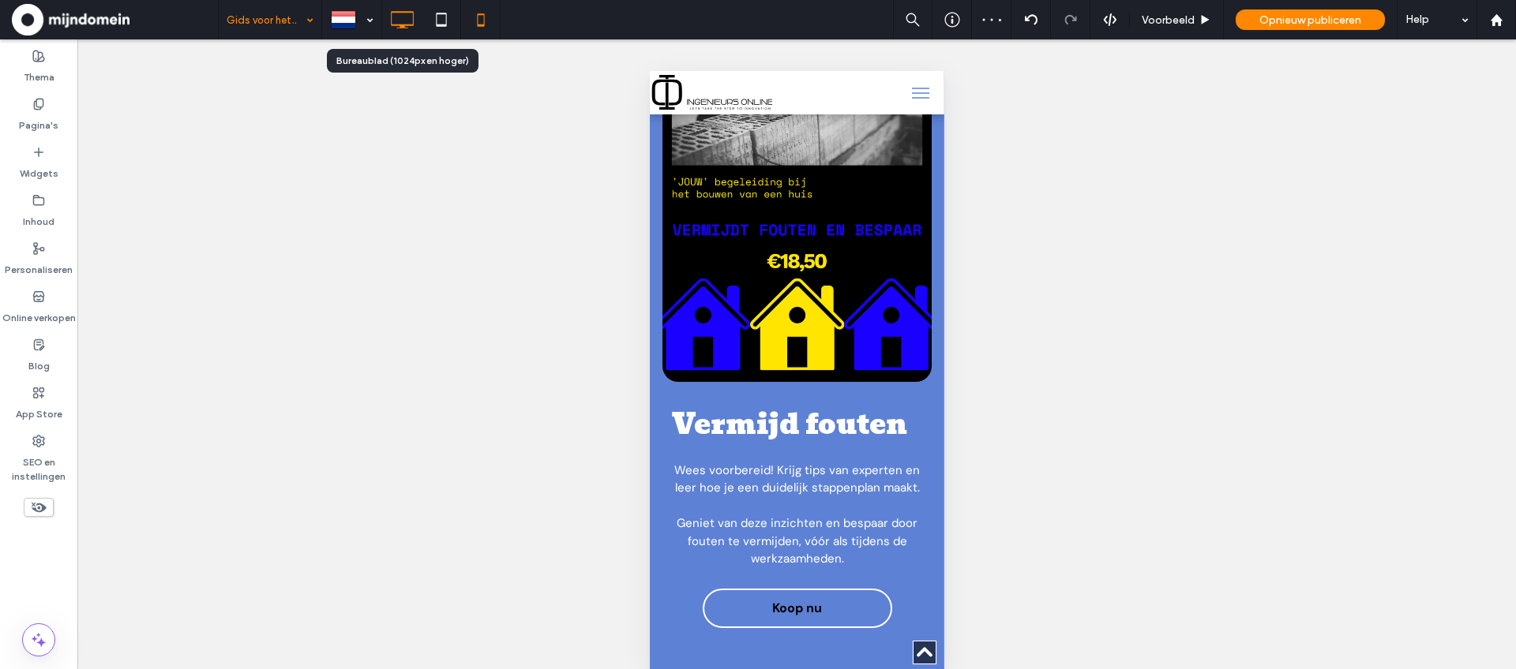
click at [403, 17] on icon at bounding box center [402, 20] width 32 height 32
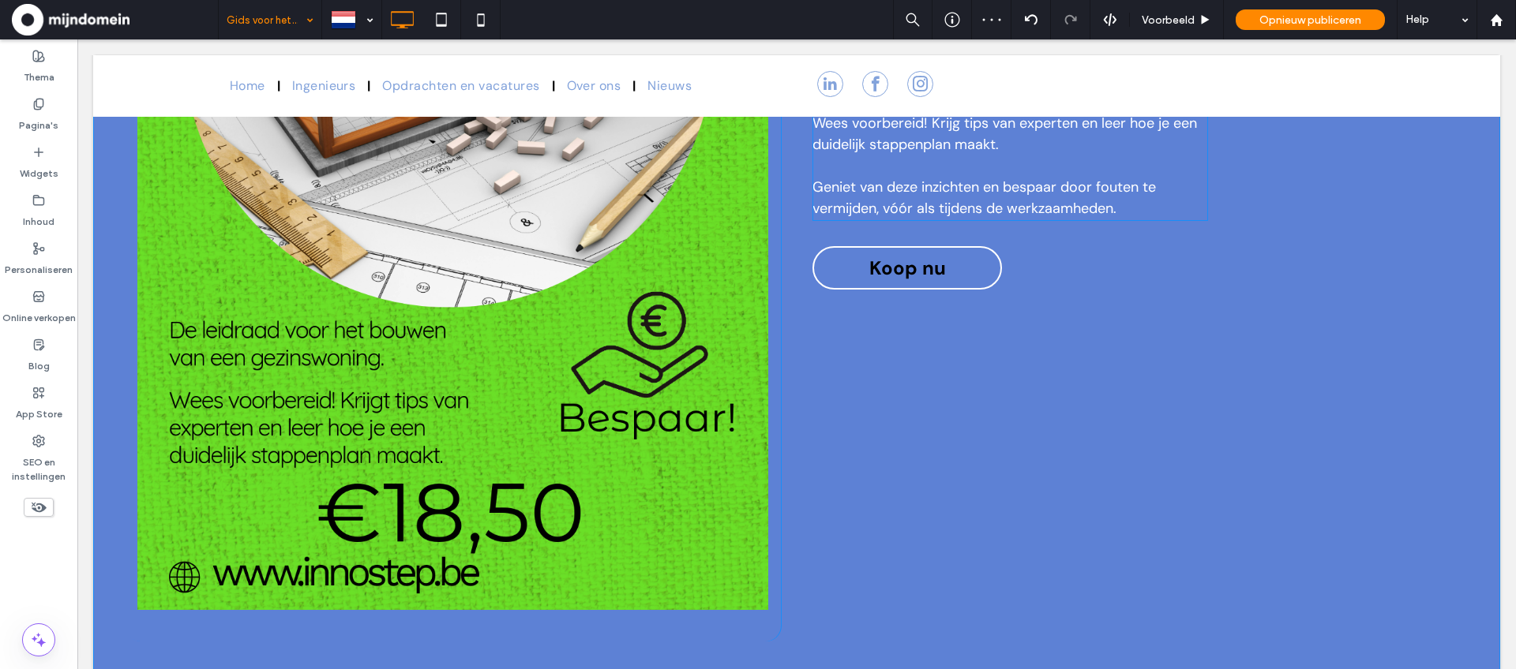
scroll to position [840, 0]
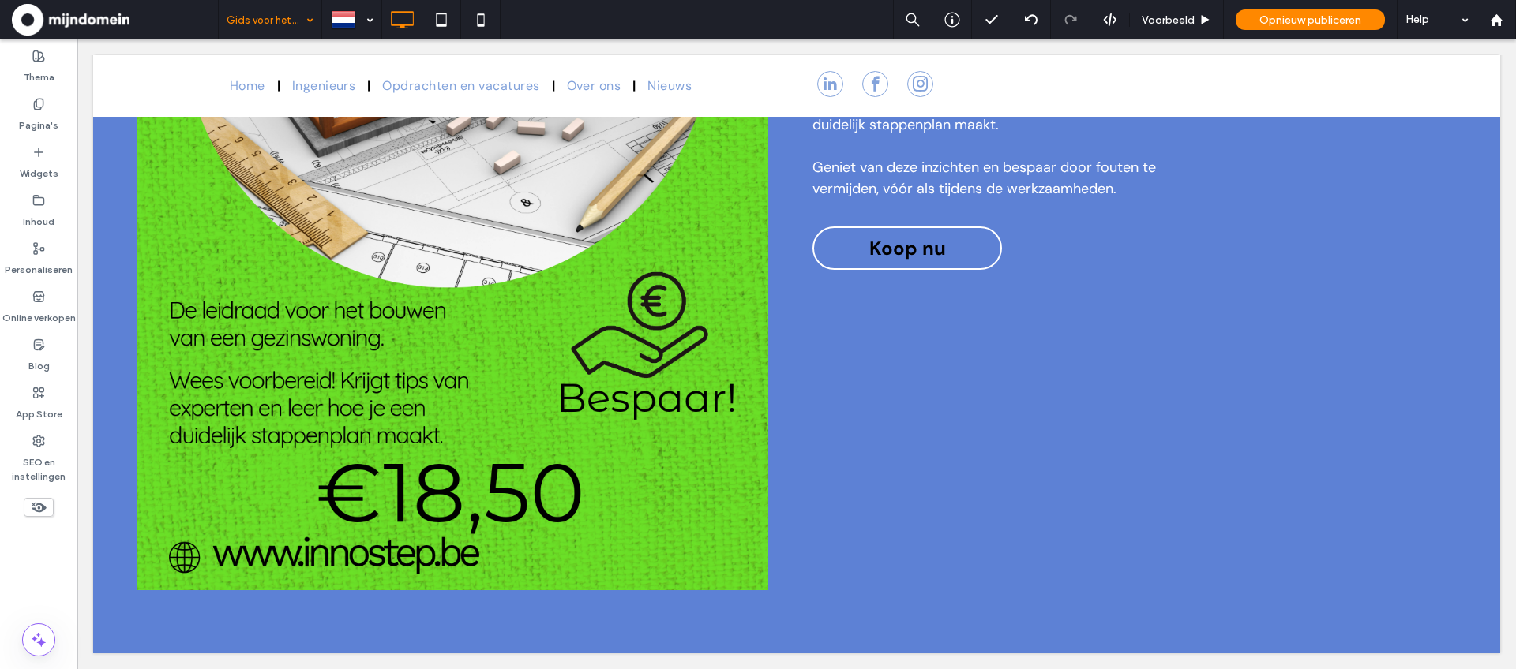
click at [30, 510] on icon at bounding box center [38, 507] width 17 height 17
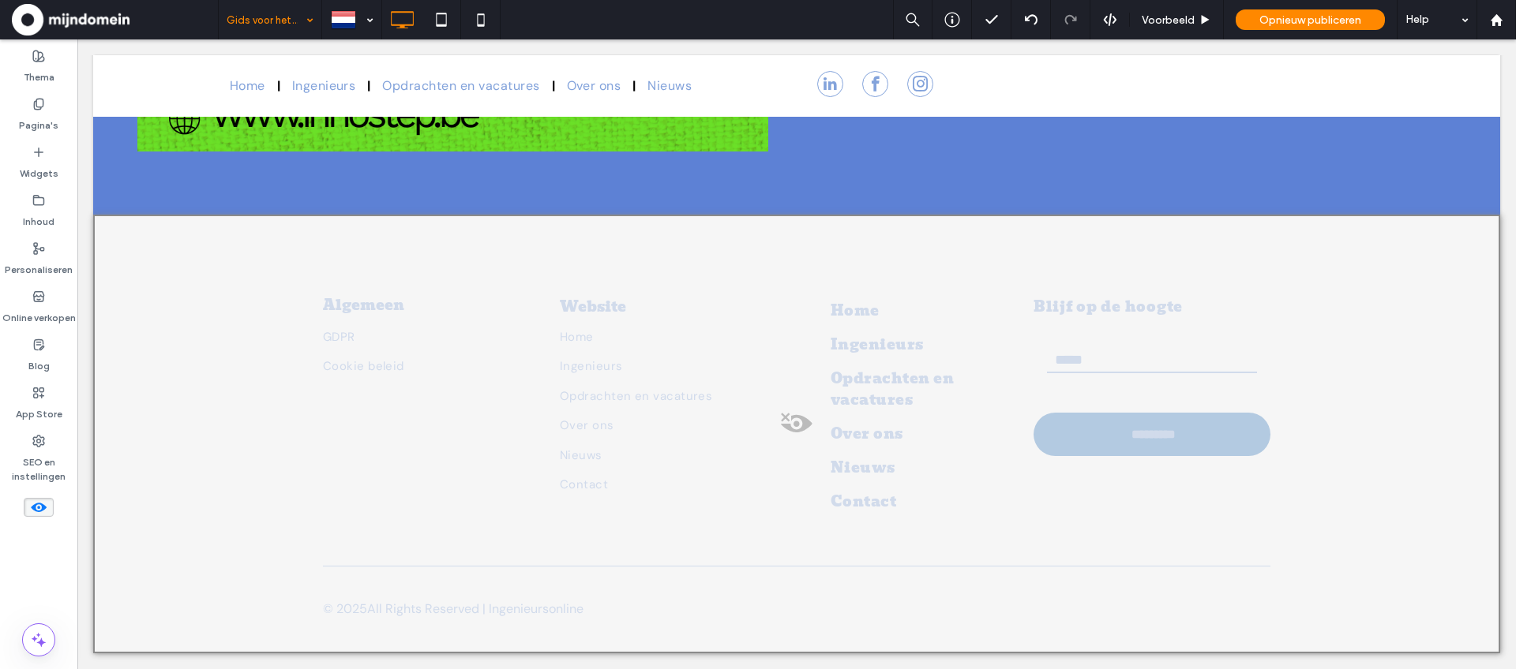
click at [793, 422] on span at bounding box center [797, 428] width 1404 height 32
click at [834, 436] on button "Ja" at bounding box center [871, 443] width 110 height 20
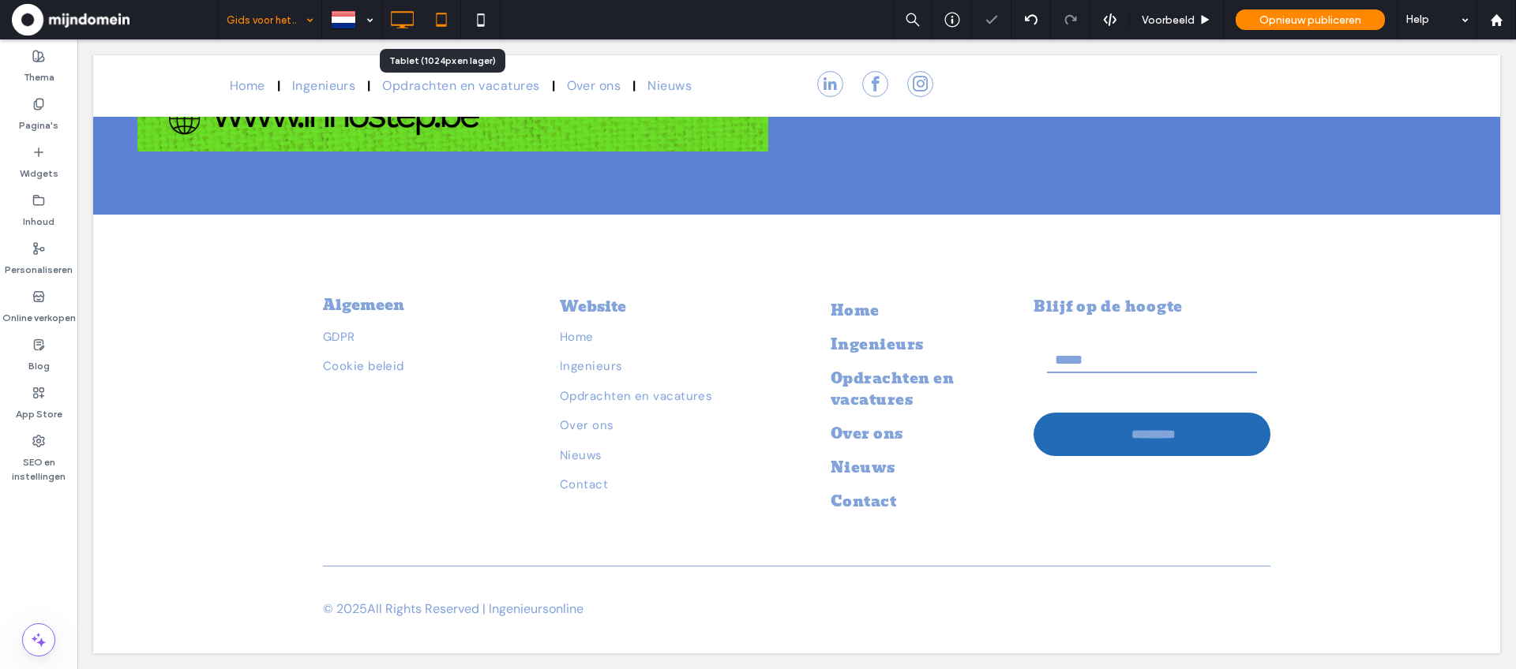
click at [451, 30] on icon at bounding box center [442, 20] width 32 height 32
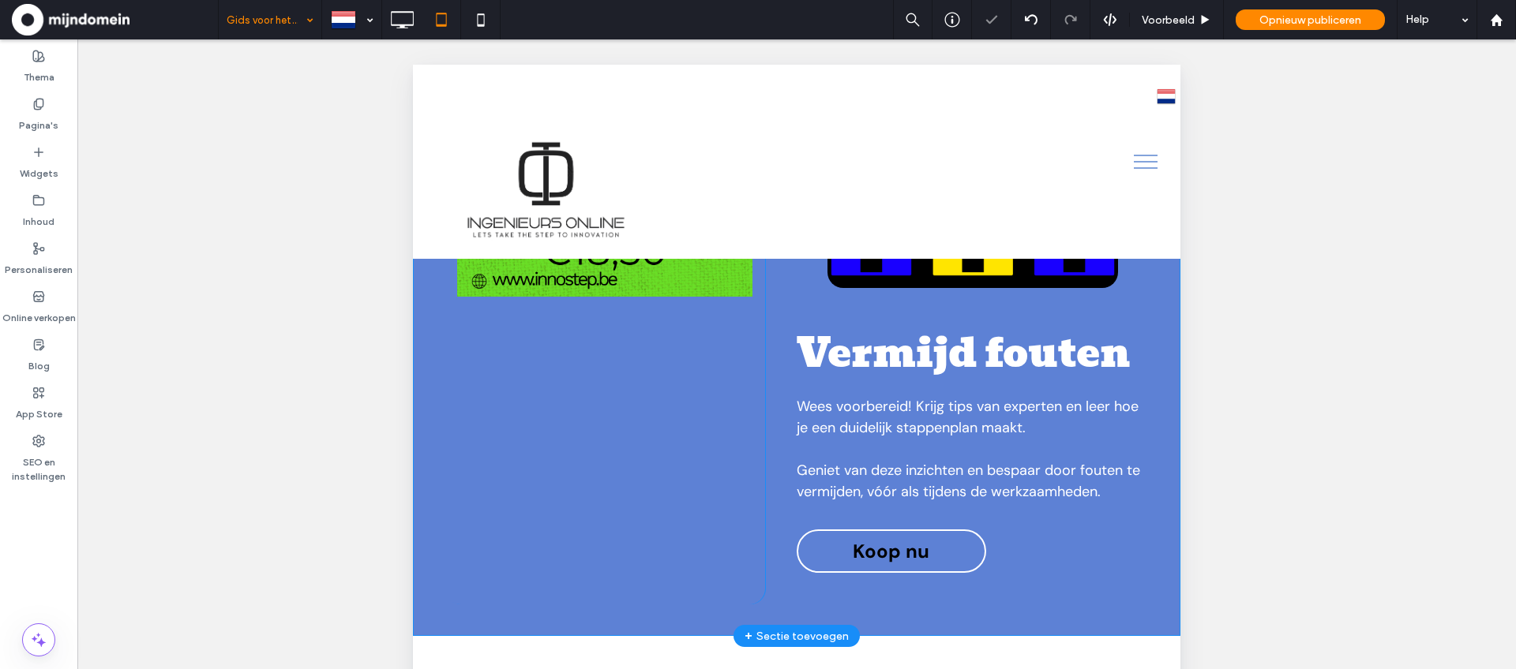
scroll to position [431, 0]
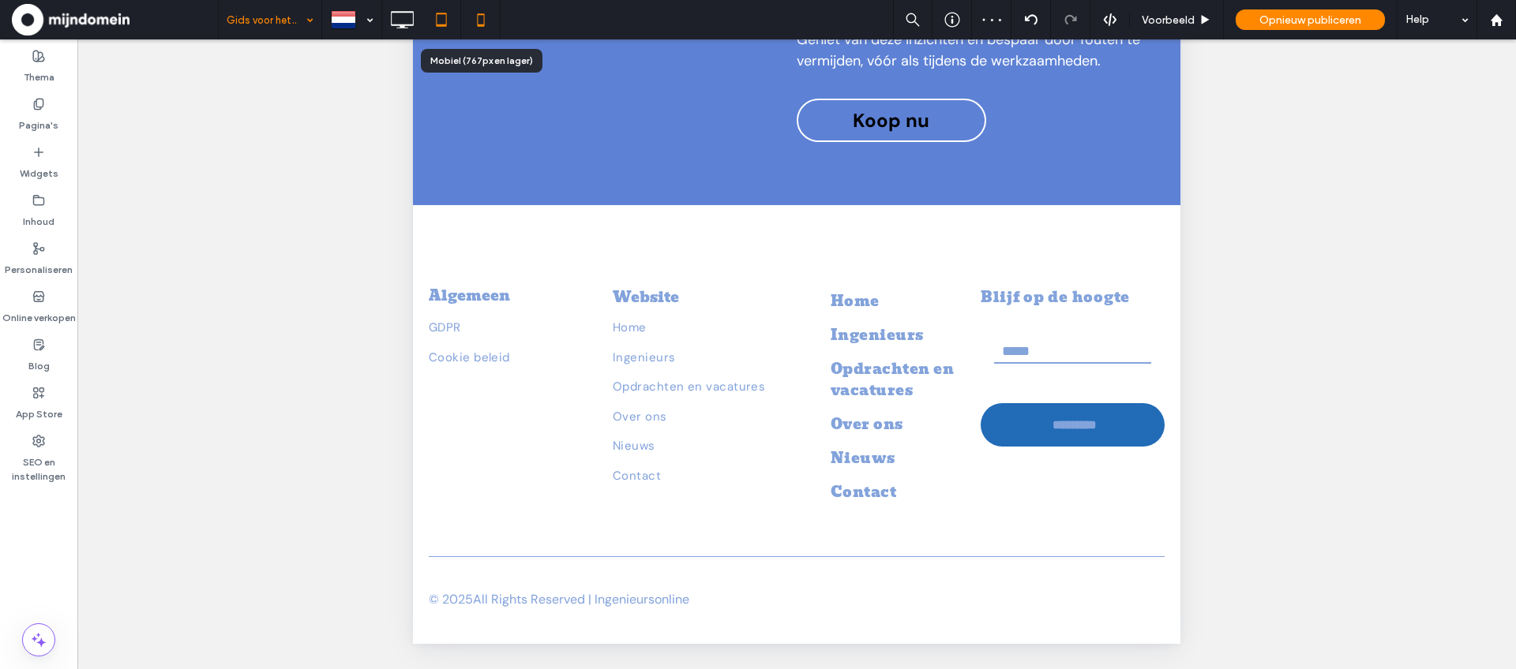
click at [480, 17] on icon at bounding box center [481, 20] width 32 height 32
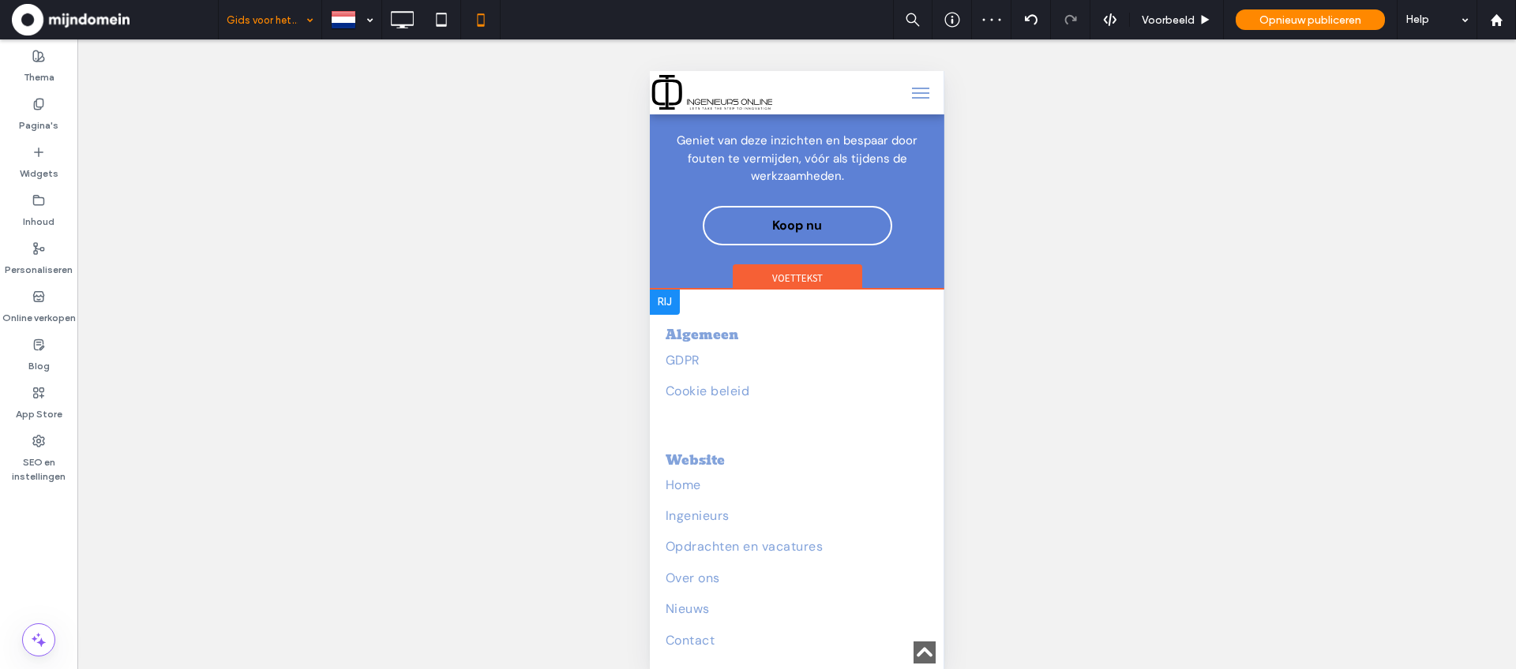
scroll to position [995, 0]
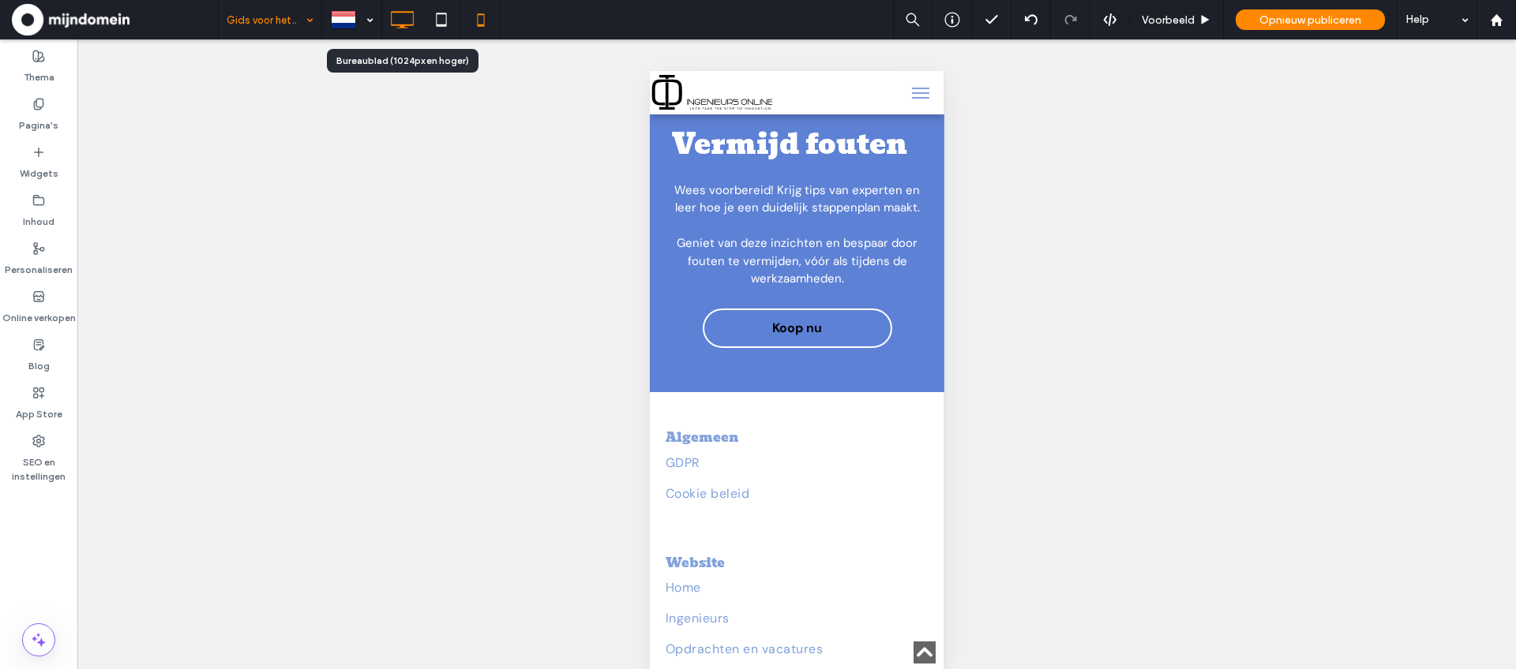
click at [399, 27] on icon at bounding box center [402, 20] width 32 height 32
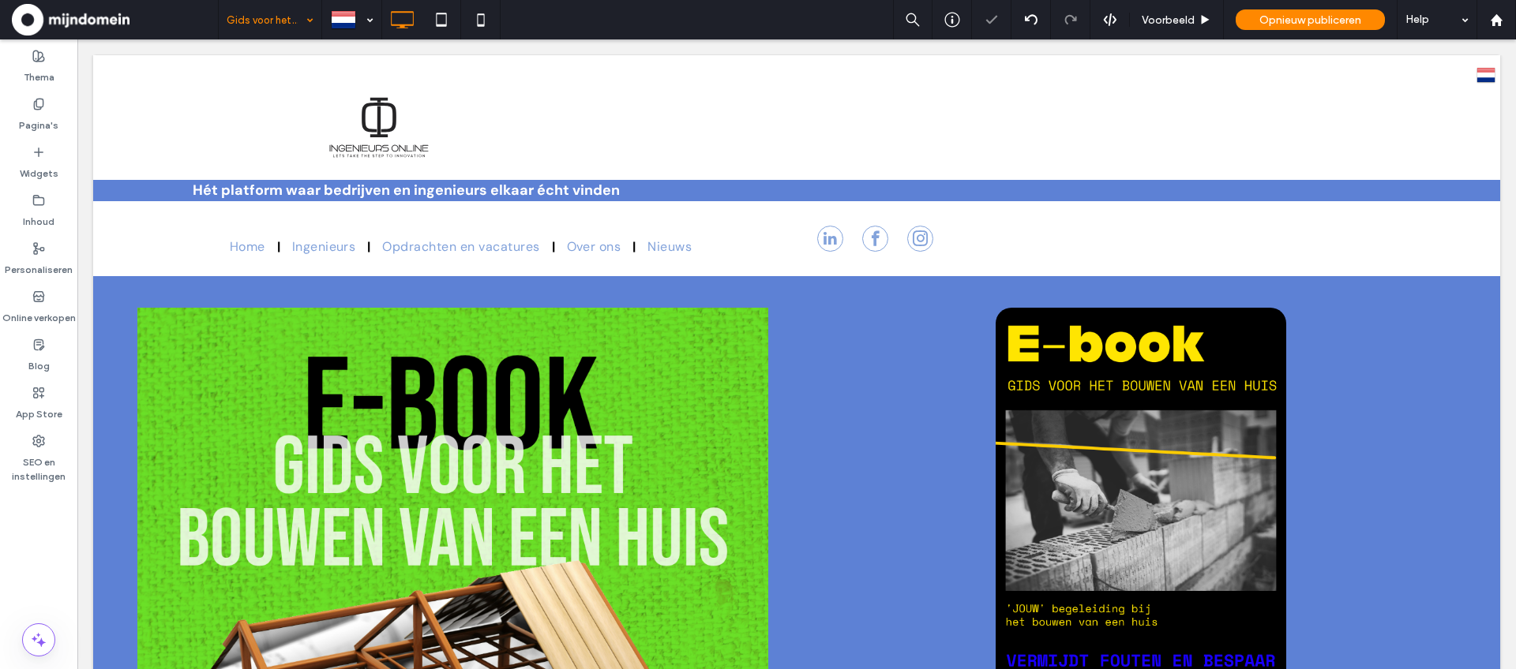
scroll to position [0, 0]
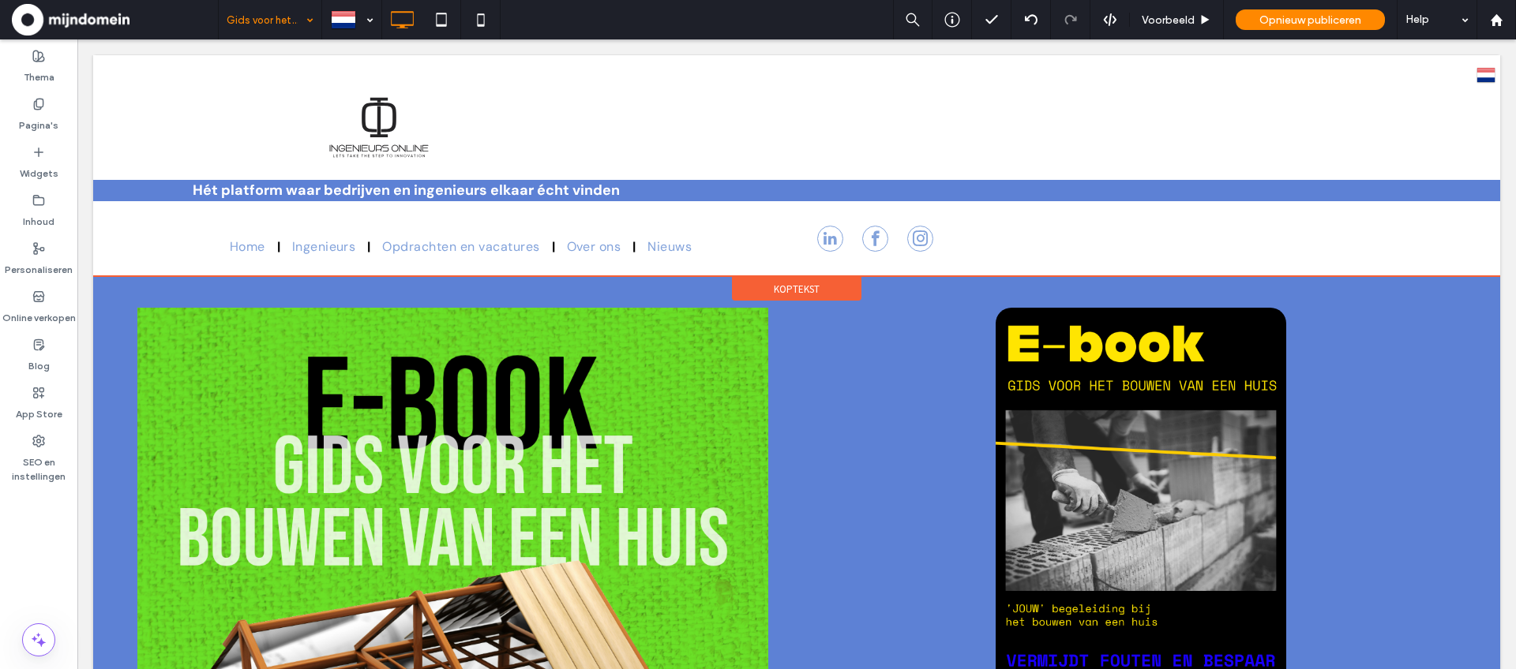
click at [804, 298] on div "Koptekst" at bounding box center [796, 289] width 129 height 24
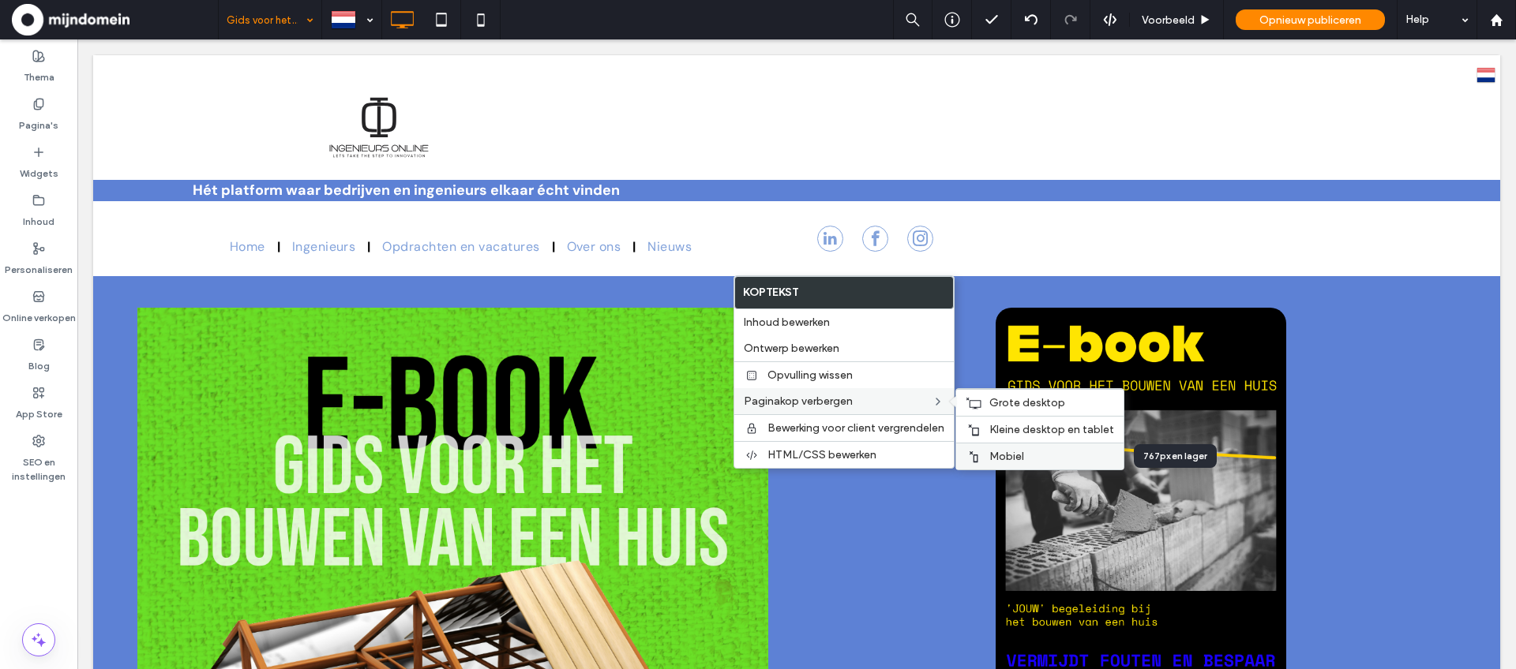
click at [1012, 456] on span "Mobiel" at bounding box center [1006, 456] width 35 height 13
click at [1014, 427] on span "Kleine desktop en tablet" at bounding box center [1051, 429] width 125 height 13
click at [1014, 402] on span "Grote desktop" at bounding box center [1027, 402] width 76 height 13
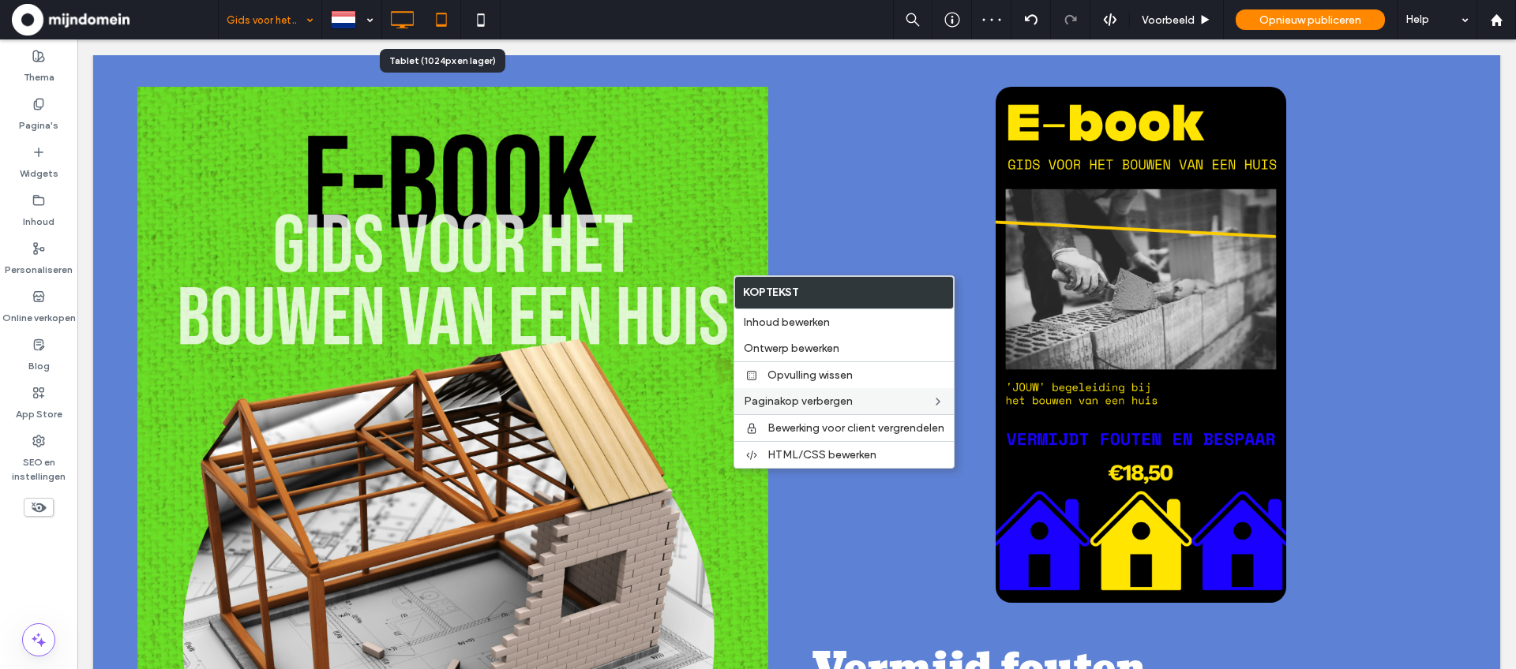
click at [438, 21] on icon at bounding box center [442, 20] width 32 height 32
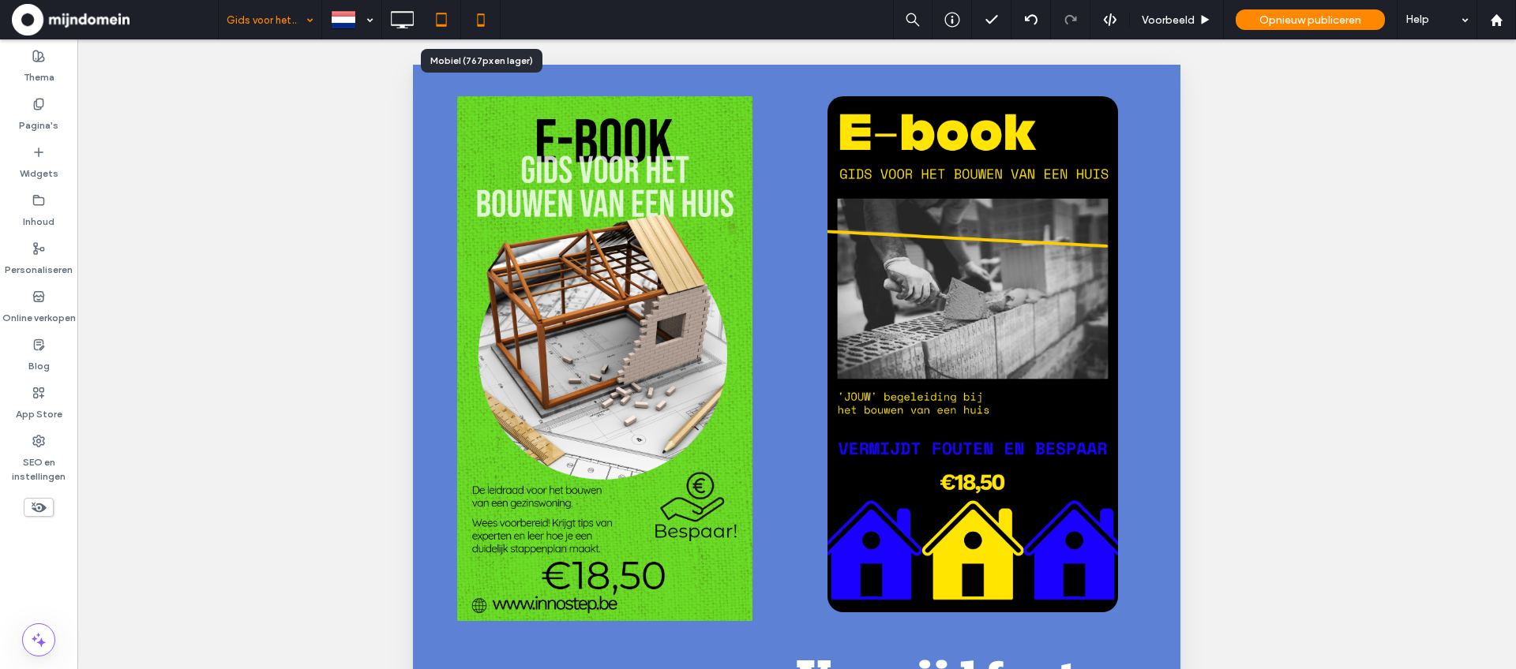
click at [486, 32] on icon at bounding box center [481, 20] width 32 height 32
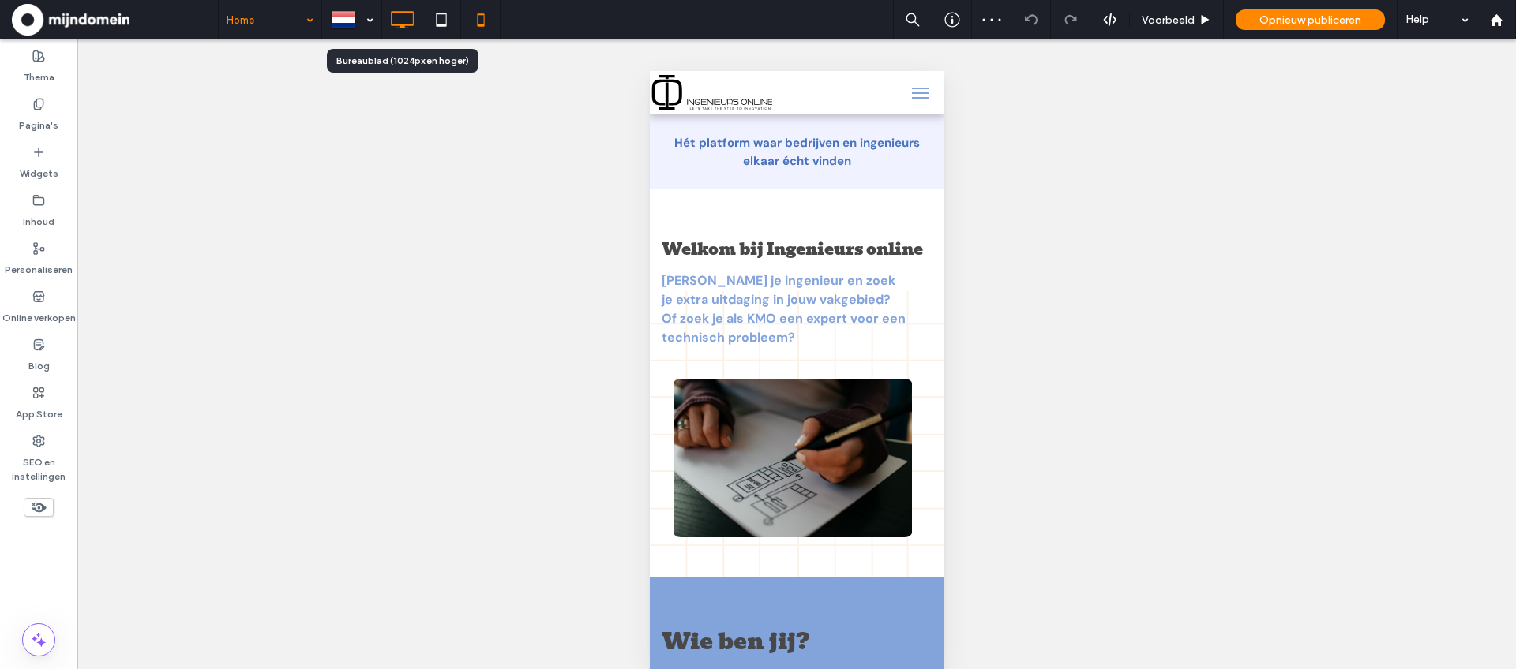
click at [405, 28] on use at bounding box center [403, 19] width 23 height 17
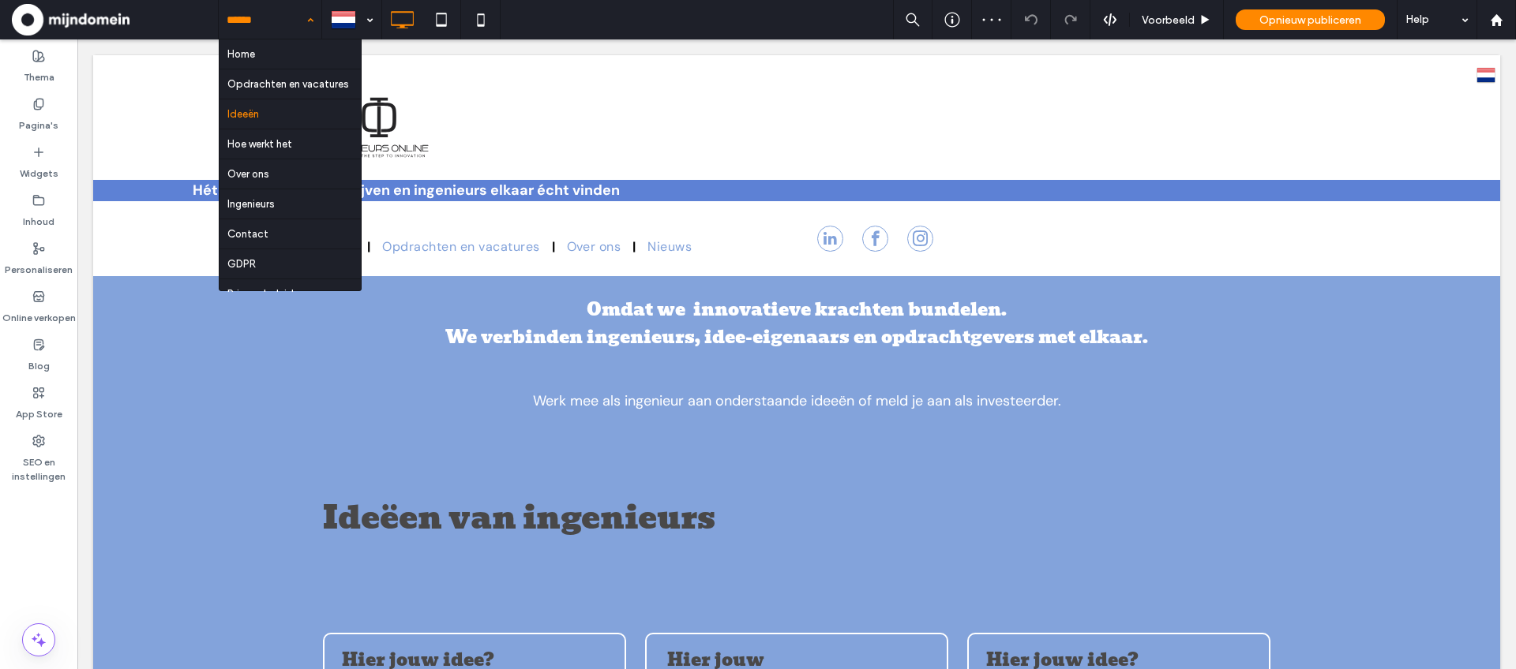
click at [301, 21] on div "Home Opdrachten en vacatures Ideeën Hoe werkt het Over ons Ingenieurs Contact G…" at bounding box center [270, 19] width 103 height 39
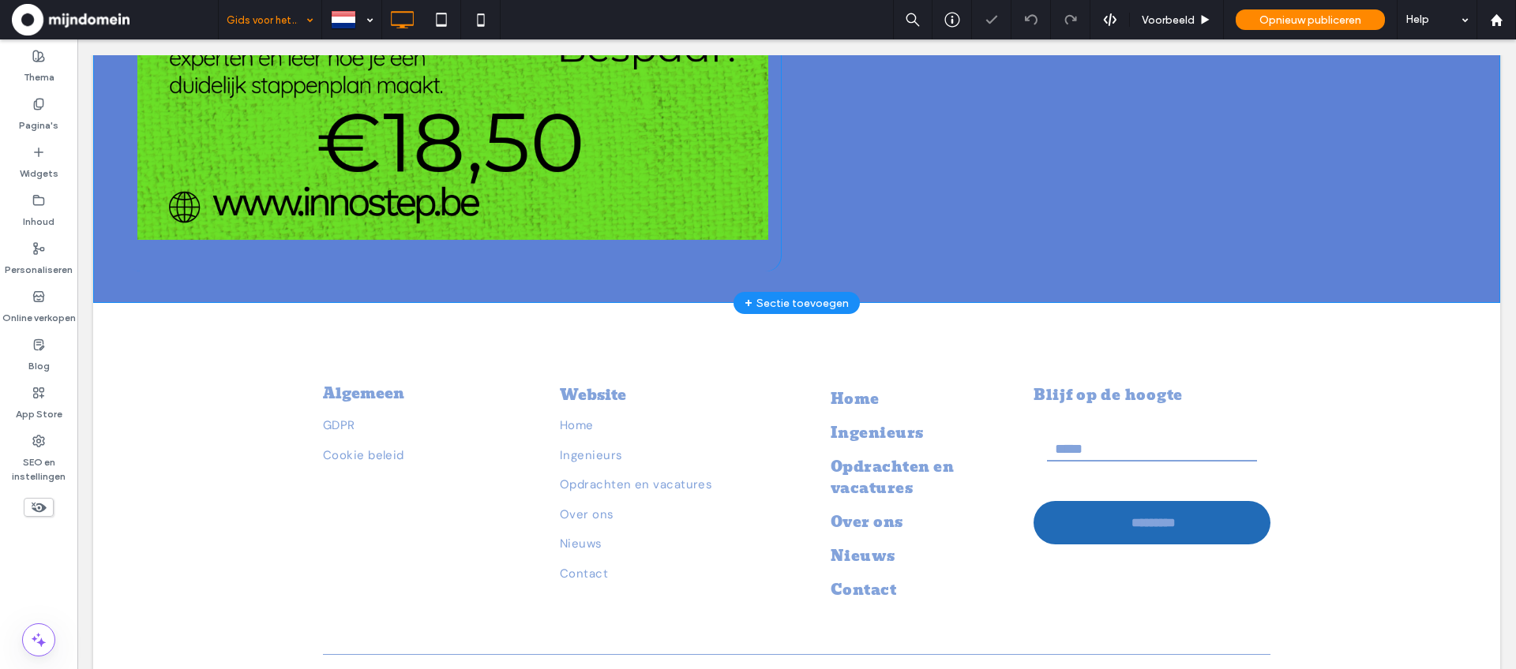
scroll to position [1057, 0]
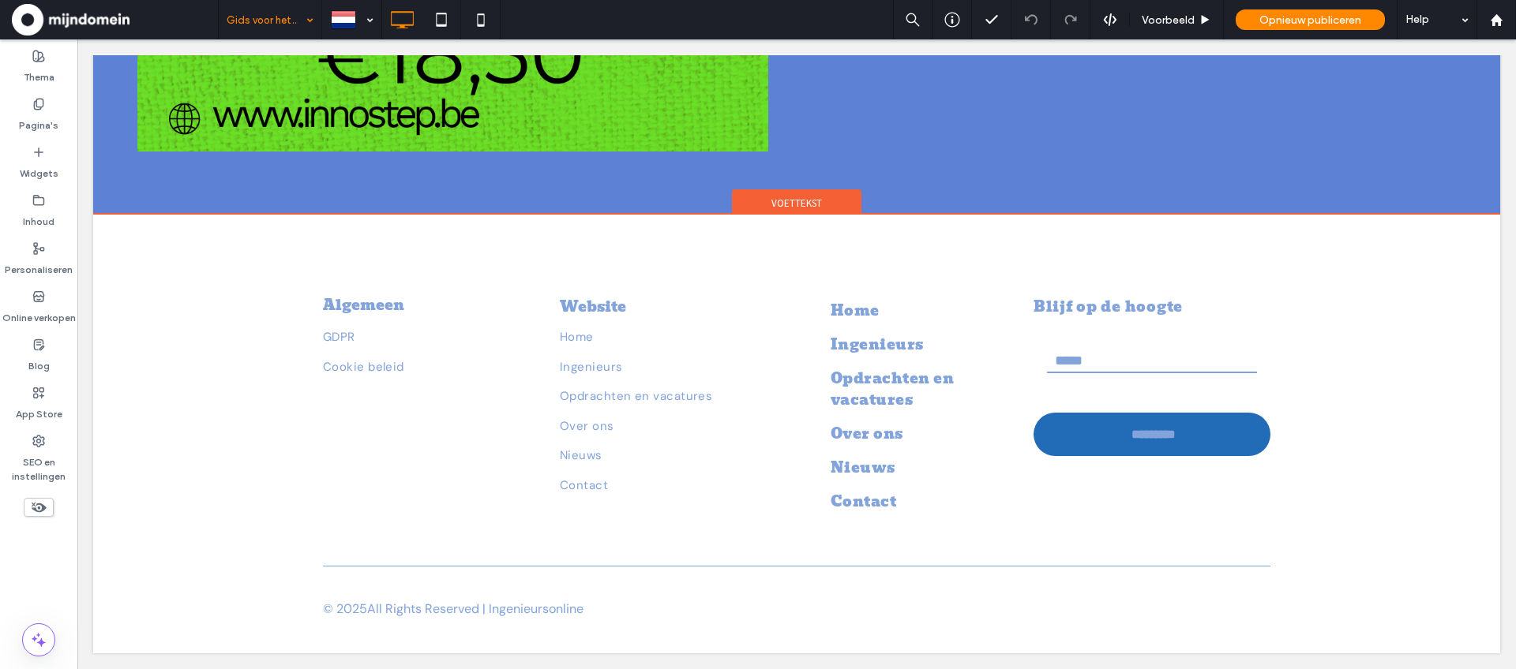
click at [784, 205] on span "Voettekst" at bounding box center [796, 203] width 51 height 13
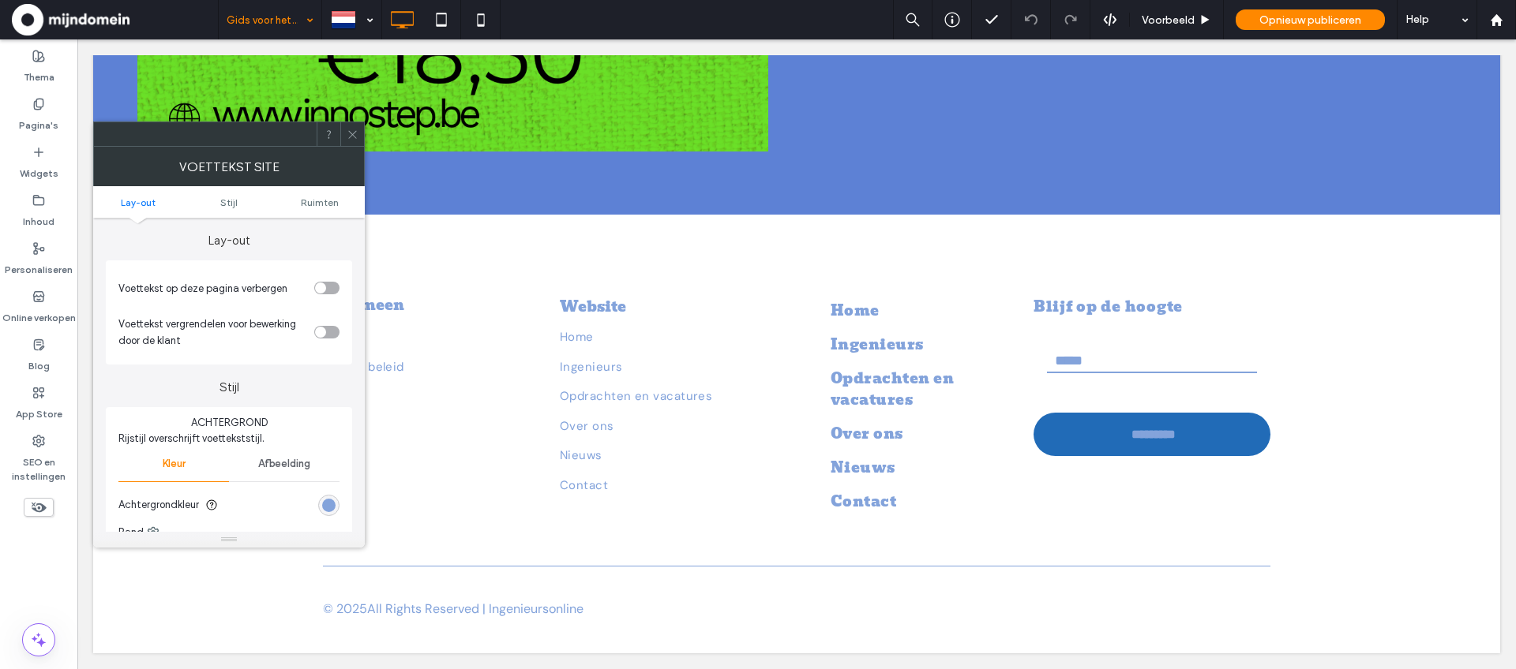
click at [328, 288] on div "toggle" at bounding box center [326, 288] width 25 height 13
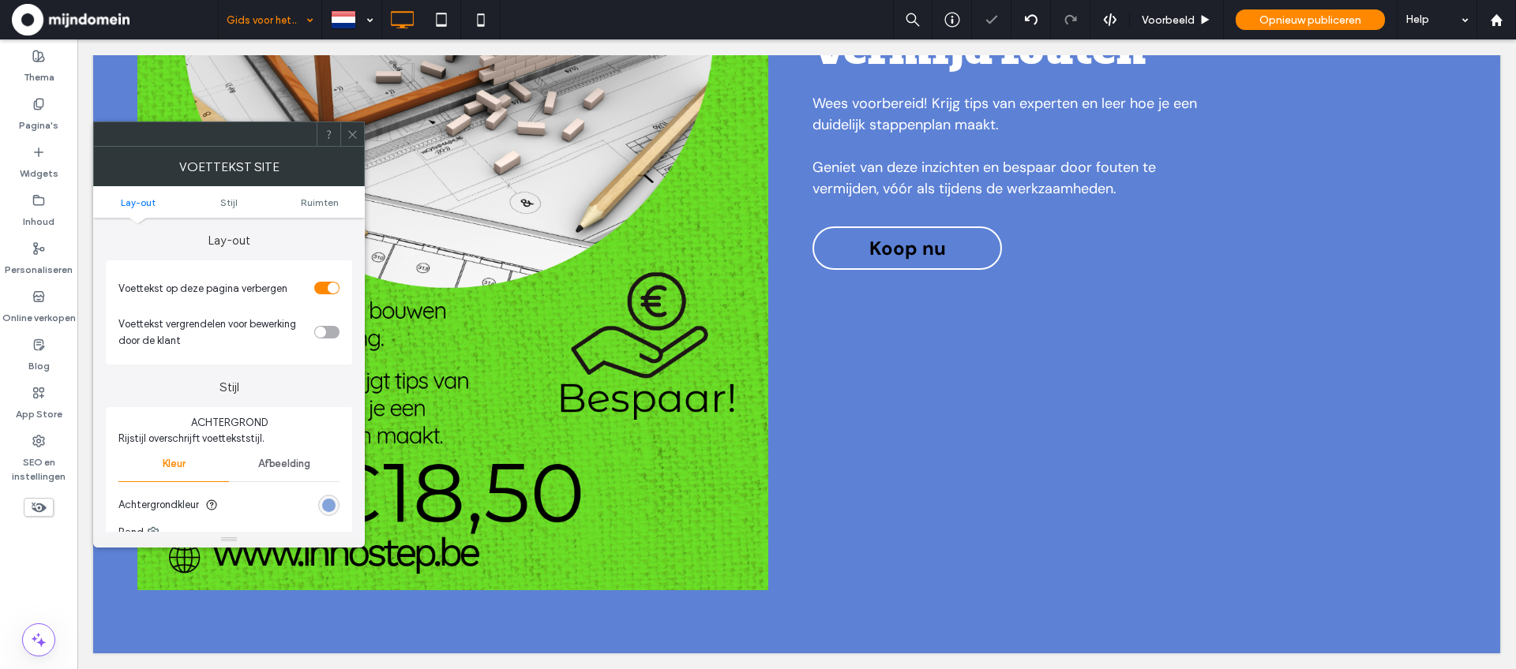
click at [348, 138] on icon at bounding box center [353, 135] width 12 height 12
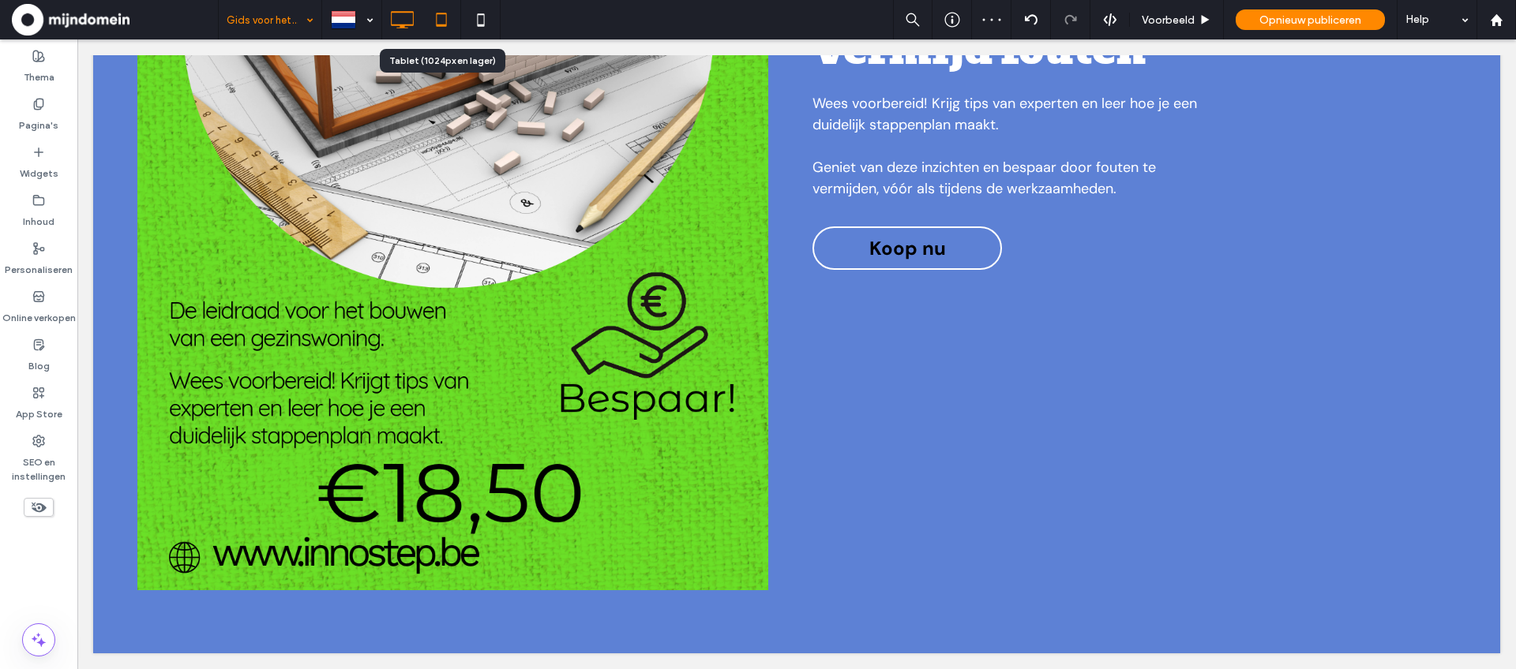
click at [447, 21] on icon at bounding box center [442, 20] width 32 height 32
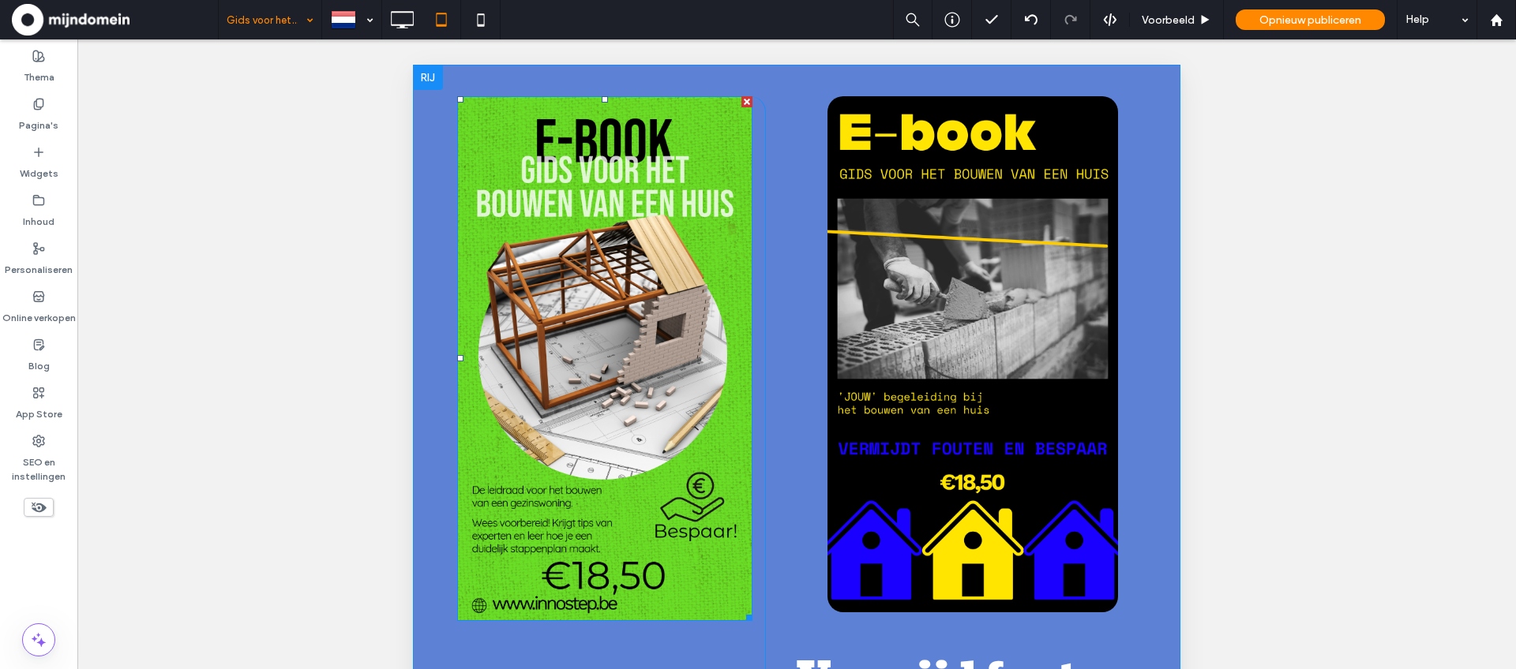
scroll to position [431, 0]
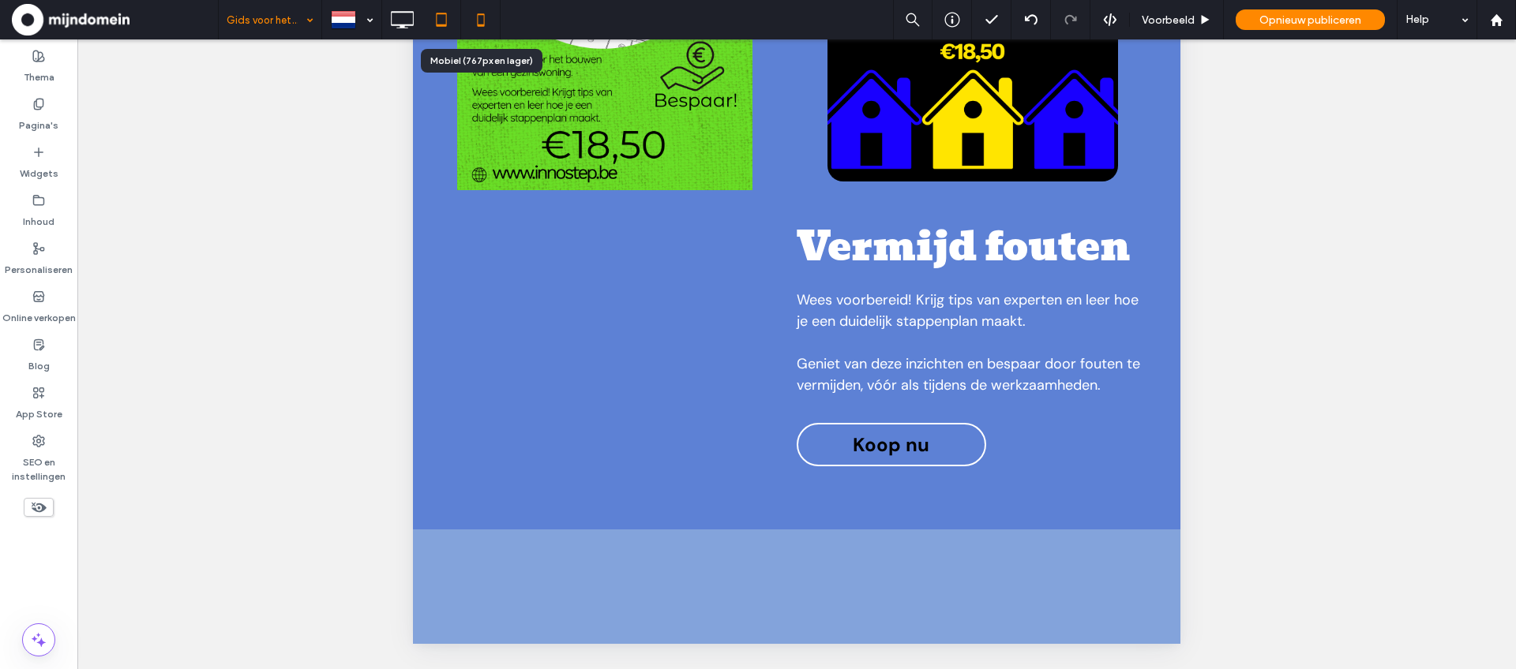
click at [489, 21] on icon at bounding box center [481, 20] width 32 height 32
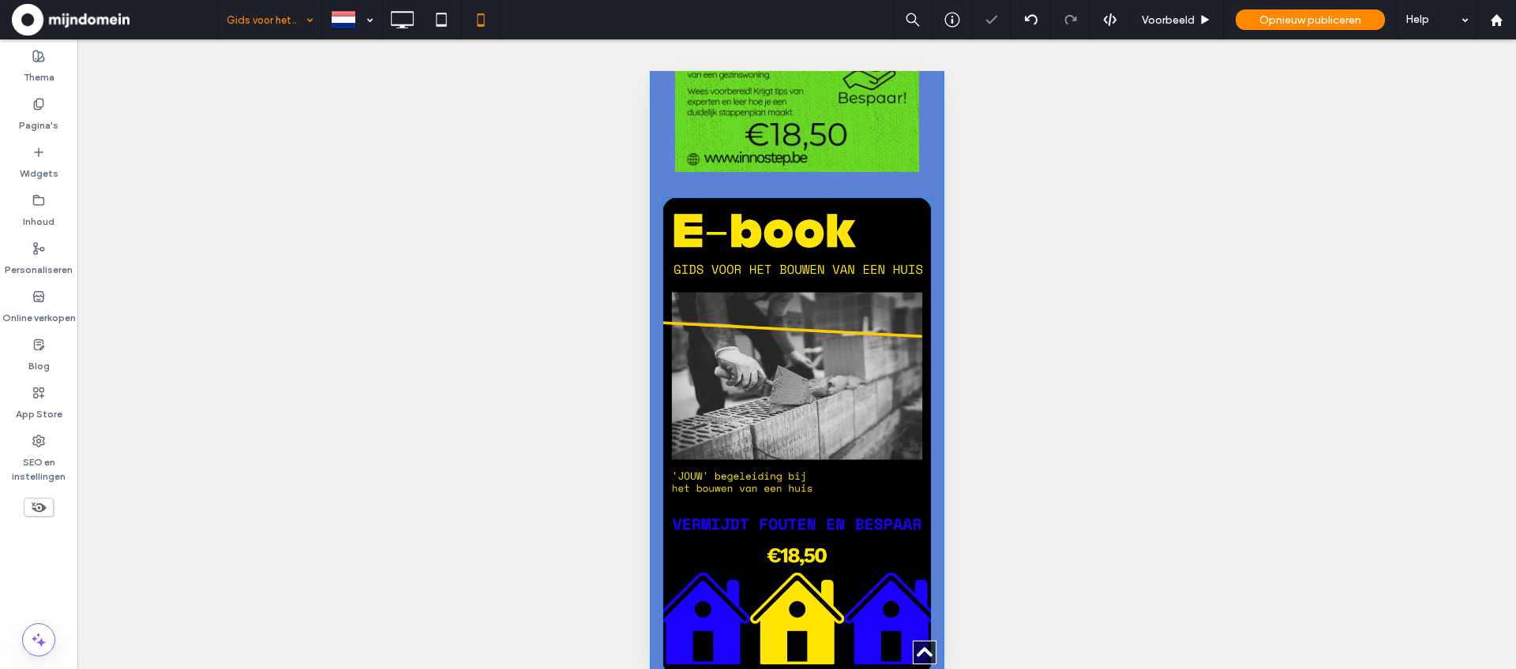
scroll to position [682, 0]
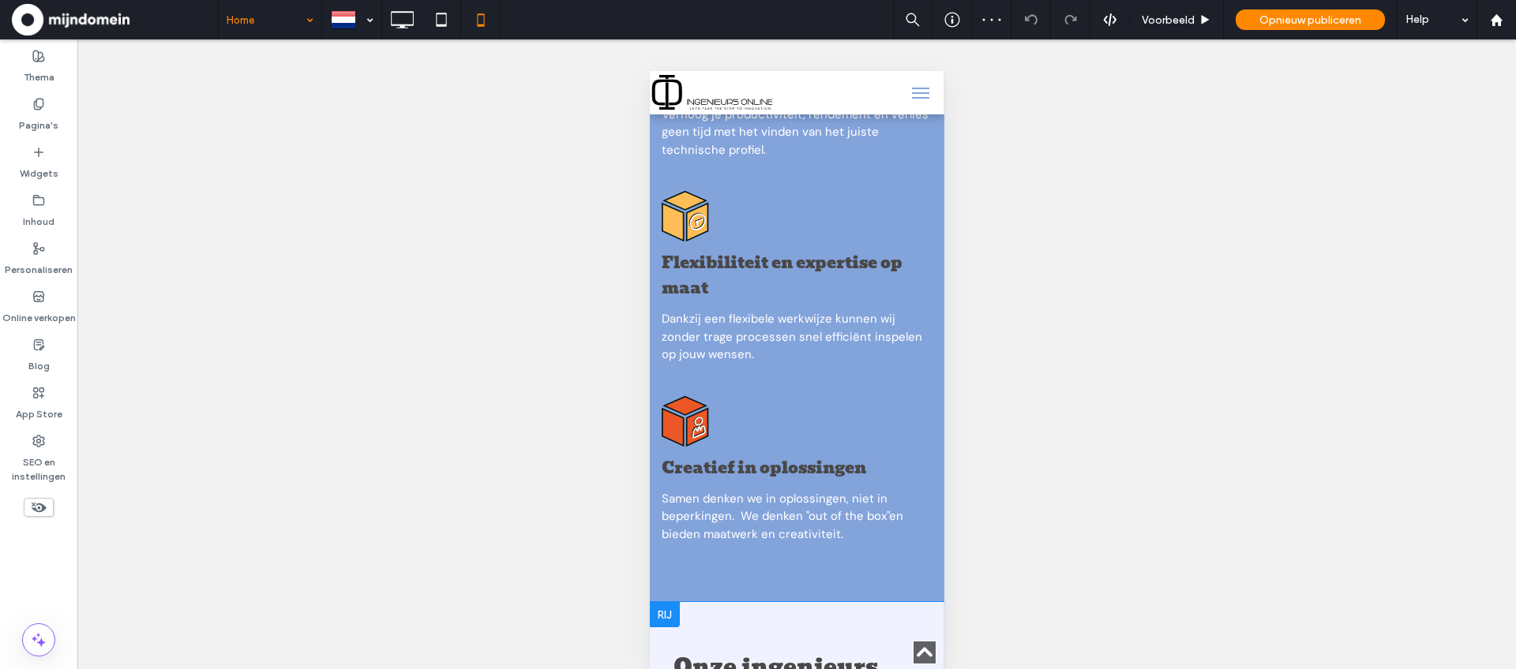
scroll to position [5064, 0]
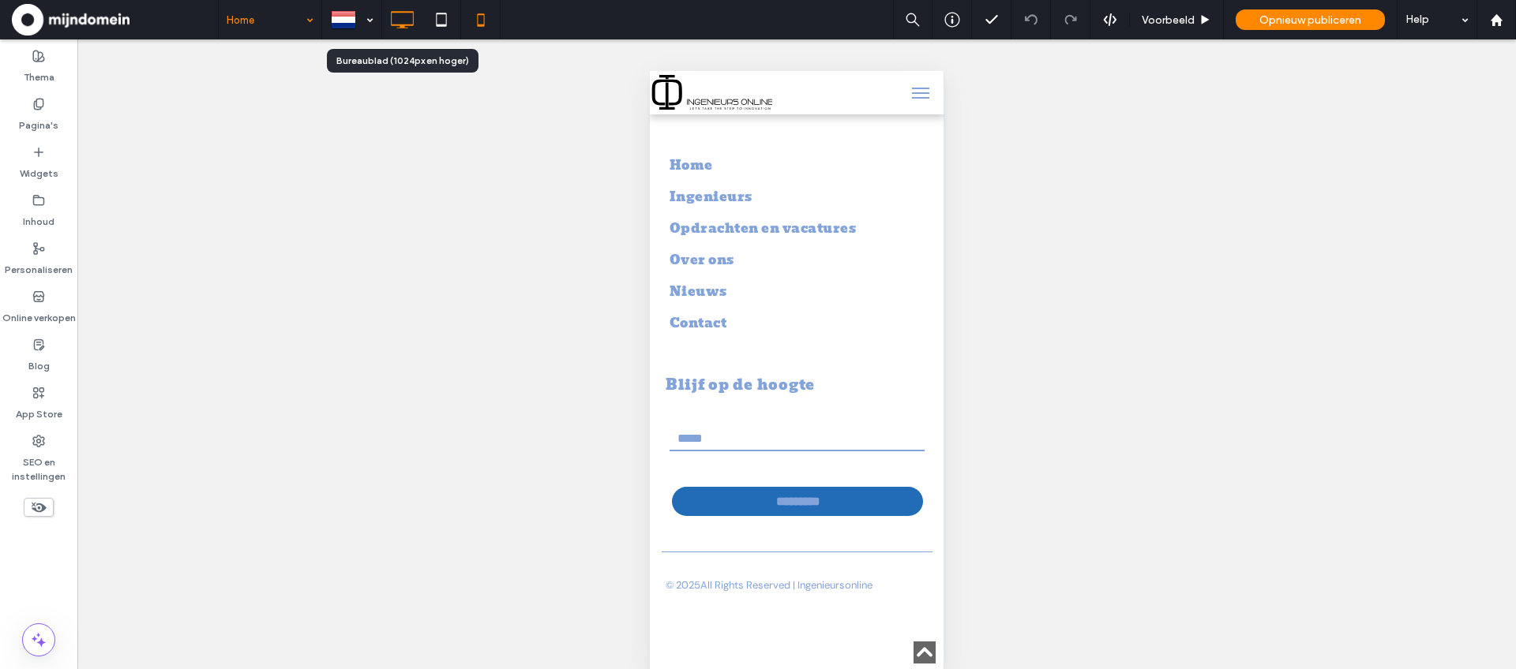
click at [410, 13] on icon at bounding box center [402, 20] width 32 height 32
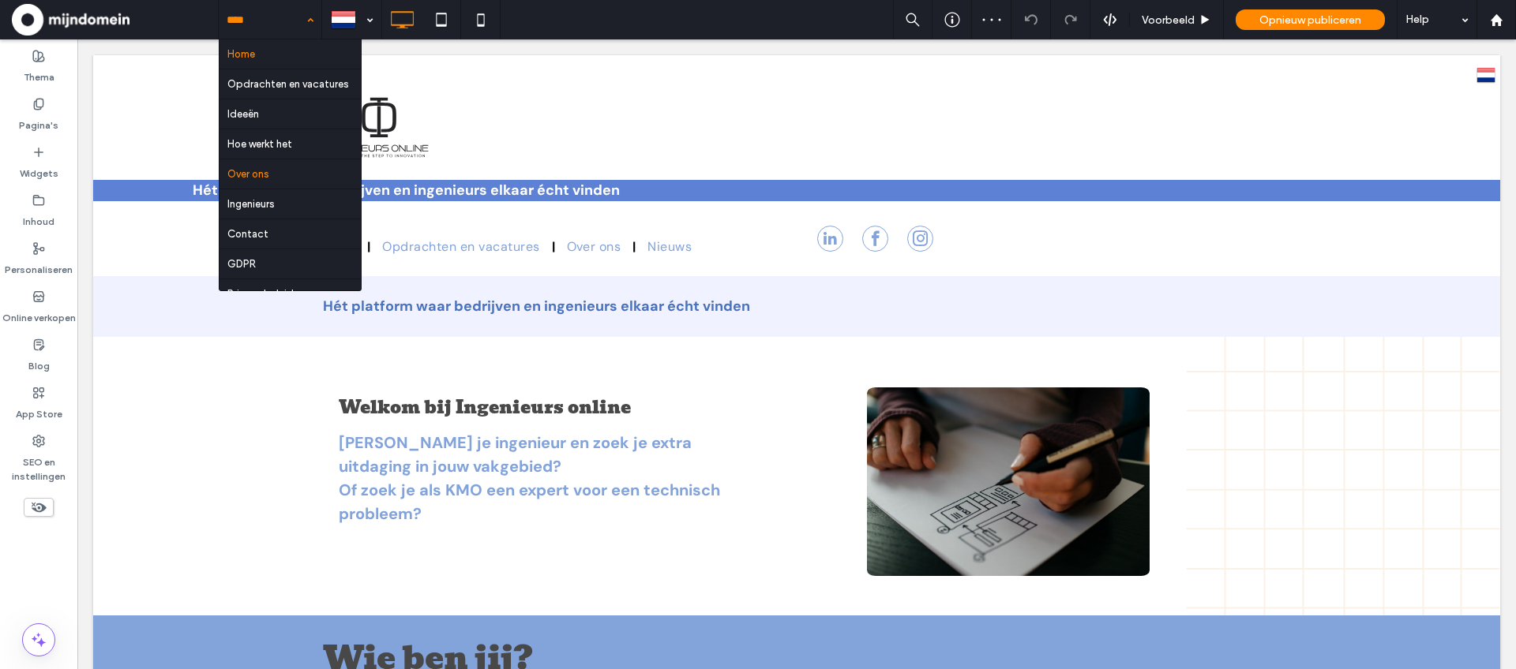
scroll to position [227, 0]
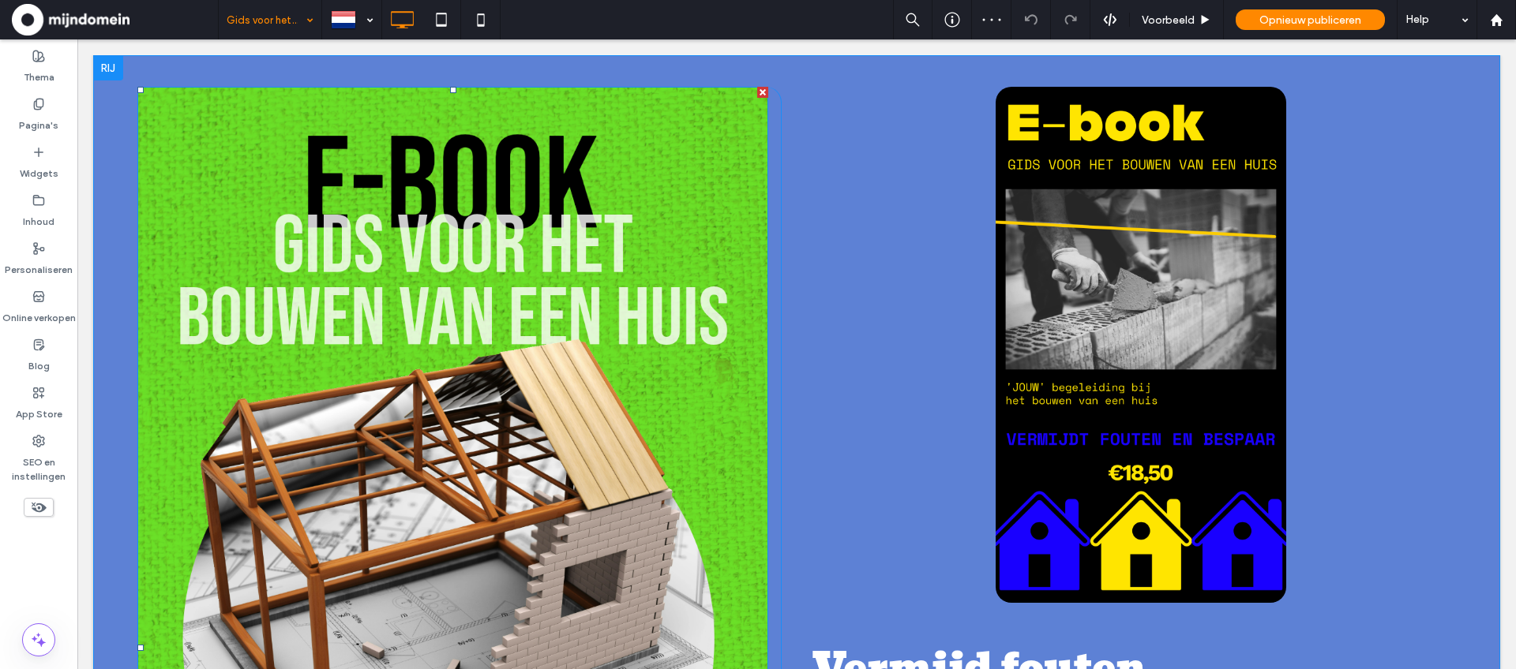
scroll to position [618, 0]
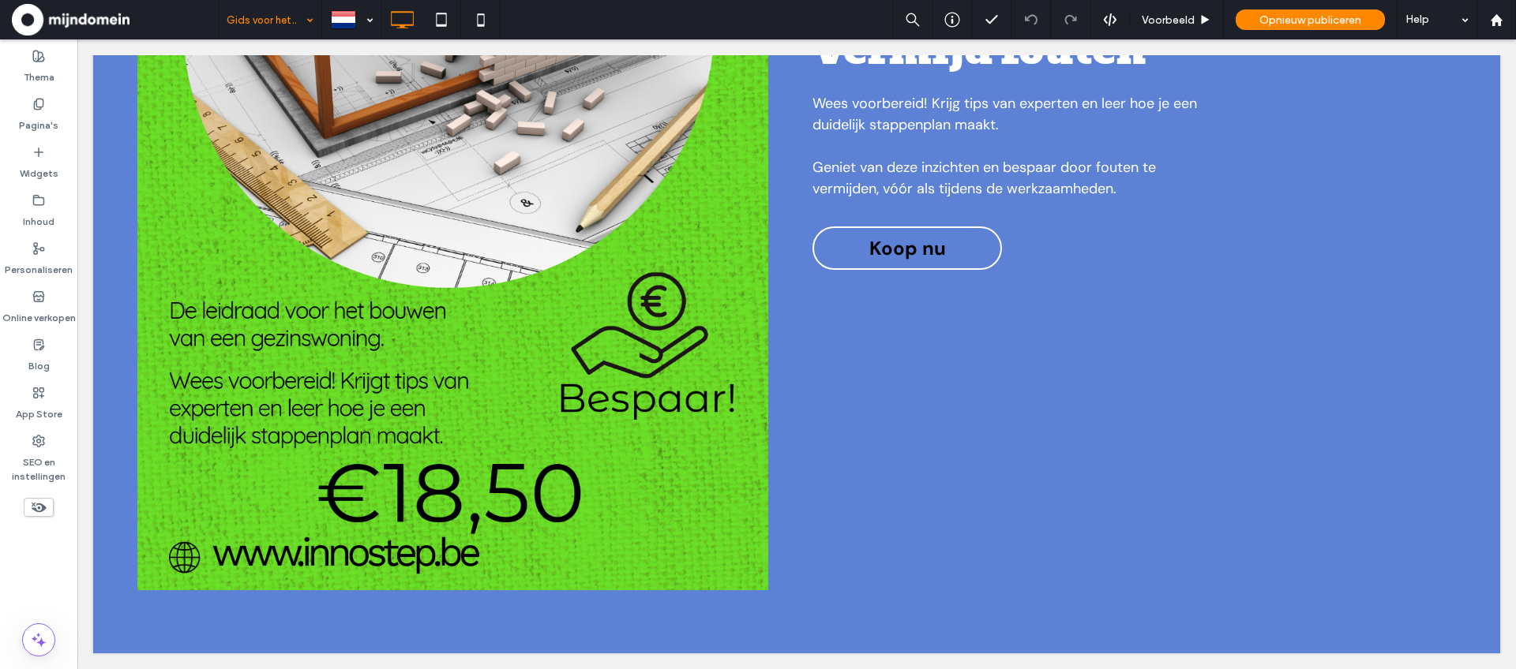
click at [38, 512] on use at bounding box center [39, 508] width 15 height 10
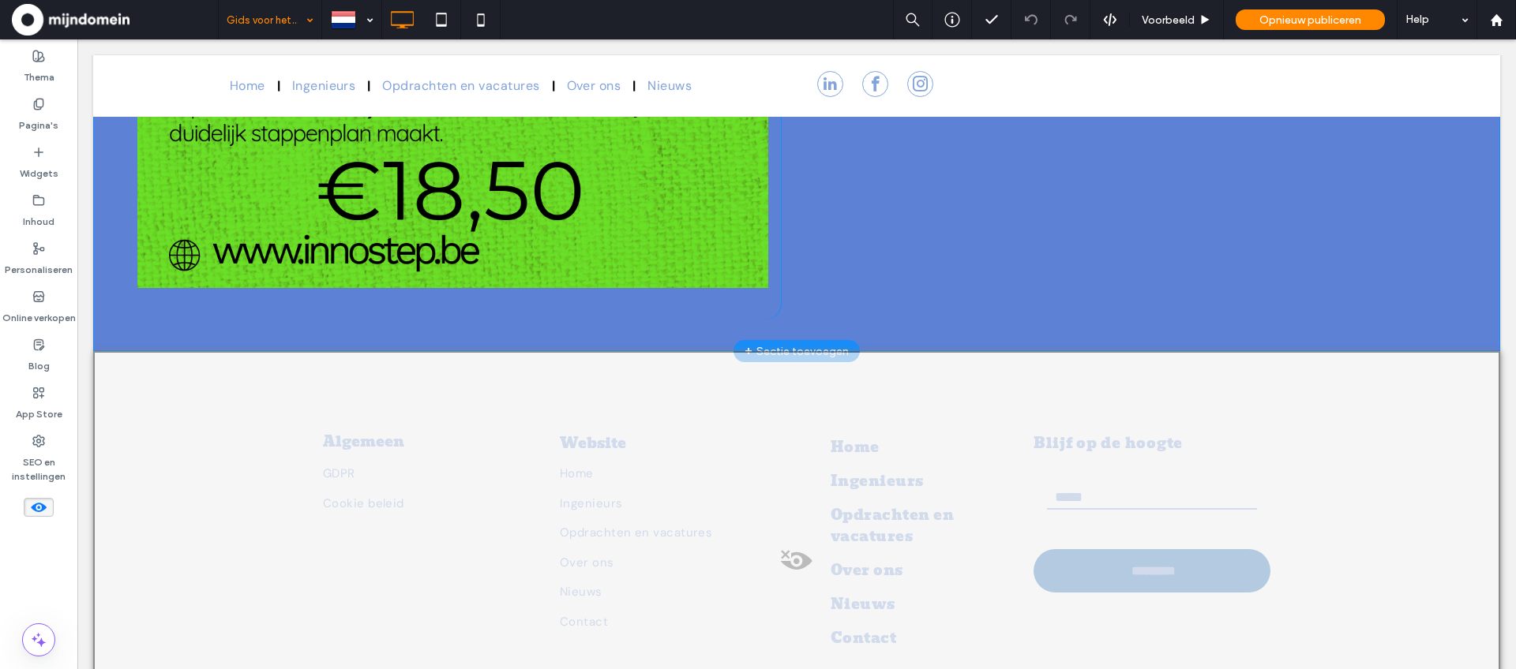
scroll to position [1294, 0]
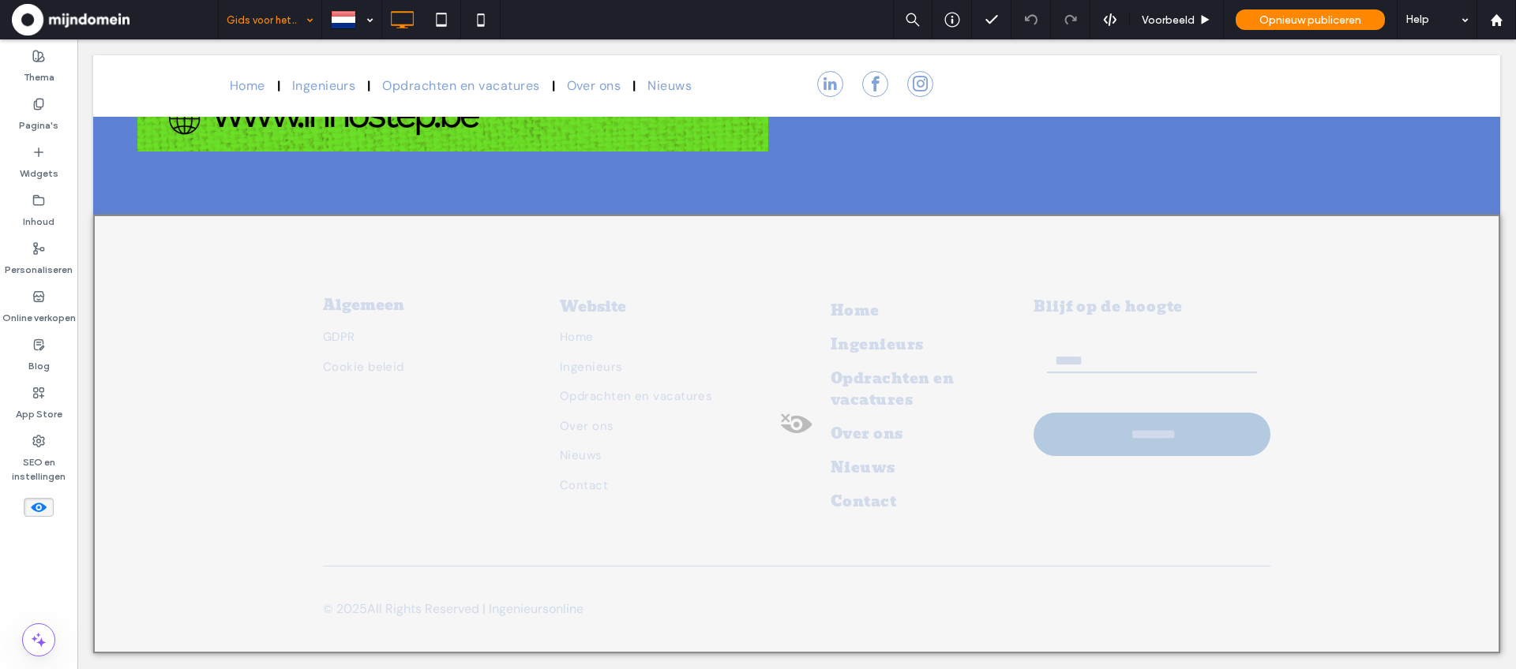
click at [789, 421] on span at bounding box center [797, 429] width 1404 height 32
click at [844, 442] on button "Ja" at bounding box center [867, 441] width 110 height 20
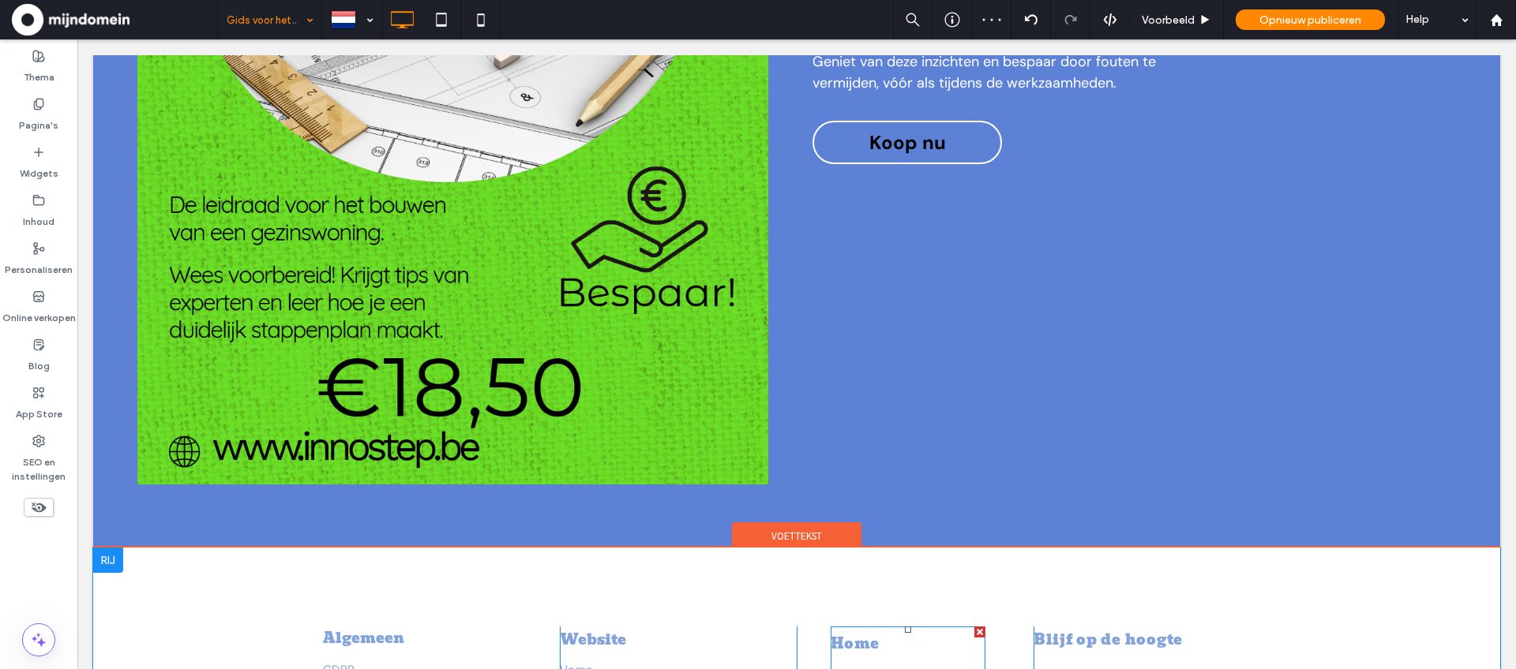
scroll to position [0, 0]
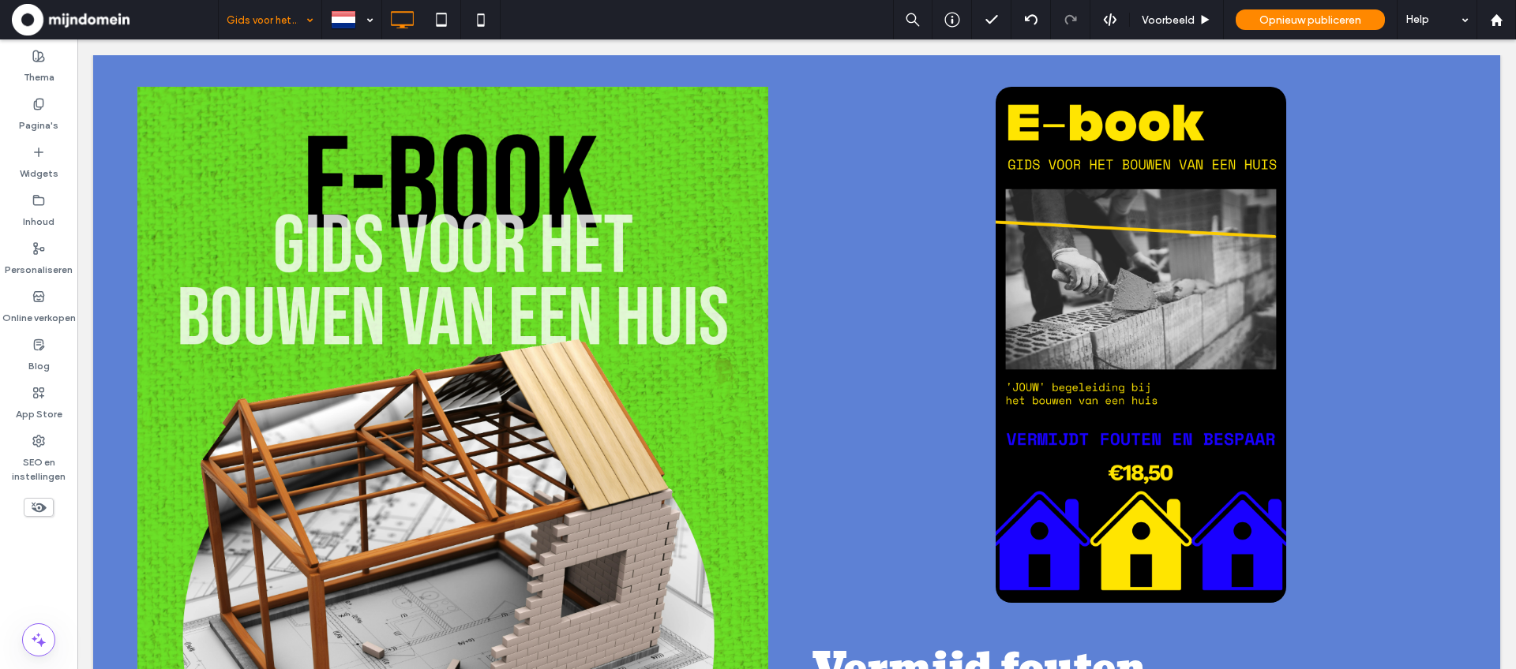
click at [30, 508] on icon at bounding box center [38, 507] width 17 height 17
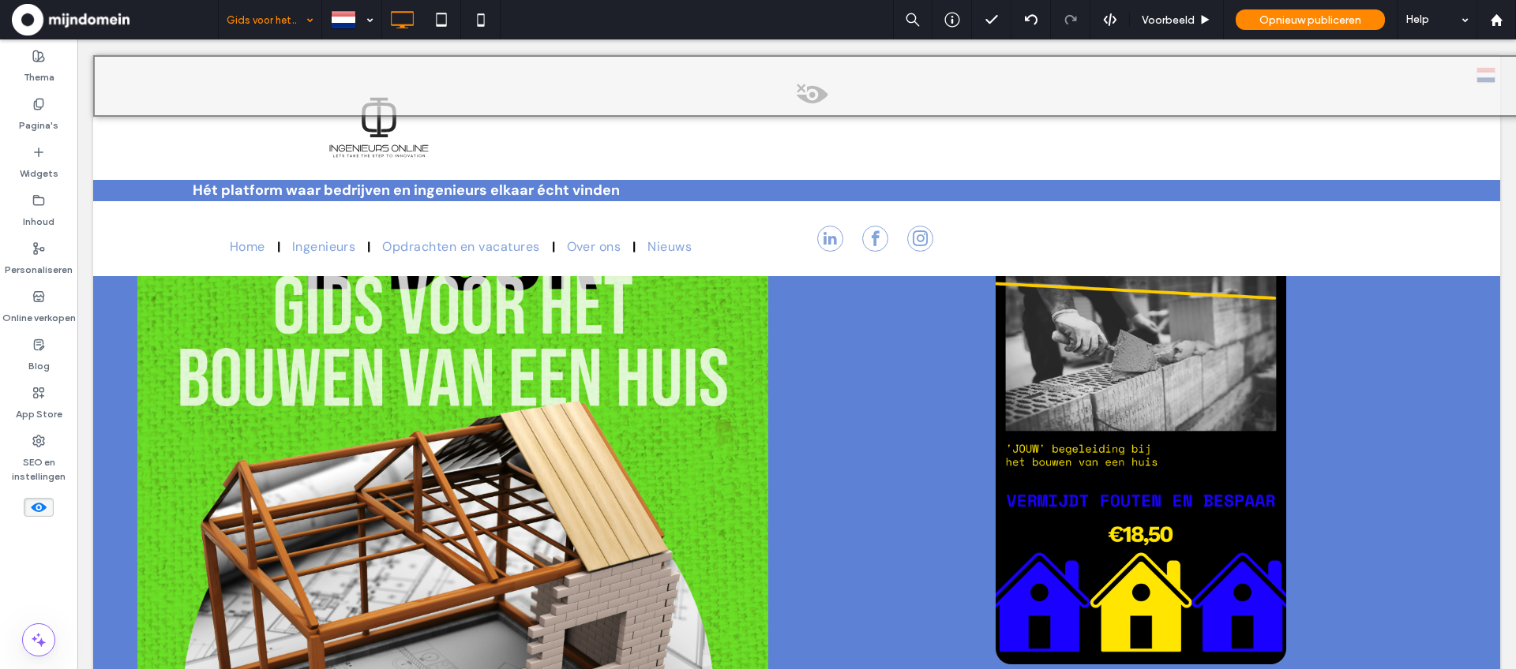
click at [808, 92] on span at bounding box center [812, 99] width 1435 height 32
click at [850, 115] on button "Ja" at bounding box center [886, 113] width 110 height 20
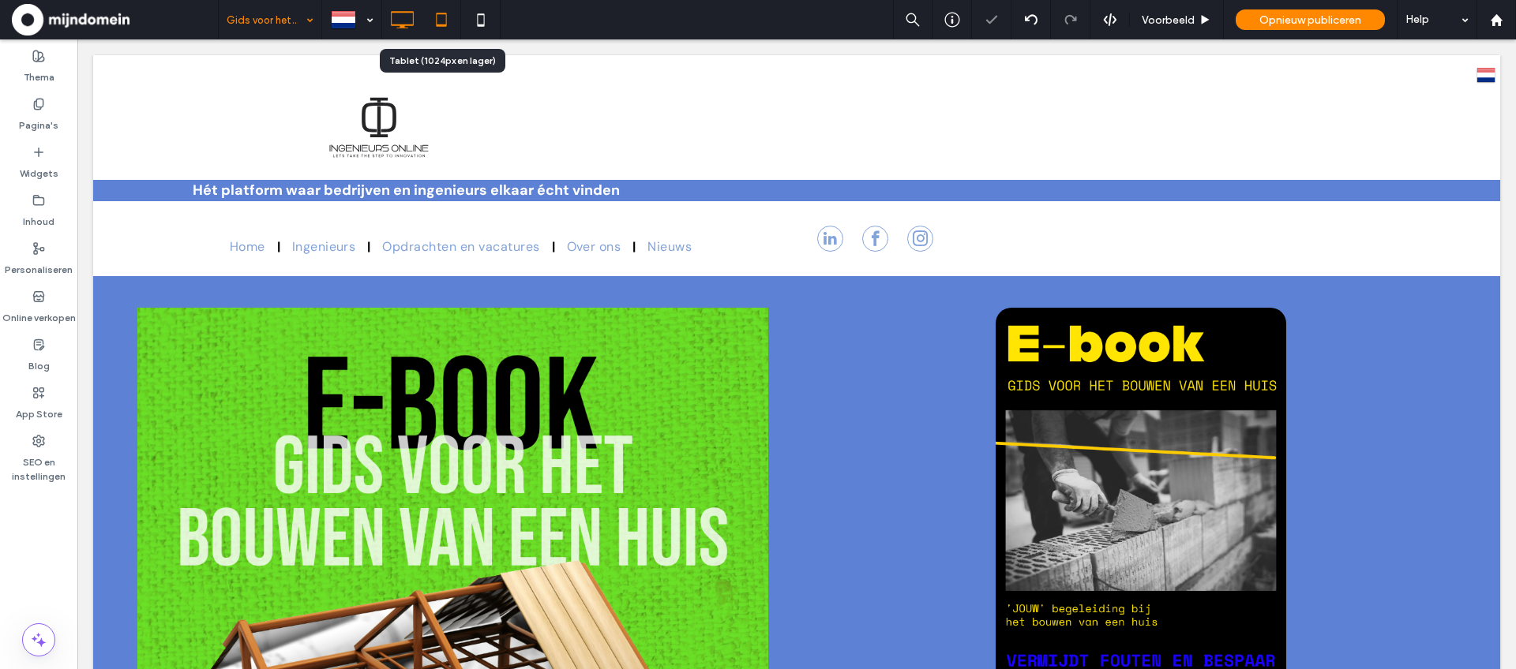
click at [446, 22] on icon at bounding box center [442, 20] width 32 height 32
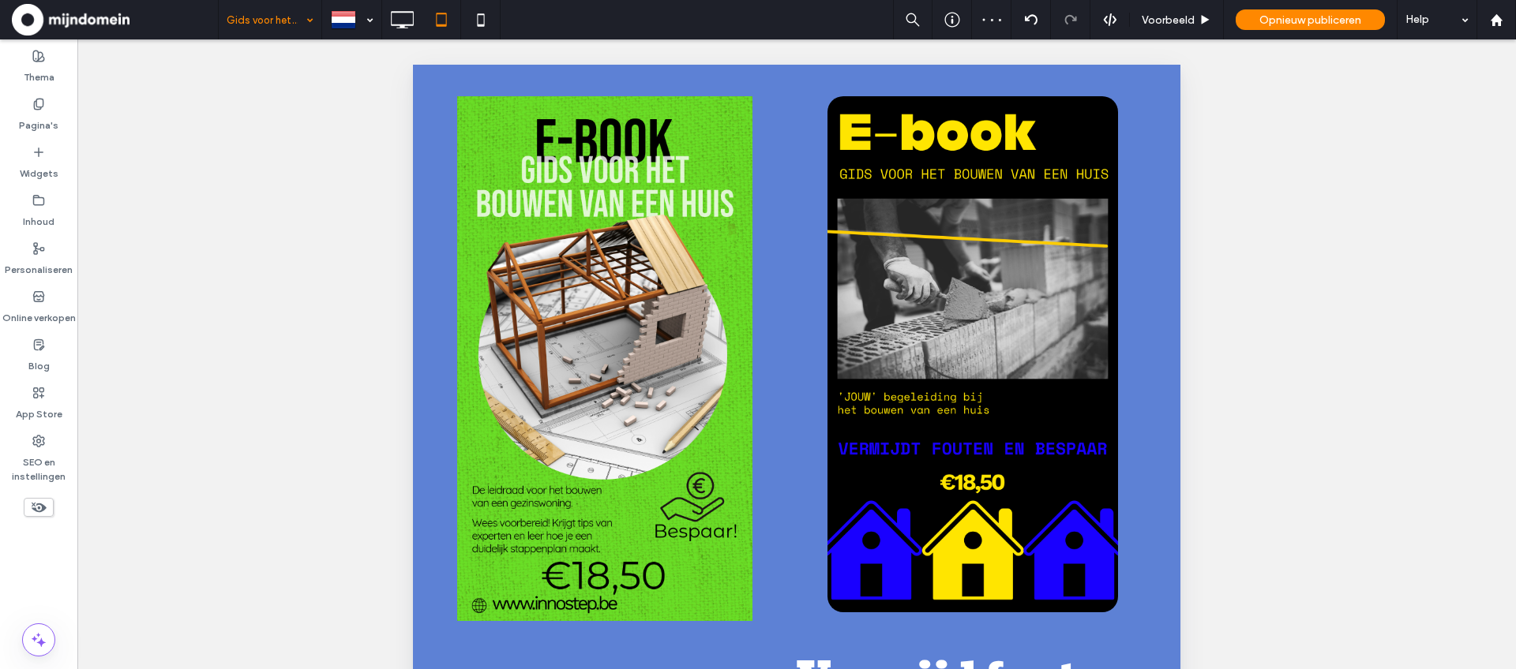
click at [33, 515] on icon at bounding box center [38, 507] width 17 height 17
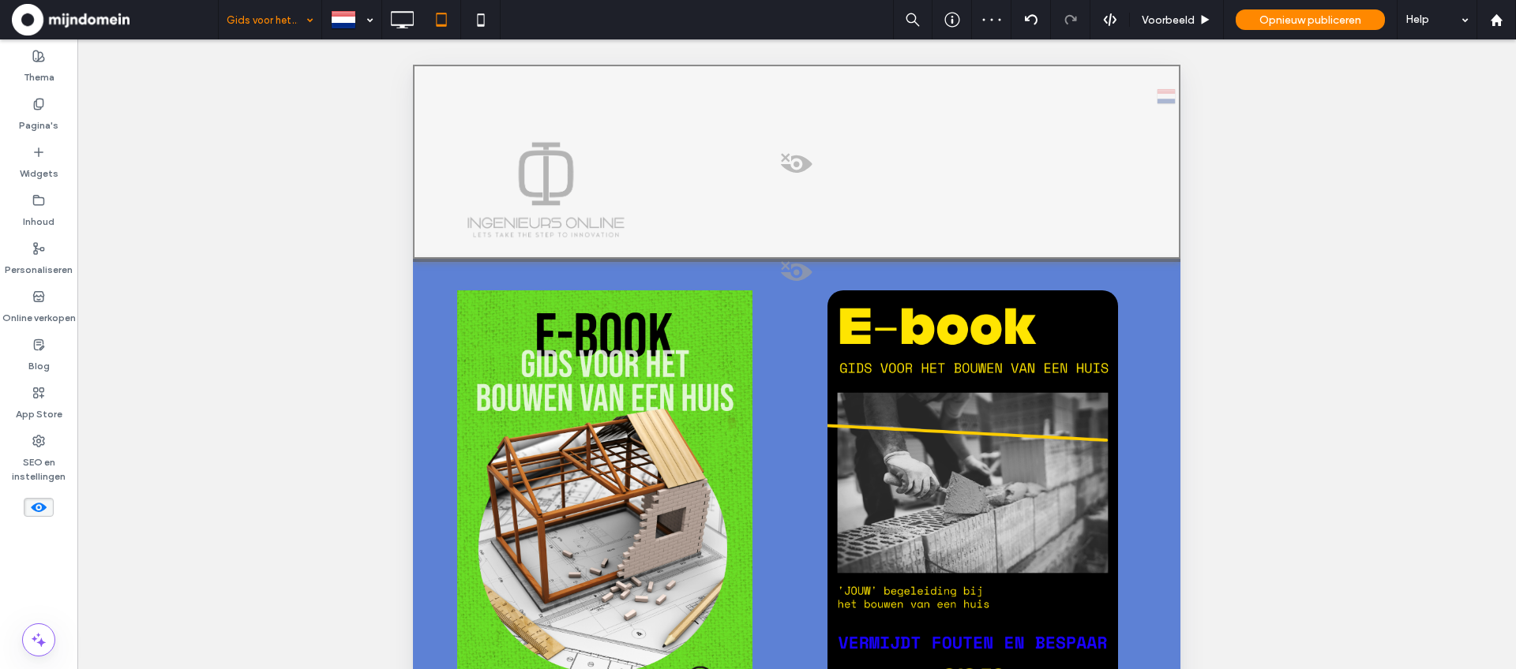
click at [805, 163] on span at bounding box center [796, 168] width 764 height 32
click at [848, 184] on button "Ja" at bounding box center [883, 183] width 110 height 20
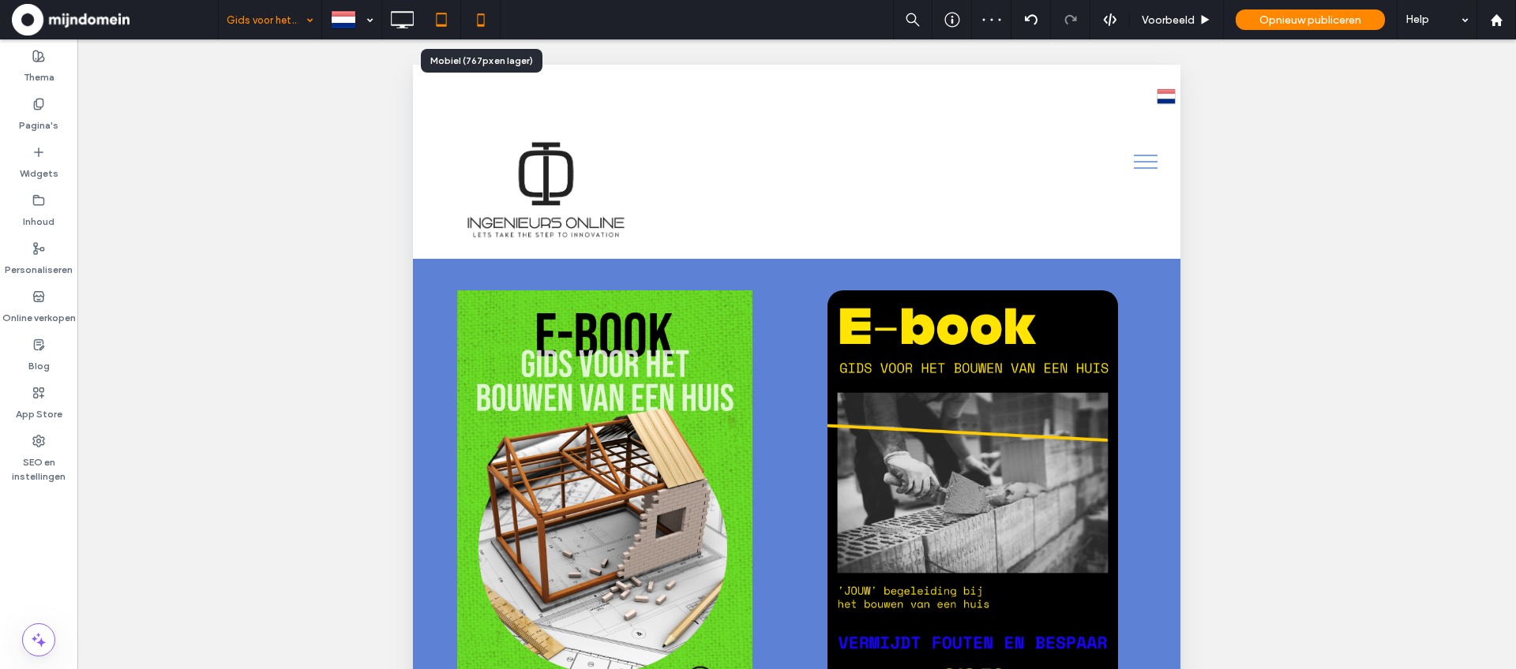
click at [478, 20] on icon at bounding box center [481, 20] width 32 height 32
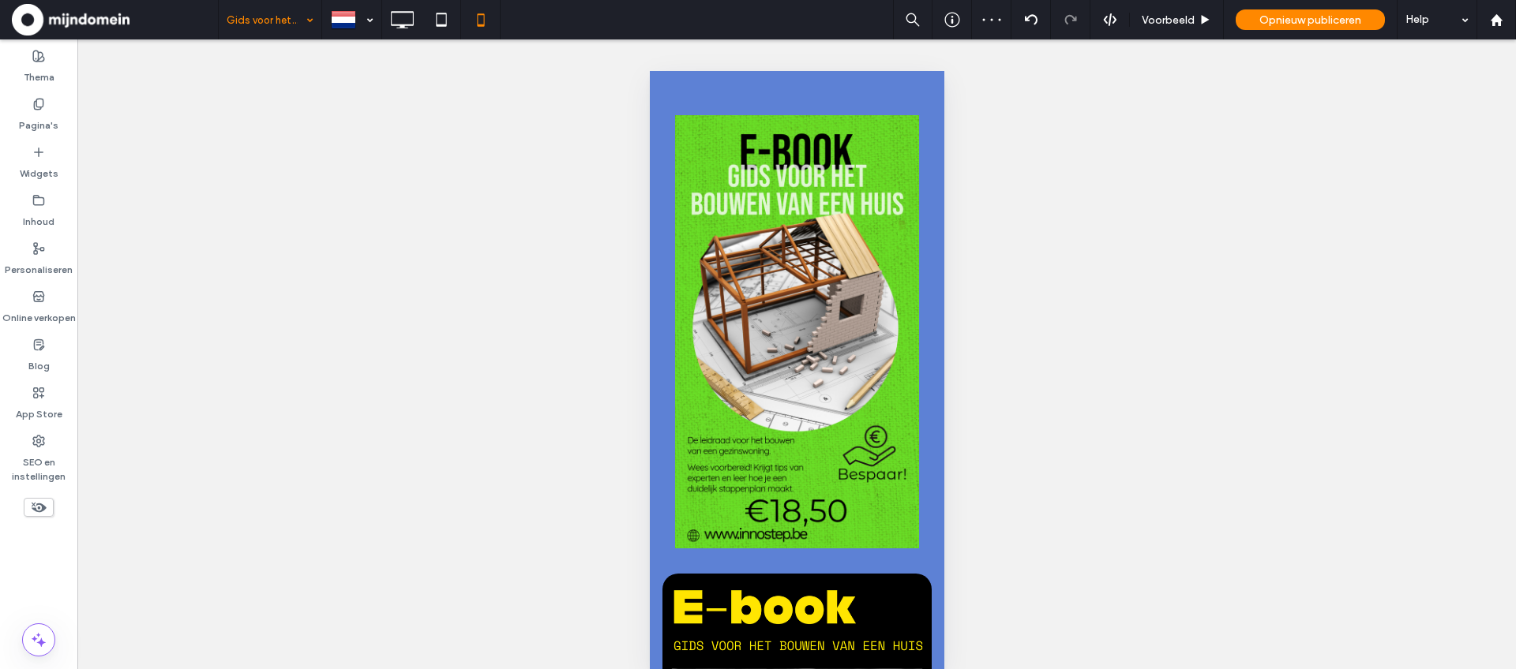
drag, startPoint x: 39, startPoint y: 510, endPoint x: 51, endPoint y: 508, distance: 11.3
click at [40, 510] on icon at bounding box center [38, 507] width 17 height 17
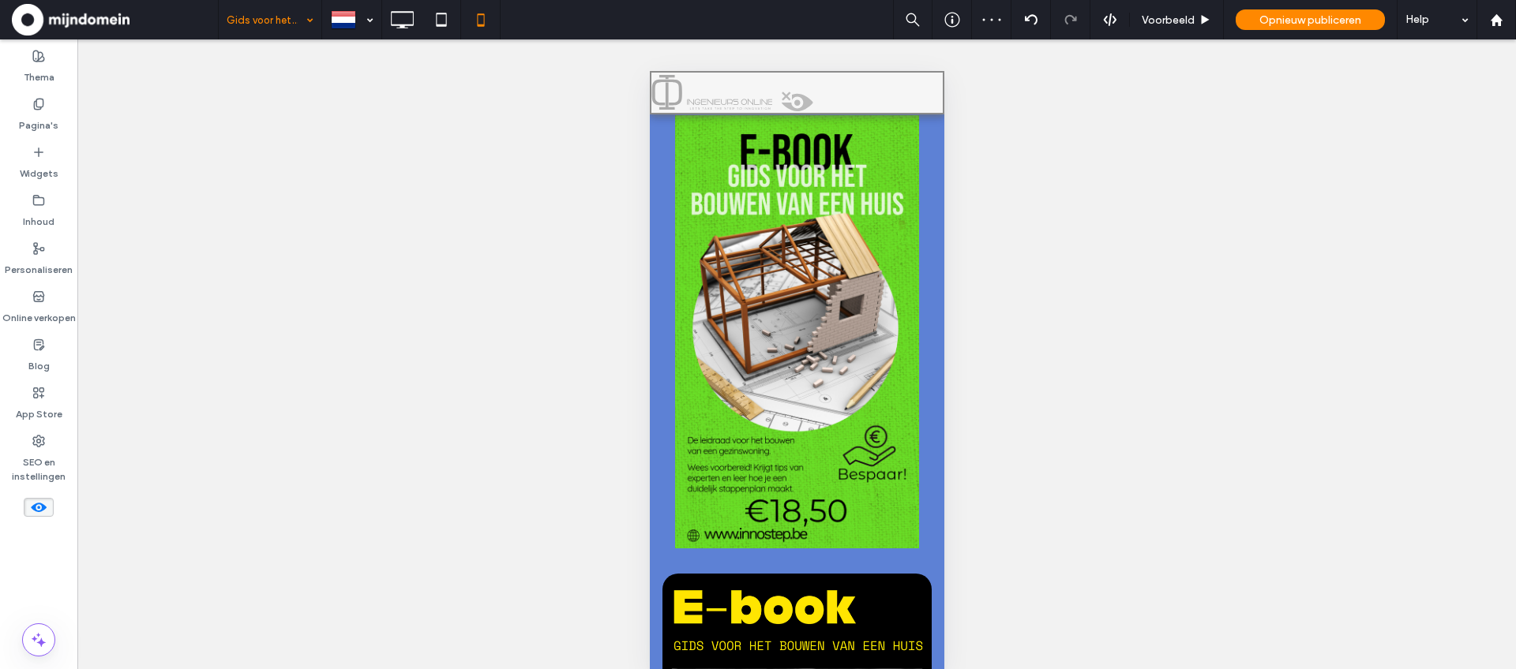
click at [789, 96] on span at bounding box center [796, 107] width 291 height 32
click at [826, 114] on button "Ja" at bounding box center [867, 116] width 110 height 20
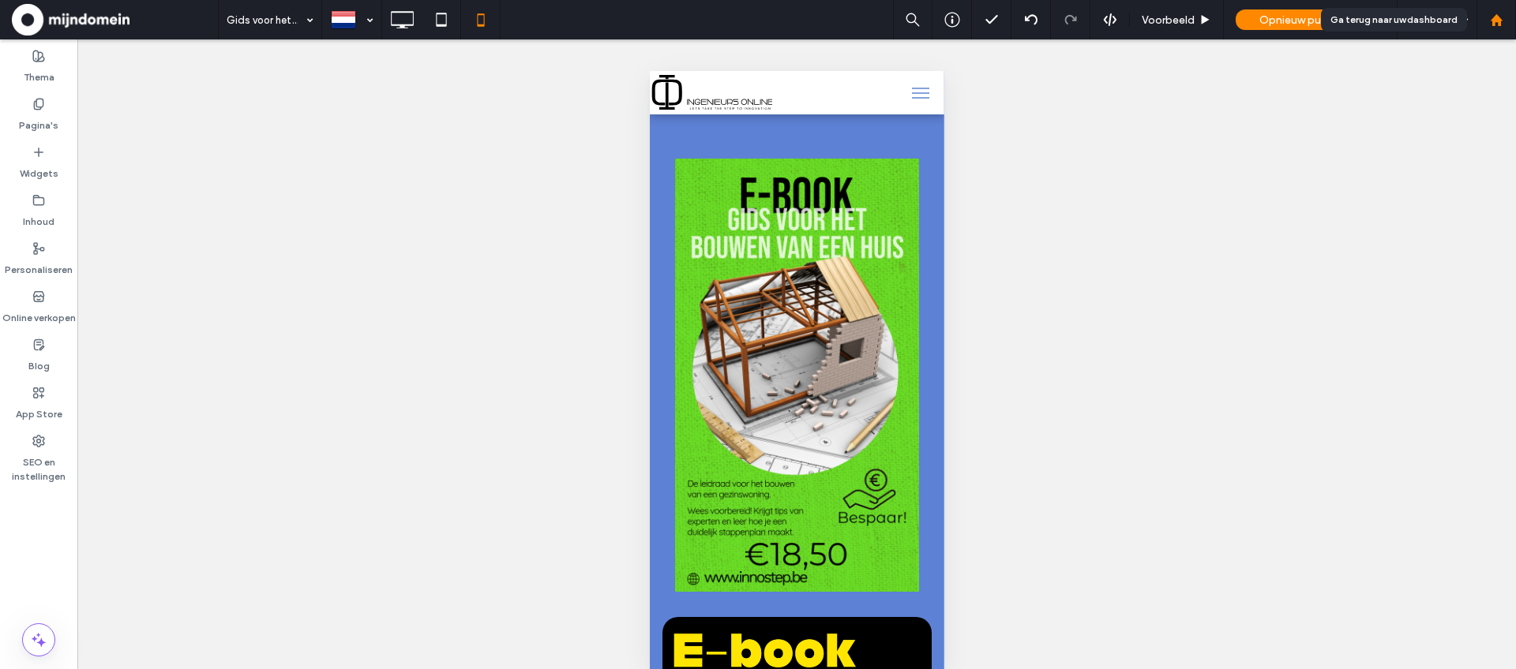
click at [1495, 21] on use at bounding box center [1496, 19] width 12 height 12
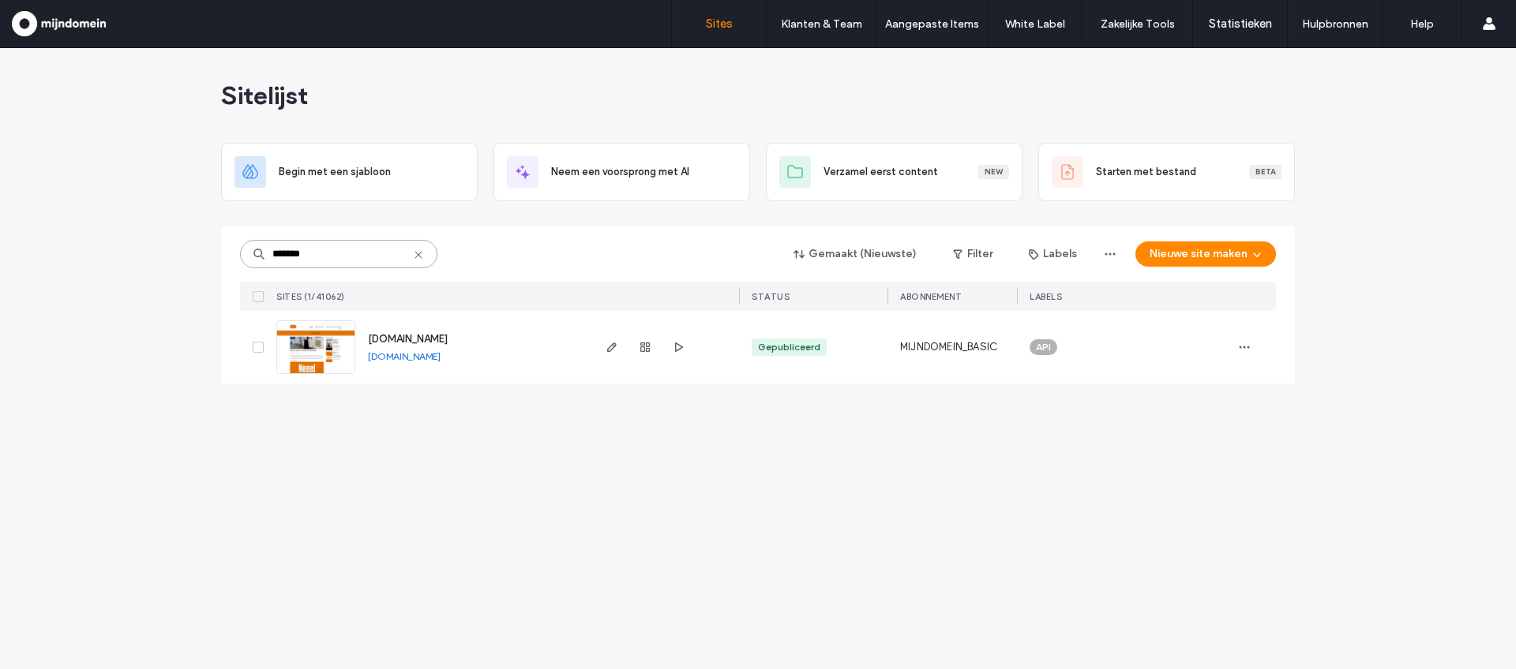
type input "*******"
click at [328, 345] on img at bounding box center [315, 374] width 77 height 107
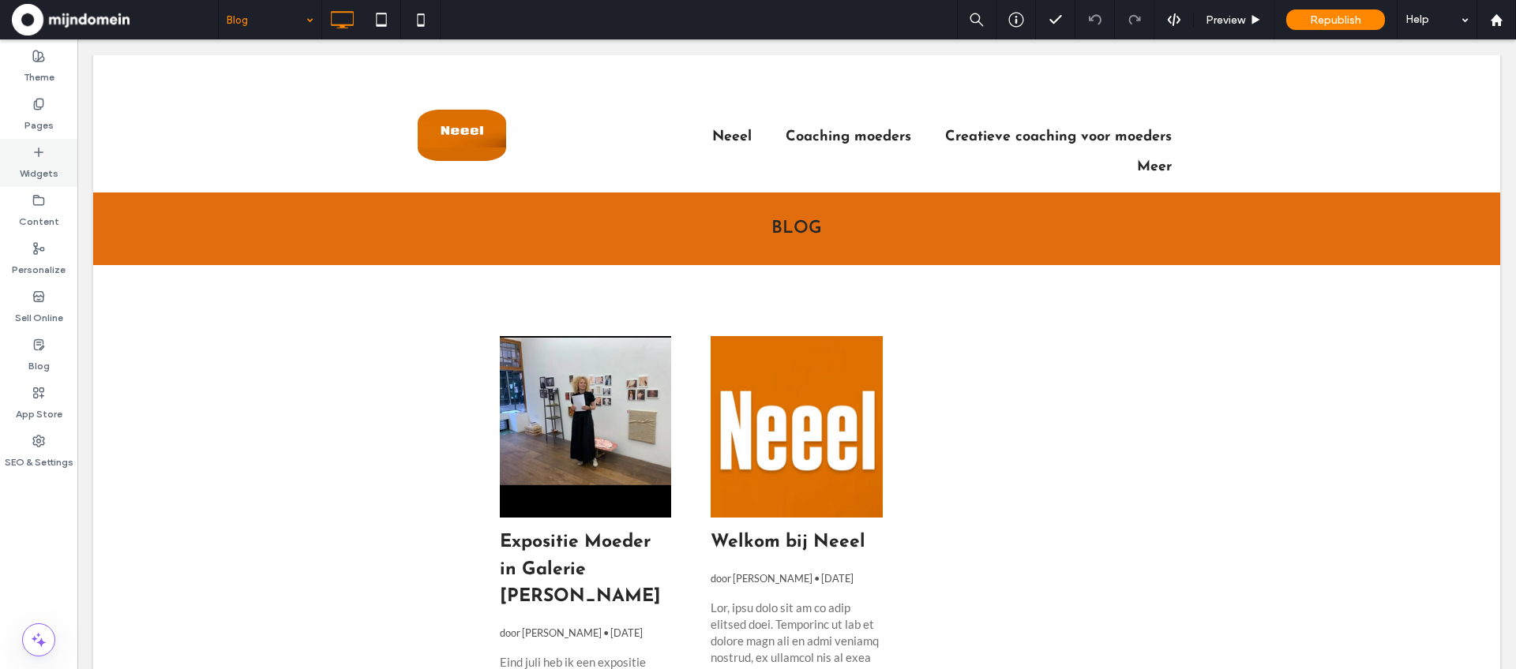
click at [33, 159] on label "Widgets" at bounding box center [39, 170] width 39 height 22
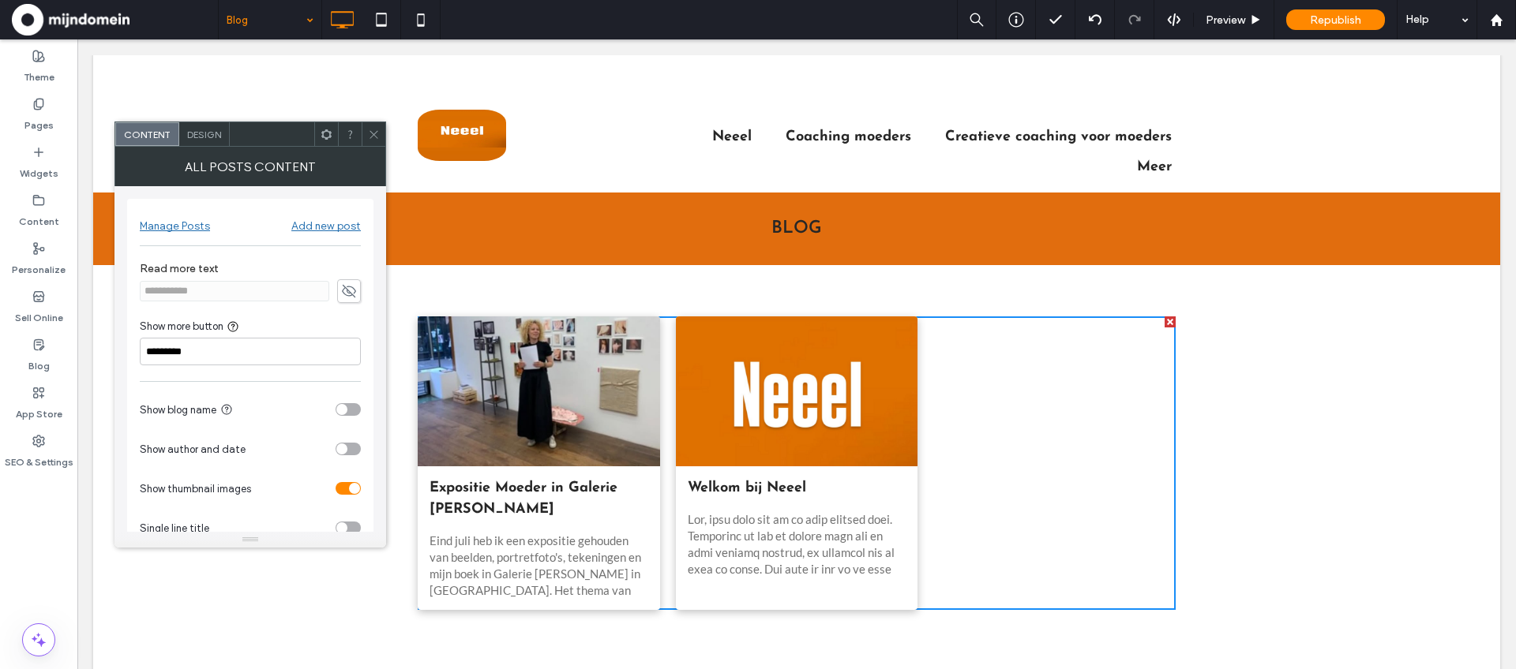
click at [197, 137] on span "Design" at bounding box center [204, 135] width 34 height 12
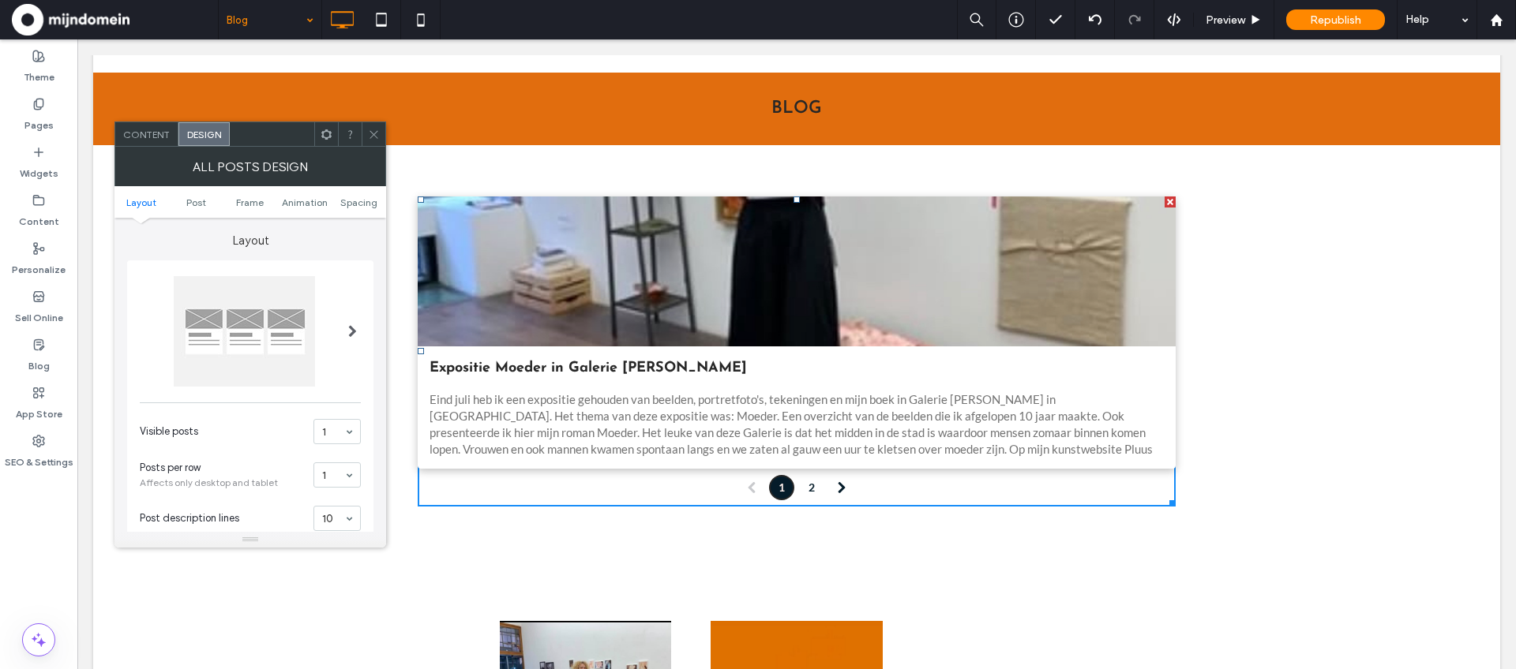
scroll to position [122, 0]
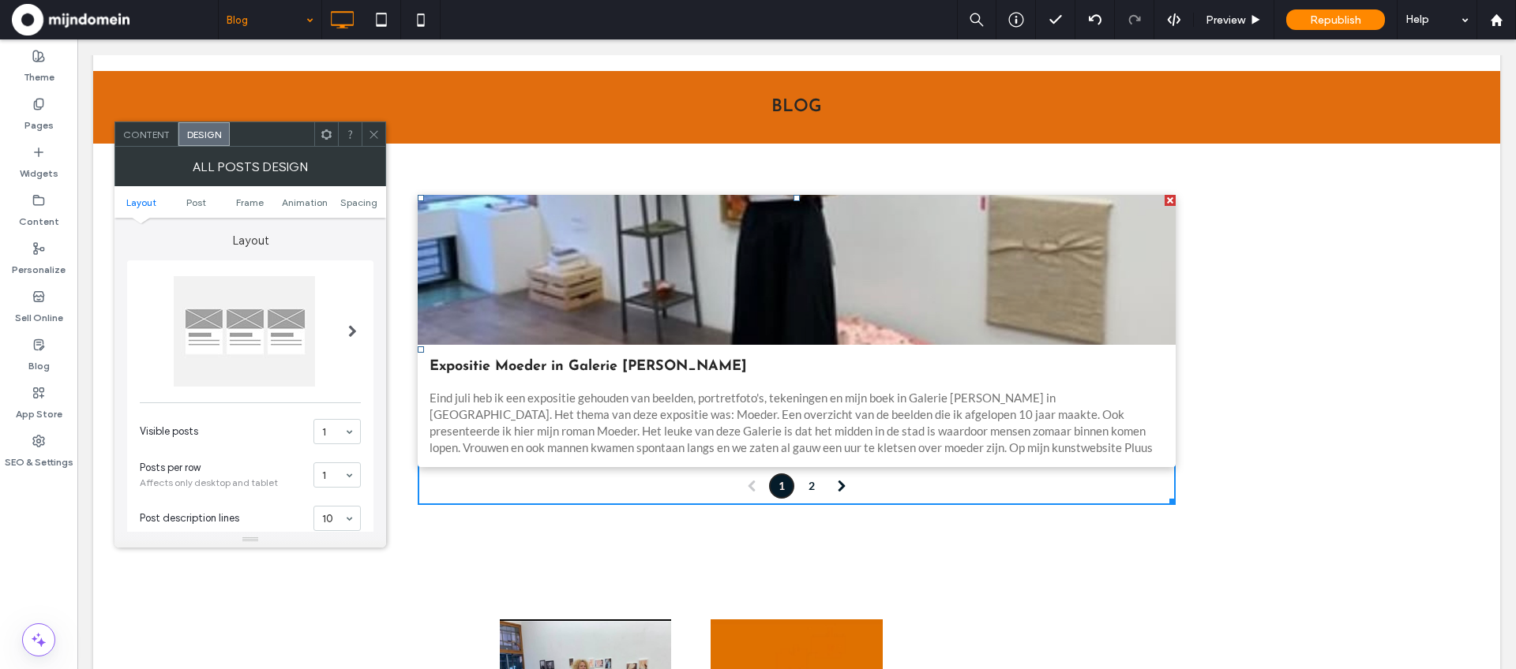
click at [152, 147] on div "All Posts Design" at bounding box center [250, 166] width 272 height 39
click at [148, 139] on span "Content" at bounding box center [146, 135] width 47 height 12
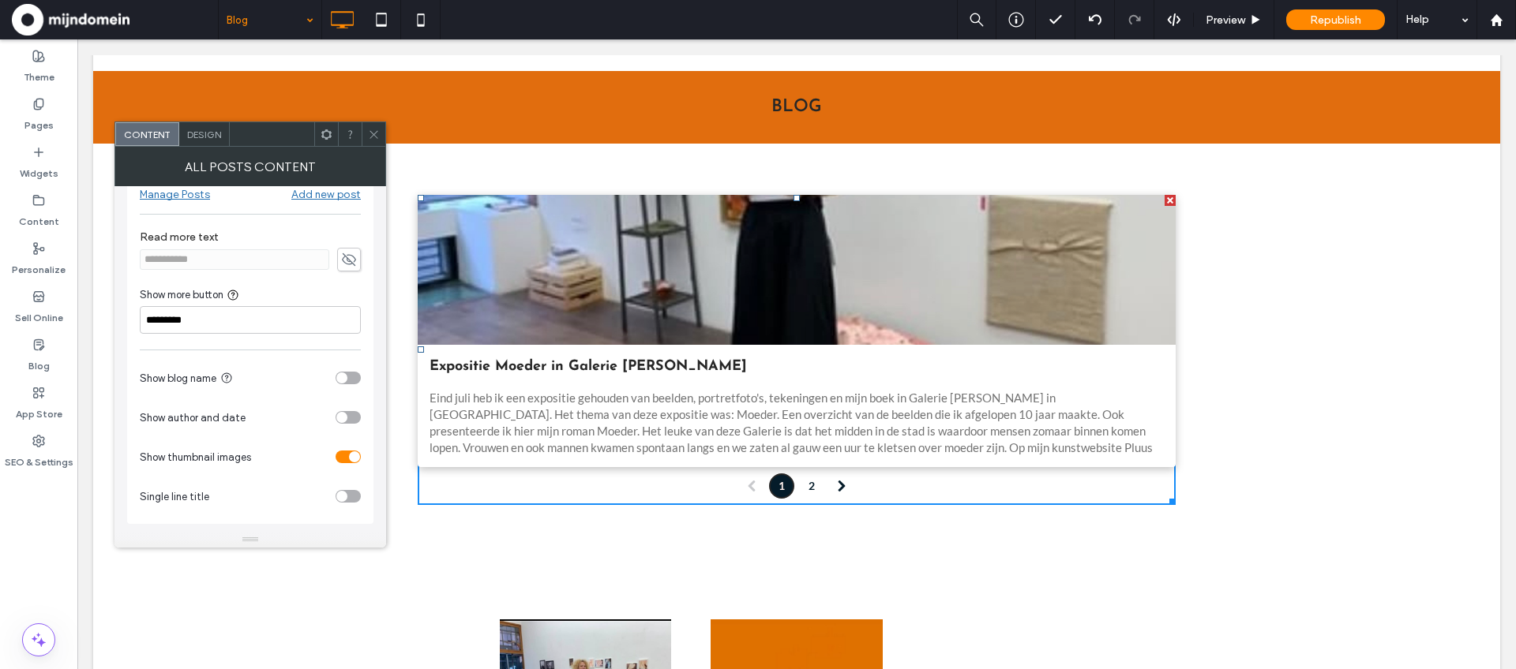
scroll to position [0, 0]
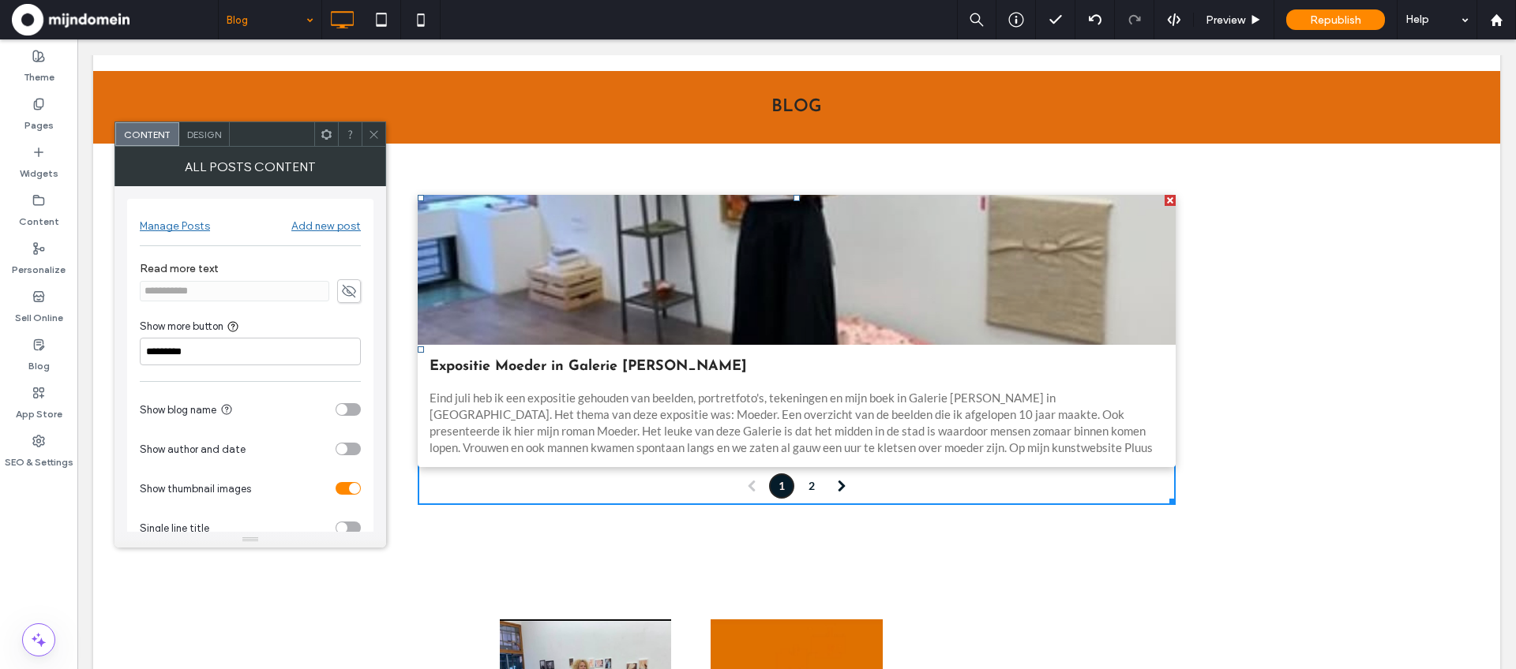
click at [375, 130] on icon at bounding box center [374, 135] width 12 height 12
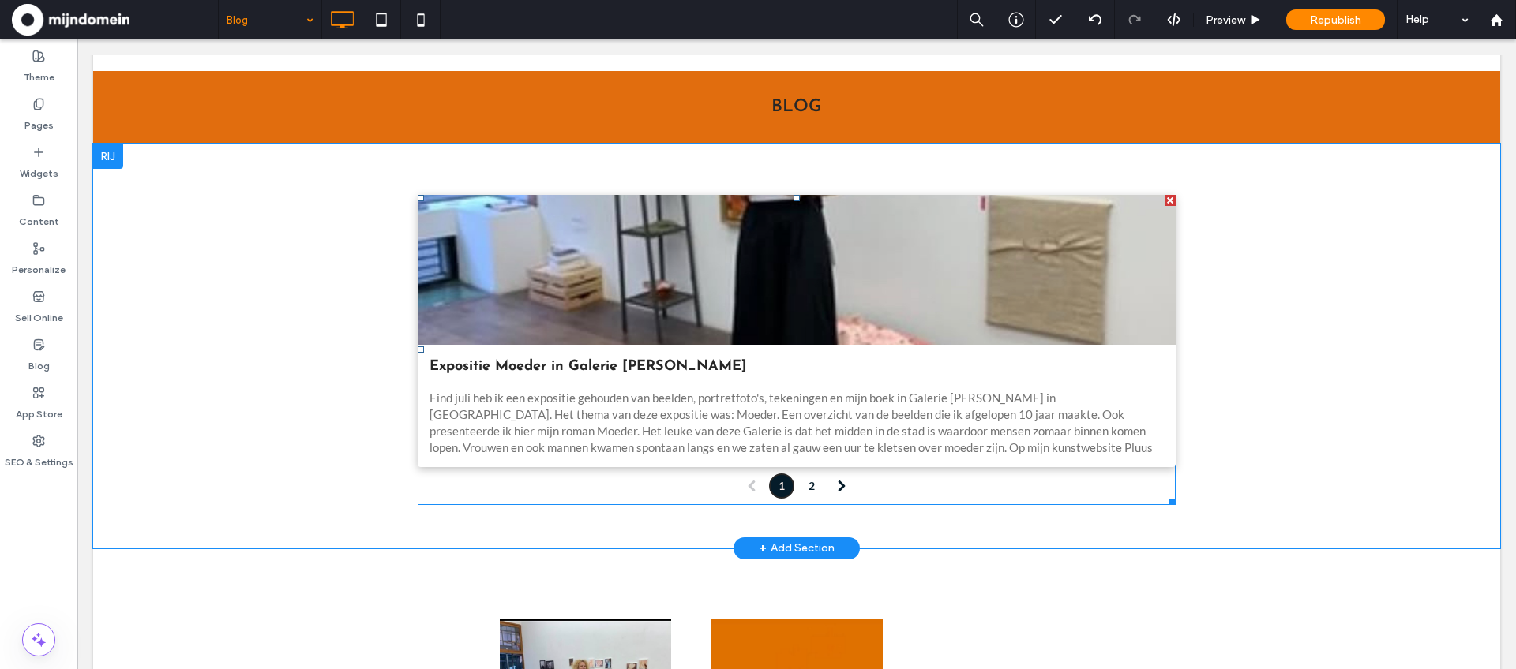
click at [1168, 200] on div at bounding box center [1169, 200] width 11 height 11
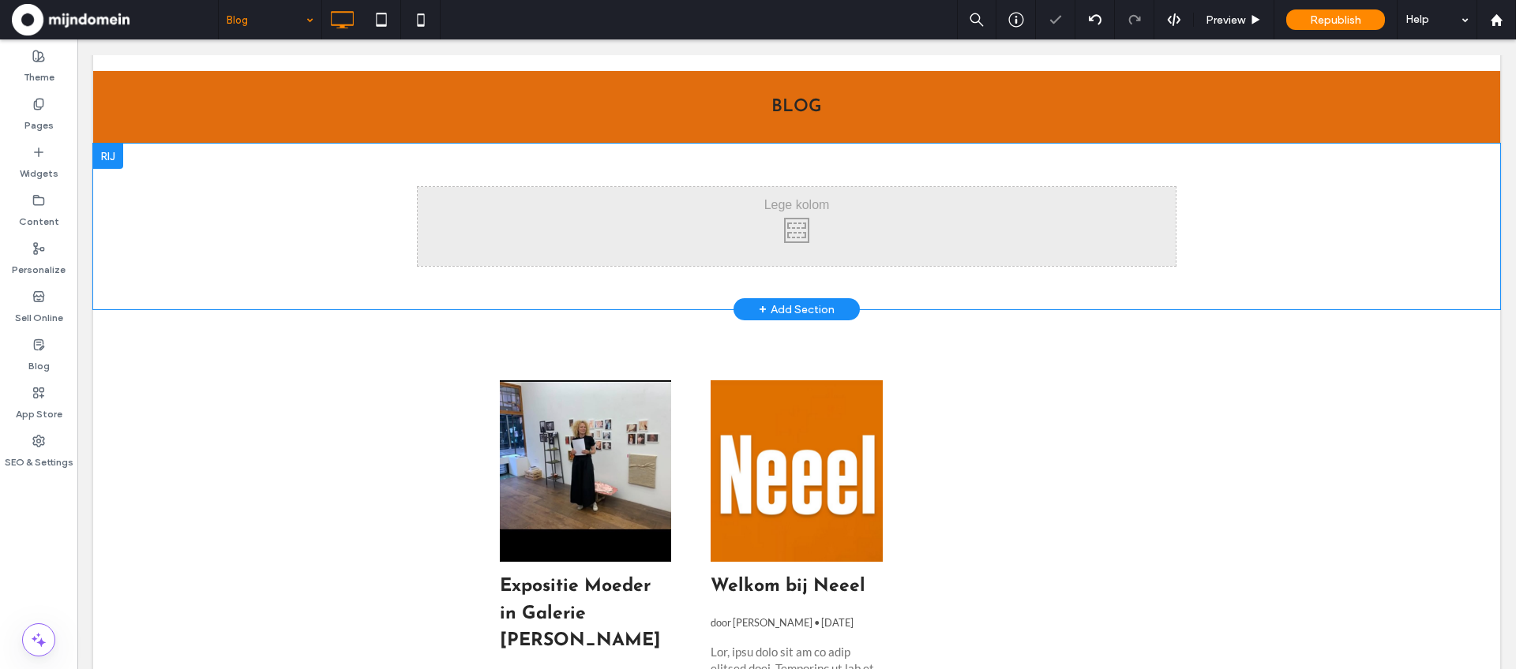
click at [111, 161] on div at bounding box center [108, 156] width 30 height 25
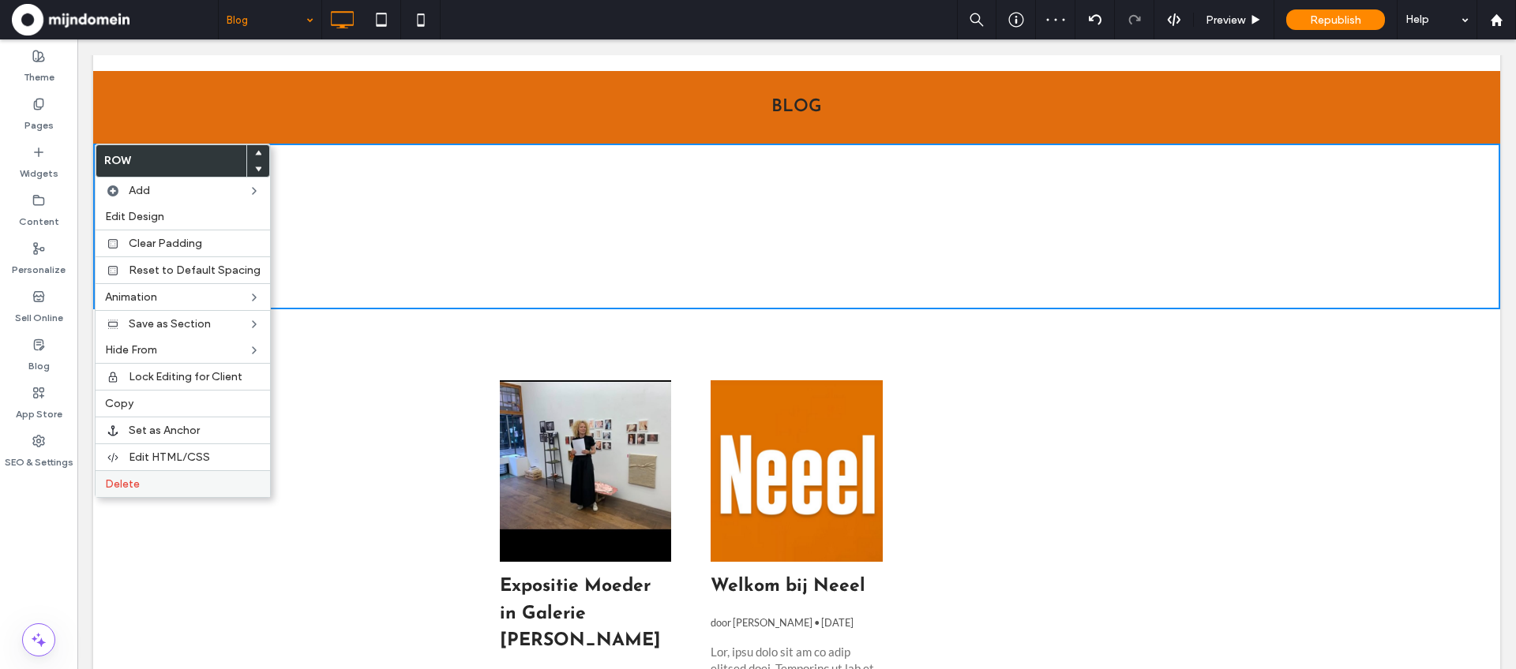
click at [154, 481] on label "Delete" at bounding box center [183, 484] width 156 height 13
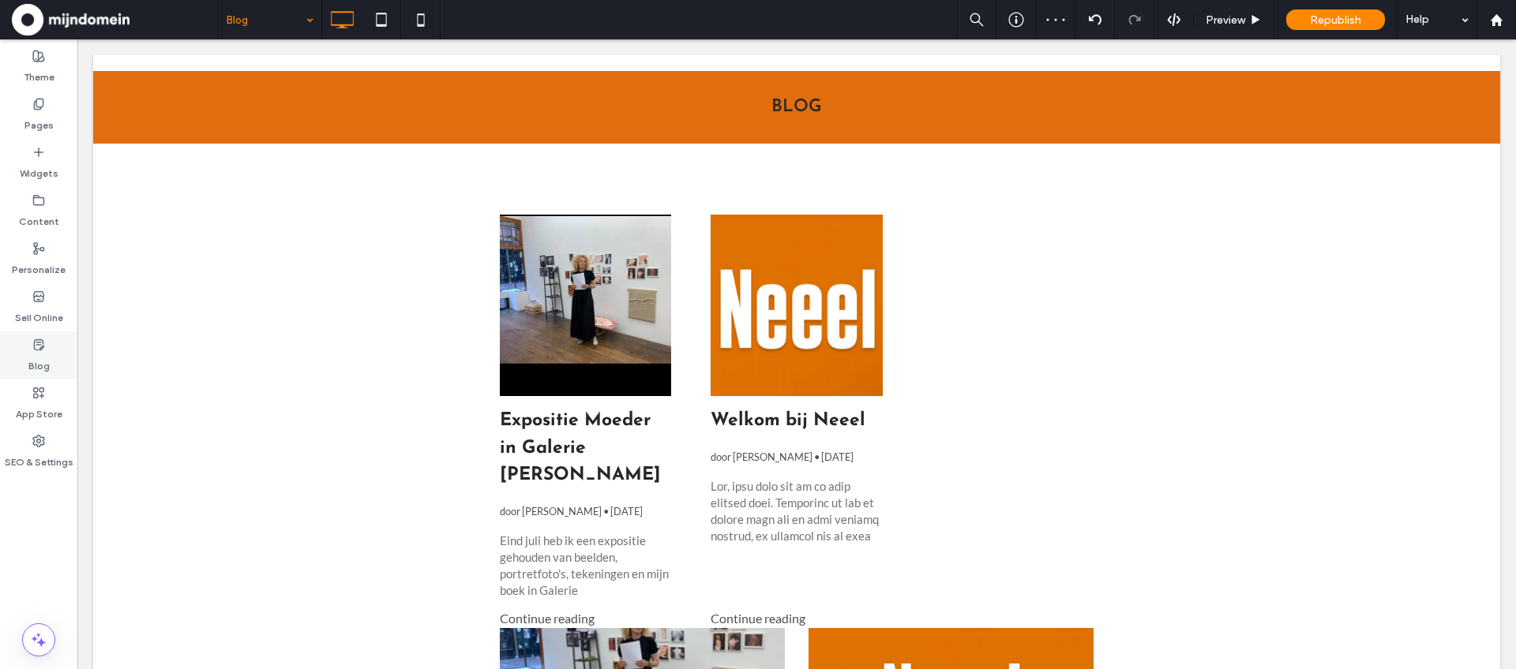
click at [36, 360] on label "Blog" at bounding box center [38, 362] width 21 height 22
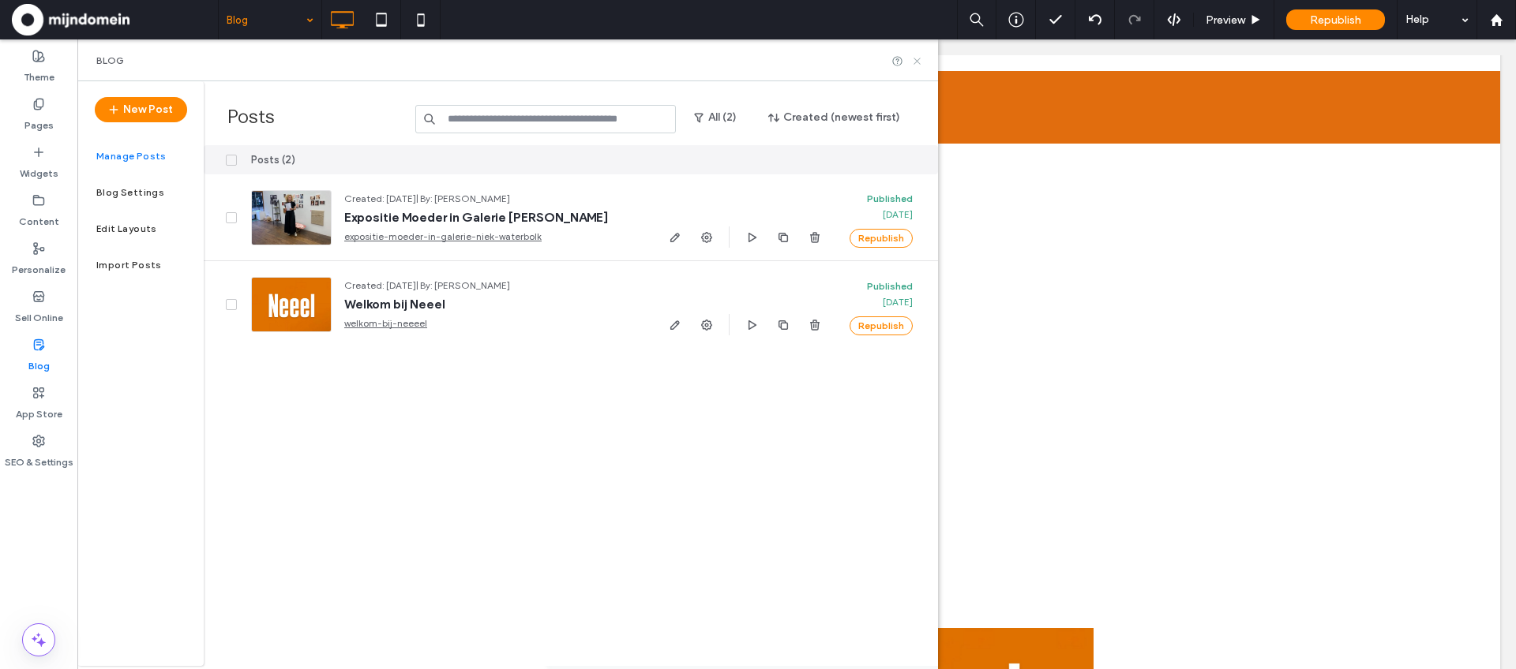
click at [920, 63] on use at bounding box center [916, 61] width 6 height 6
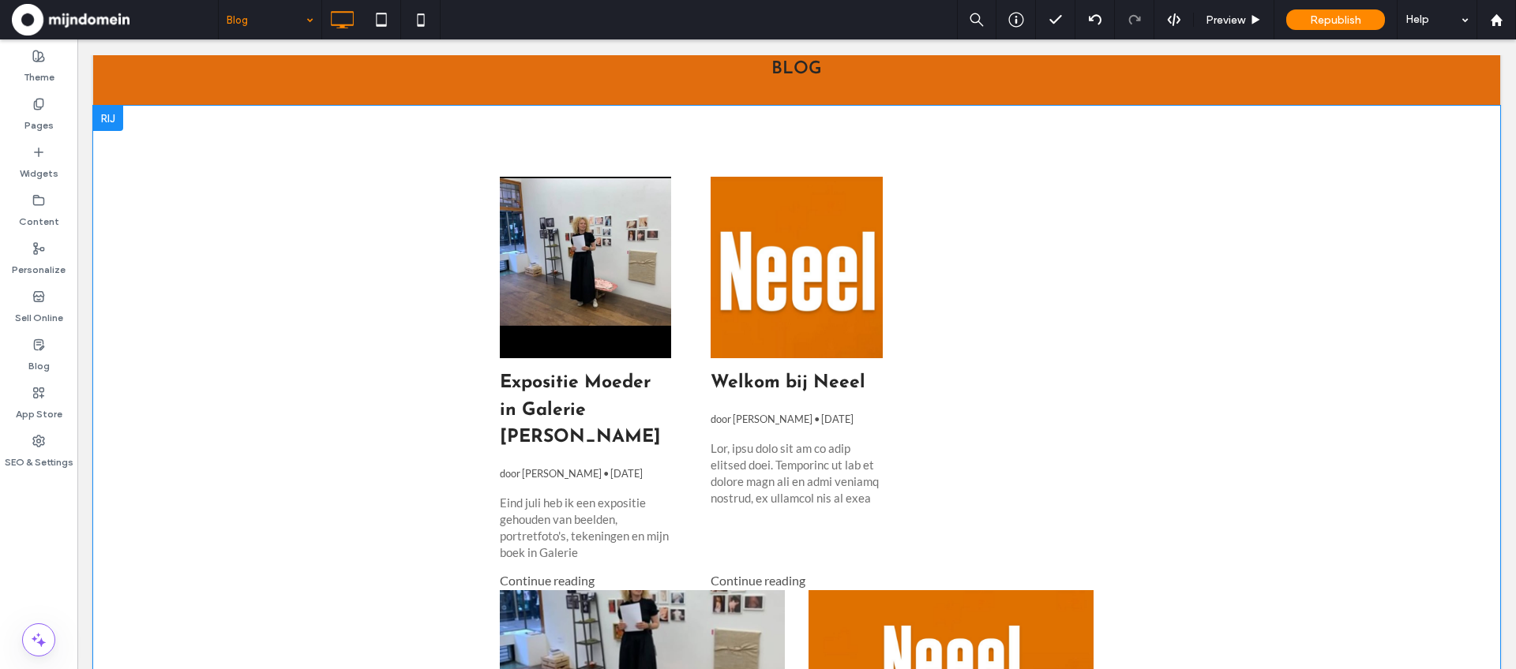
scroll to position [73, 0]
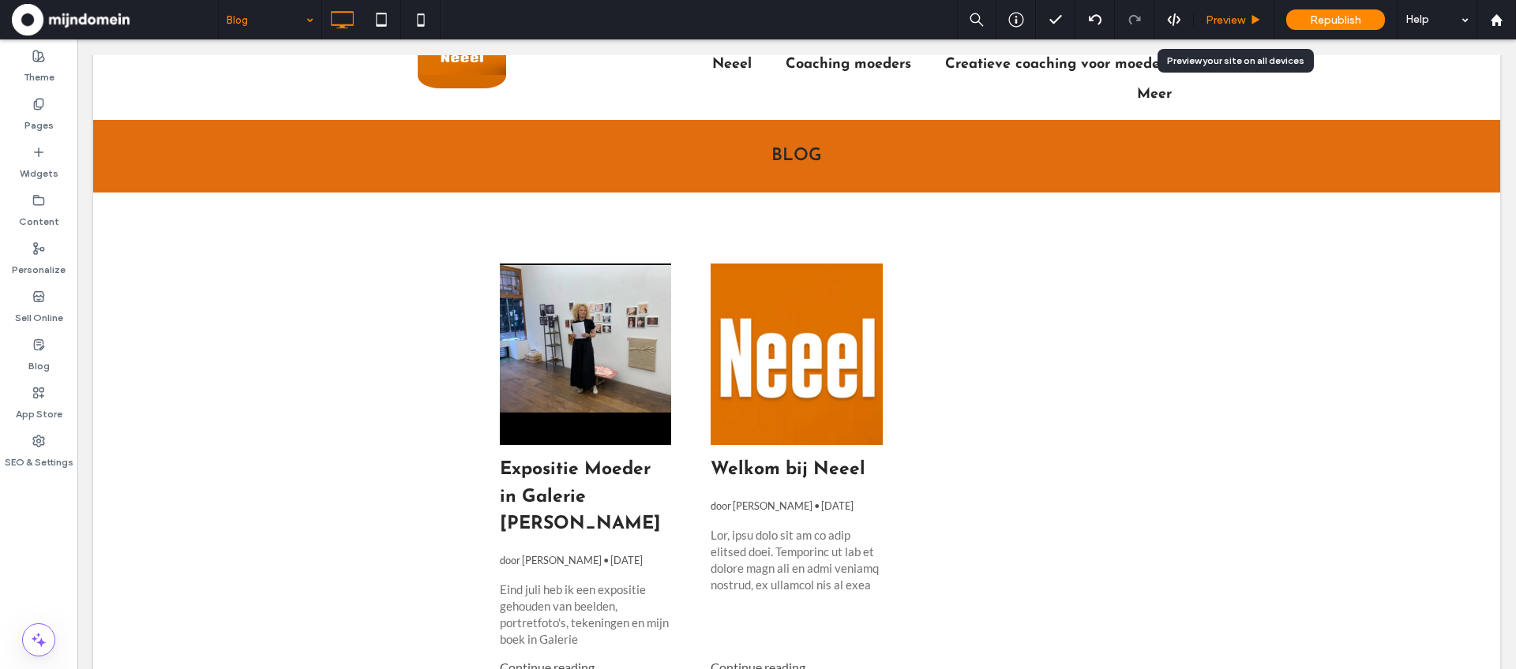
click at [1235, 21] on span "Preview" at bounding box center [1225, 19] width 39 height 13
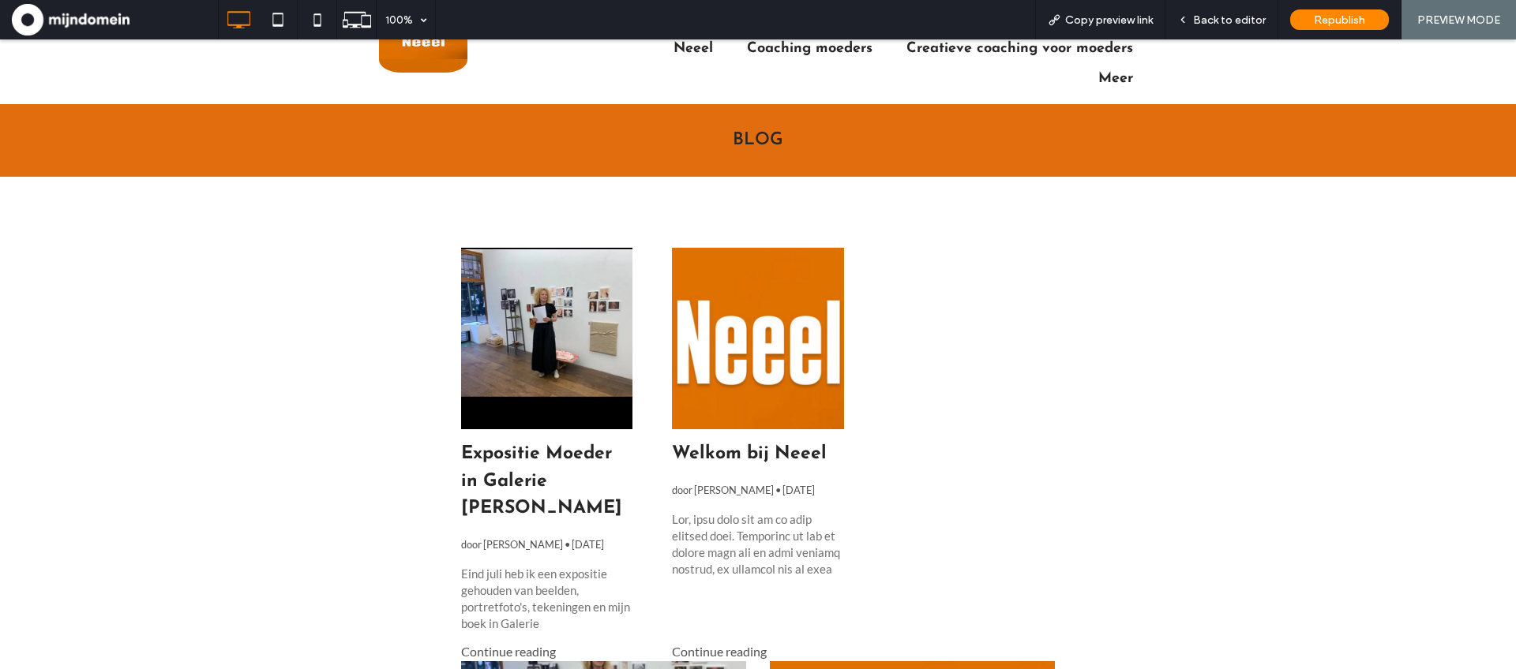
click at [739, 345] on div at bounding box center [758, 338] width 182 height 193
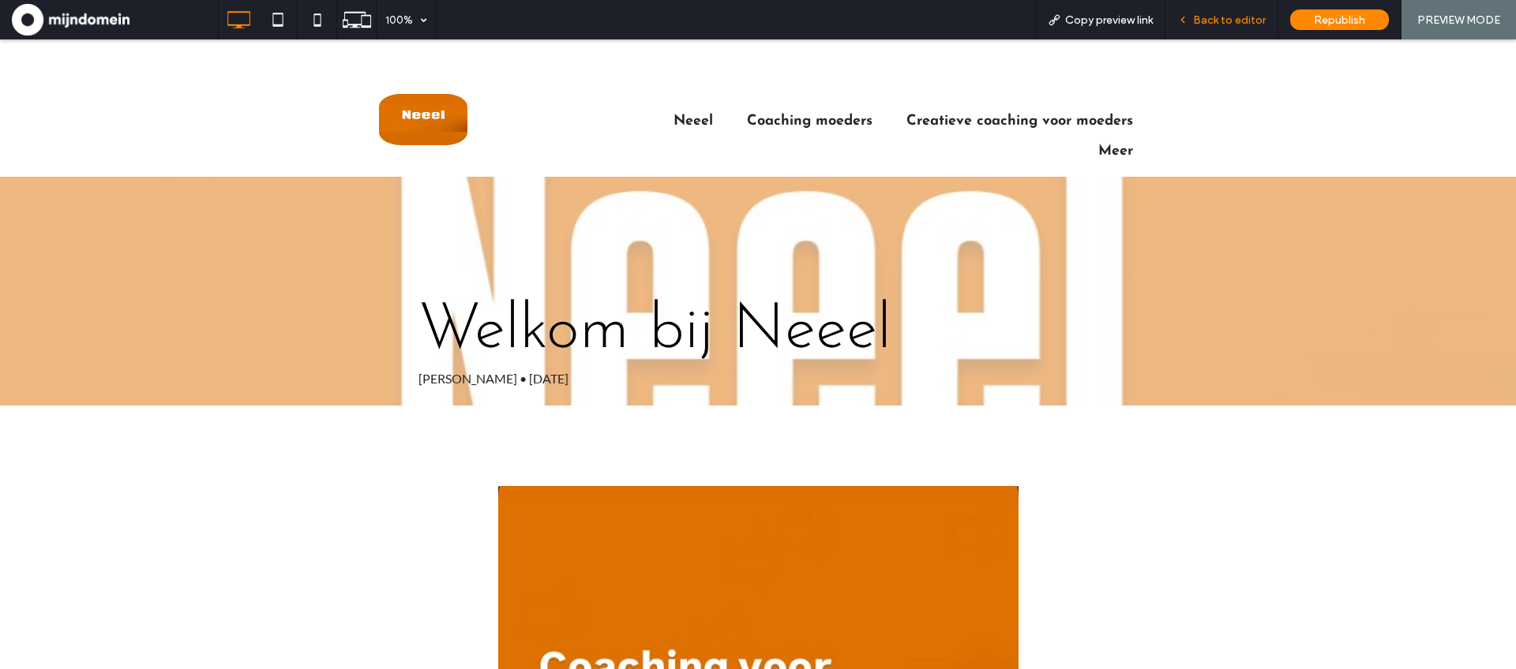
click at [1217, 27] on div "Back to editor" at bounding box center [1221, 19] width 113 height 39
click at [1224, 19] on span "Back to editor" at bounding box center [1229, 19] width 73 height 13
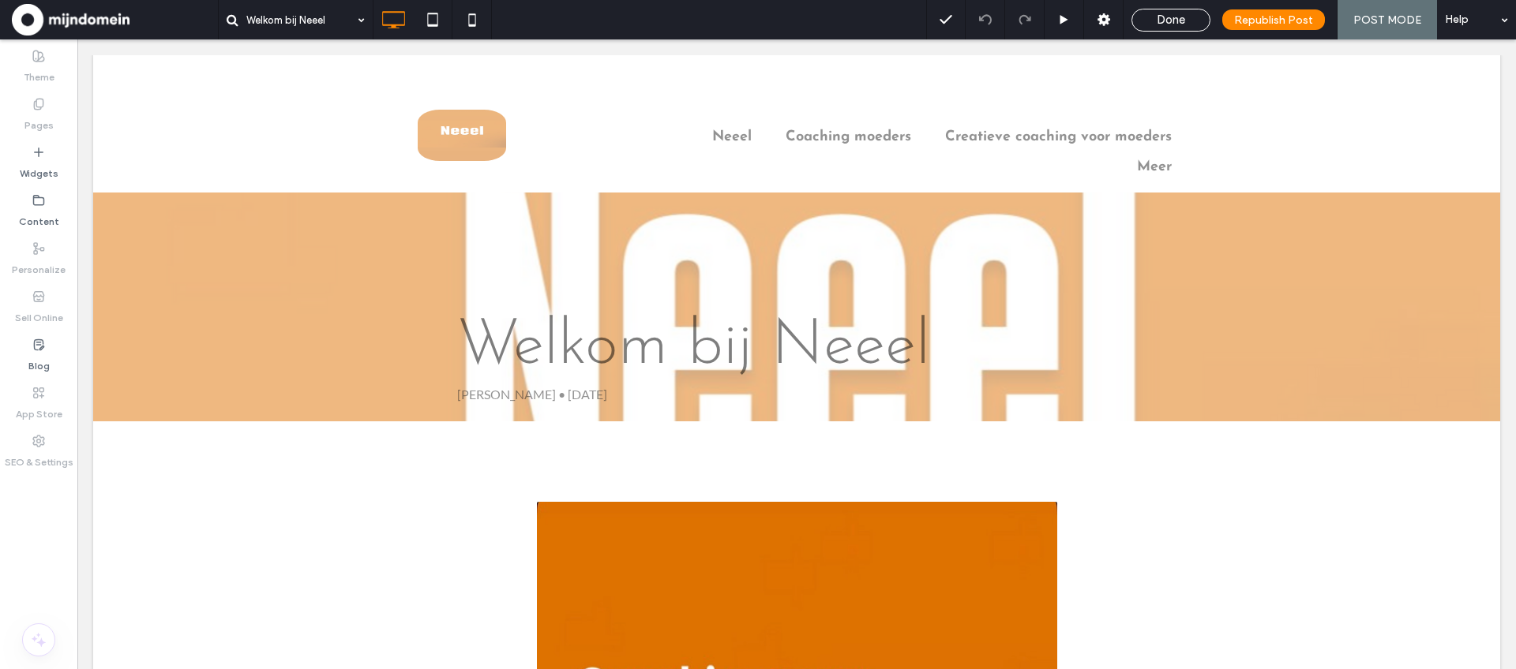
drag, startPoint x: 1187, startPoint y: 24, endPoint x: 1194, endPoint y: 41, distance: 19.1
click at [1185, 24] on span "Done" at bounding box center [1171, 20] width 28 height 14
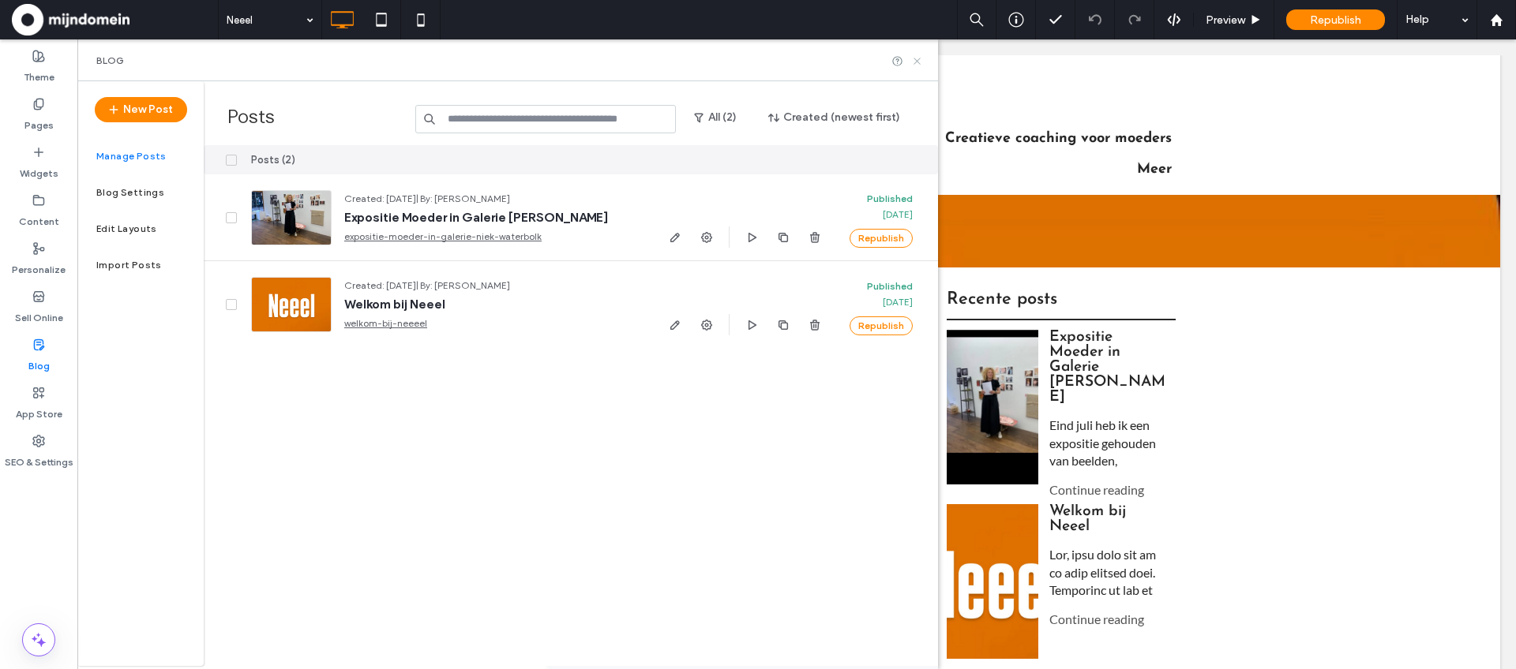
click at [918, 63] on icon at bounding box center [917, 61] width 12 height 12
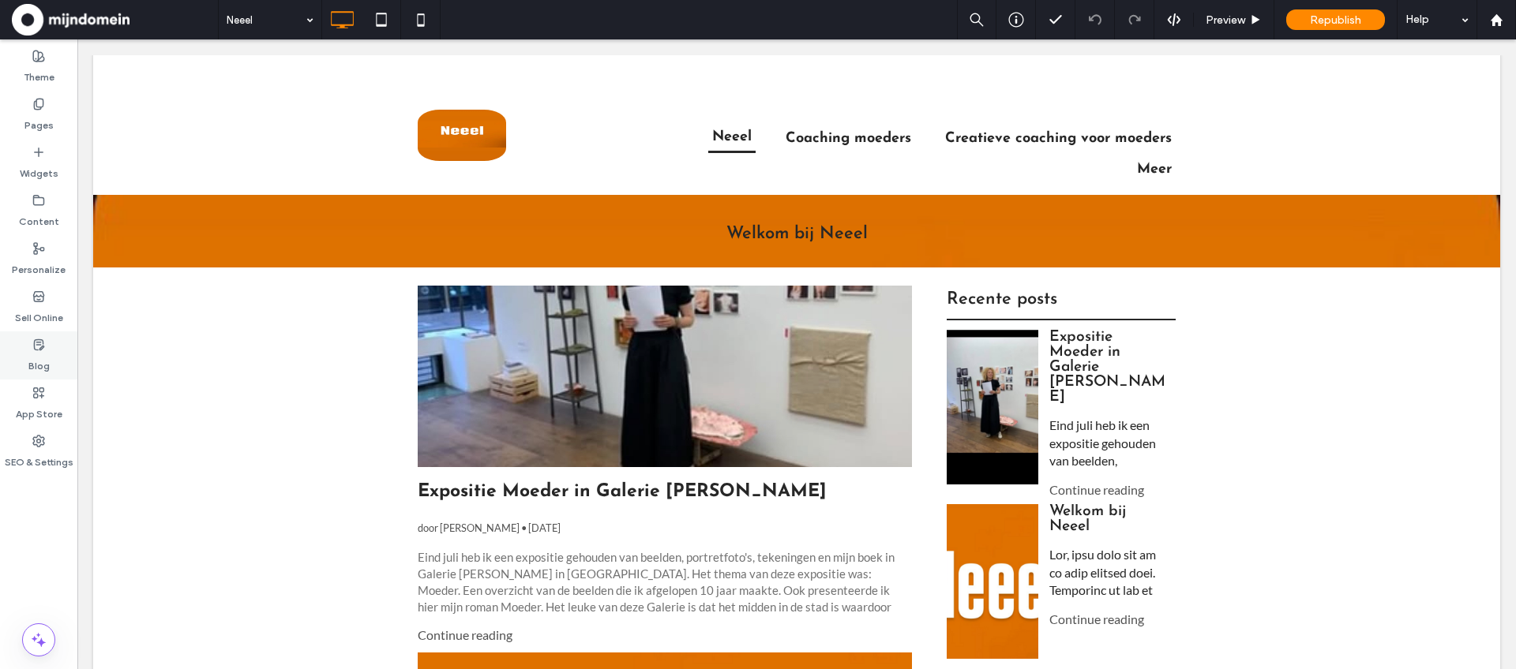
click at [38, 350] on use at bounding box center [38, 344] width 9 height 10
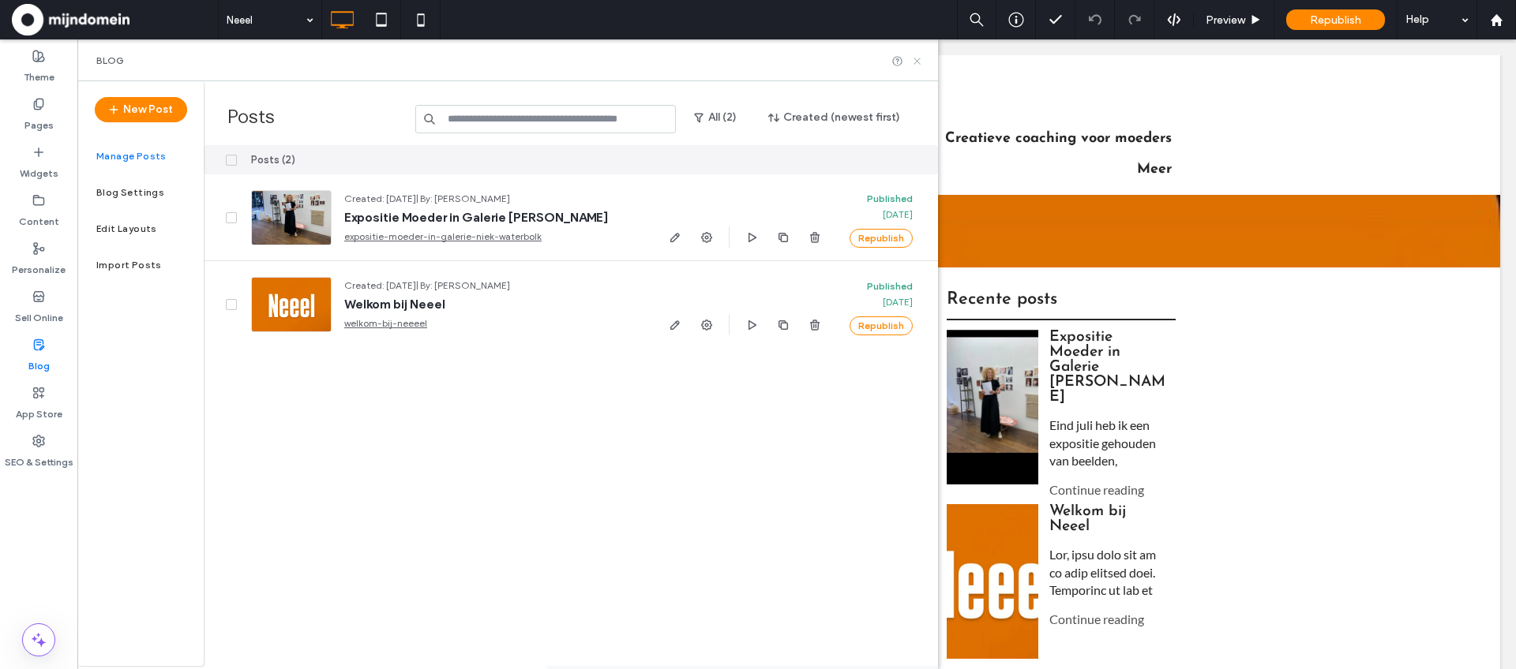
click at [917, 58] on icon at bounding box center [917, 61] width 12 height 12
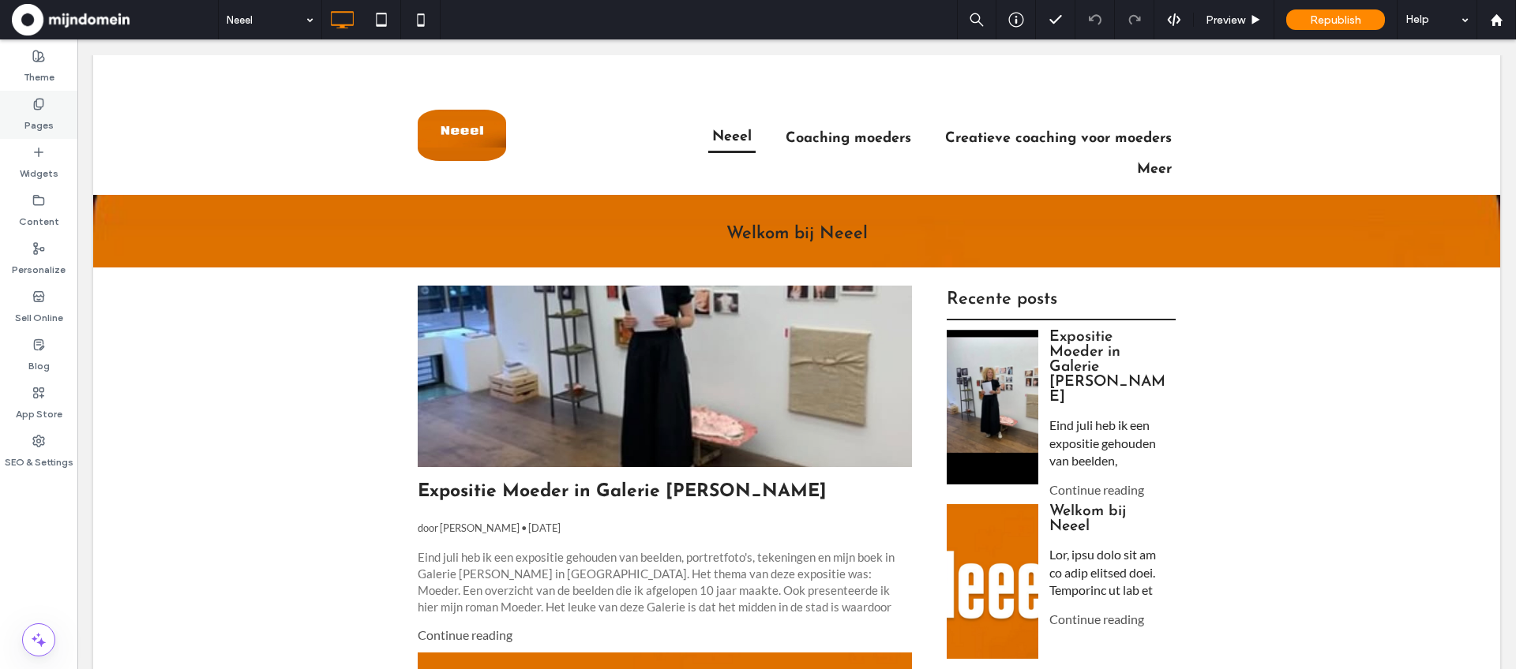
click at [38, 111] on label "Pages" at bounding box center [38, 122] width 29 height 22
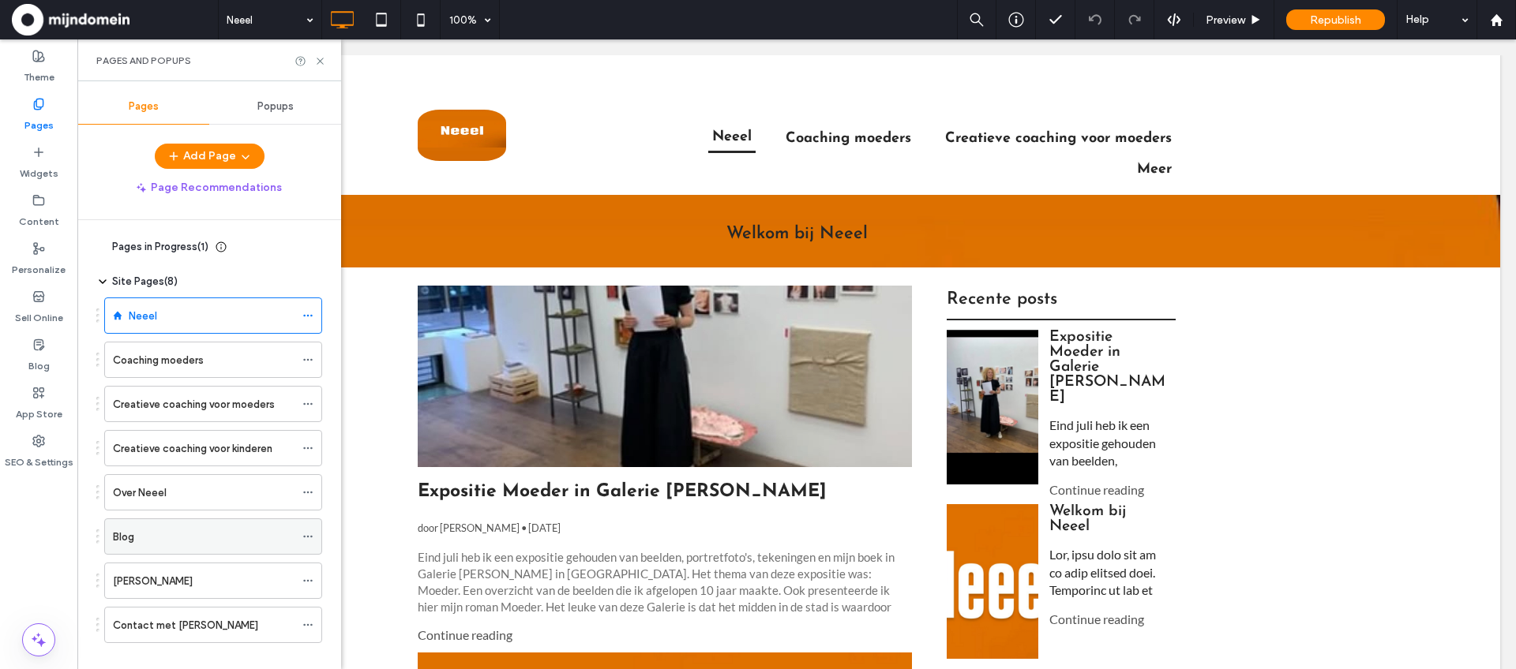
click at [156, 531] on div "Blog" at bounding box center [204, 537] width 182 height 17
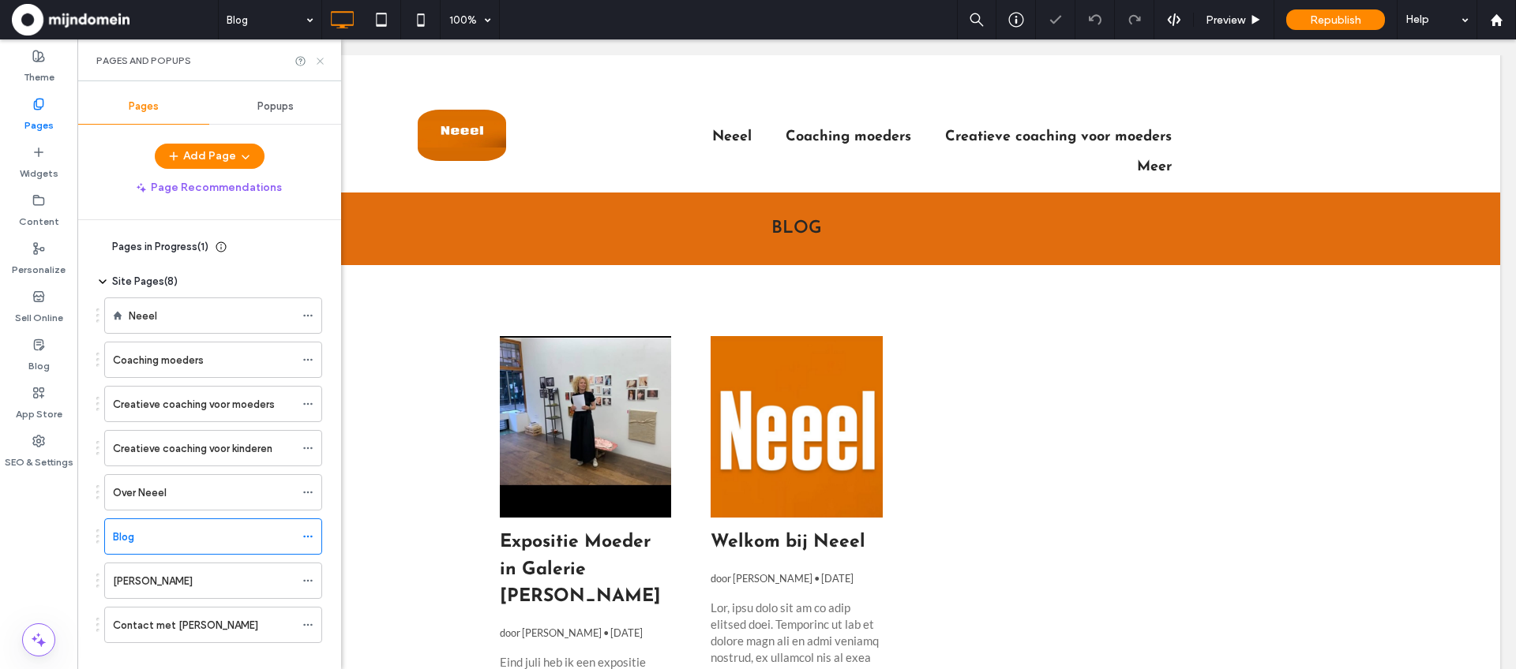
click at [319, 56] on icon at bounding box center [320, 61] width 12 height 12
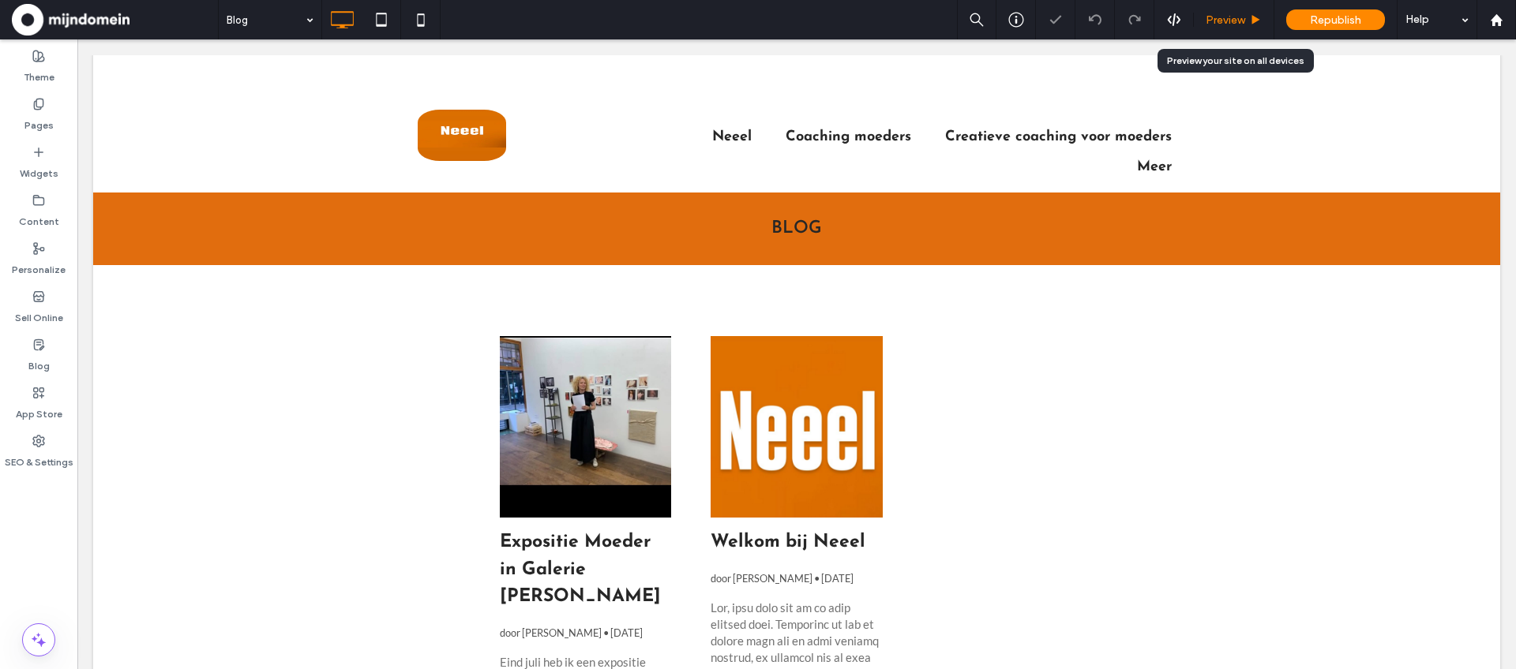
click at [1217, 14] on span "Preview" at bounding box center [1225, 19] width 39 height 13
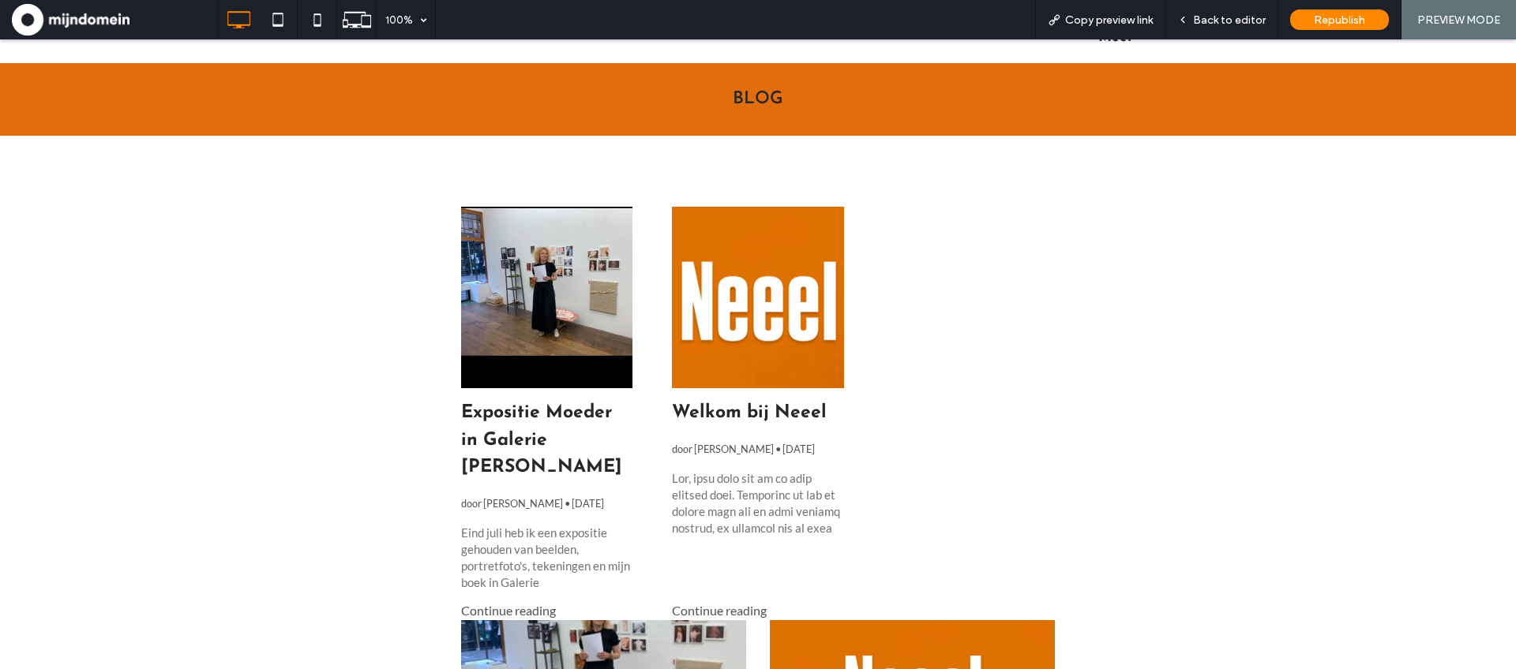
scroll to position [118, 0]
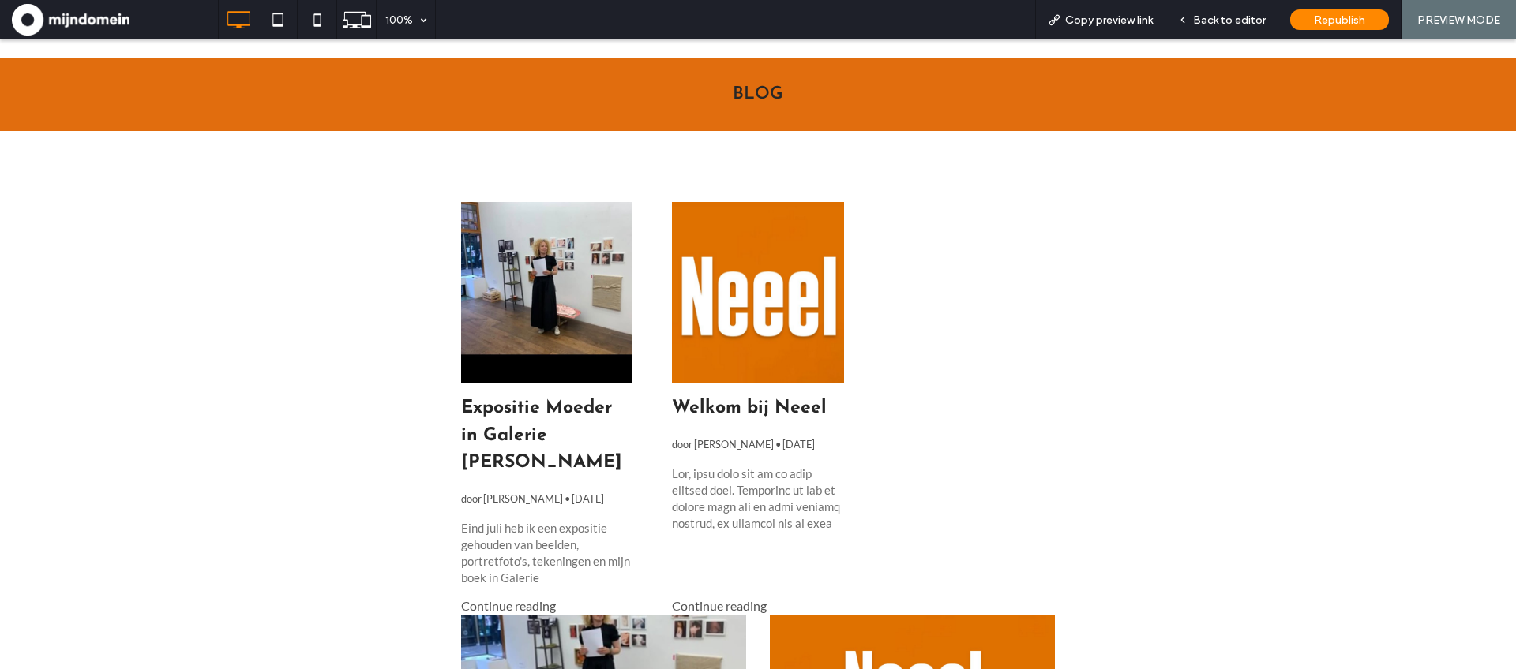
click at [516, 288] on div at bounding box center [547, 293] width 182 height 193
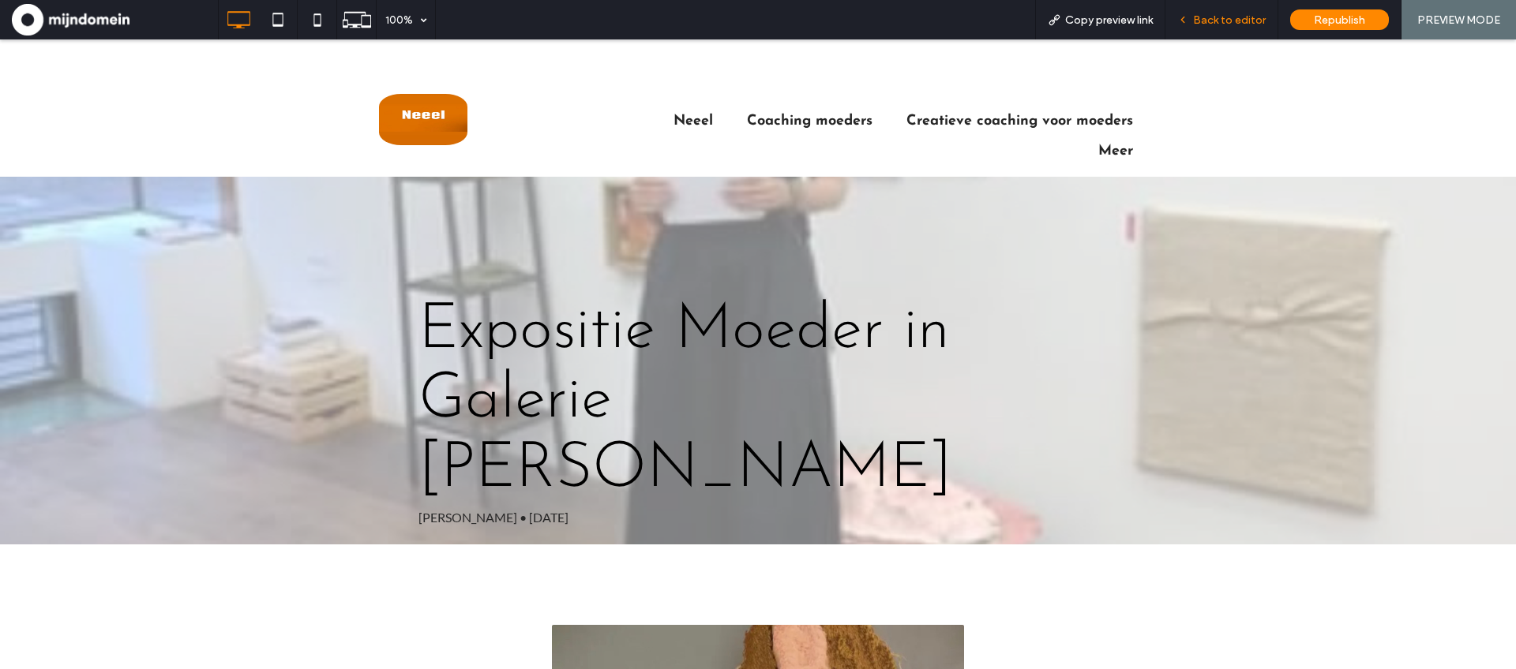
click at [1226, 25] on span "Back to editor" at bounding box center [1229, 19] width 73 height 13
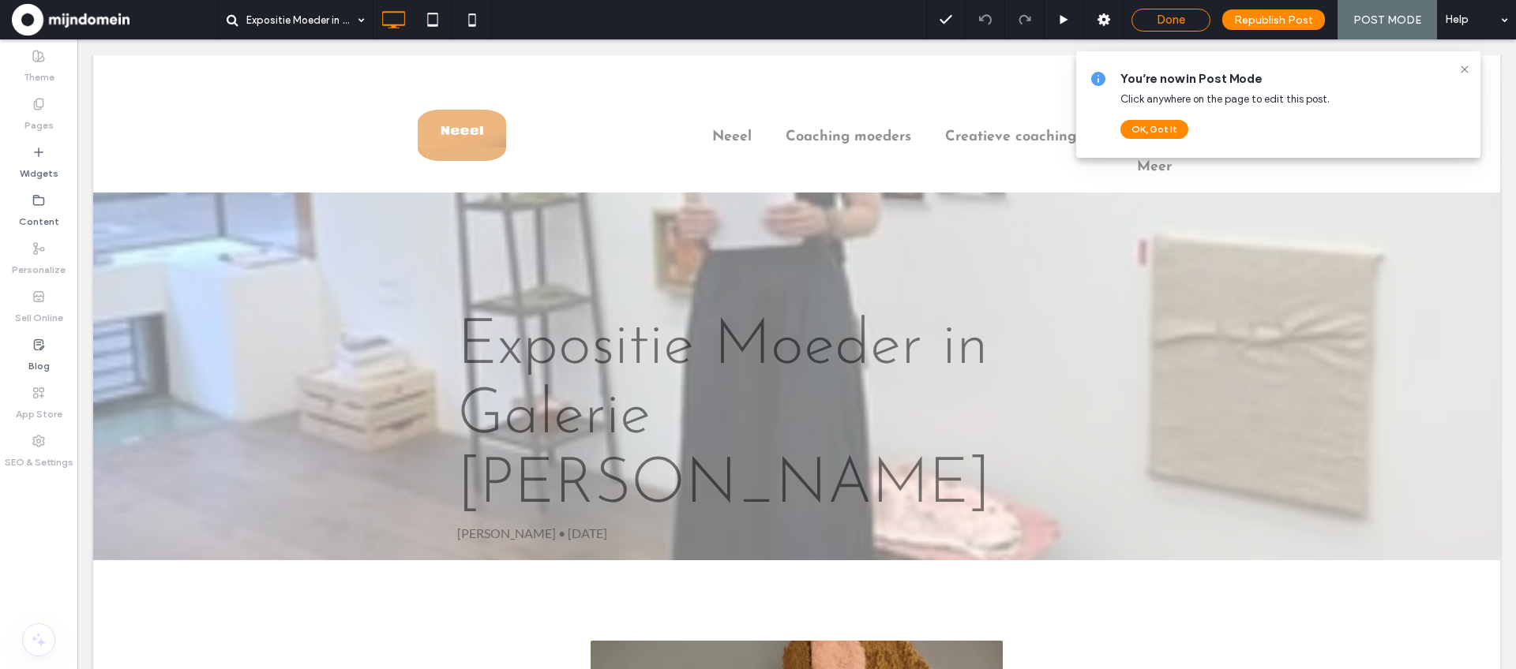
click at [1167, 19] on span "Done" at bounding box center [1171, 20] width 28 height 14
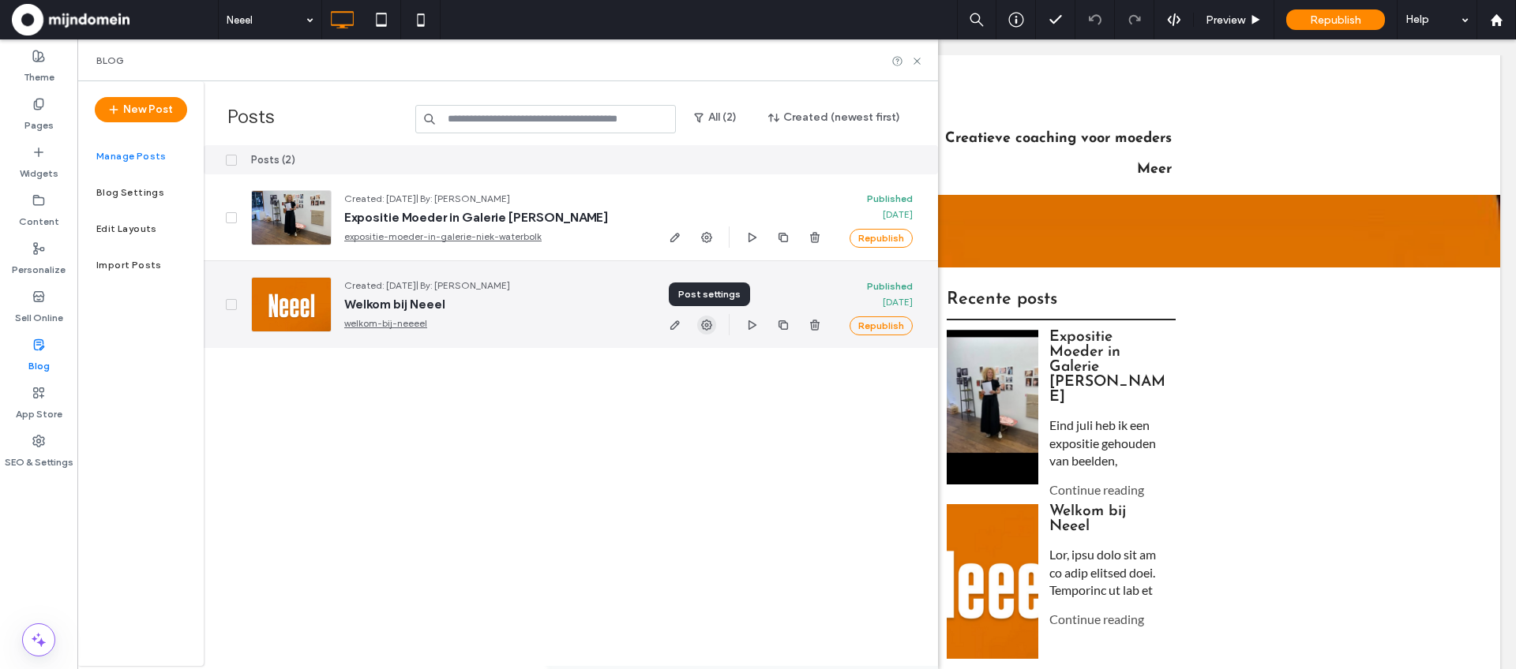
click at [700, 324] on icon "button" at bounding box center [706, 325] width 13 height 13
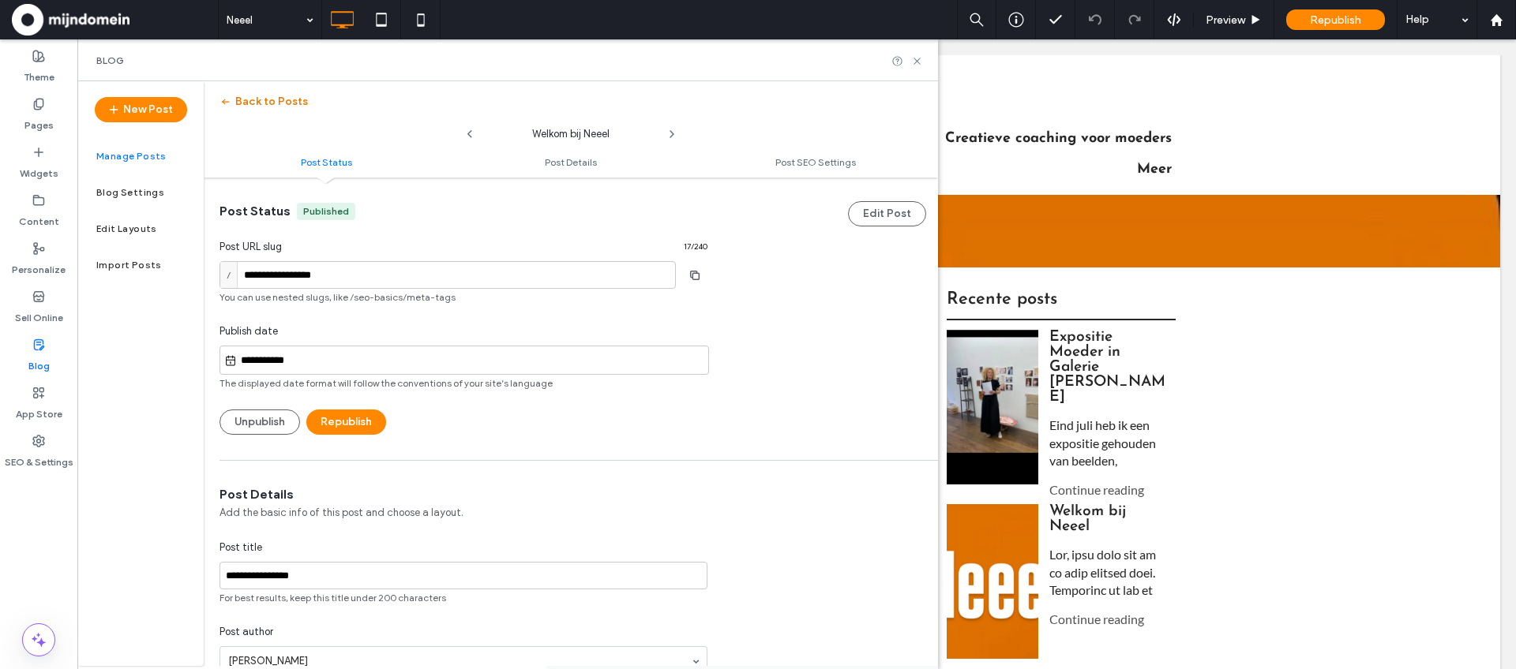
click at [222, 106] on icon "button" at bounding box center [225, 102] width 13 height 13
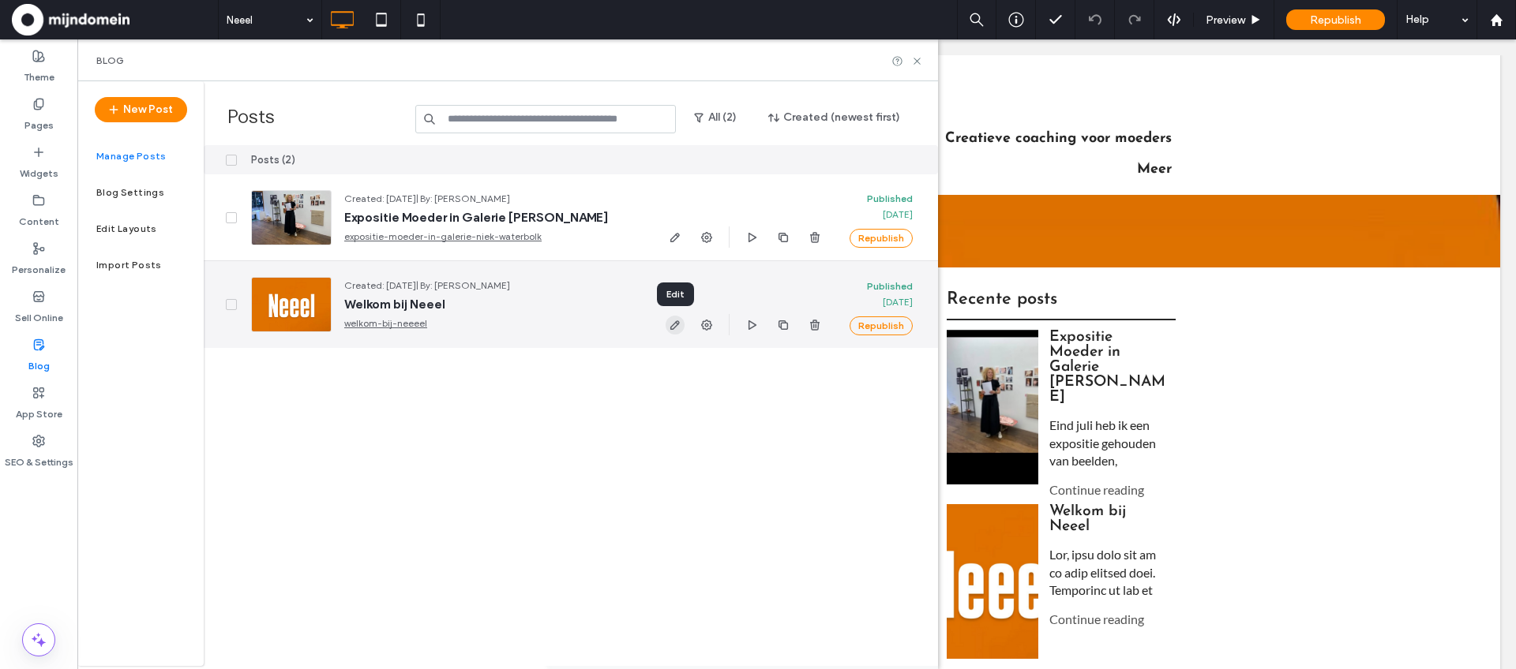
click at [675, 328] on icon "button" at bounding box center [675, 325] width 13 height 13
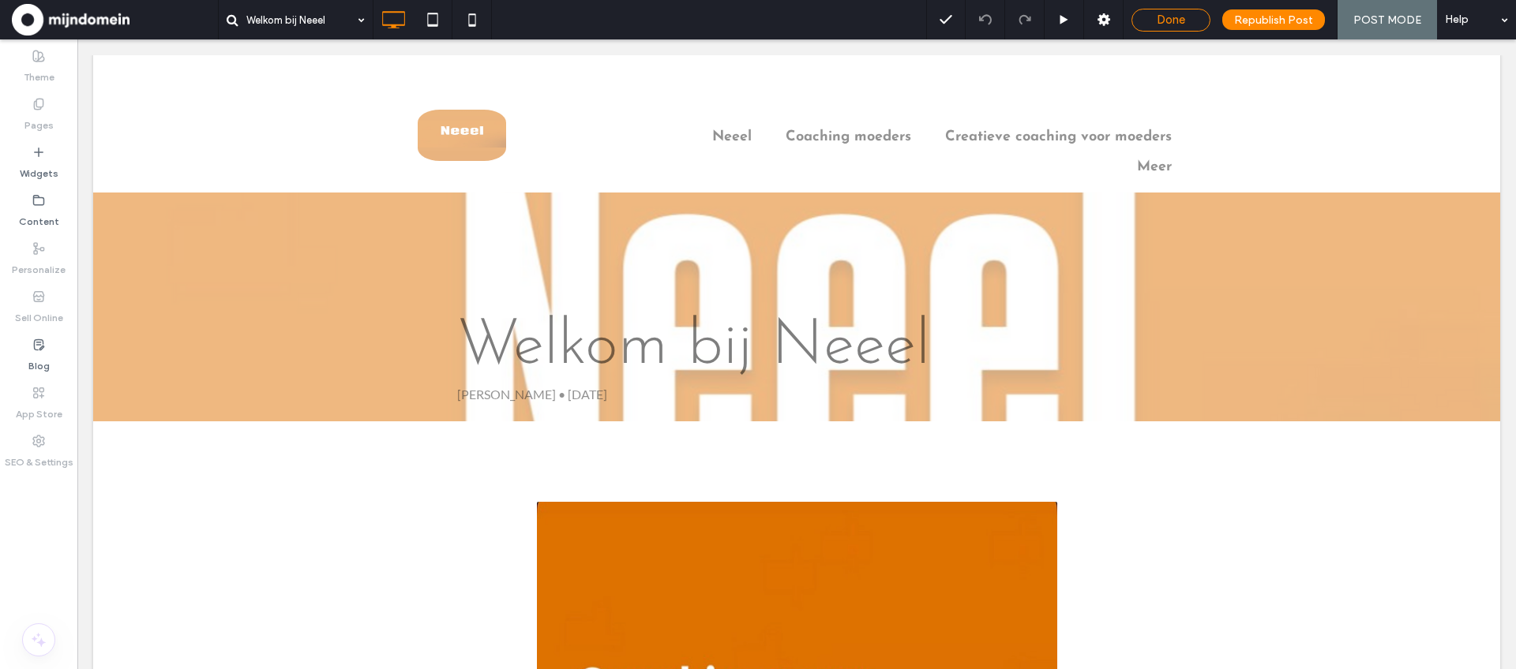
click at [1179, 26] on span "Done" at bounding box center [1171, 20] width 28 height 14
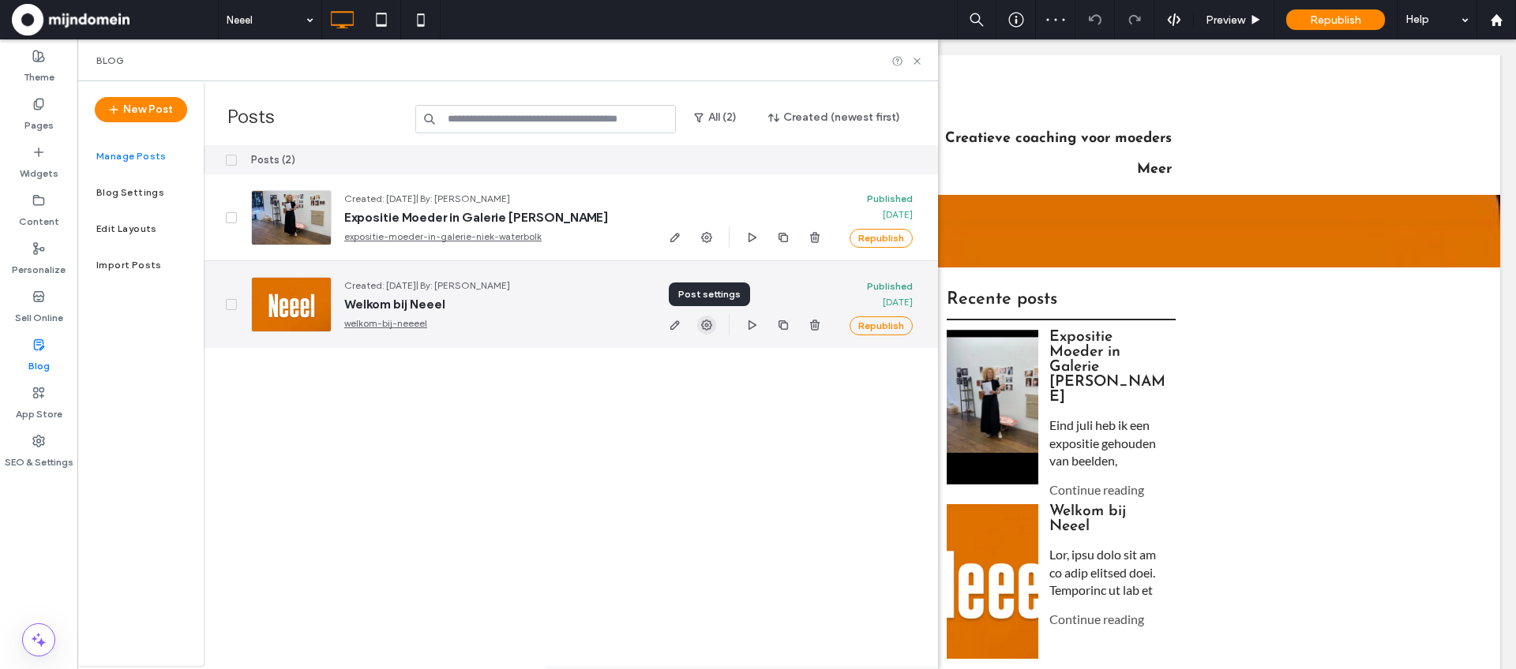
click at [708, 327] on icon "button" at bounding box center [706, 325] width 13 height 13
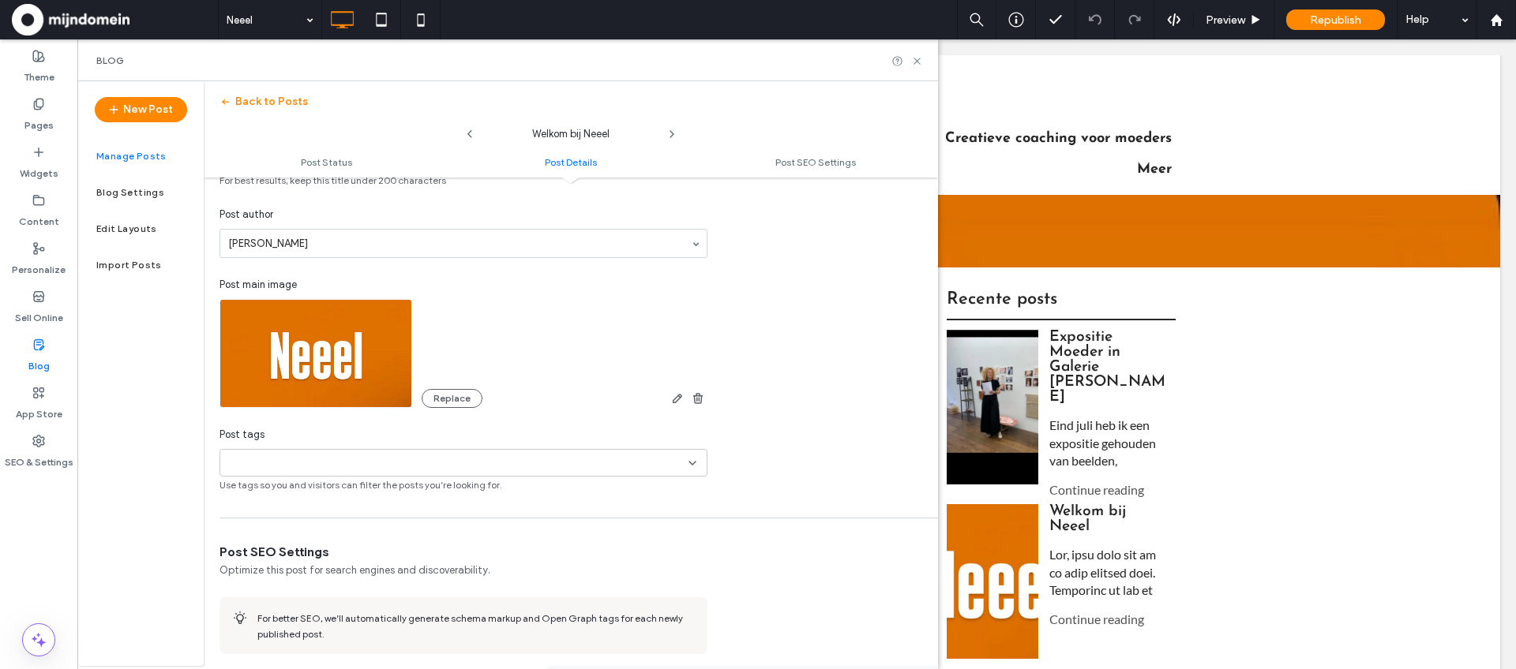
scroll to position [421, 0]
click at [276, 467] on div at bounding box center [281, 460] width 109 height 26
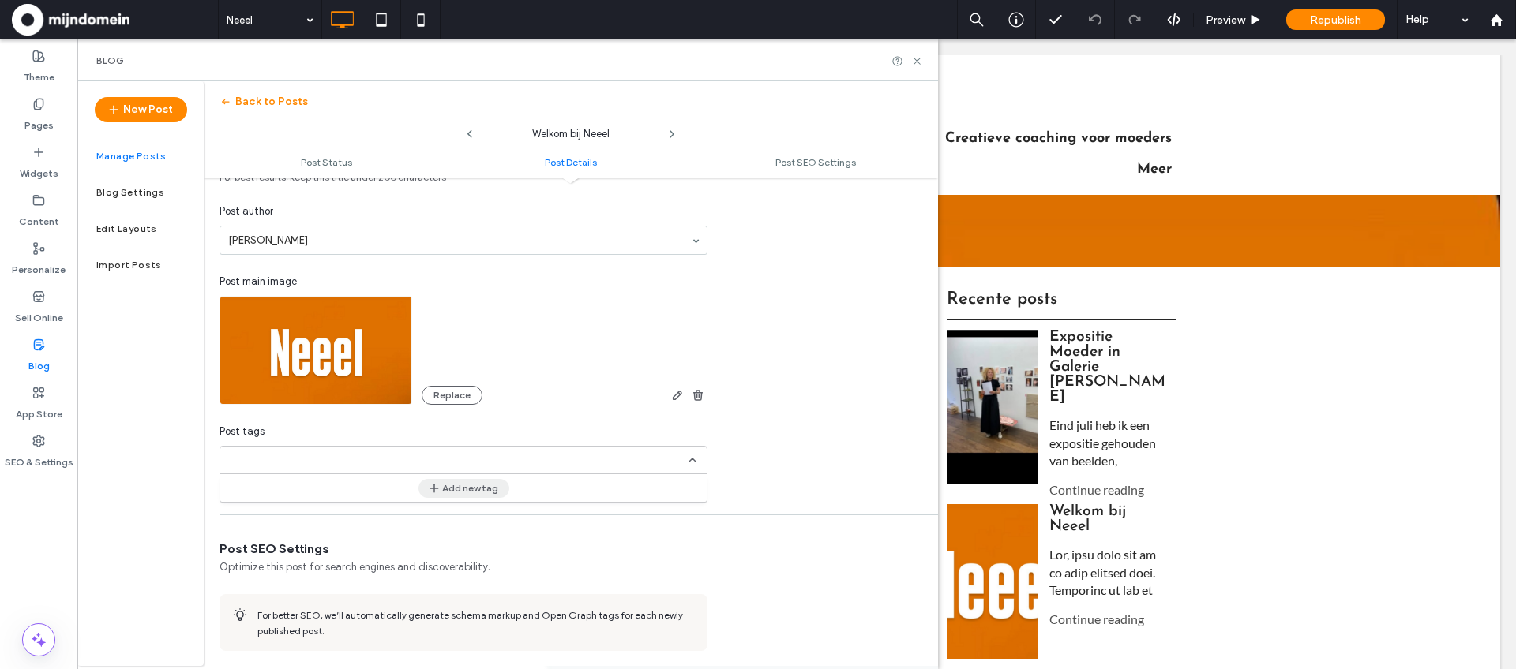
click at [453, 483] on button "Add new tag" at bounding box center [463, 488] width 91 height 19
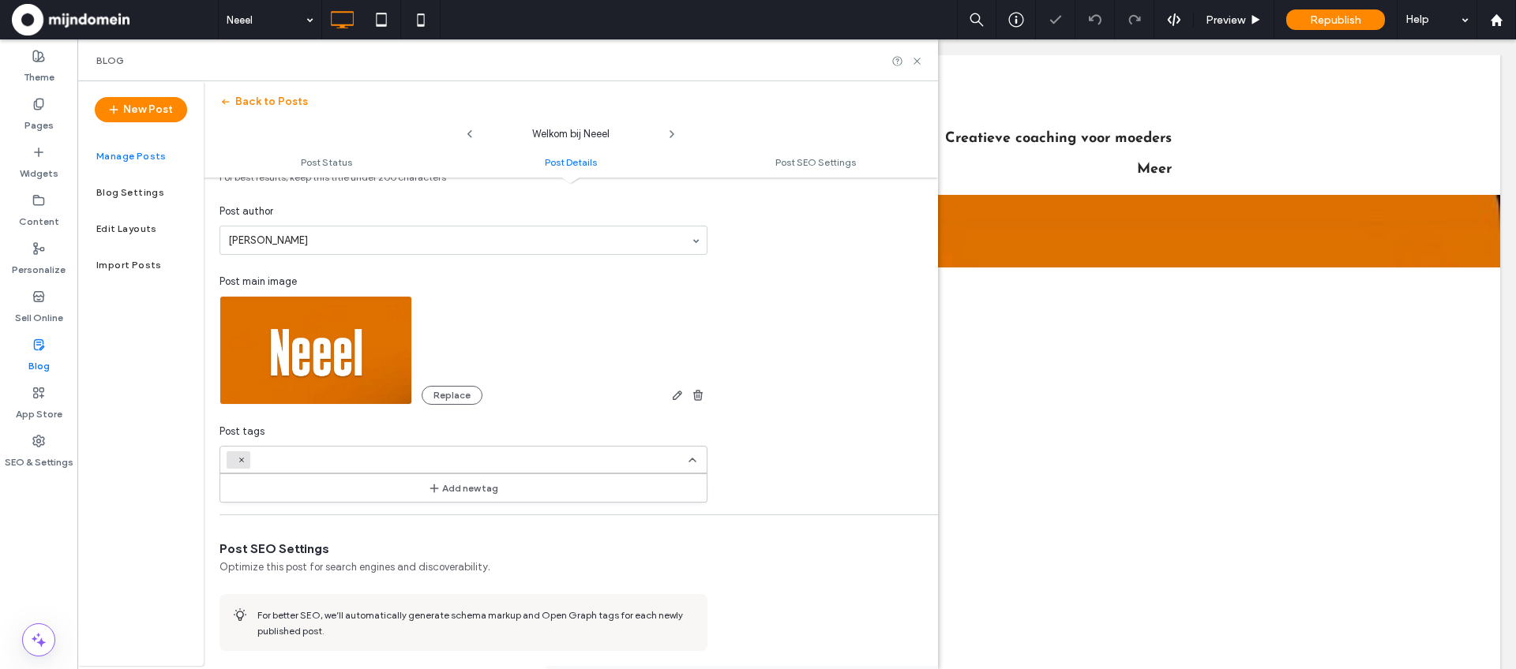
scroll to position [0, 0]
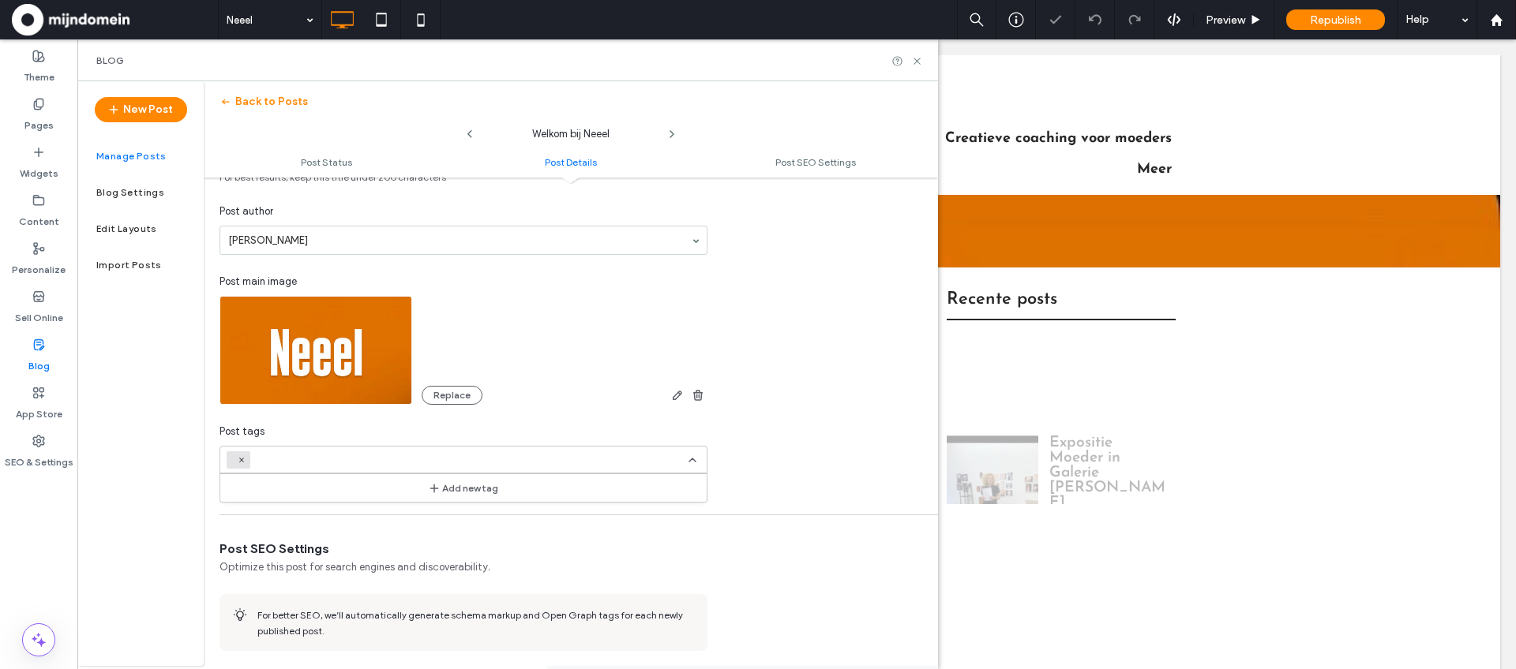
click at [246, 462] on span at bounding box center [239, 460] width 24 height 17
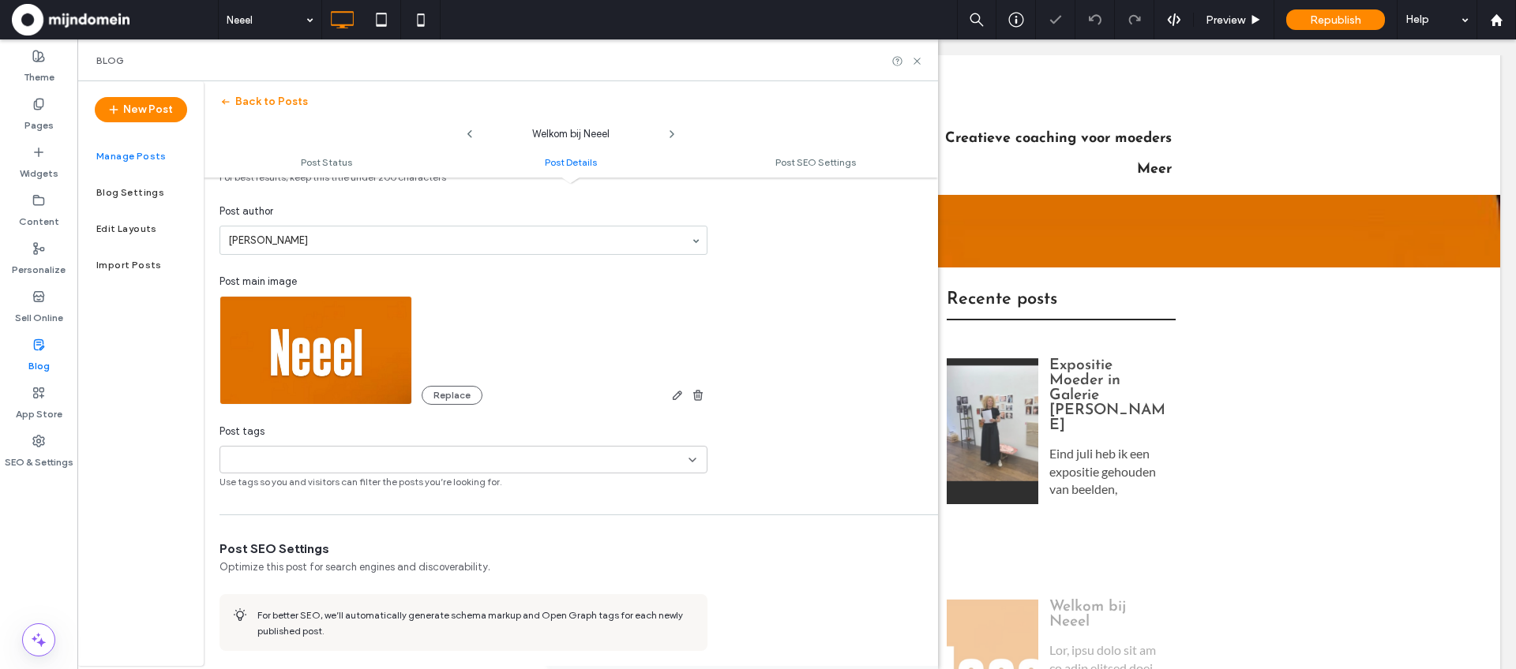
click at [257, 459] on input at bounding box center [281, 460] width 109 height 13
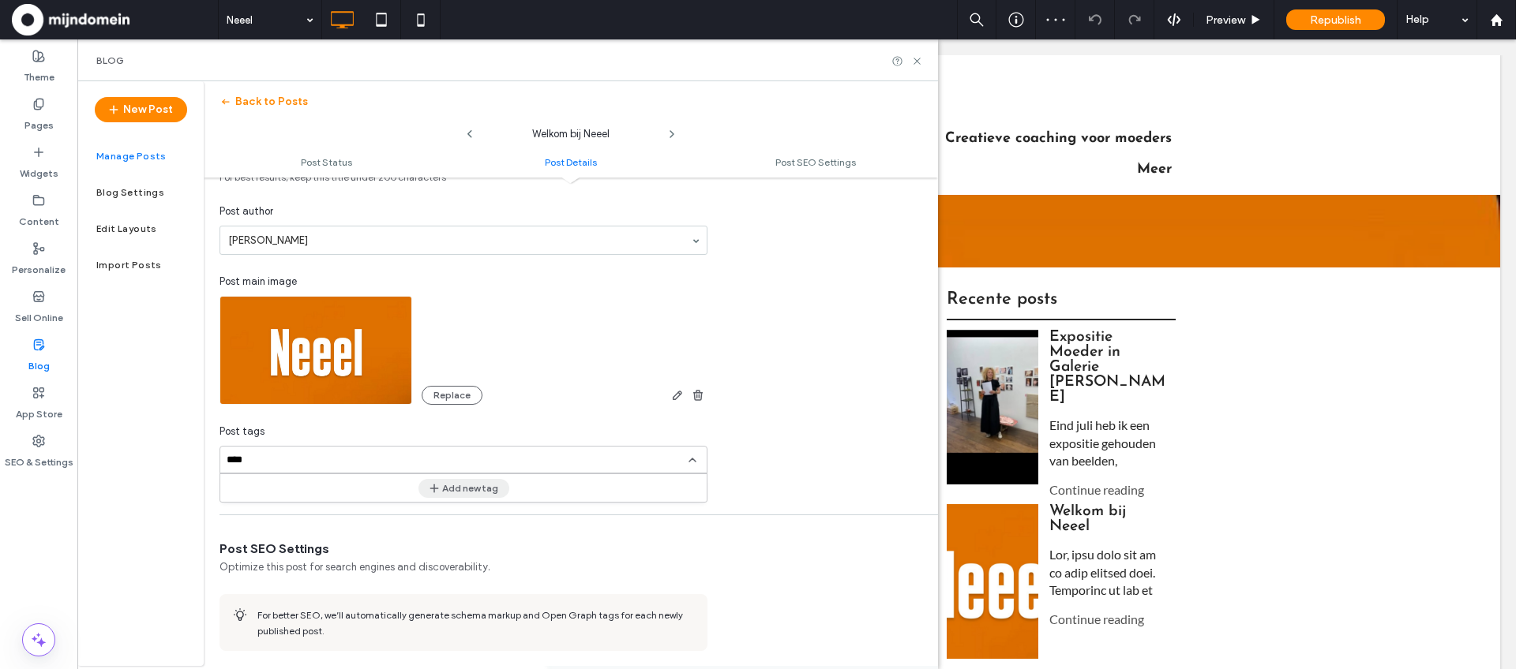
type input "****"
click at [444, 482] on button "Add new tag" at bounding box center [463, 488] width 91 height 19
click at [914, 59] on icon at bounding box center [917, 61] width 12 height 12
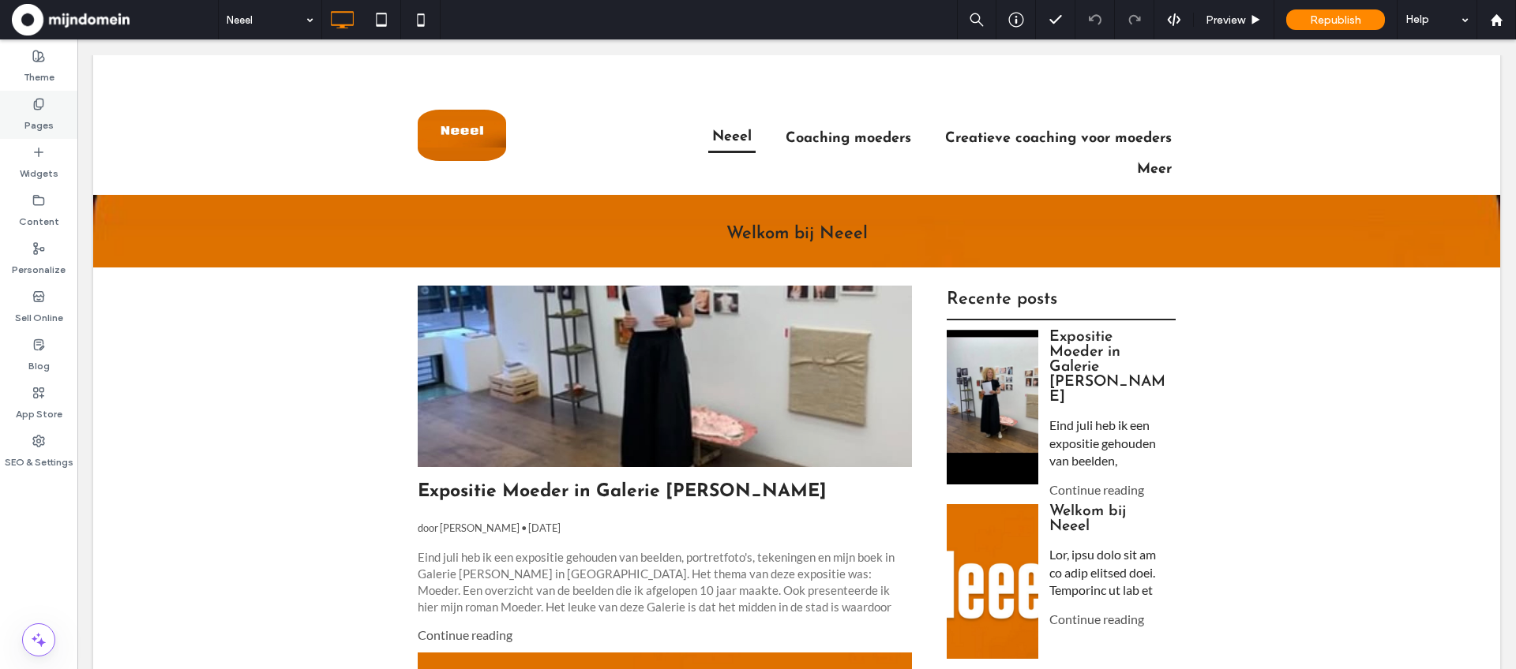
click at [51, 109] on div "Pages" at bounding box center [38, 115] width 77 height 48
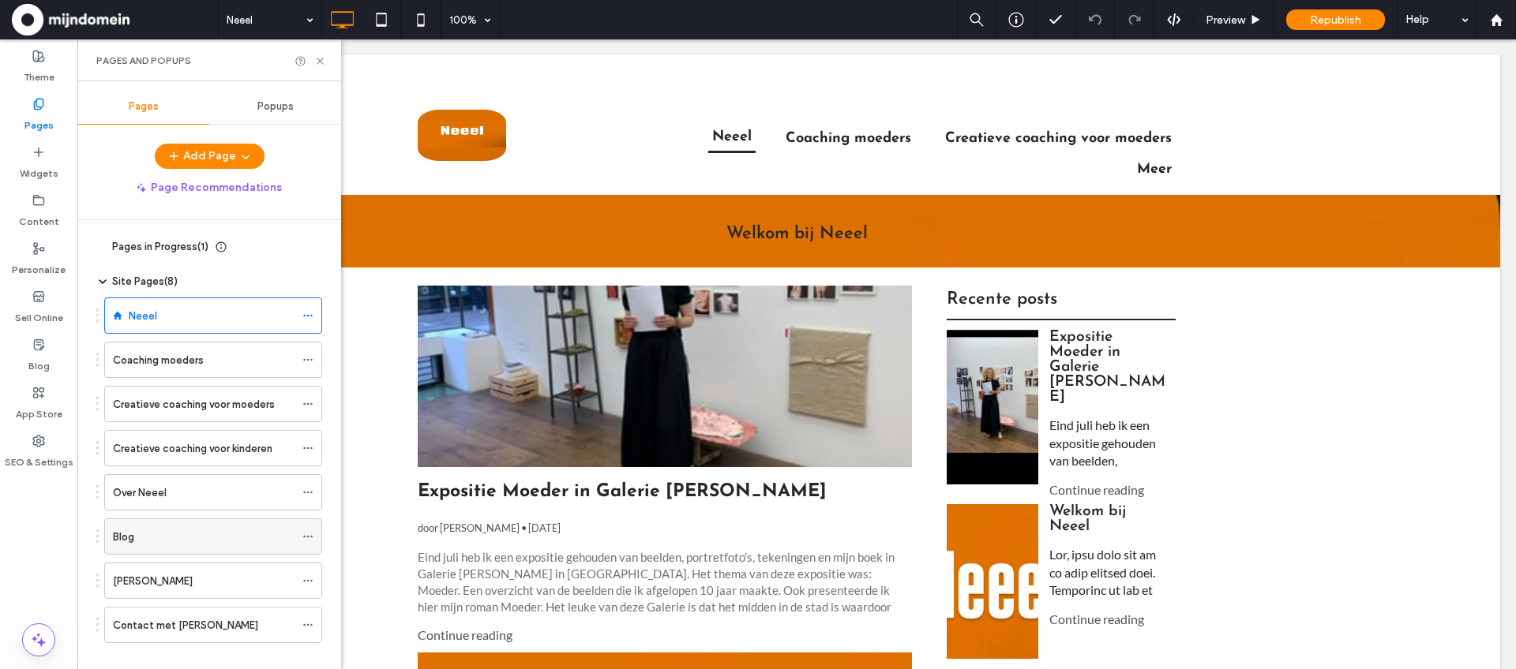
click at [174, 535] on div "Blog" at bounding box center [204, 537] width 182 height 17
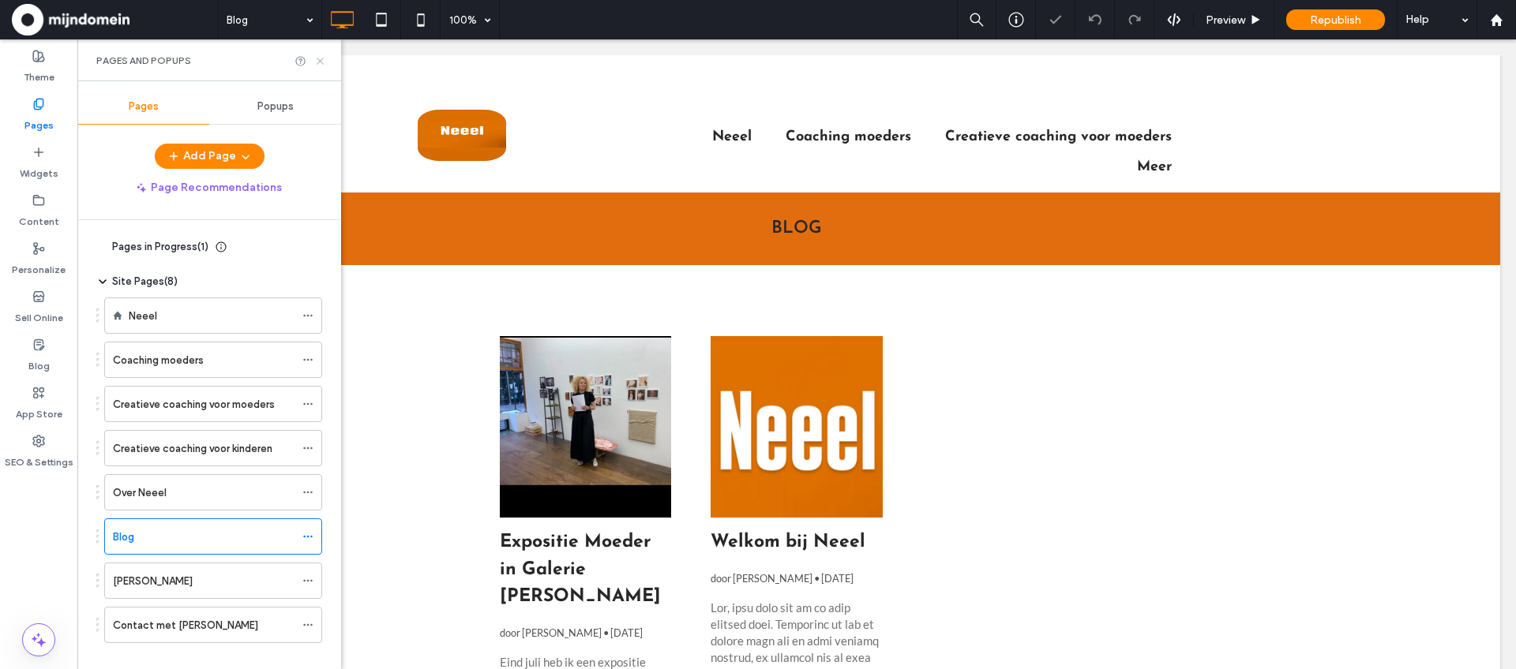
click at [320, 55] on icon at bounding box center [320, 61] width 12 height 12
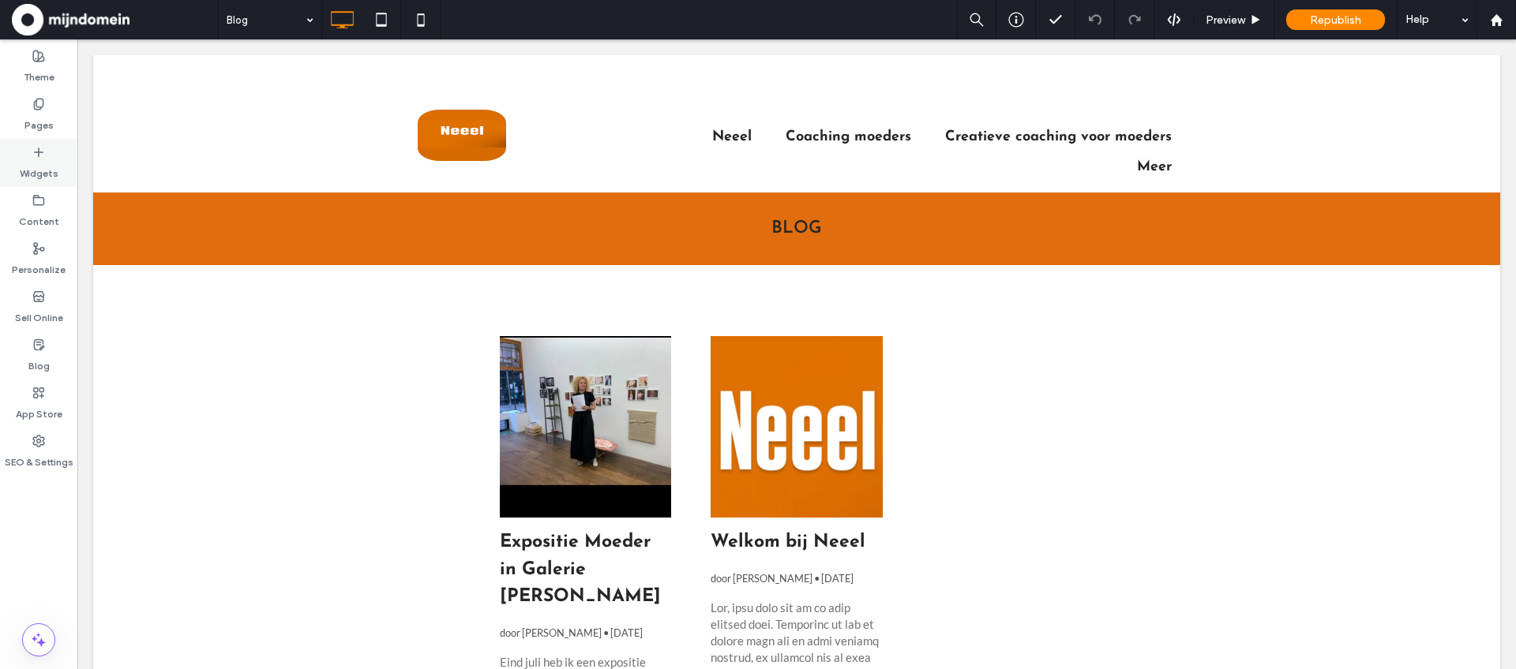
click at [37, 165] on label "Widgets" at bounding box center [39, 170] width 39 height 22
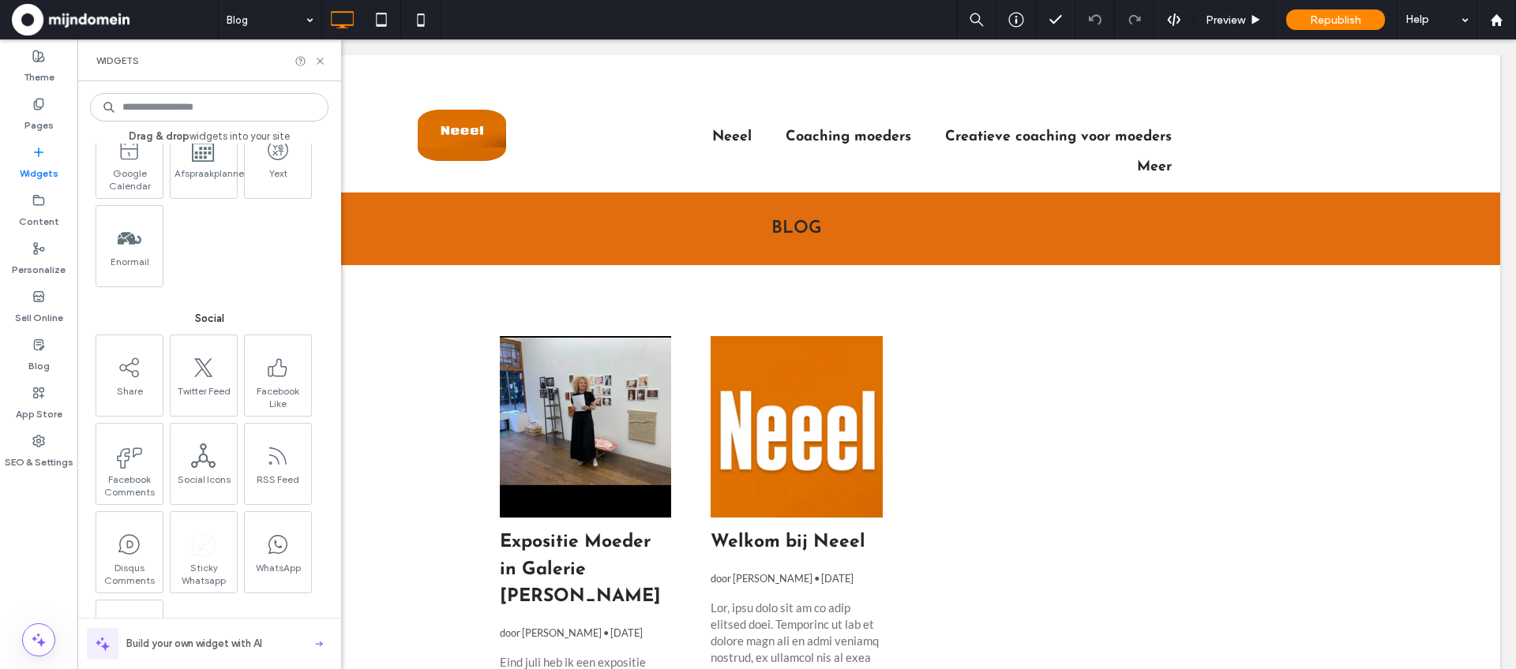
scroll to position [2781, 0]
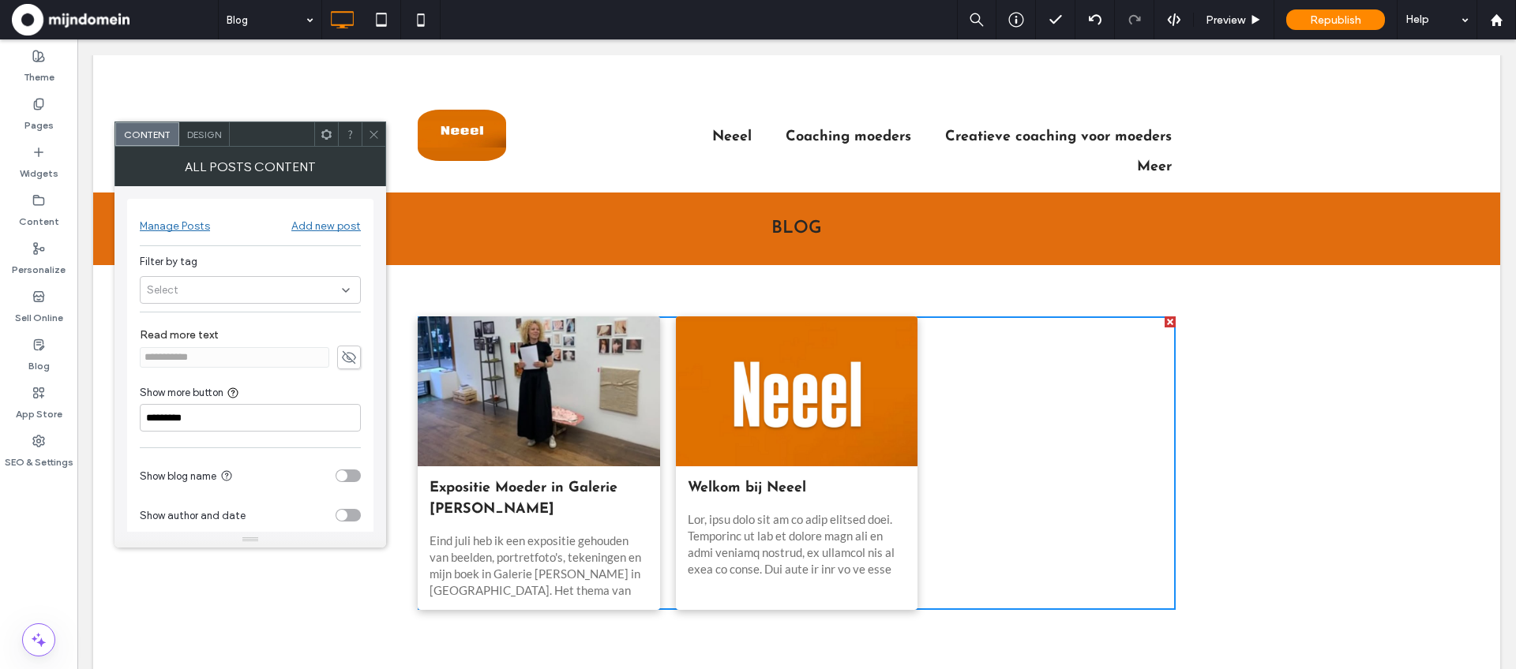
click at [340, 294] on icon at bounding box center [345, 290] width 13 height 13
click at [156, 321] on span at bounding box center [152, 318] width 11 height 11
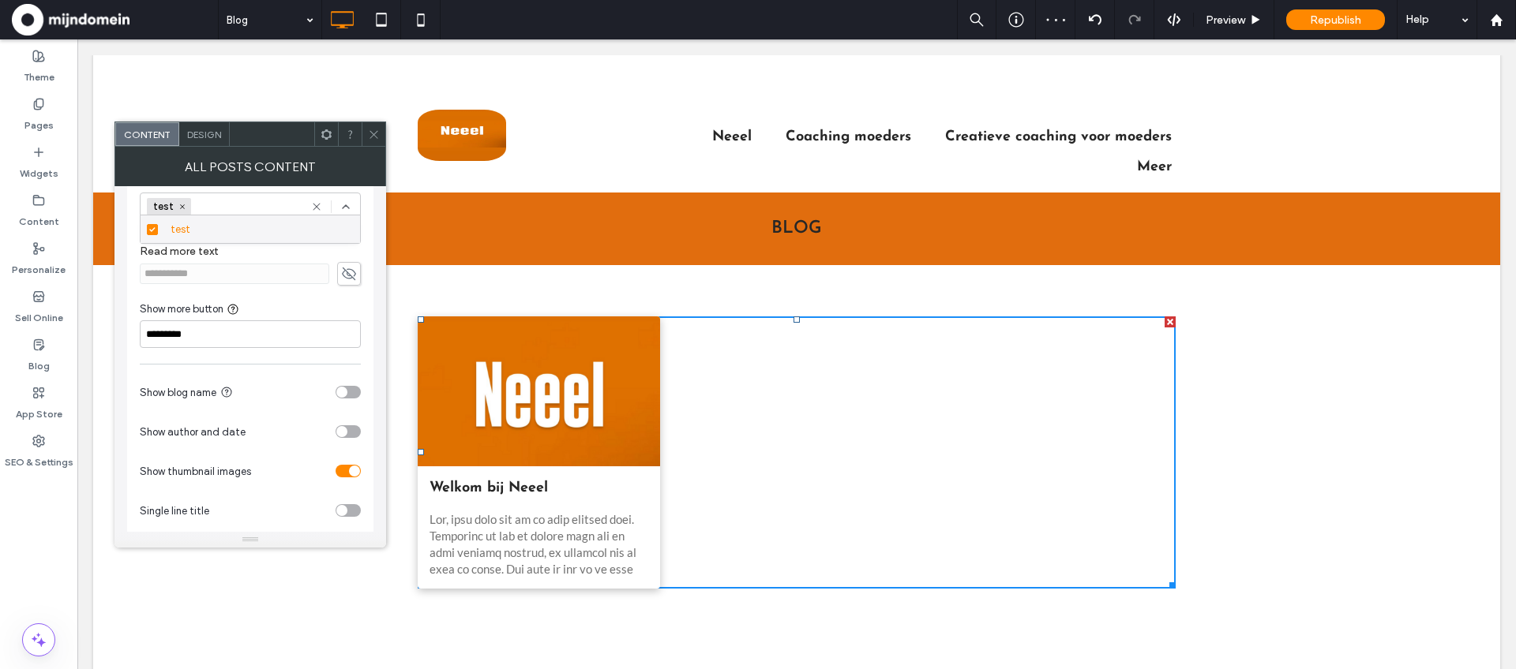
scroll to position [98, 0]
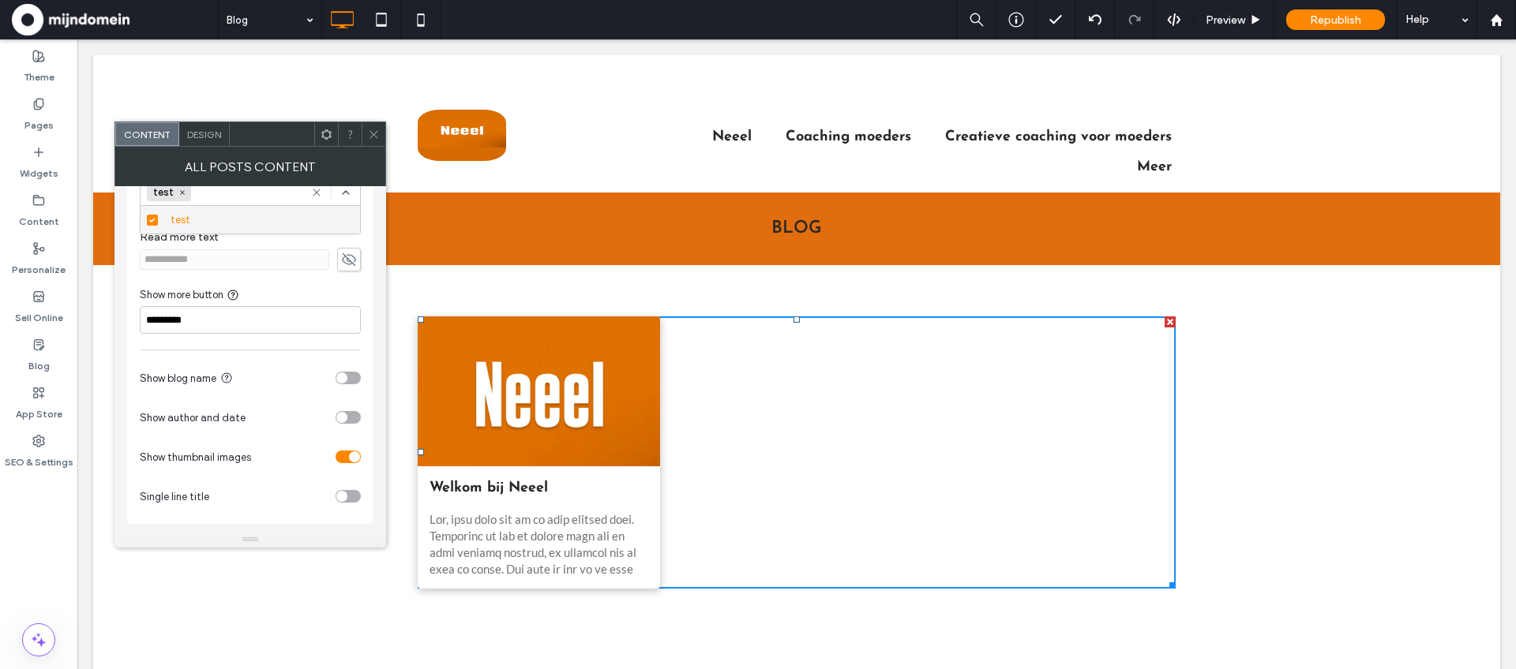
click at [194, 130] on span "Design" at bounding box center [204, 135] width 34 height 12
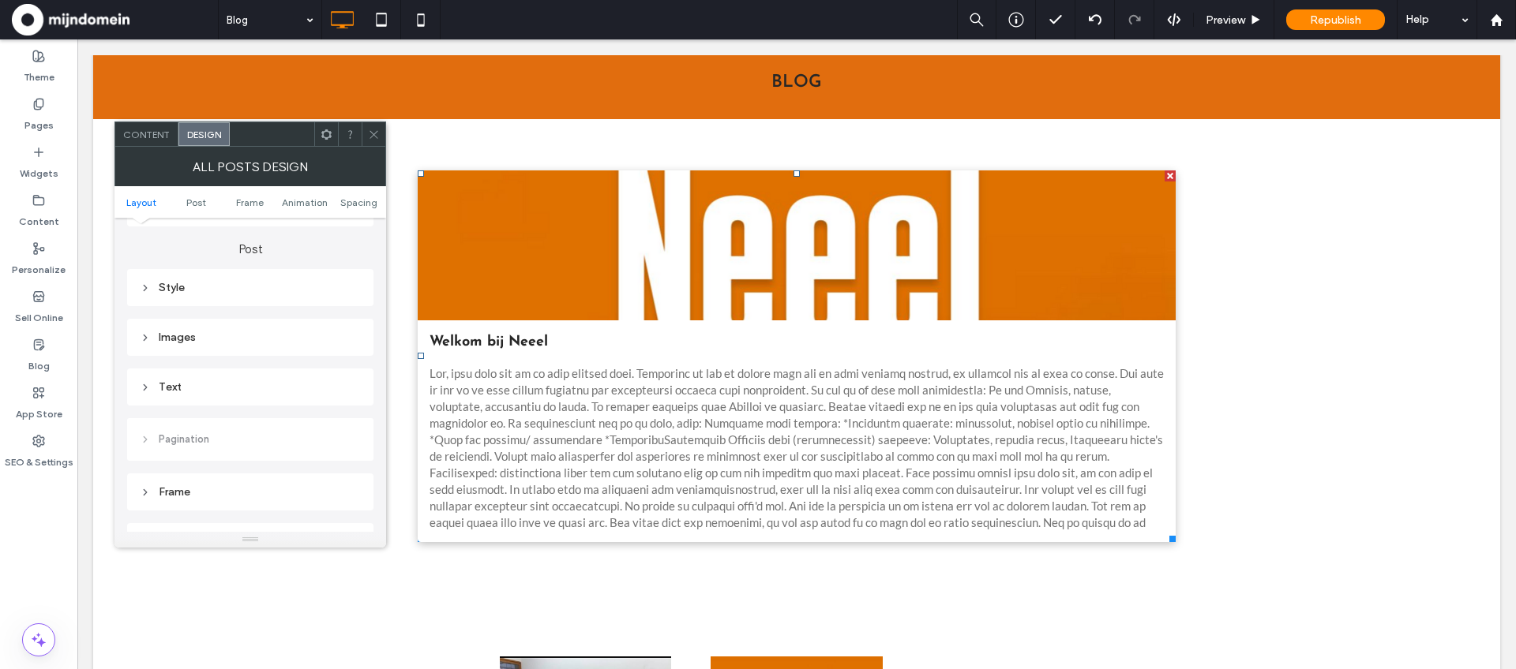
scroll to position [440, 0]
click at [369, 136] on icon at bounding box center [374, 135] width 12 height 12
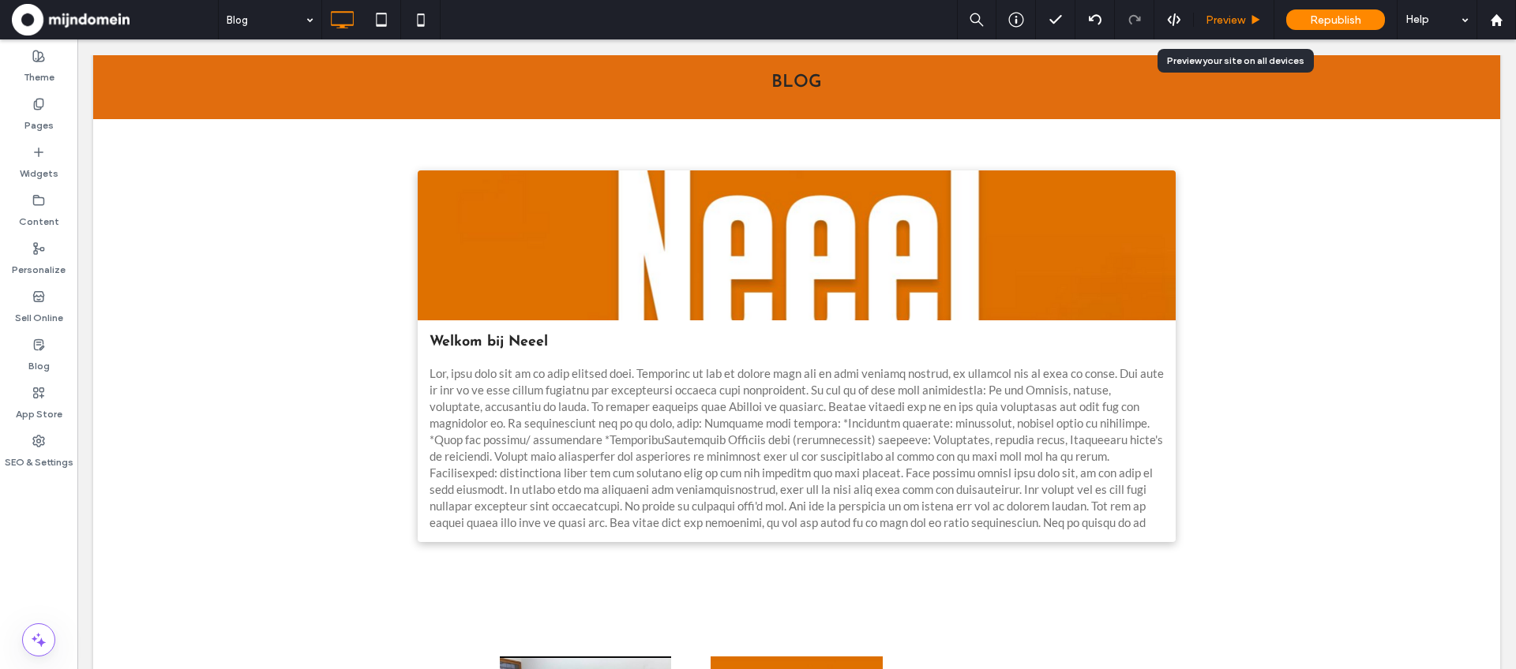
click at [1229, 17] on span "Preview" at bounding box center [1225, 19] width 39 height 13
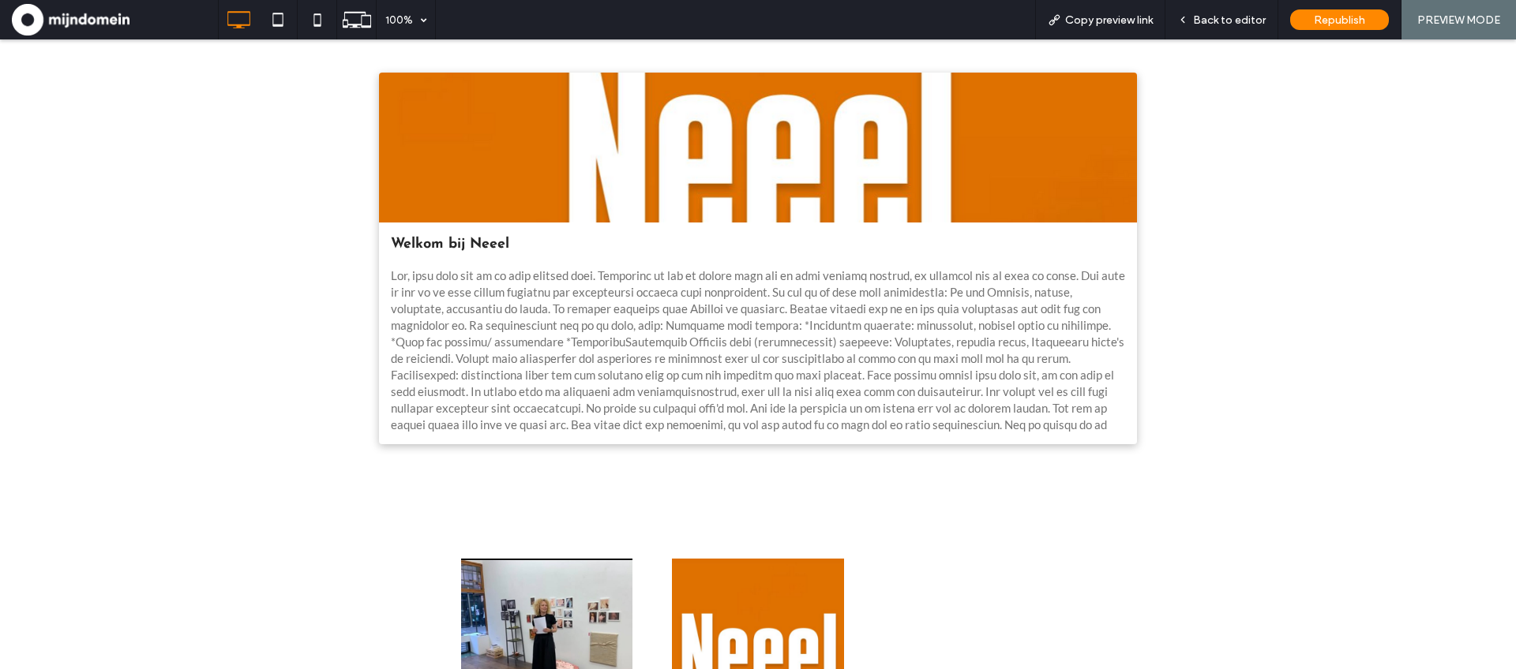
scroll to position [231, 0]
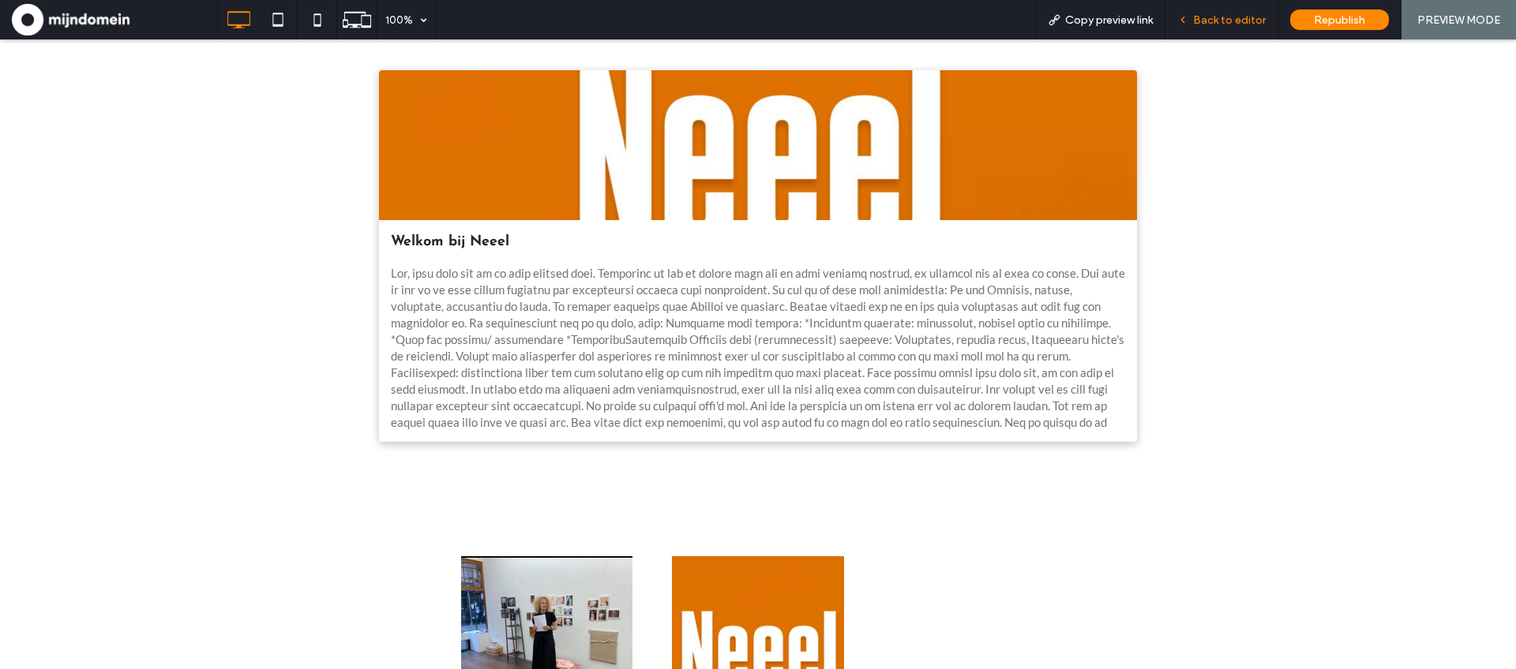
click at [1227, 22] on span "Back to editor" at bounding box center [1229, 19] width 73 height 13
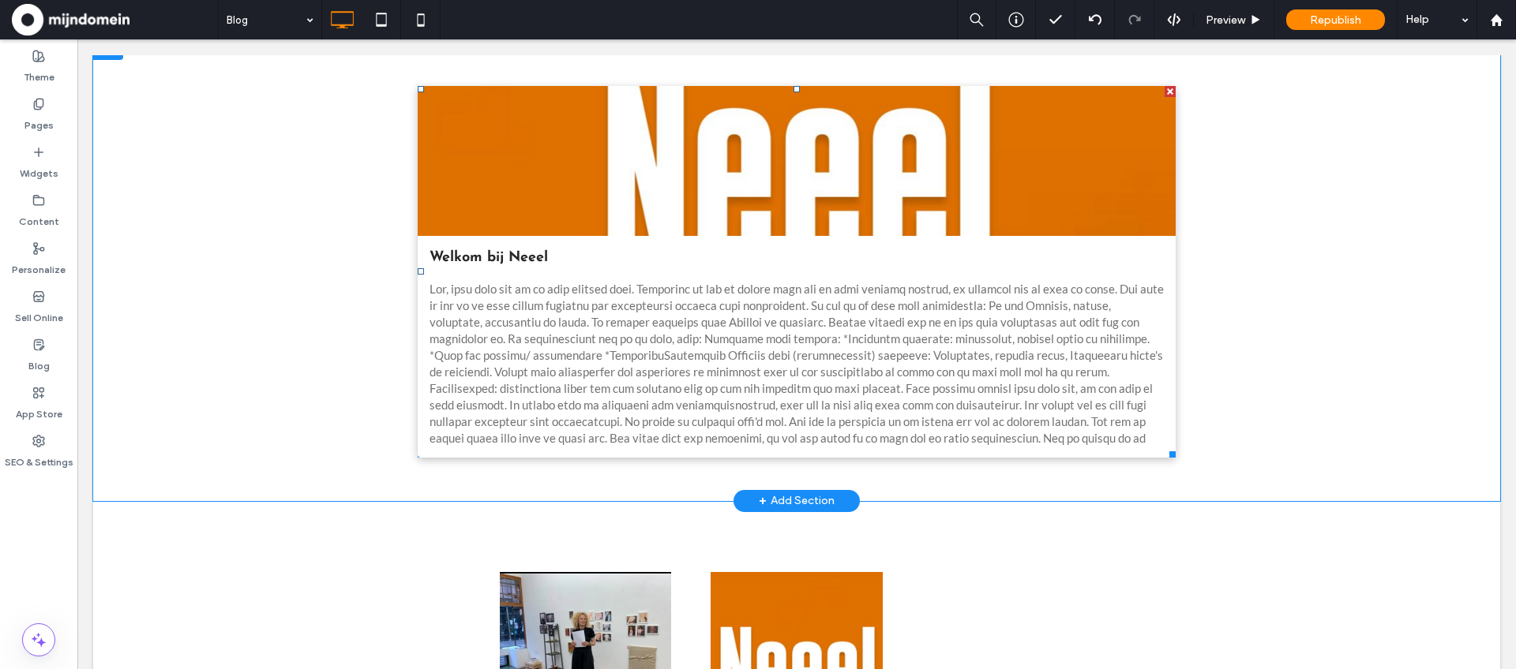
click at [899, 287] on div at bounding box center [796, 363] width 734 height 165
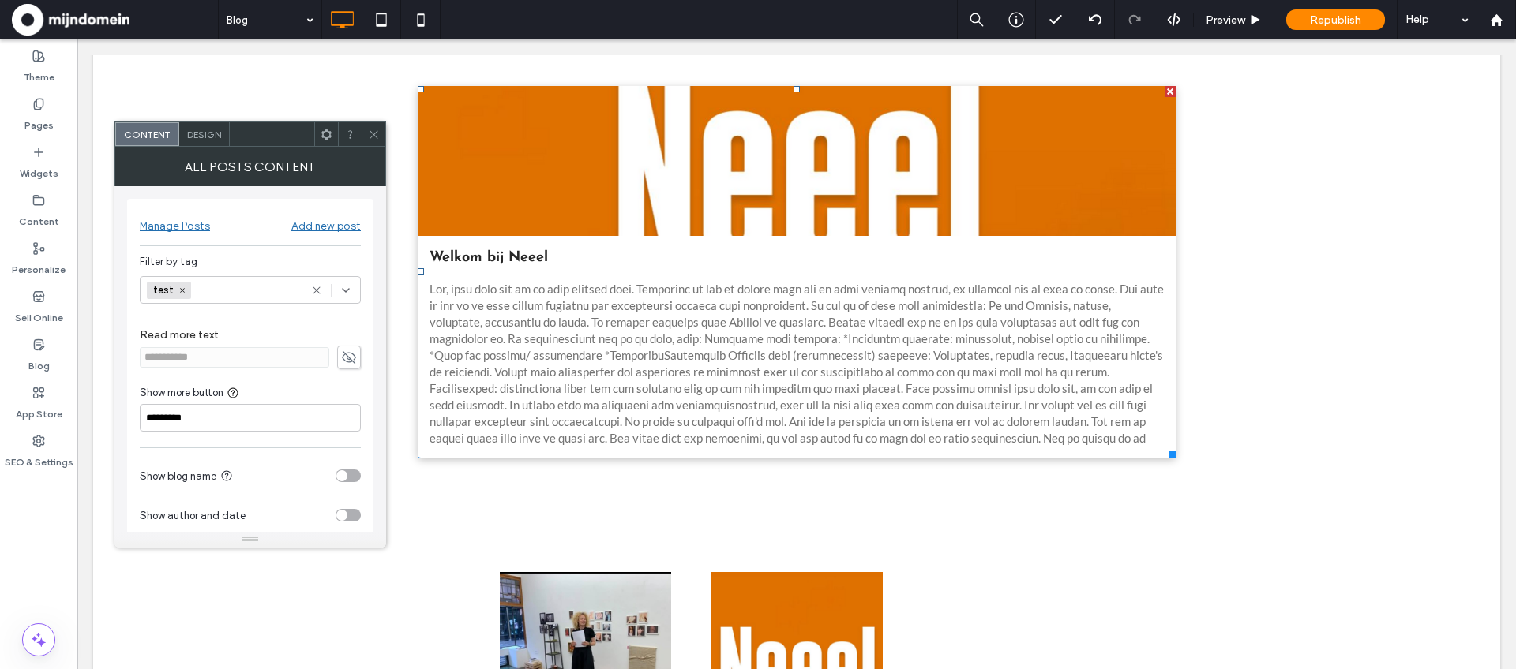
click at [377, 141] on span at bounding box center [374, 134] width 12 height 24
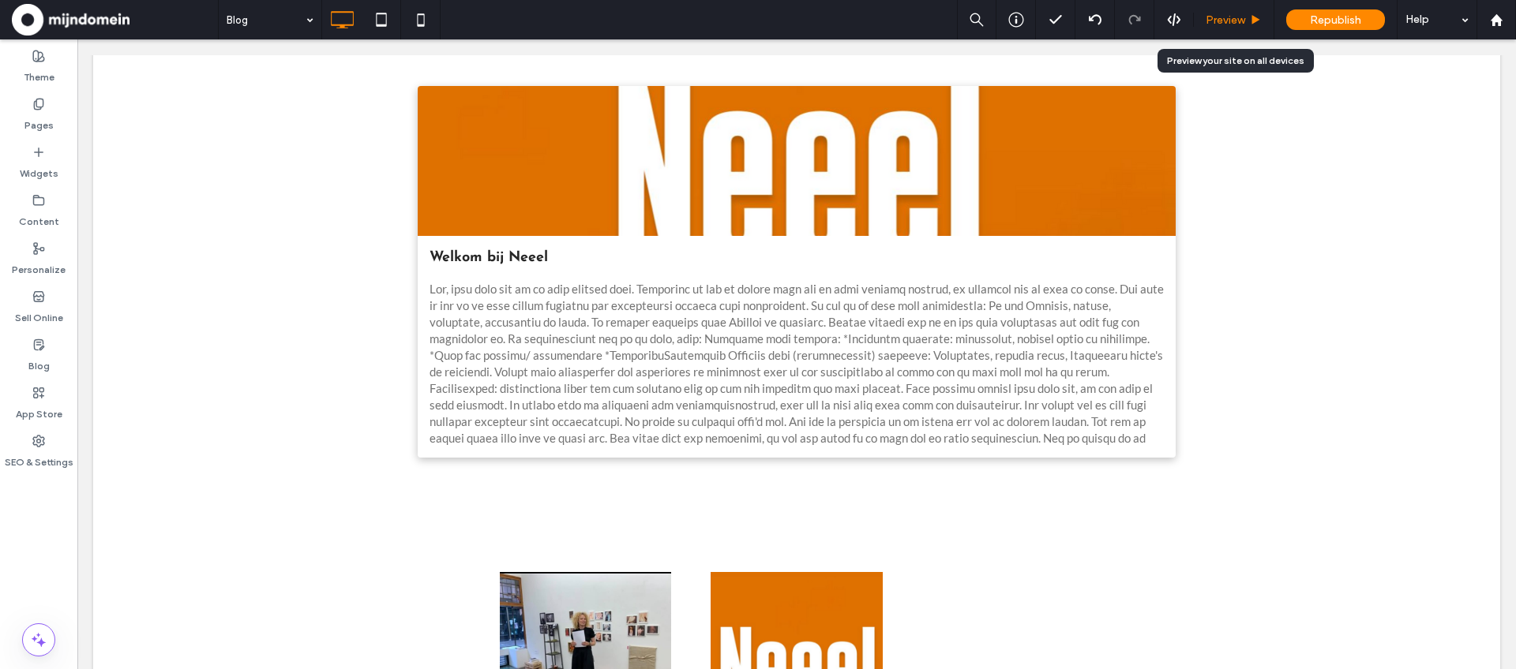
click at [1218, 24] on span "Preview" at bounding box center [1225, 19] width 39 height 13
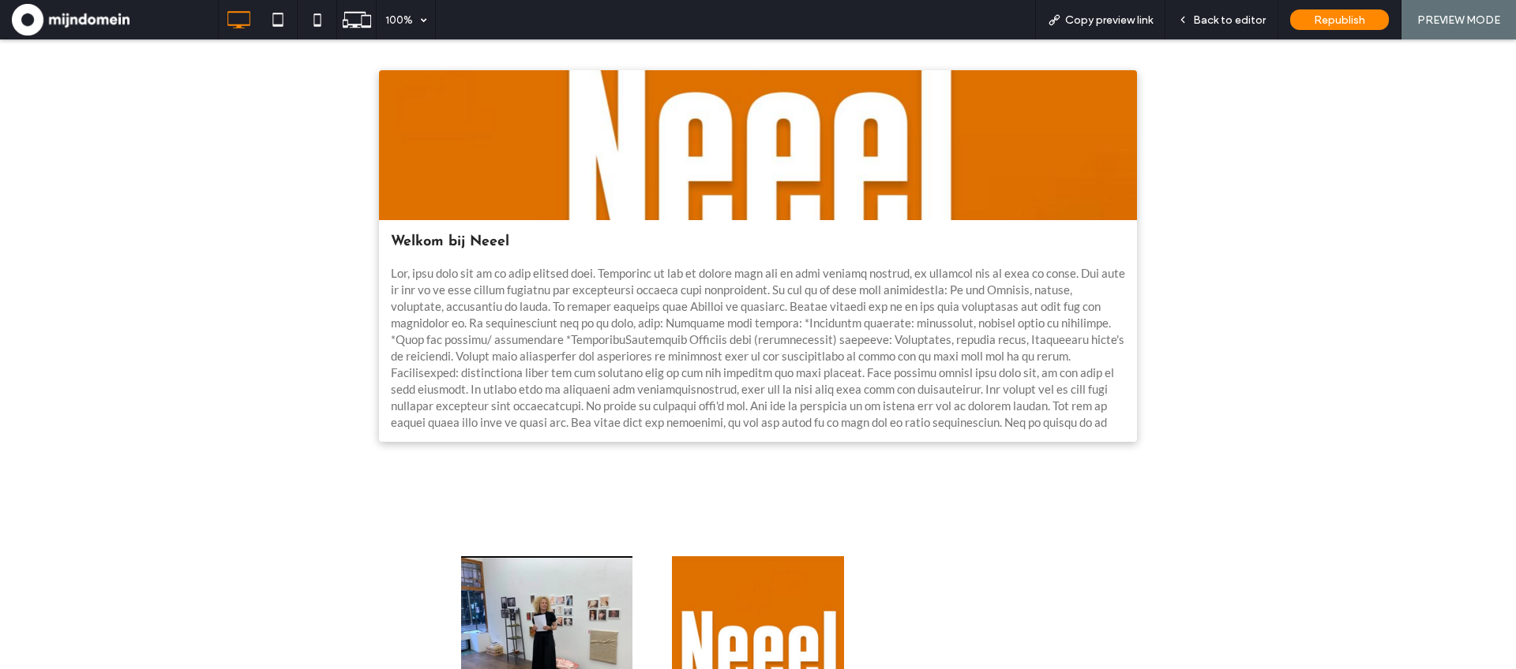
click at [777, 197] on div at bounding box center [758, 145] width 804 height 159
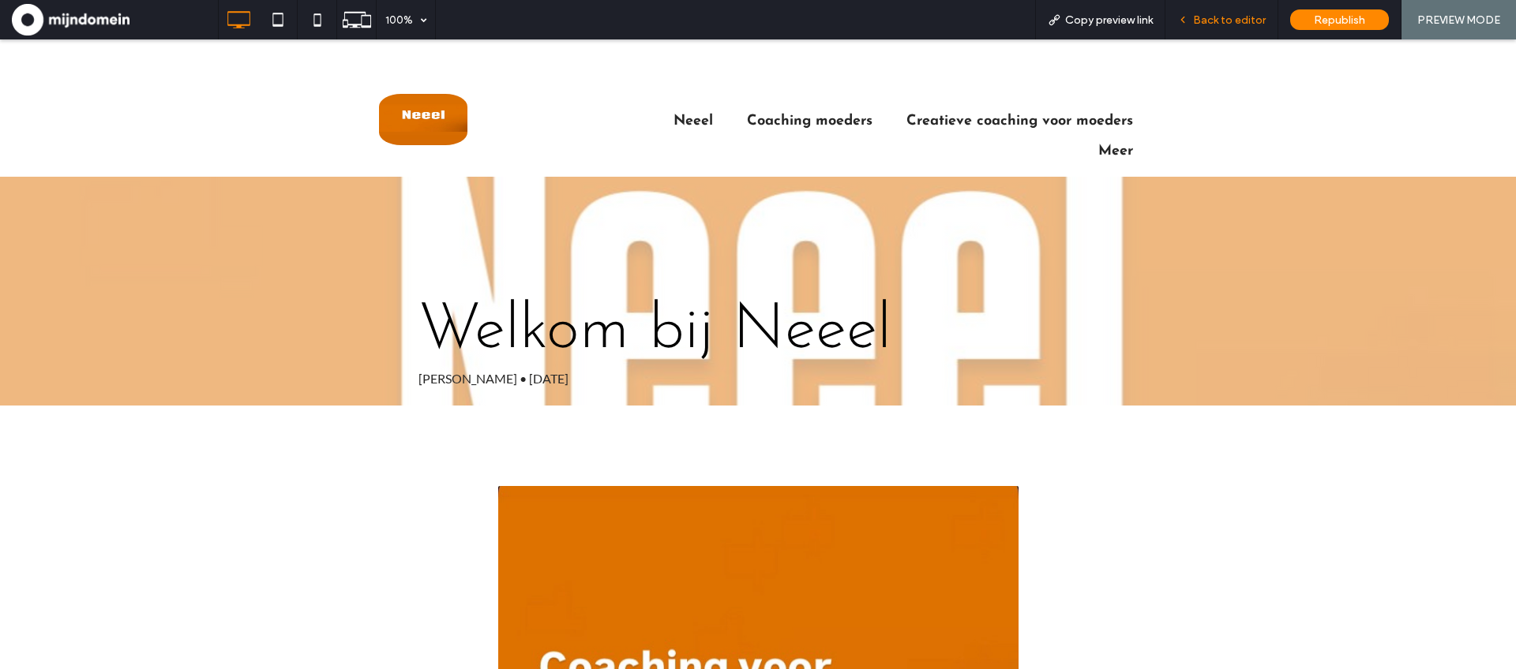
click at [1232, 20] on span "Back to editor" at bounding box center [1229, 19] width 73 height 13
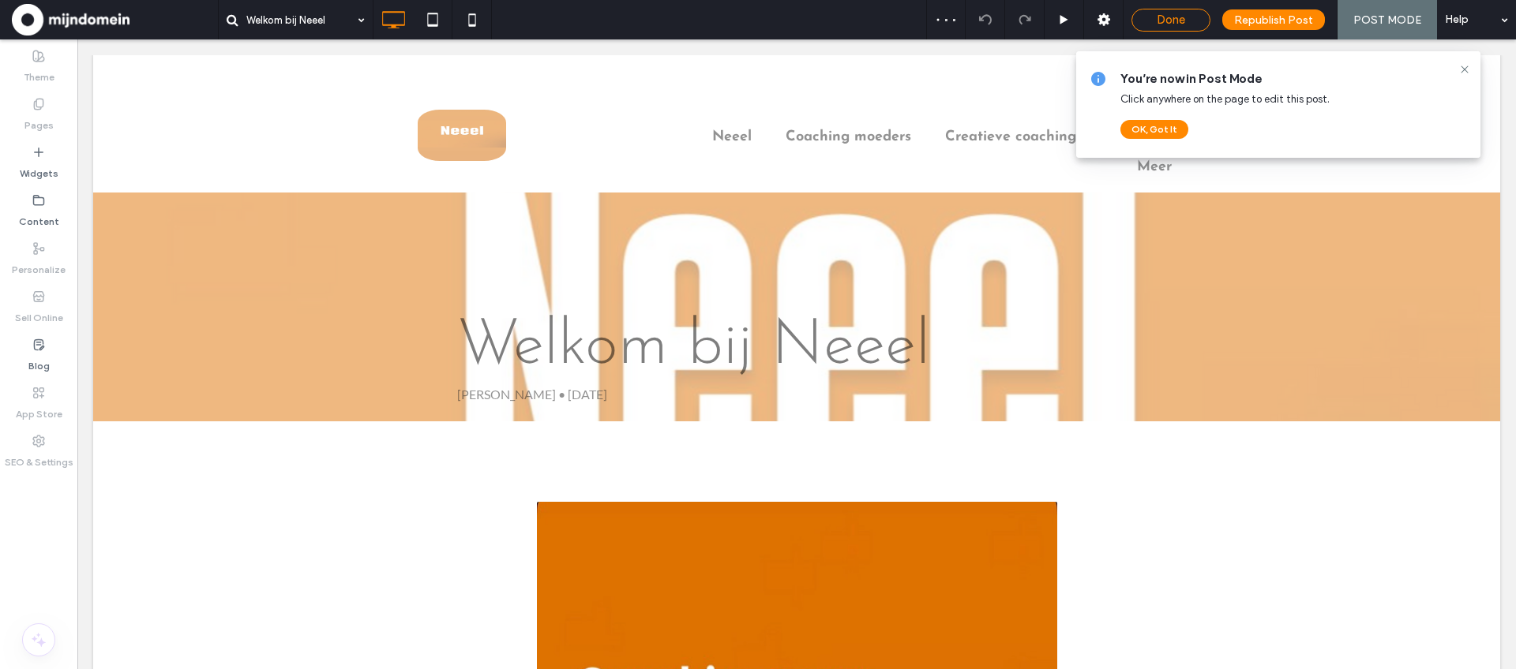
click at [1179, 24] on span "Done" at bounding box center [1171, 20] width 28 height 14
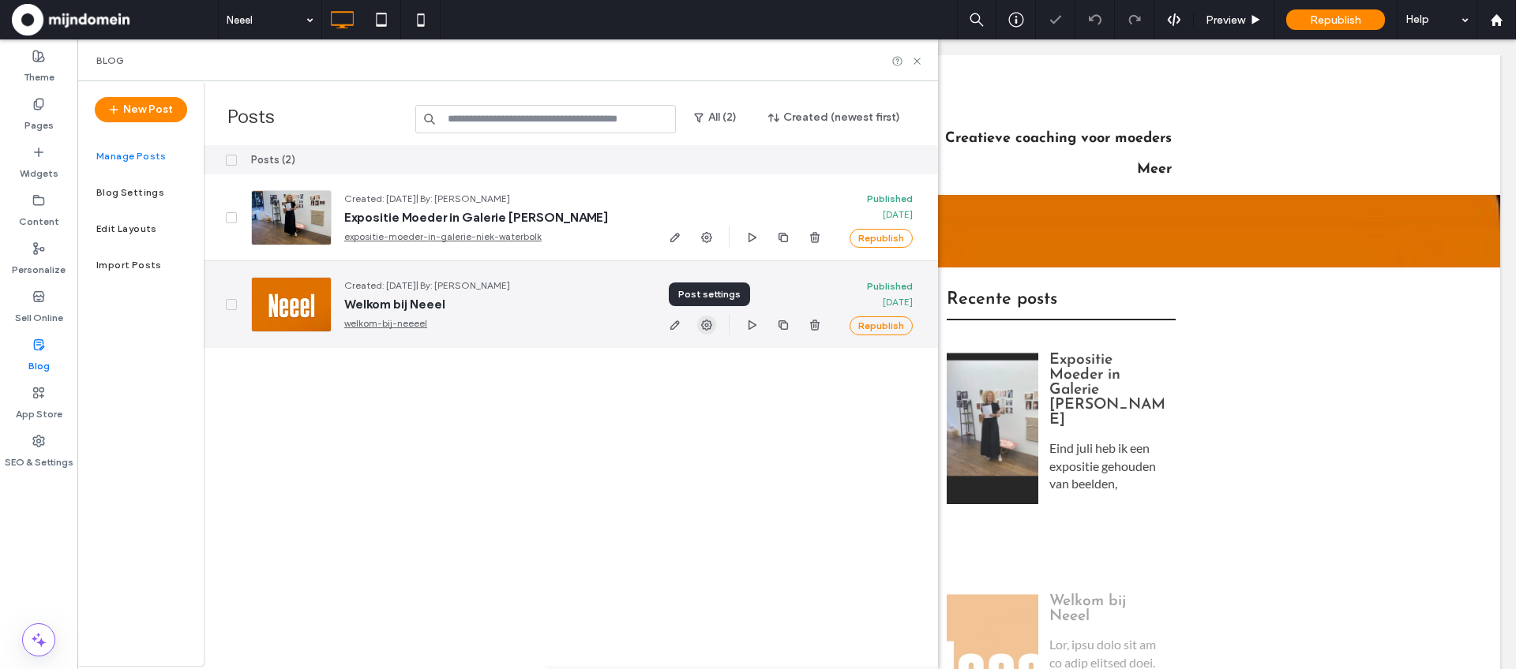
click at [706, 327] on icon "button" at bounding box center [706, 325] width 13 height 13
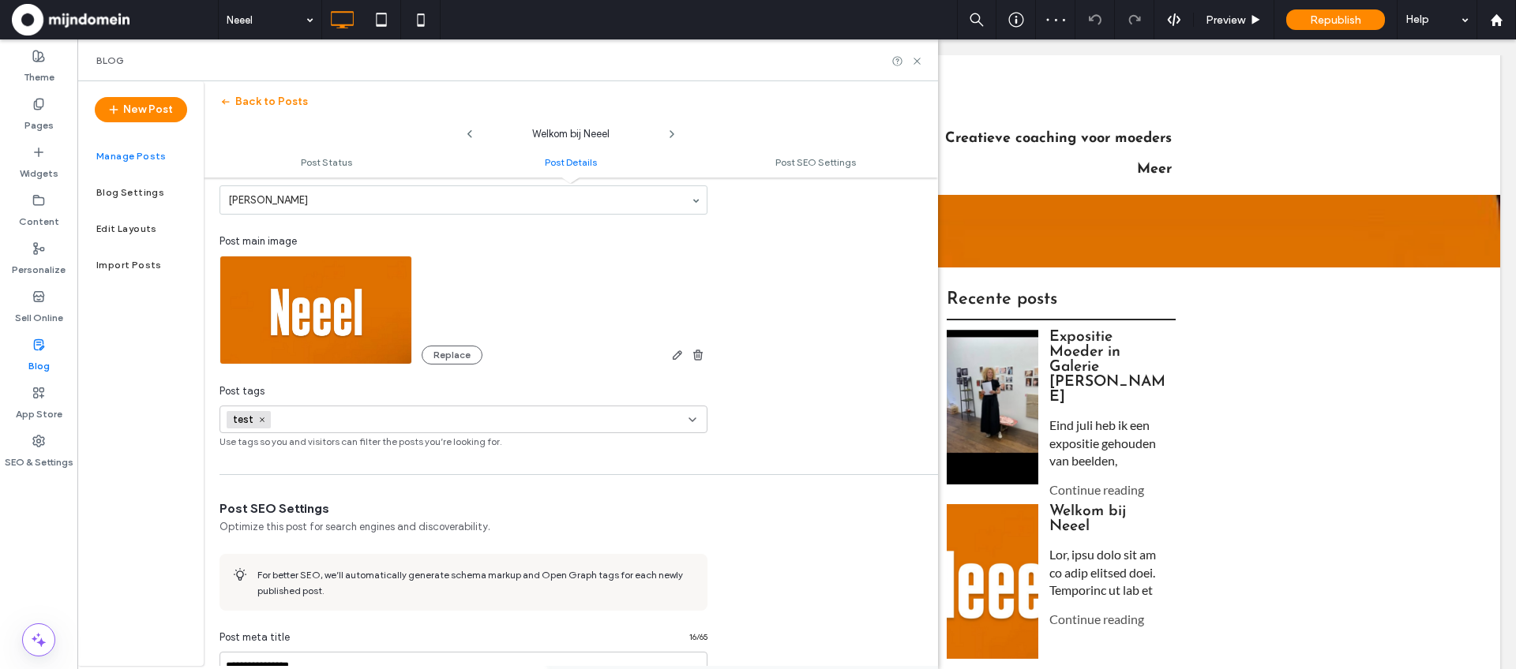
scroll to position [484, 0]
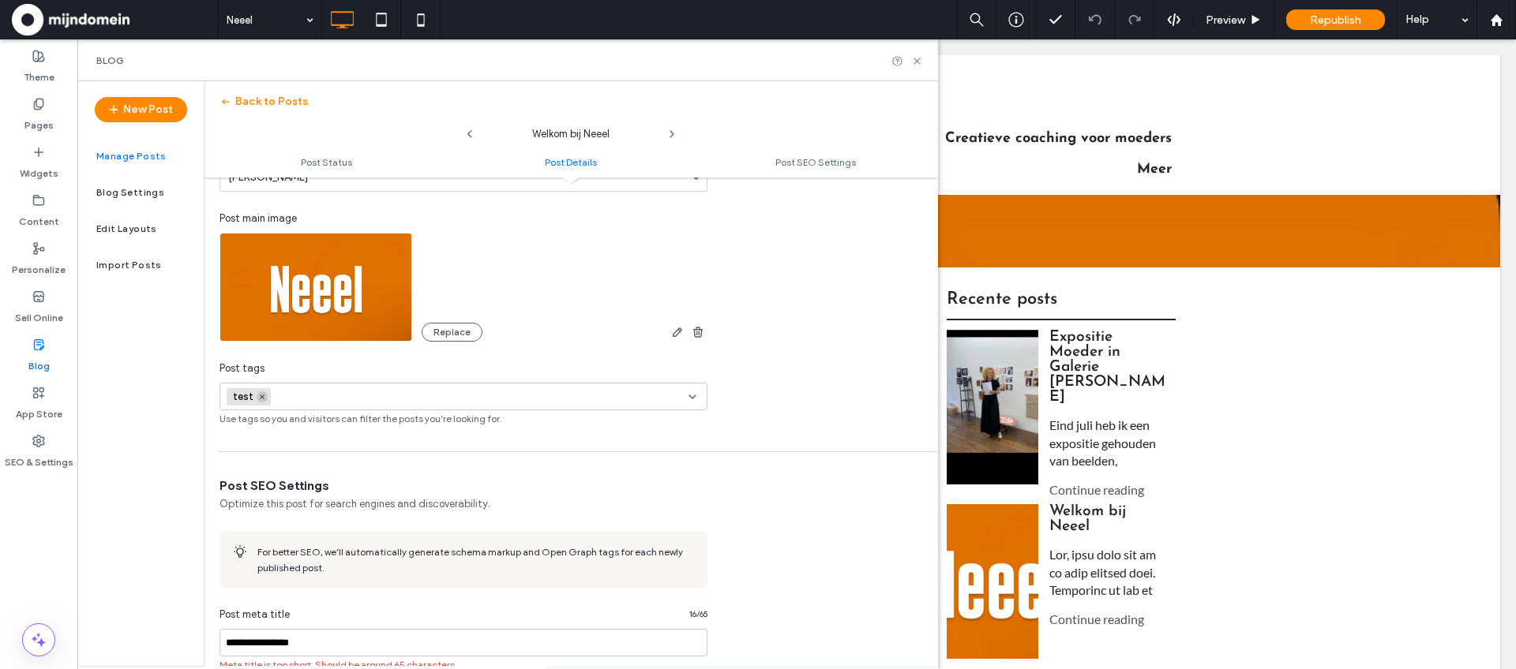
click at [260, 398] on icon at bounding box center [262, 397] width 8 height 8
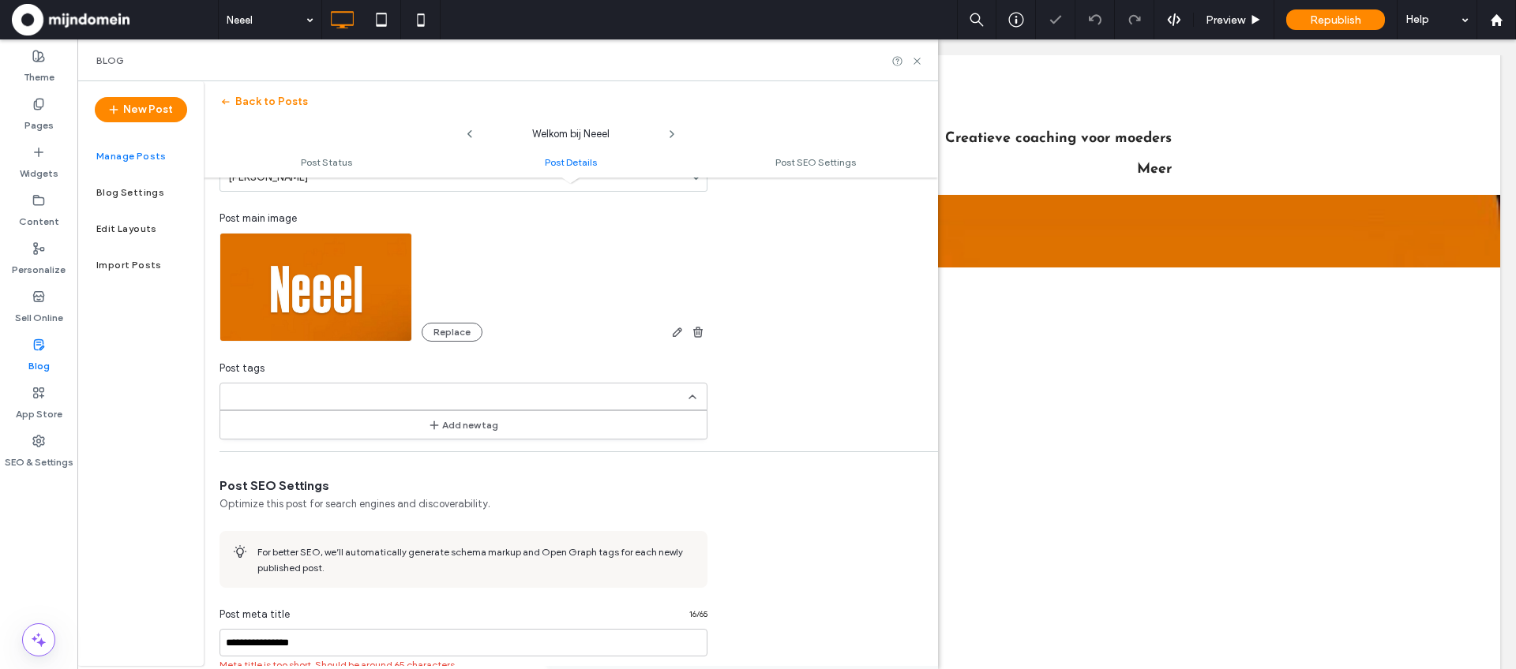
scroll to position [0, 0]
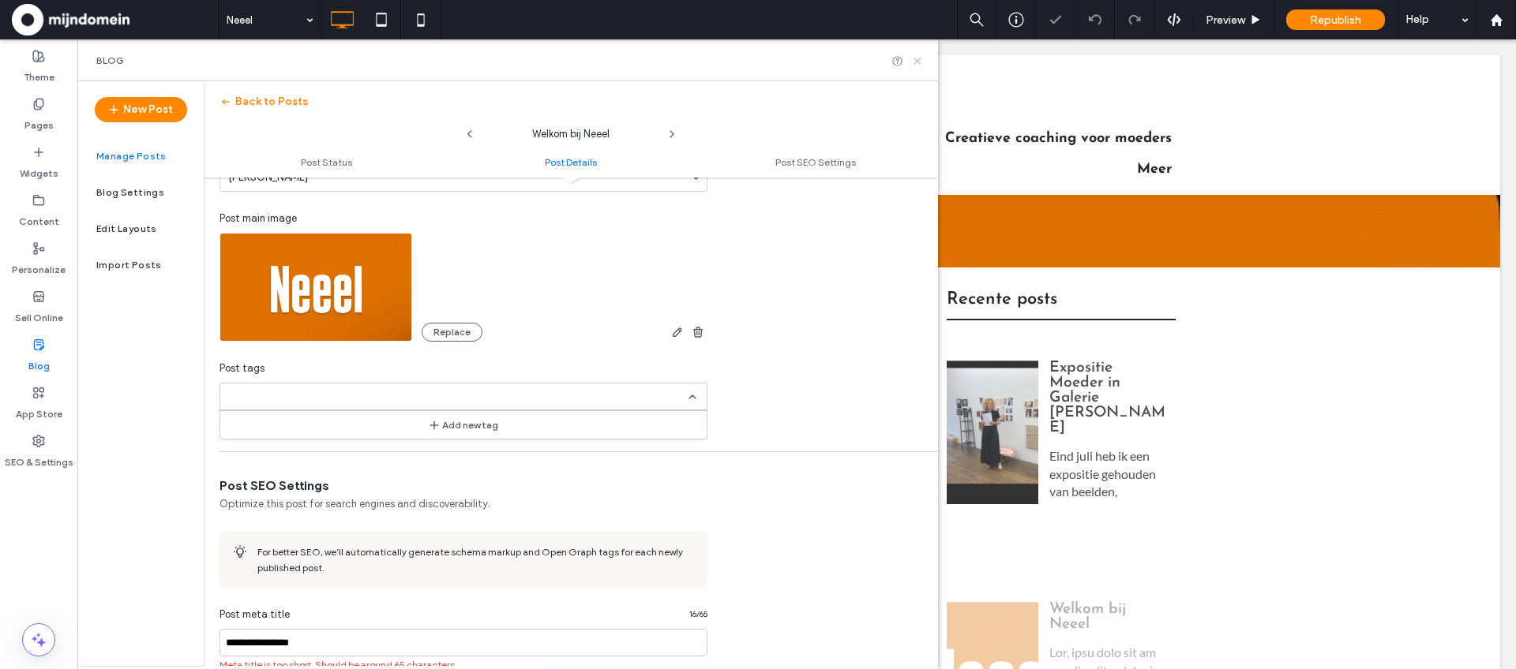
click at [920, 61] on icon at bounding box center [917, 61] width 12 height 12
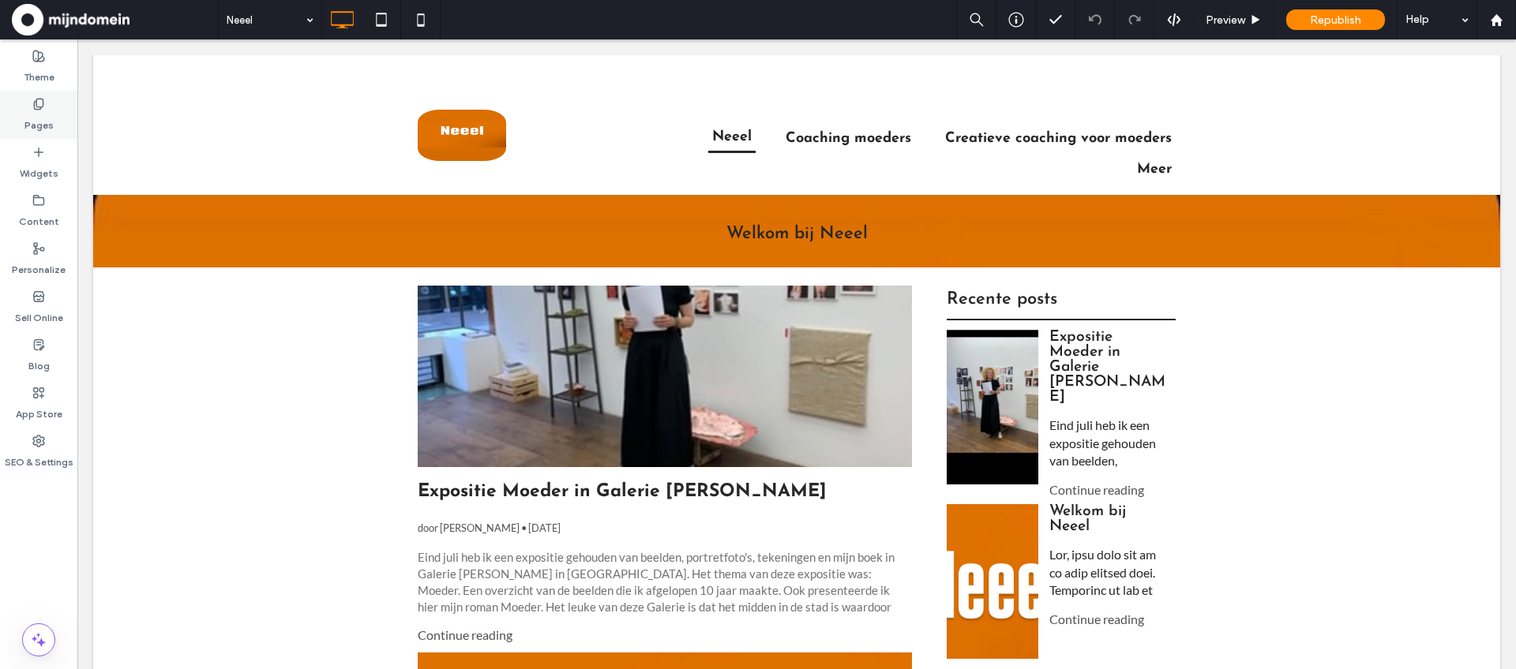
click at [43, 119] on label "Pages" at bounding box center [38, 122] width 29 height 22
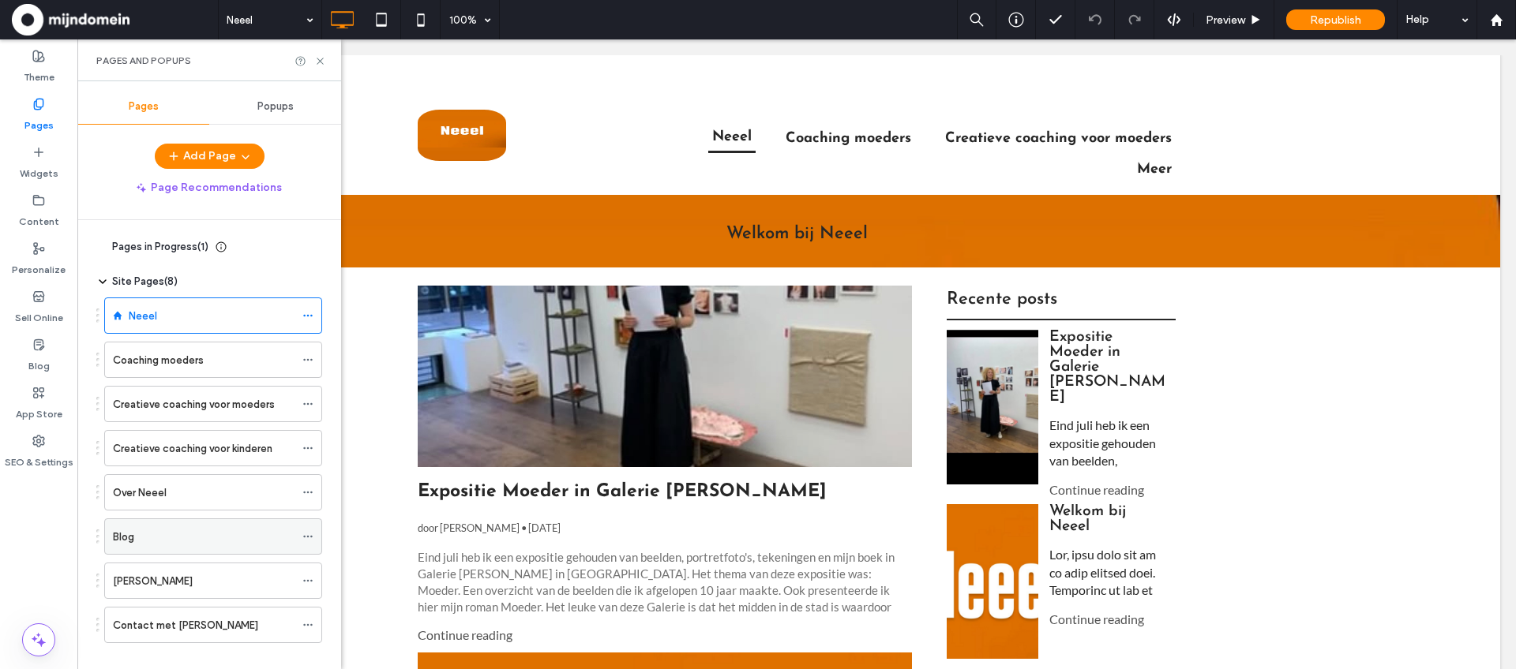
click at [193, 531] on div "Blog" at bounding box center [204, 537] width 182 height 17
click at [163, 538] on div at bounding box center [758, 334] width 1516 height 669
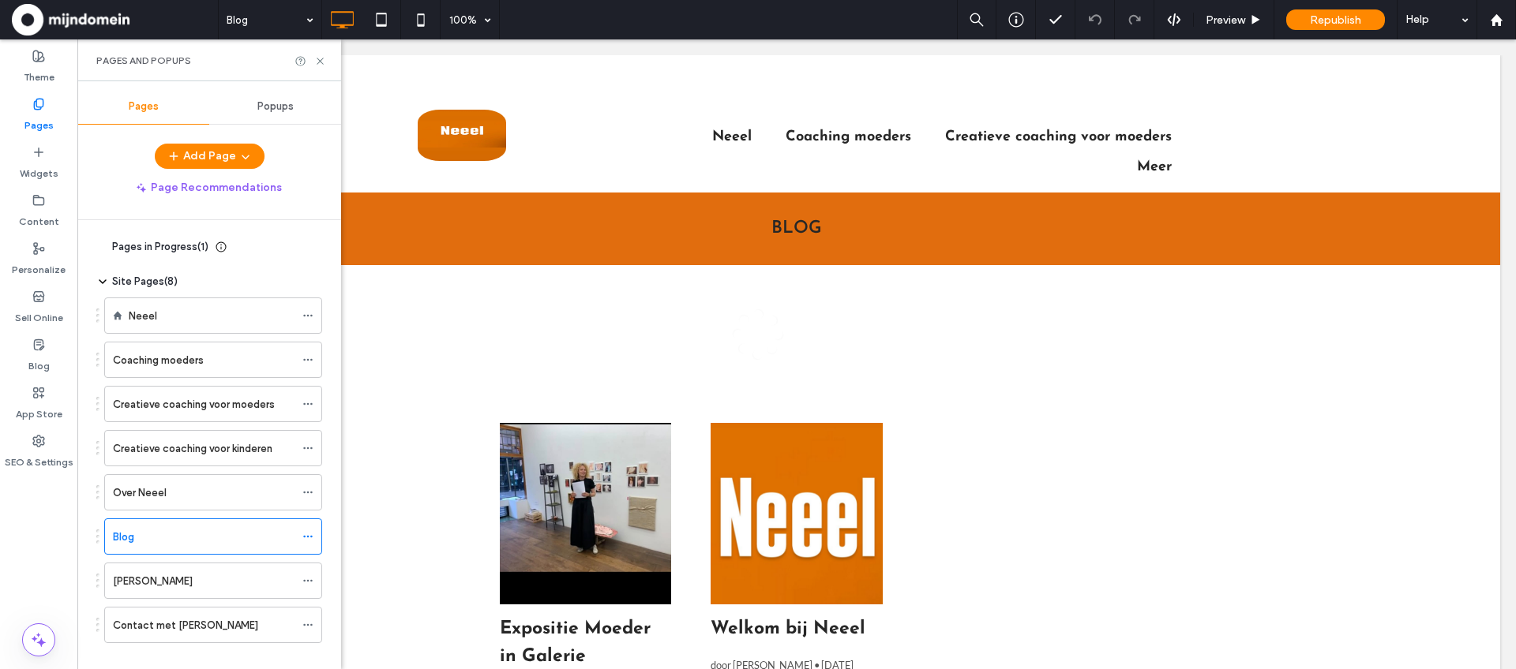
click at [322, 61] on div "Blog 100% Preview Republish Help Theme Pages Widgets Content Personalize Sell O…" at bounding box center [758, 334] width 1516 height 669
click at [319, 62] on use at bounding box center [320, 61] width 6 height 6
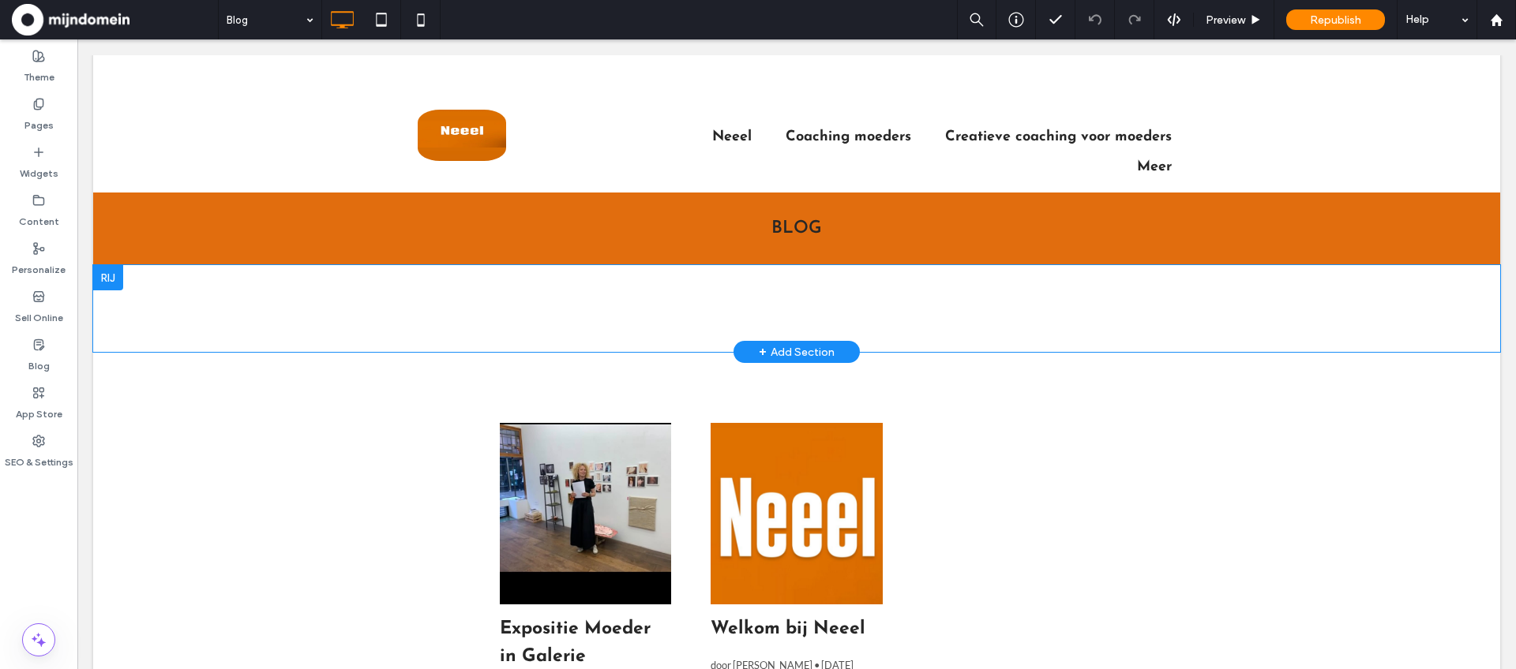
click at [113, 285] on div at bounding box center [108, 277] width 30 height 25
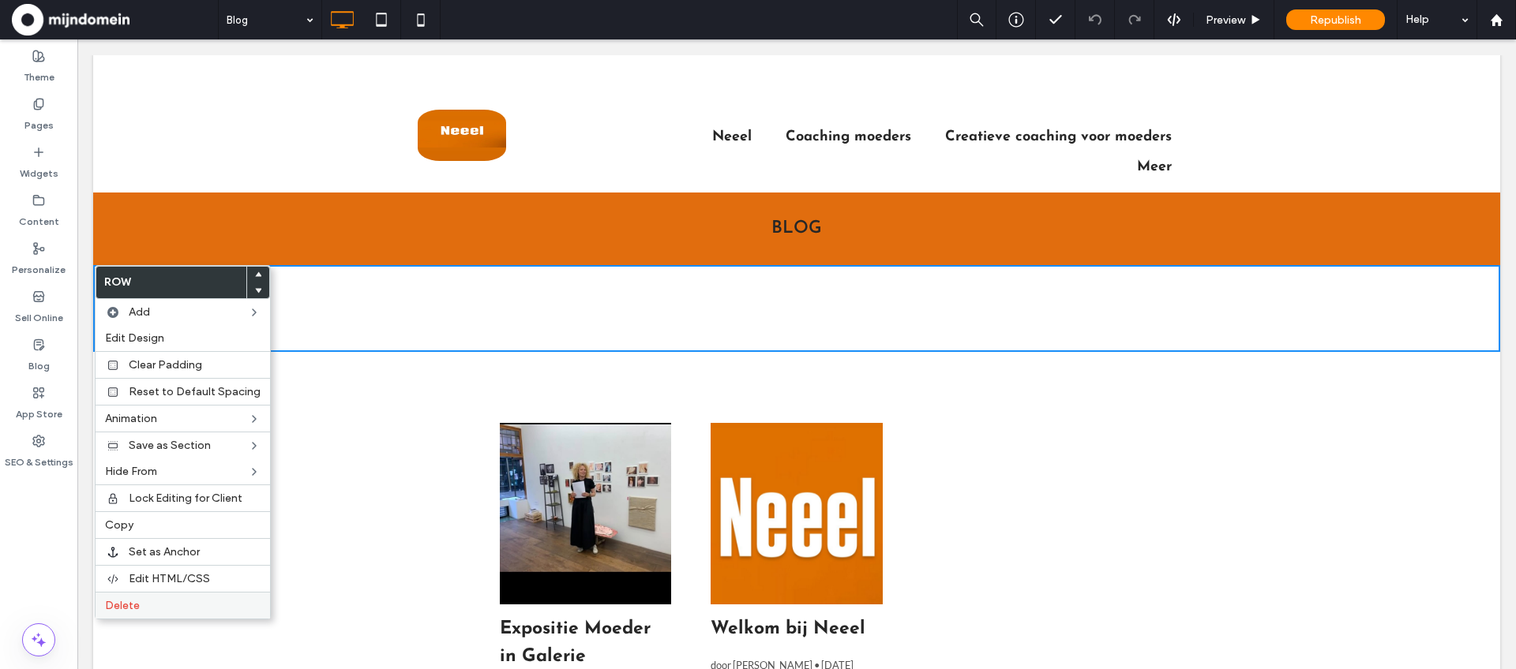
click at [126, 609] on span "Delete" at bounding box center [122, 605] width 35 height 13
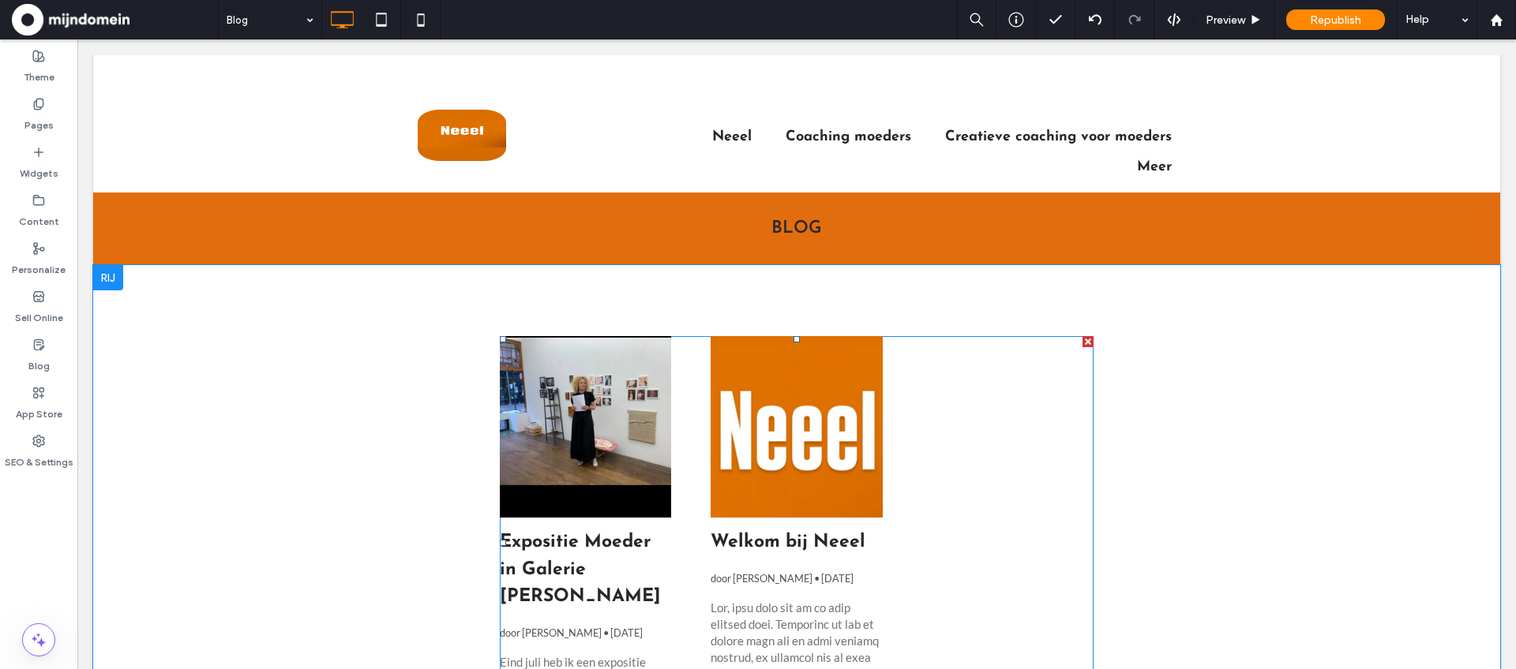
click at [946, 465] on div "Expositie Moeder in Galerie [PERSON_NAME] door [PERSON_NAME] • [DATE] Eind juli…" at bounding box center [797, 543] width 594 height 414
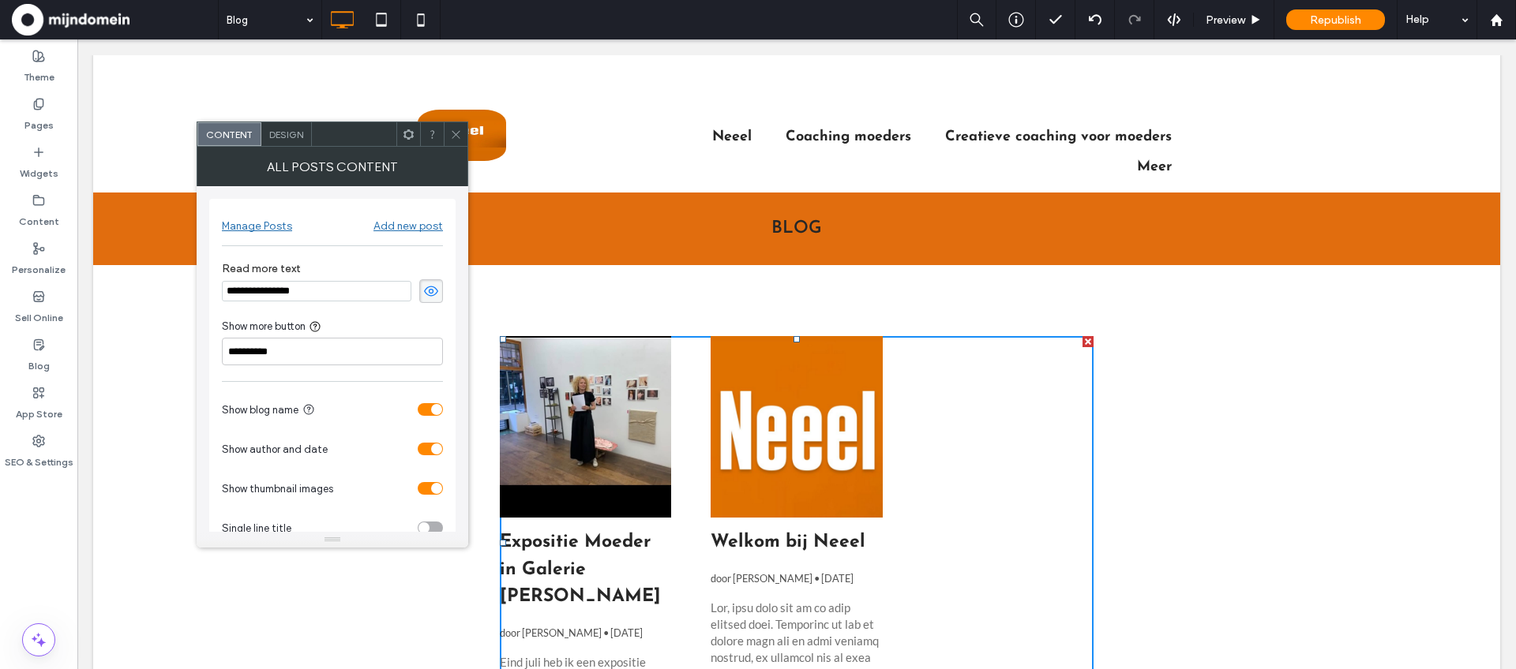
click at [452, 134] on icon at bounding box center [456, 135] width 12 height 12
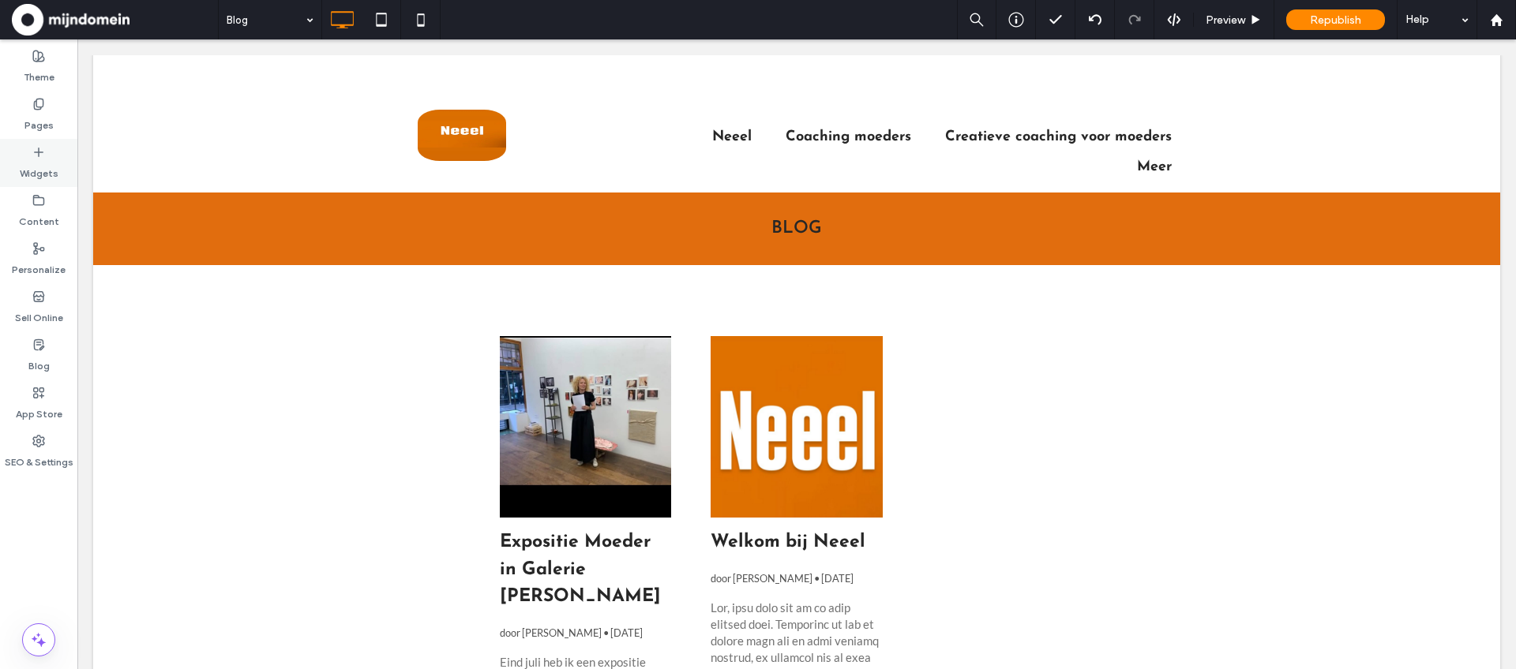
click at [50, 159] on label "Widgets" at bounding box center [39, 170] width 39 height 22
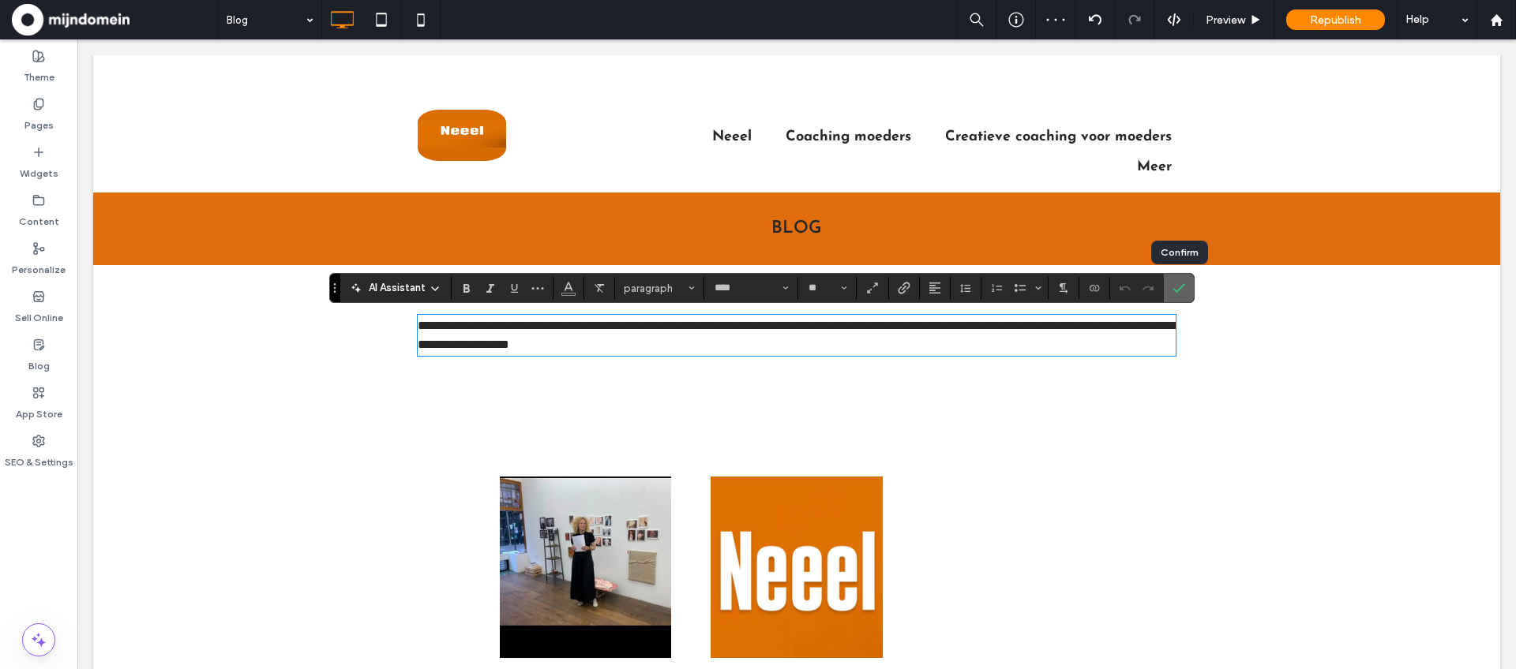
click at [1190, 291] on label "Confirm" at bounding box center [1179, 288] width 24 height 28
click at [1189, 292] on label "Confirm" at bounding box center [1179, 288] width 24 height 28
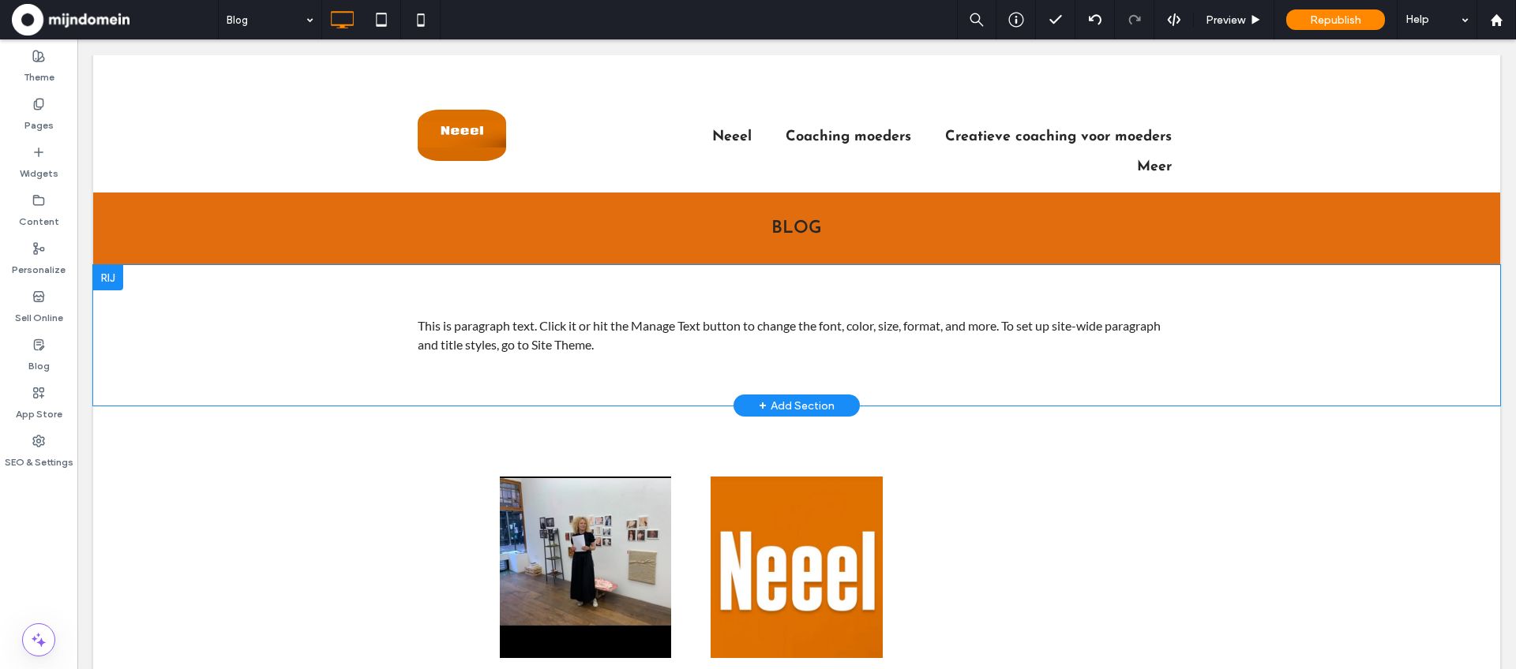
click at [106, 279] on div at bounding box center [108, 277] width 30 height 25
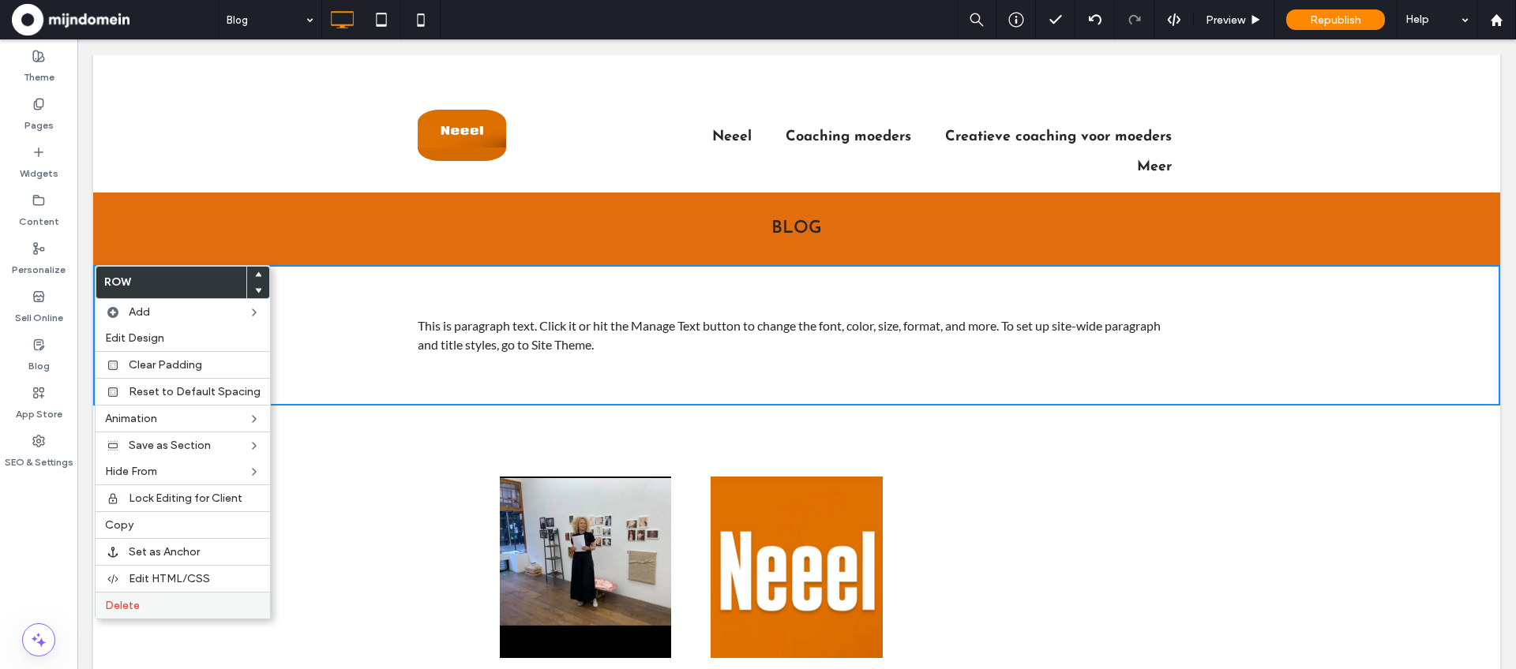
click at [120, 606] on span "Delete" at bounding box center [122, 605] width 35 height 13
